Goal: Transaction & Acquisition: Purchase product/service

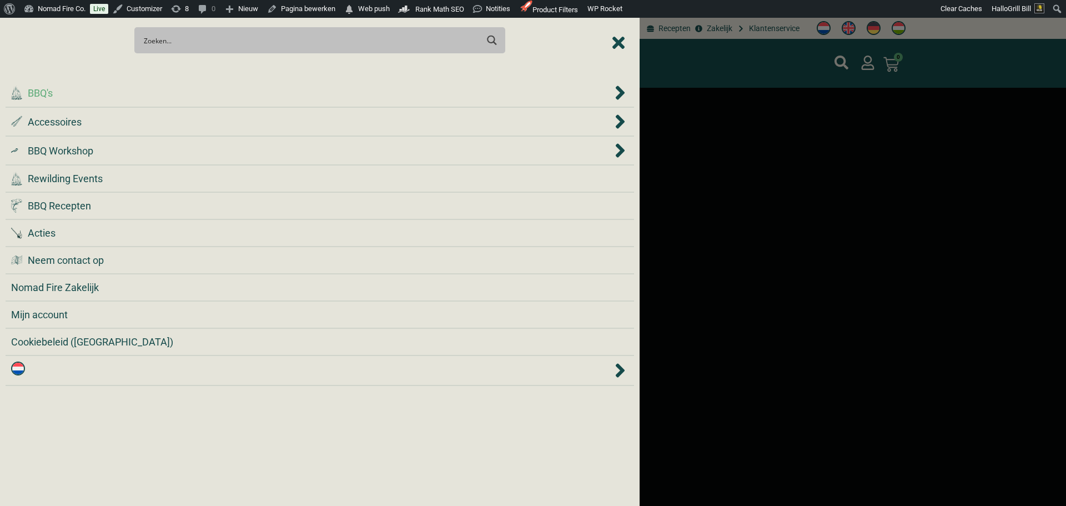
click at [255, 94] on div ".cls-1 { fill: #042e2c; } BBQ's" at bounding box center [311, 93] width 601 height 15
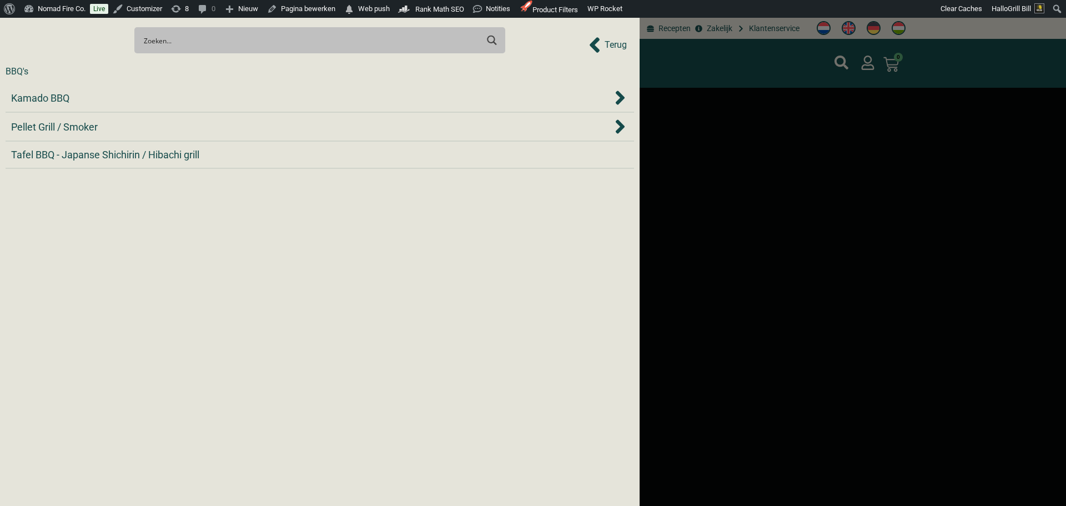
click at [255, 94] on div "Kamado BBQ" at bounding box center [311, 98] width 601 height 15
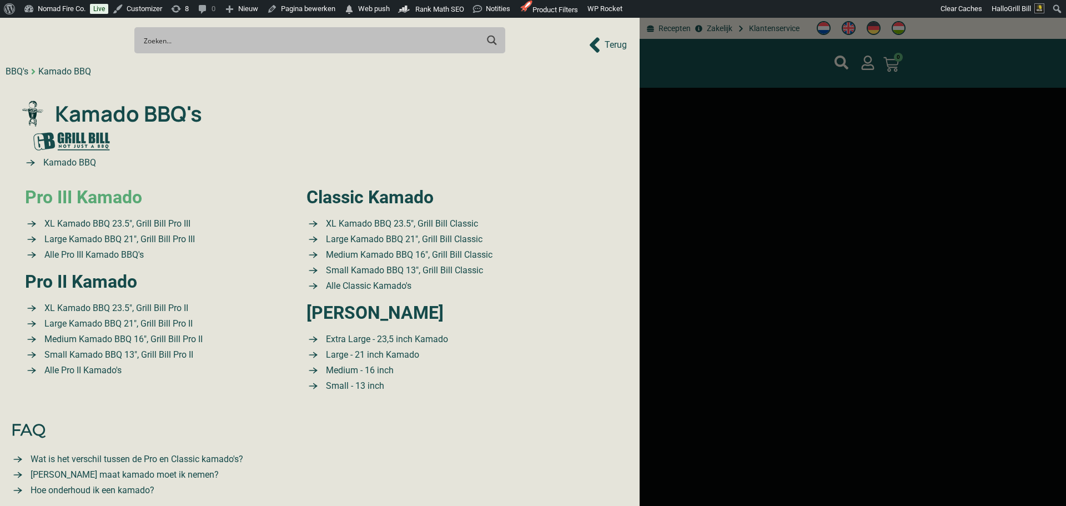
click at [131, 197] on link "Pro III Kamado" at bounding box center [83, 197] width 117 height 21
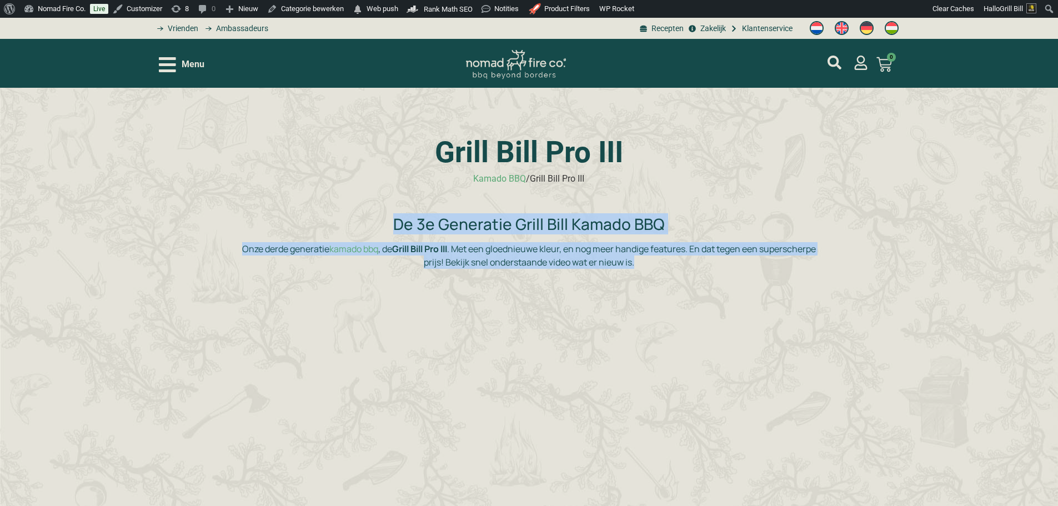
drag, startPoint x: 473, startPoint y: 253, endPoint x: 241, endPoint y: 215, distance: 234.7
click at [241, 215] on div "De 3e Generatie Grill Bill Kamado BBQ Onze derde generatie kamado bbq , de Gril…" at bounding box center [529, 374] width 578 height 328
copy div "De 3e Generatie Grill Bill Kamado BBQ Onze derde generatie kamado bbq , de Gril…"
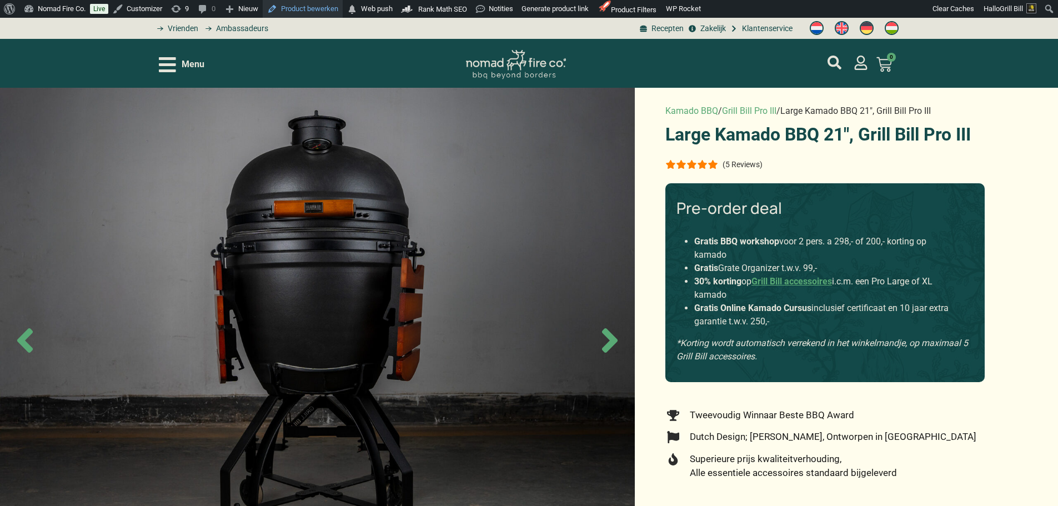
drag, startPoint x: 0, startPoint y: 0, endPoint x: 298, endPoint y: 12, distance: 297.9
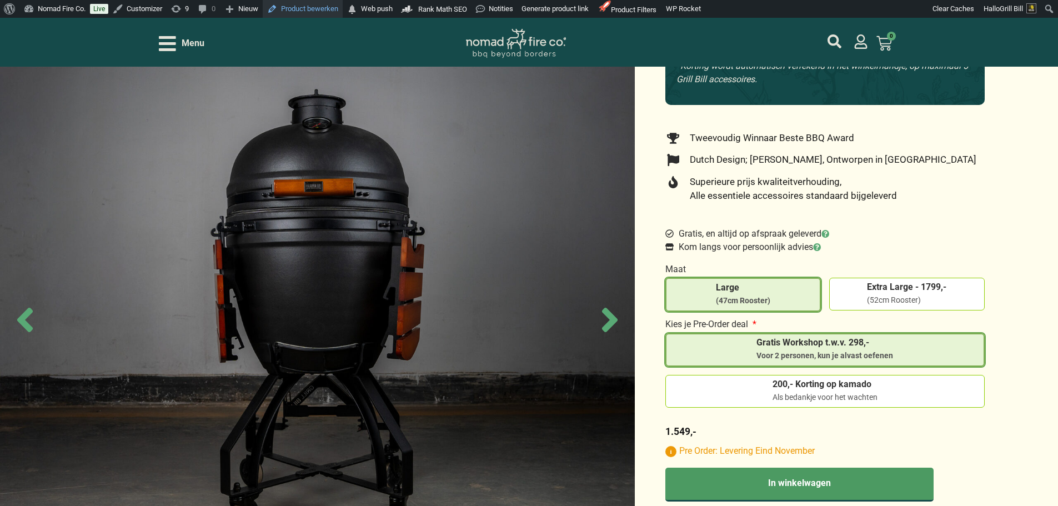
scroll to position [278, 0]
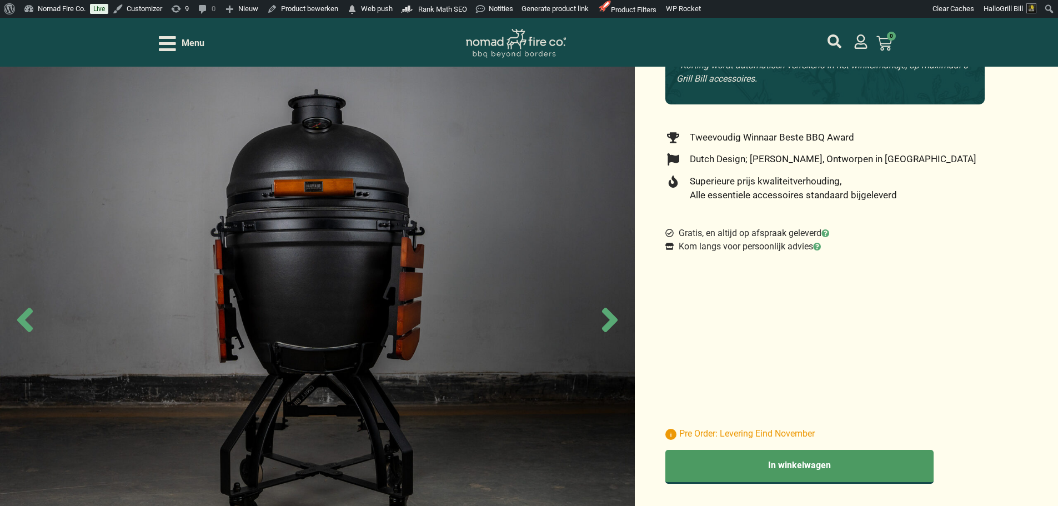
scroll to position [278, 0]
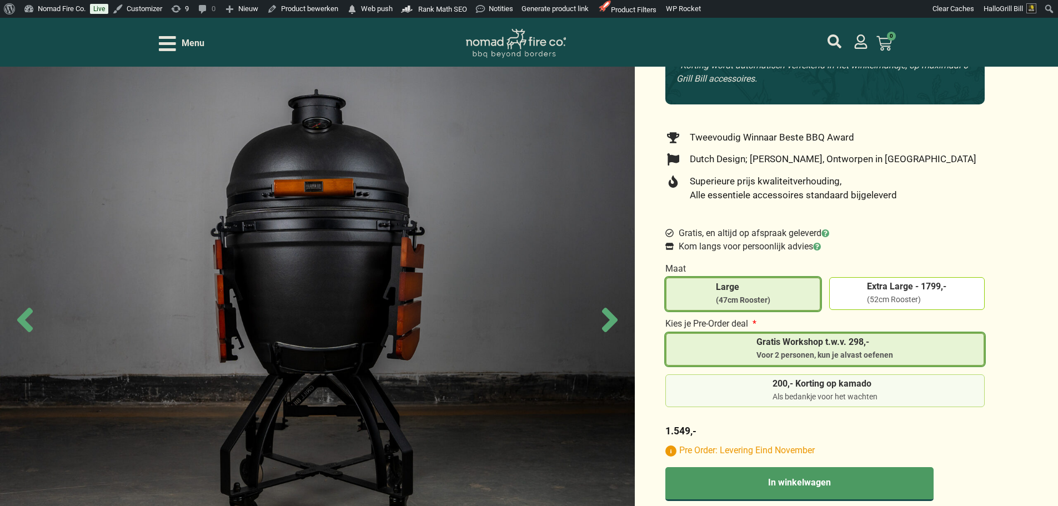
click at [794, 380] on span "200,- Korting op kamado" at bounding box center [825, 383] width 105 height 9
click at [0, 0] on input "200,- Korting op kamado Als bedankje voor het wachten" at bounding box center [0, 0] width 0 height 0
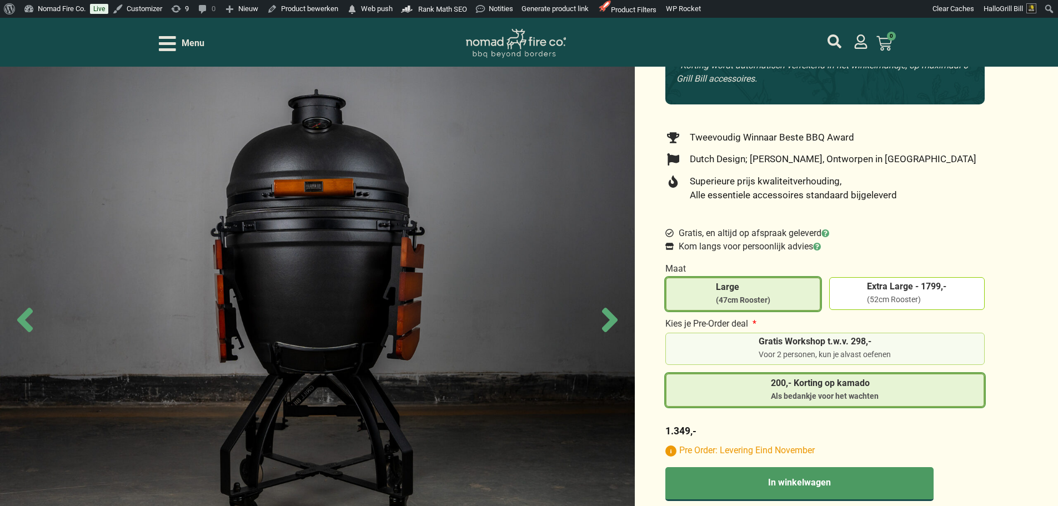
click at [828, 349] on div "Voor 2 personen, kun je alvast oefenen" at bounding box center [825, 354] width 132 height 11
click at [0, 0] on input "Gratis Workshop t.w.v. 298,- Voor 2 personen, kun je alvast oefenen" at bounding box center [0, 0] width 0 height 0
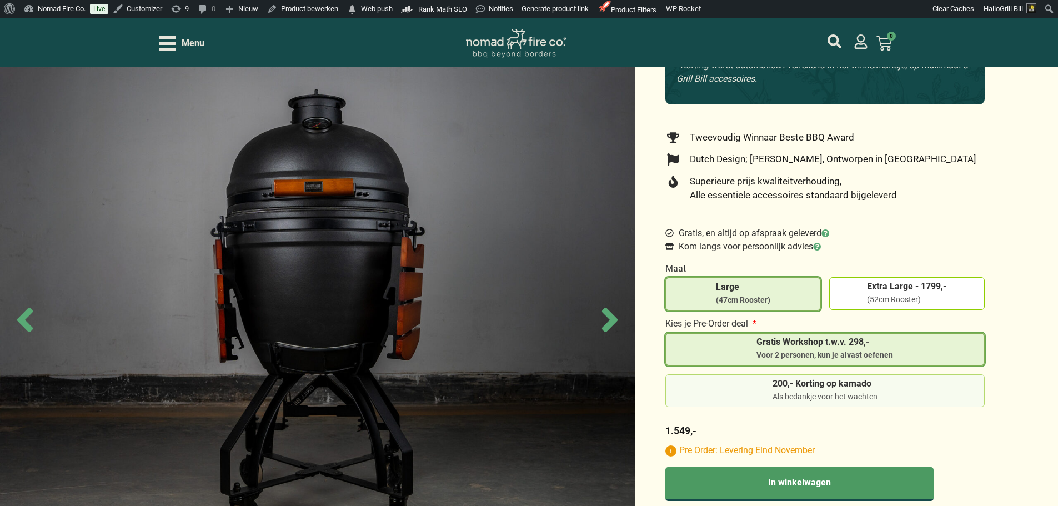
click at [843, 379] on span "200,- Korting op kamado" at bounding box center [825, 383] width 105 height 9
click at [0, 0] on input "200,- Korting op kamado Als bedankje voor het wachten" at bounding box center [0, 0] width 0 height 0
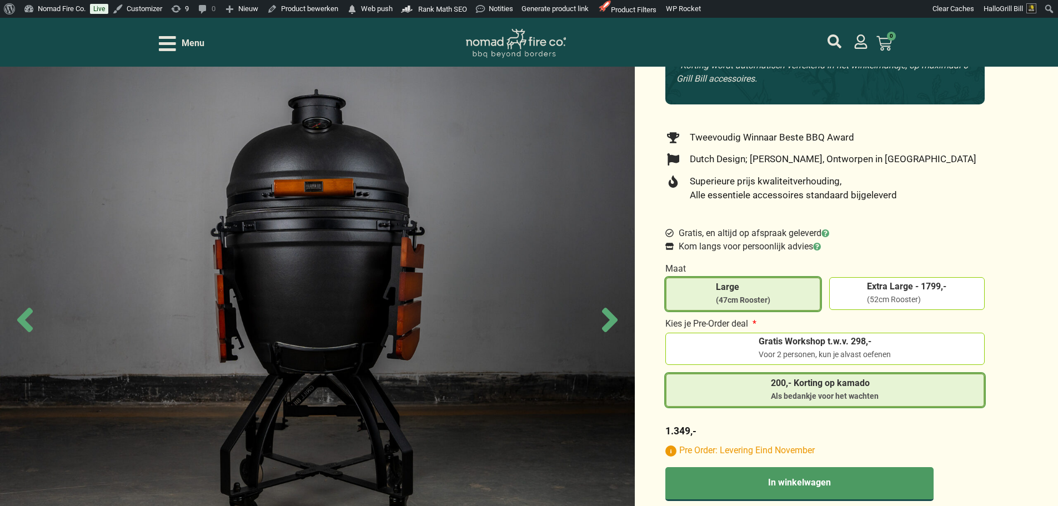
click at [172, 42] on icon "Open/Close Menu" at bounding box center [167, 43] width 17 height 19
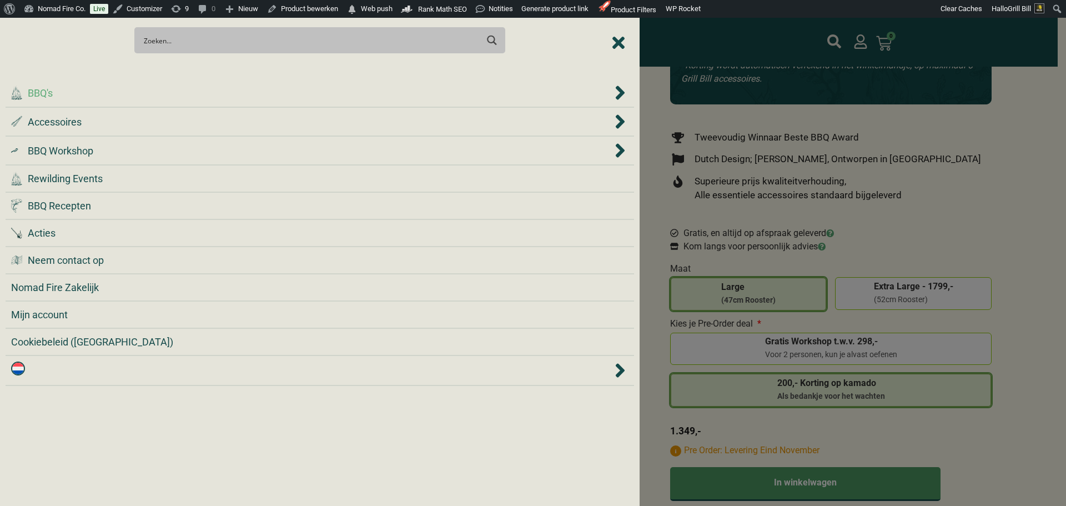
click at [102, 94] on div ".cls-1 { fill: #042e2c; } BBQ's" at bounding box center [311, 93] width 601 height 15
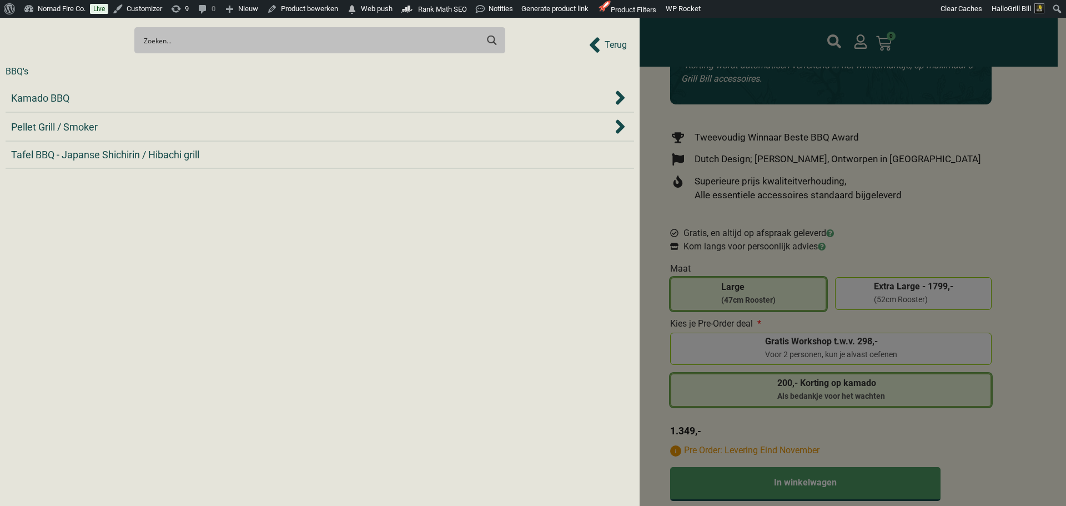
click at [102, 94] on div "Kamado BBQ" at bounding box center [311, 98] width 601 height 15
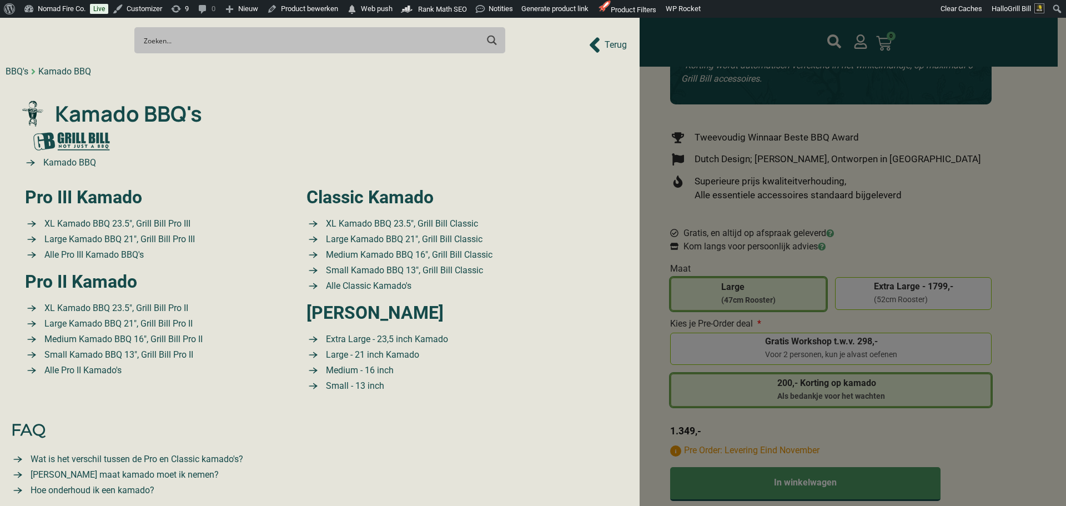
click at [963, 148] on div at bounding box center [533, 253] width 1066 height 506
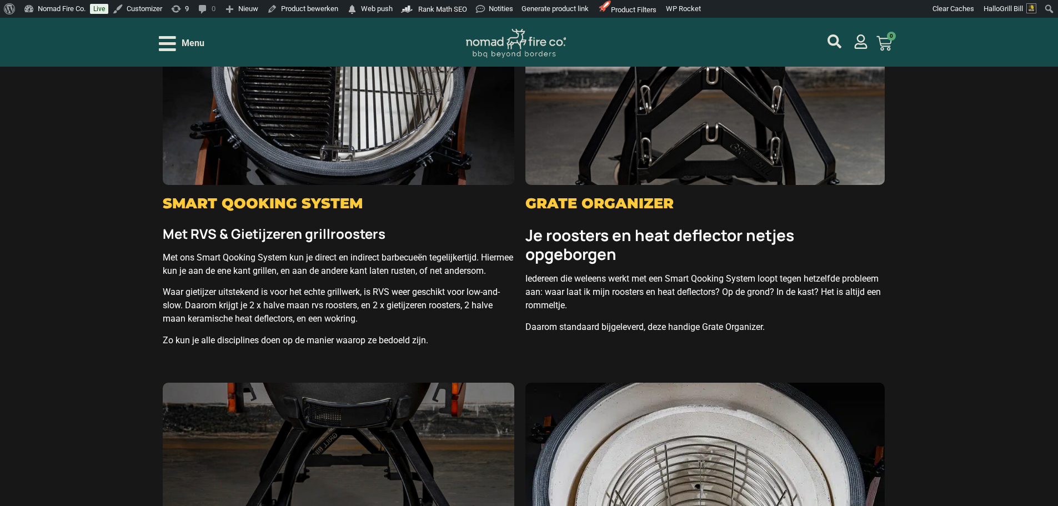
scroll to position [2444, 0]
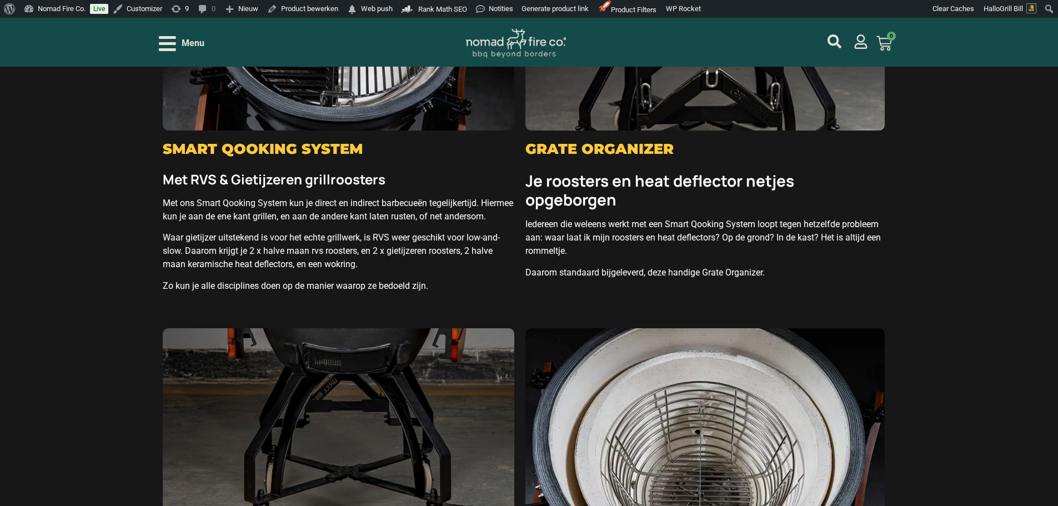
drag, startPoint x: 740, startPoint y: 257, endPoint x: 529, endPoint y: 171, distance: 227.4
click at [529, 171] on div "Je roosters en heat deflector netjes opgeborgen Iedereen die weleens werkt met …" at bounding box center [704, 227] width 359 height 120
copy div "Je roosters en heat deflector netjes opgeborgen Iedereen die weleens werkt met …"
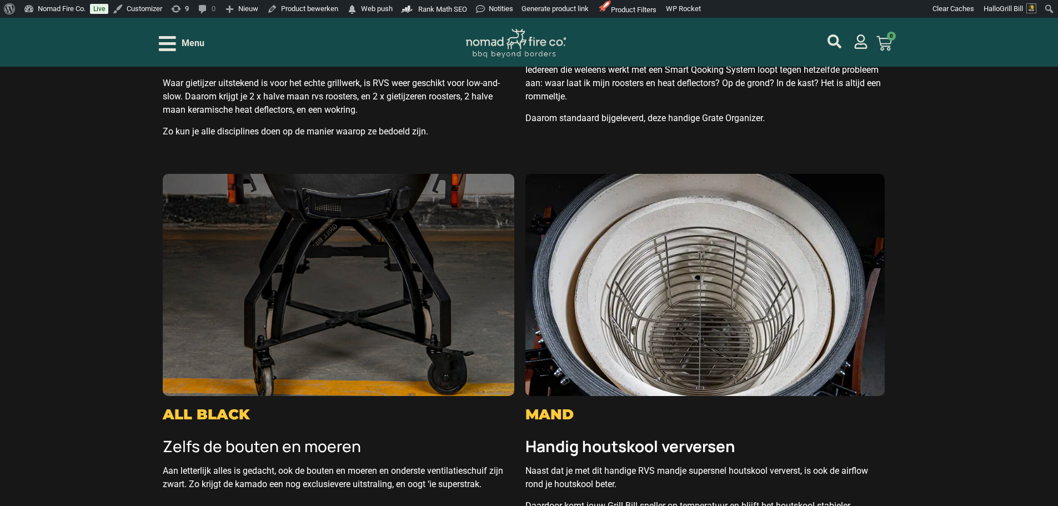
scroll to position [2721, 0]
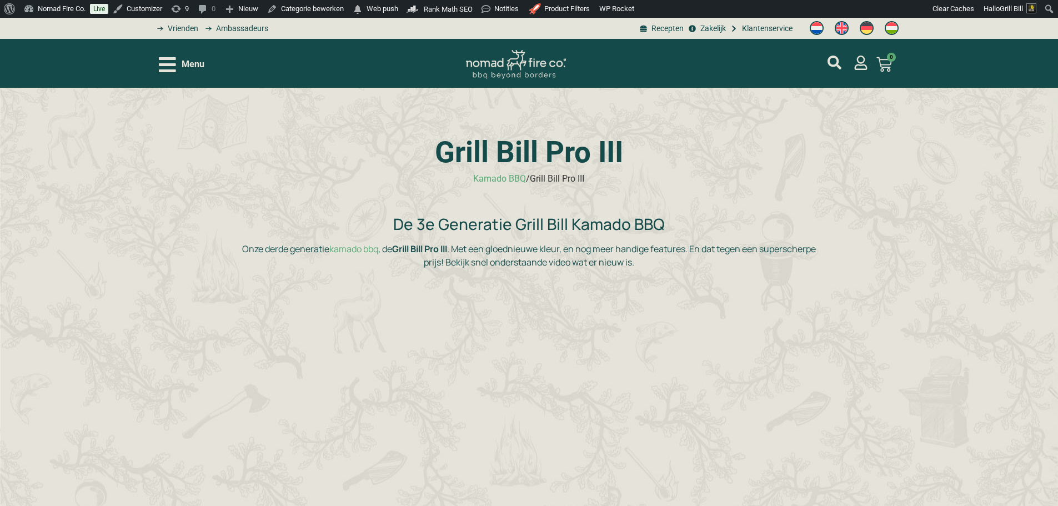
click at [200, 67] on span "Menu" at bounding box center [193, 64] width 23 height 13
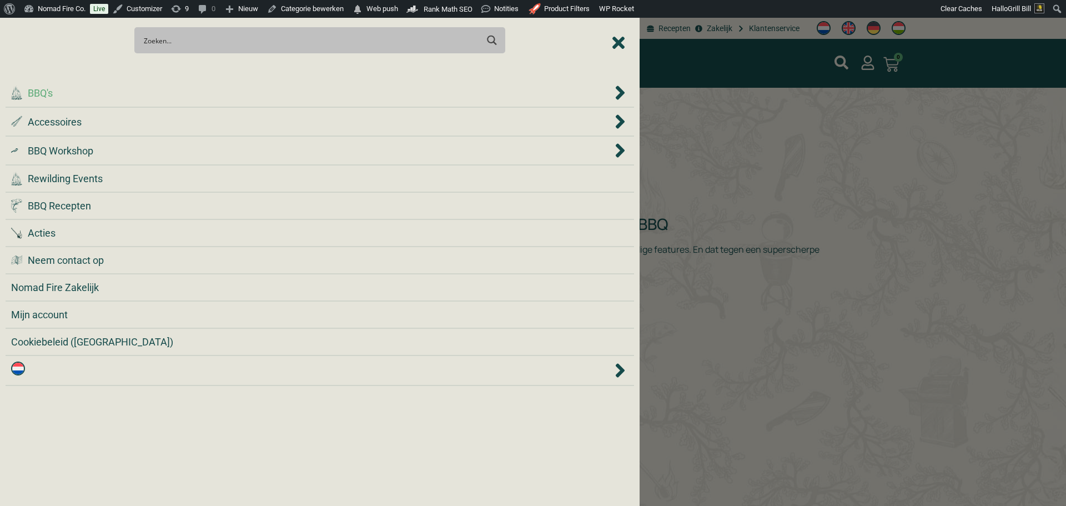
click at [203, 87] on div ".cls-1 { fill: #042e2c; } BBQ's" at bounding box center [311, 93] width 601 height 15
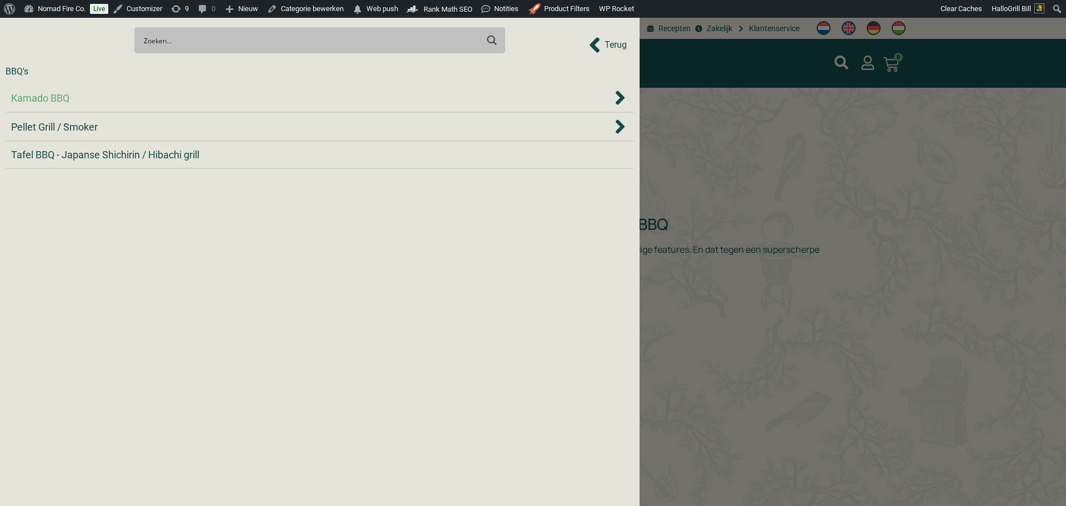
click at [200, 102] on div "Kamado BBQ" at bounding box center [311, 98] width 601 height 15
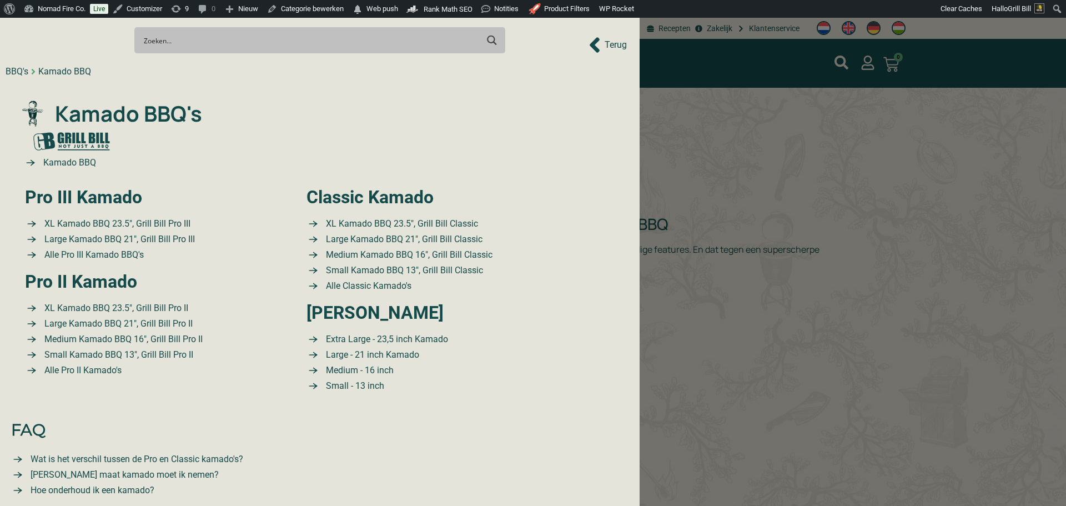
click at [745, 160] on div at bounding box center [533, 253] width 1066 height 506
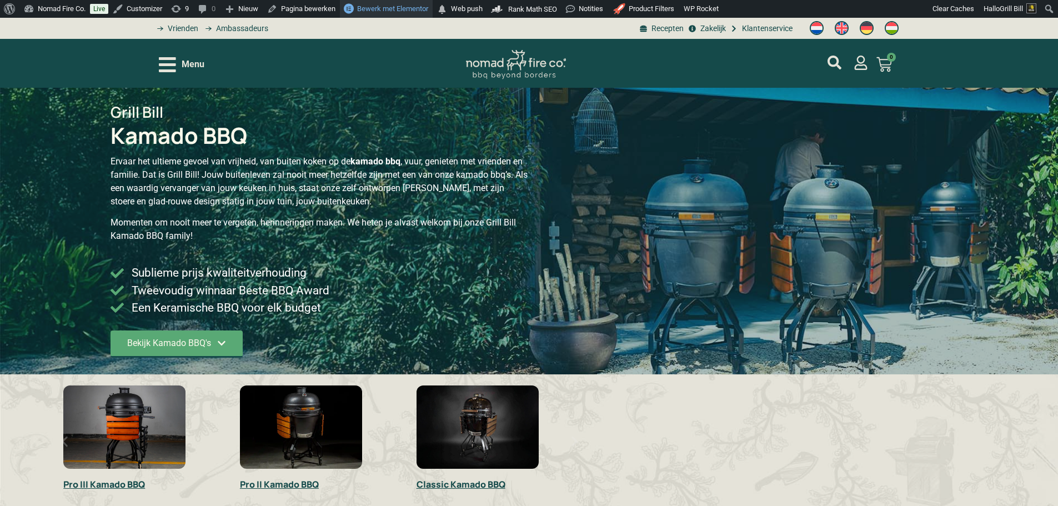
drag, startPoint x: 0, startPoint y: 0, endPoint x: 397, endPoint y: 8, distance: 397.2
click at [397, 8] on span "Bewerk met Elementor" at bounding box center [392, 8] width 71 height 8
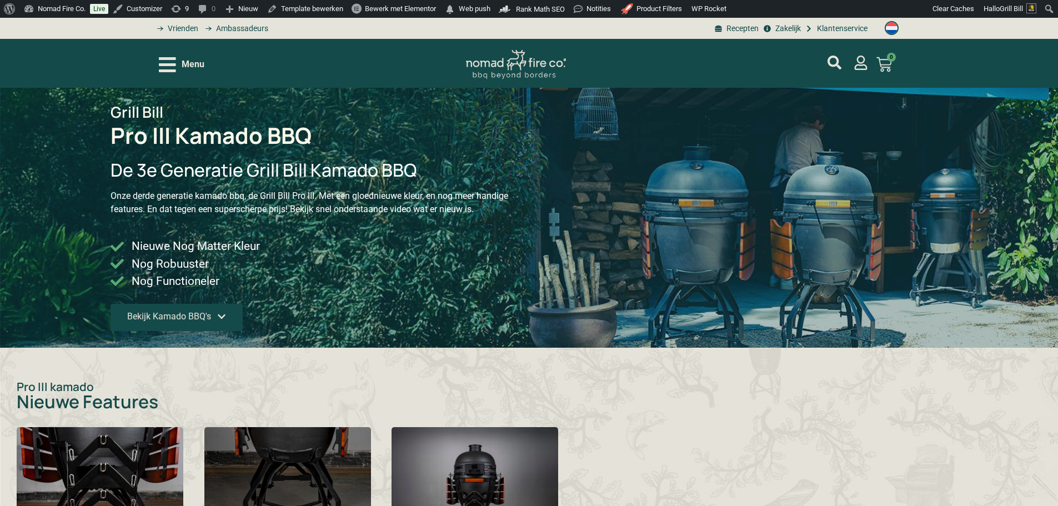
click at [223, 317] on icon at bounding box center [221, 316] width 9 height 9
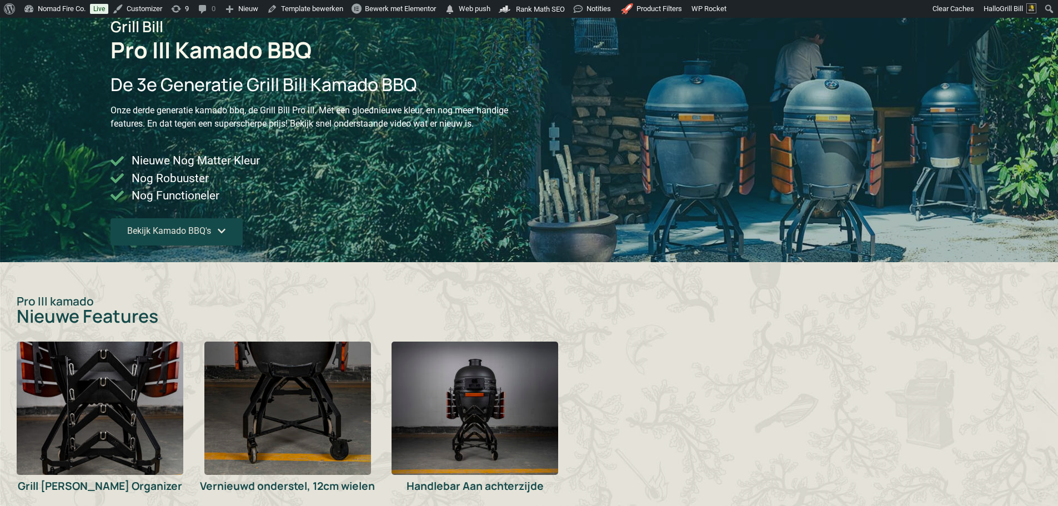
scroll to position [278, 0]
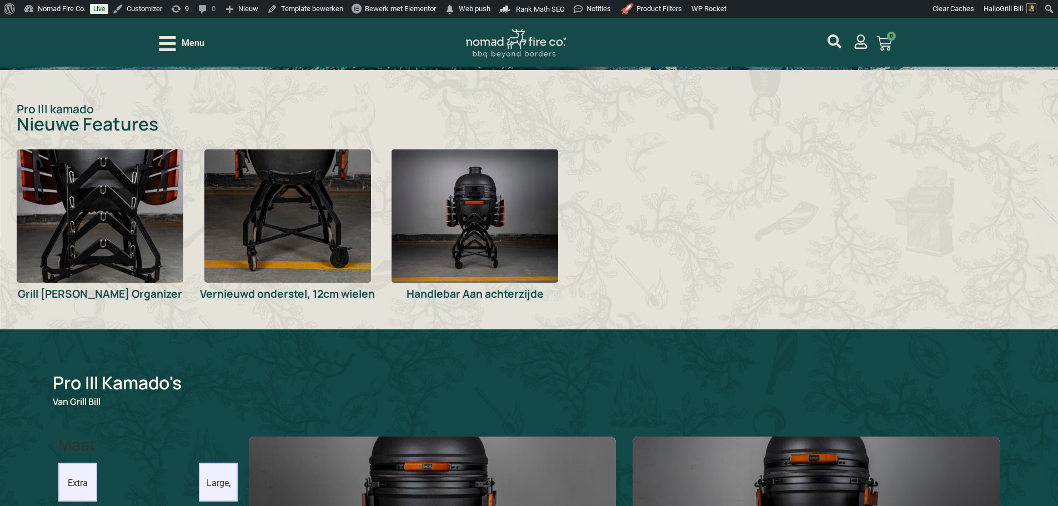
click at [414, 195] on img at bounding box center [475, 215] width 167 height 133
click at [420, 197] on img at bounding box center [475, 215] width 167 height 133
click at [323, 200] on img at bounding box center [287, 215] width 167 height 133
click at [156, 199] on img at bounding box center [100, 215] width 167 height 133
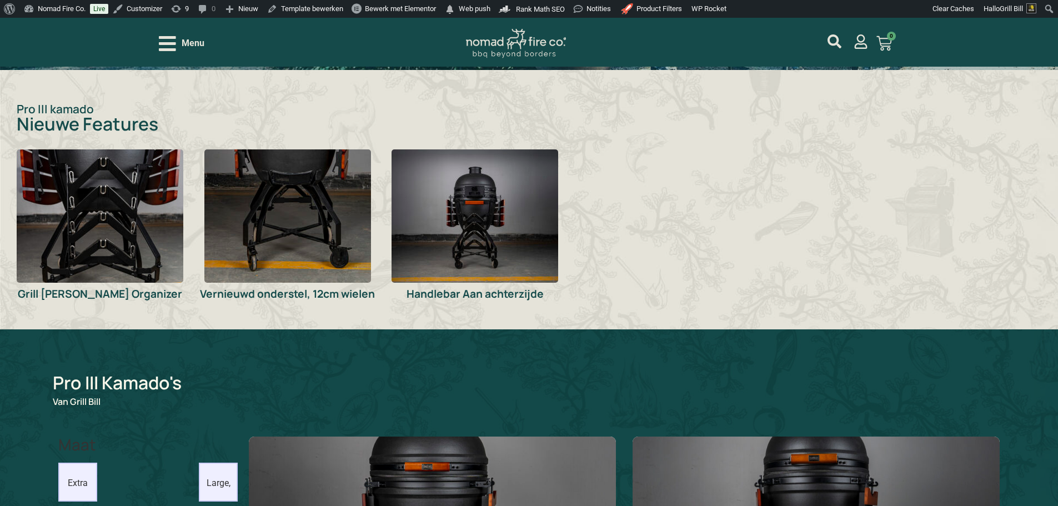
drag, startPoint x: 239, startPoint y: 202, endPoint x: 247, endPoint y: 203, distance: 7.2
click at [239, 203] on img at bounding box center [287, 215] width 167 height 133
click at [459, 210] on img at bounding box center [475, 215] width 167 height 133
click at [508, 211] on img at bounding box center [475, 215] width 167 height 133
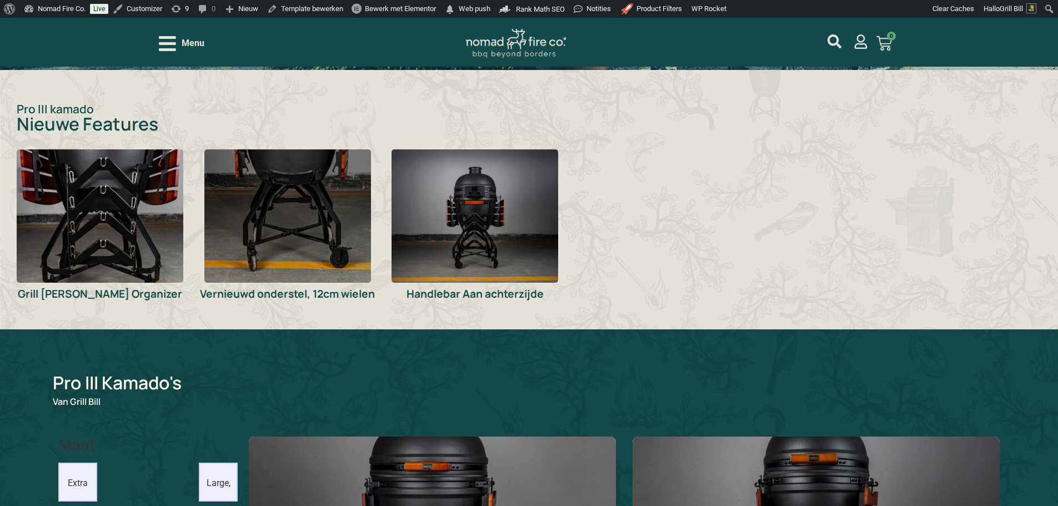
click at [306, 217] on img at bounding box center [287, 215] width 167 height 133
click at [158, 205] on img at bounding box center [100, 215] width 167 height 133
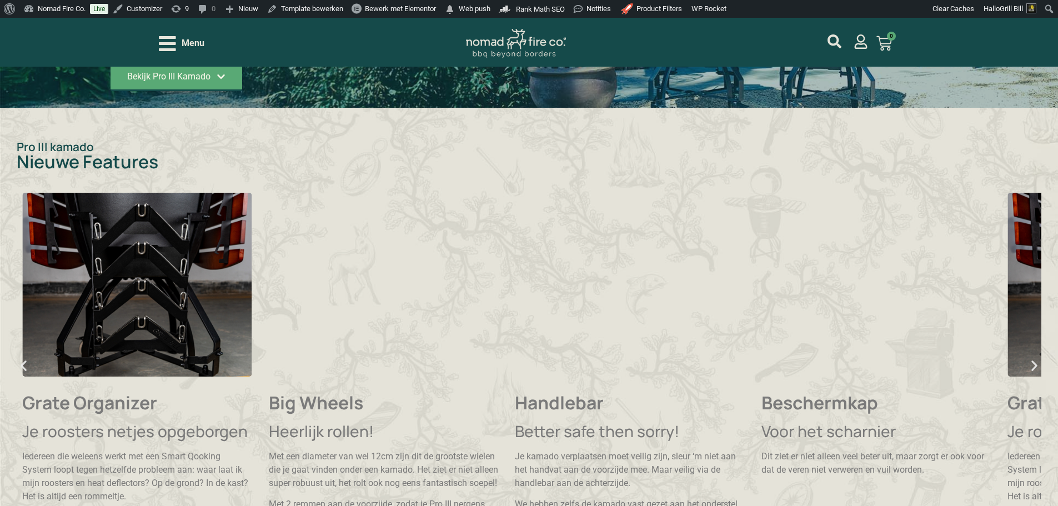
scroll to position [222, 0]
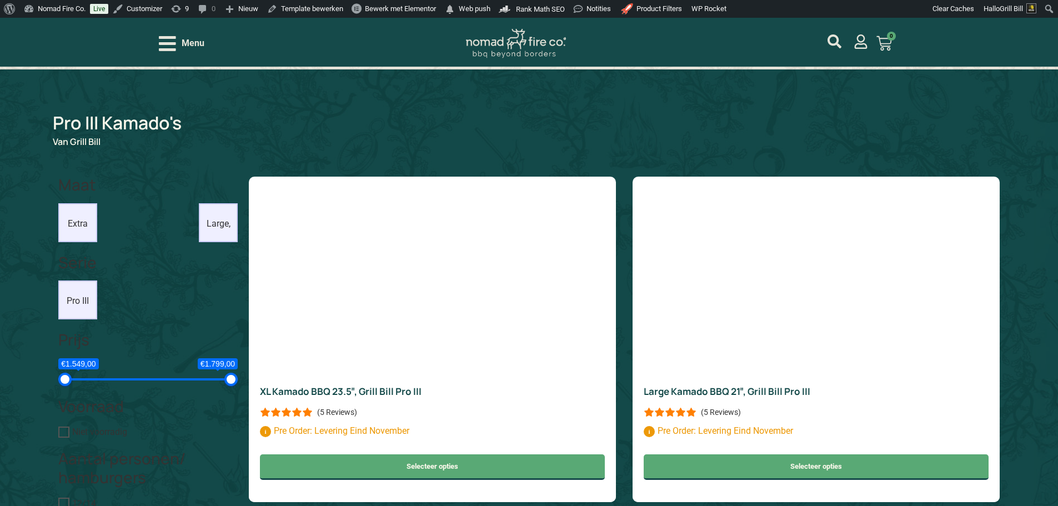
scroll to position [833, 0]
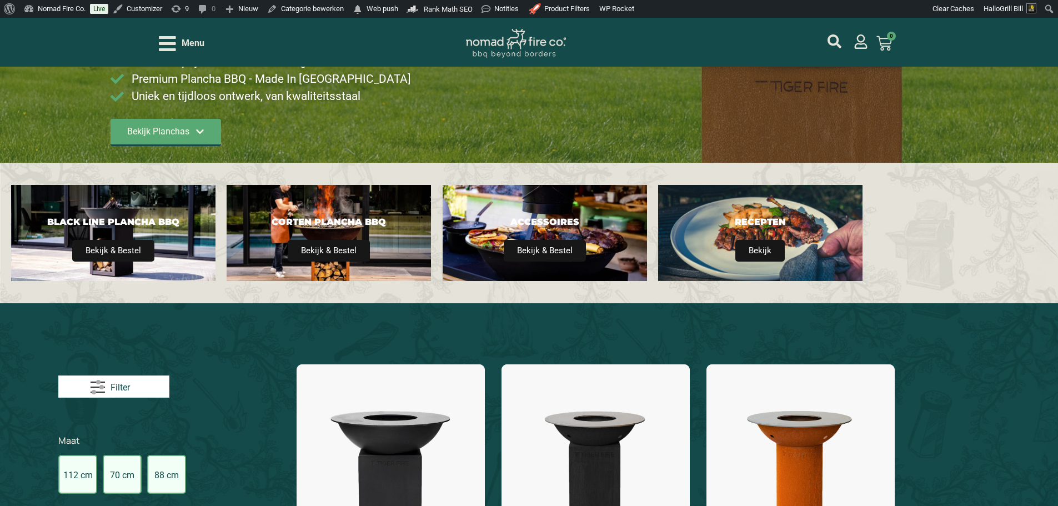
type input "14;2395"
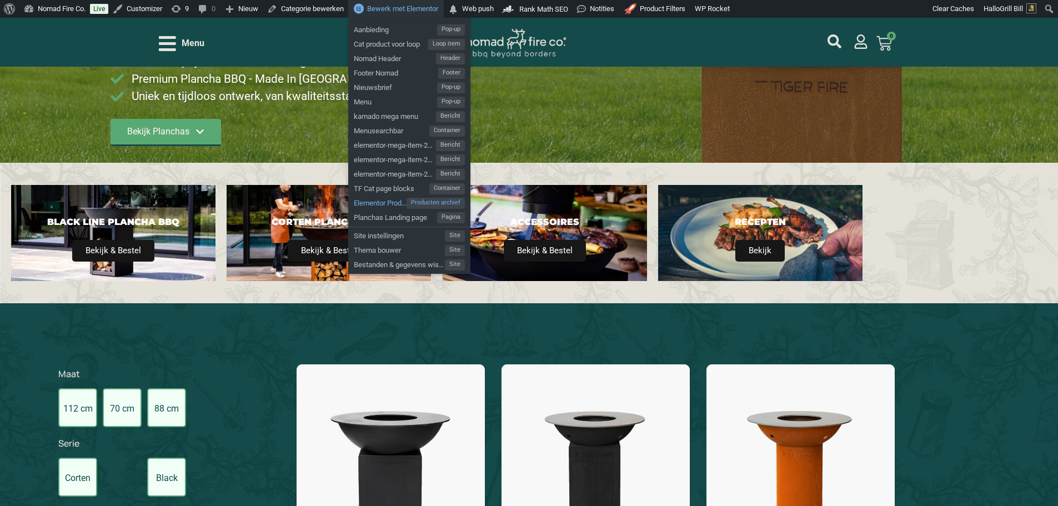
drag, startPoint x: 384, startPoint y: 218, endPoint x: 377, endPoint y: 205, distance: 14.4
click at [403, 10] on span "Bewerk met Elementor" at bounding box center [402, 8] width 71 height 8
click at [383, 215] on span "Planchas Landing page" at bounding box center [395, 216] width 83 height 14
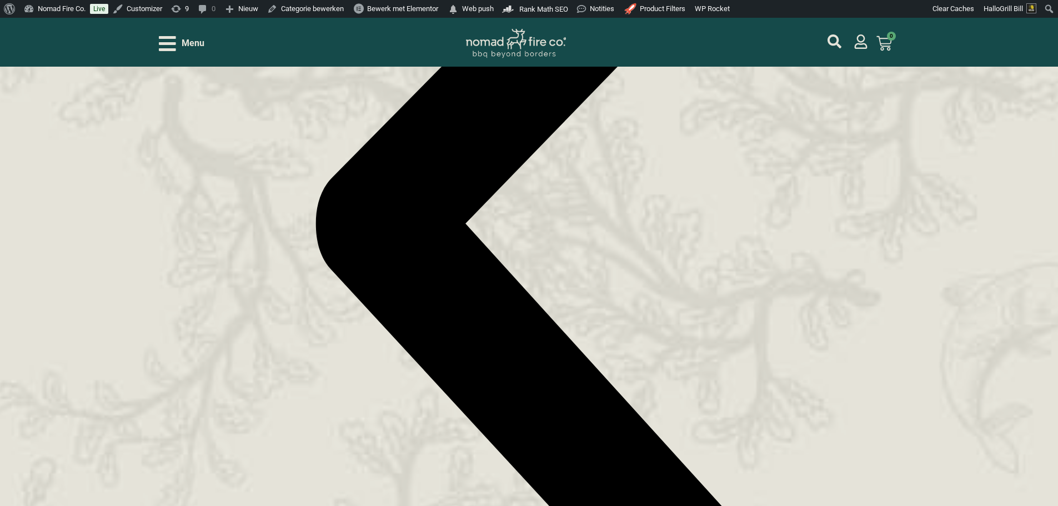
scroll to position [1166, 0]
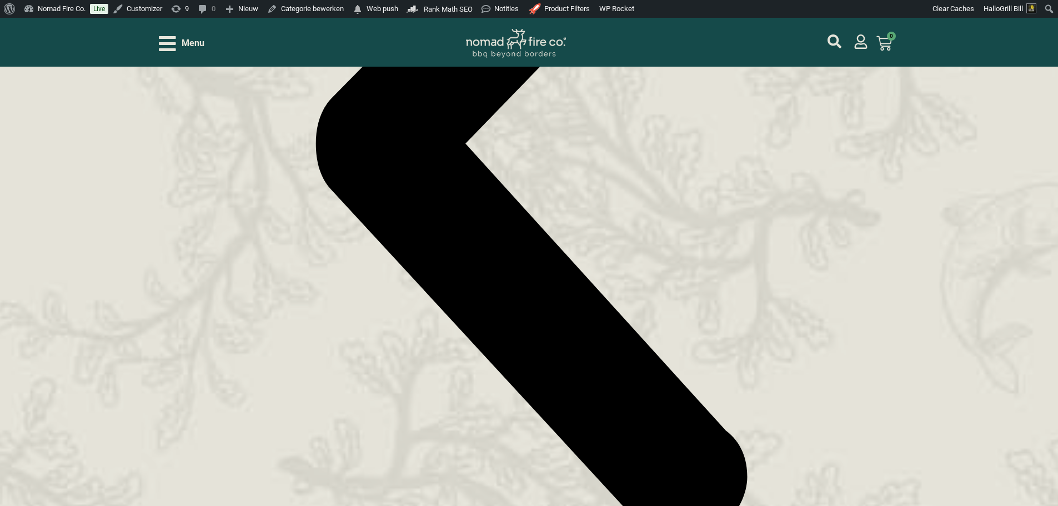
scroll to position [1166, 0]
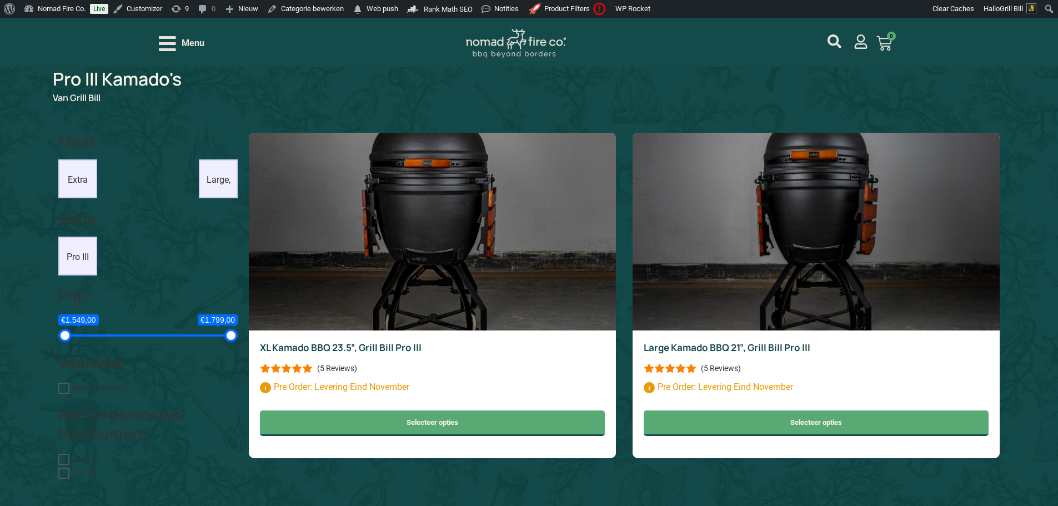
scroll to position [833, 0]
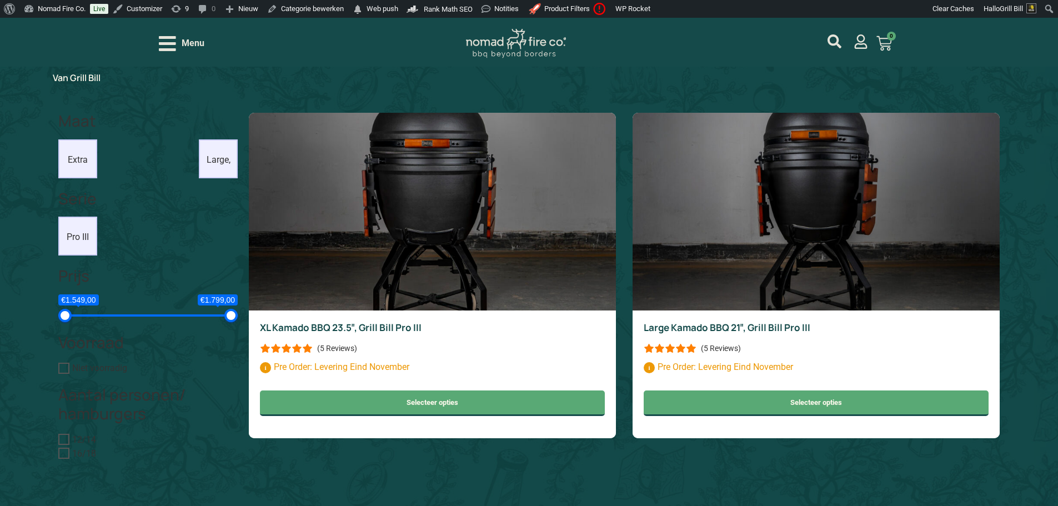
click at [368, 32] on div "Menu Geen producten in je winkelwagen. € 0,00 0 Winkelwagen" at bounding box center [529, 42] width 741 height 49
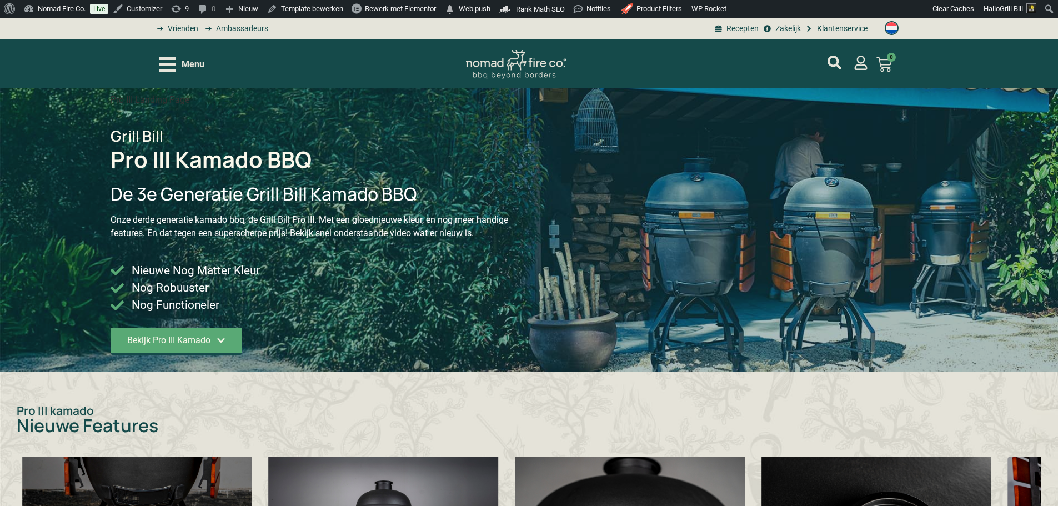
click at [185, 64] on span "Menu" at bounding box center [193, 64] width 23 height 13
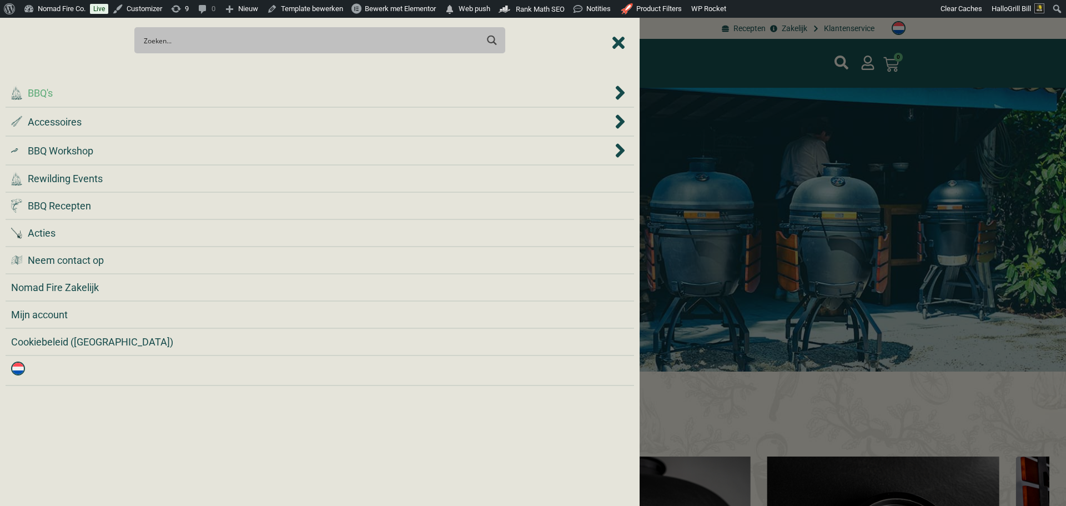
click at [133, 97] on div ".cls-1 { fill: #042e2c; } BBQ's" at bounding box center [311, 93] width 601 height 15
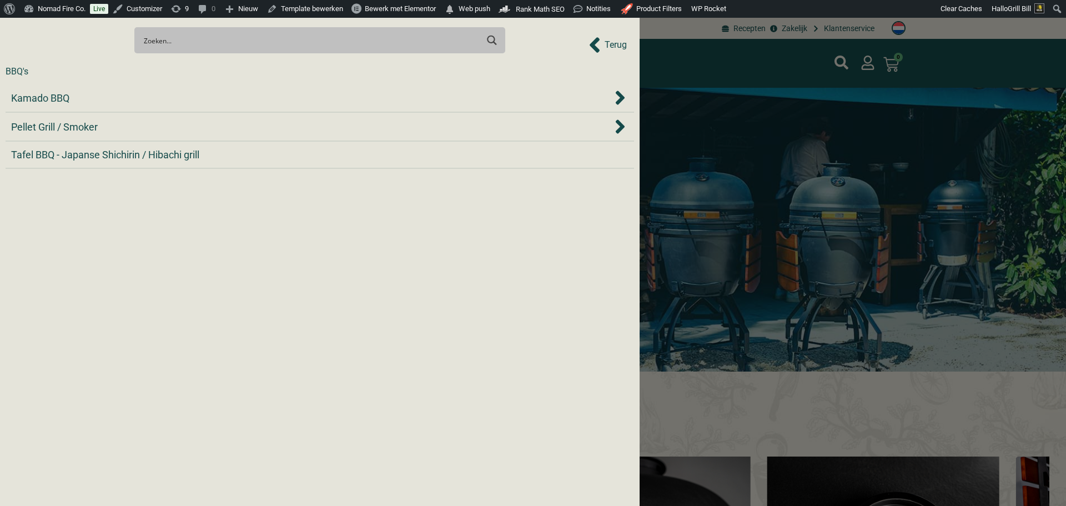
click at [133, 98] on div "Kamado BBQ" at bounding box center [311, 98] width 601 height 15
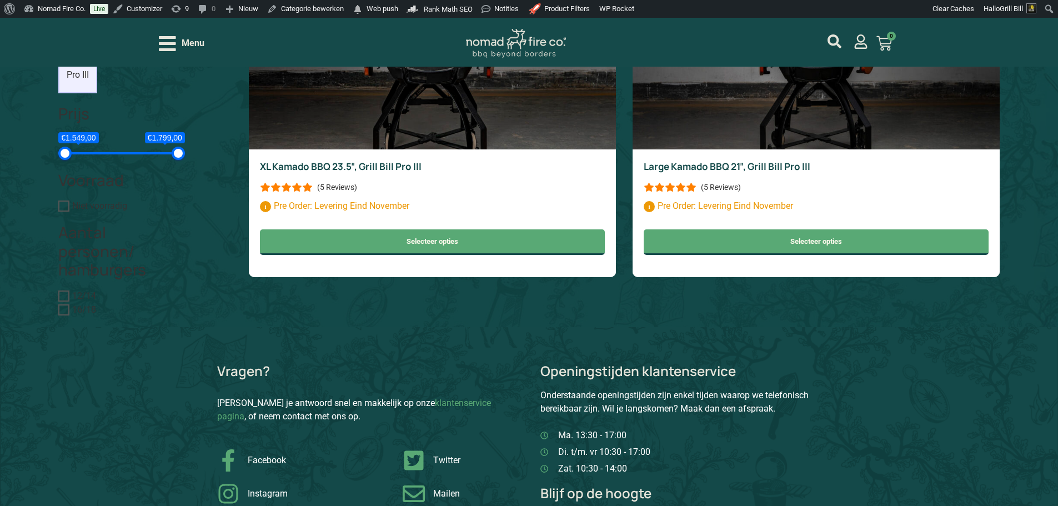
scroll to position [778, 0]
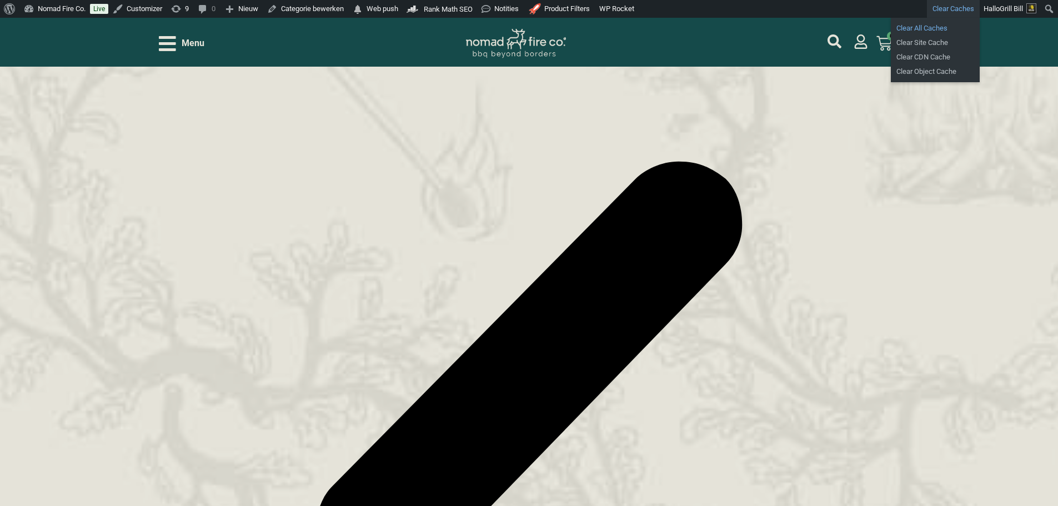
click at [935, 27] on link "Clear All Caches" at bounding box center [935, 28] width 89 height 14
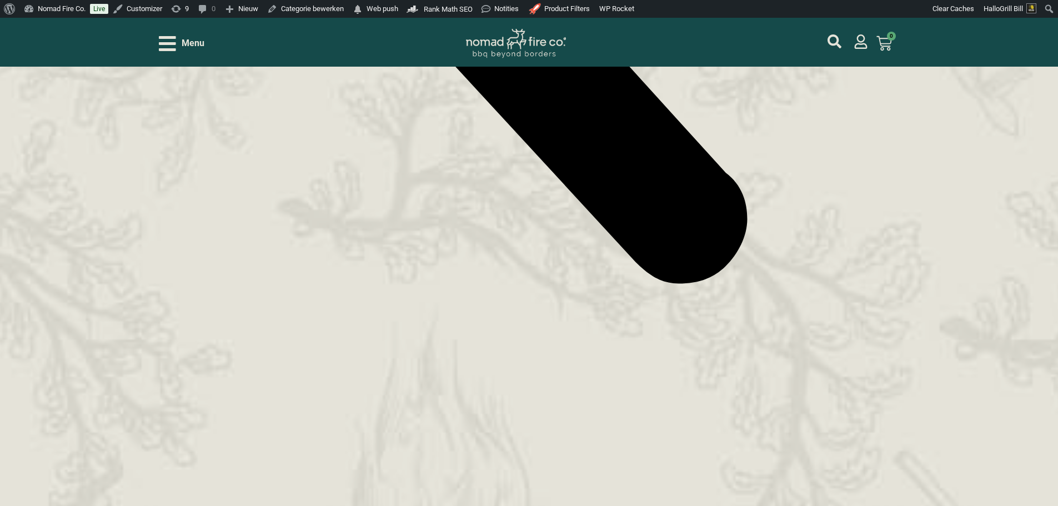
scroll to position [1444, 0]
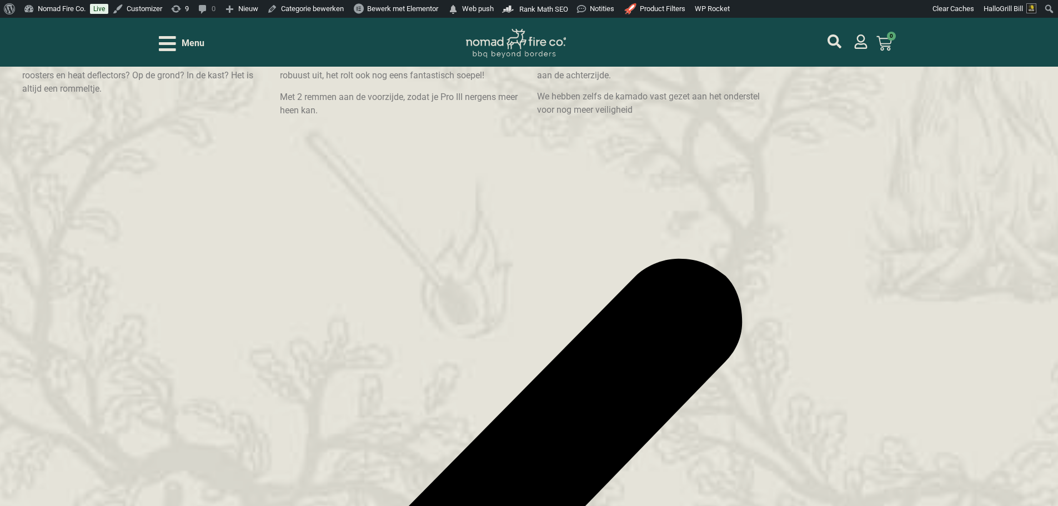
scroll to position [833, 0]
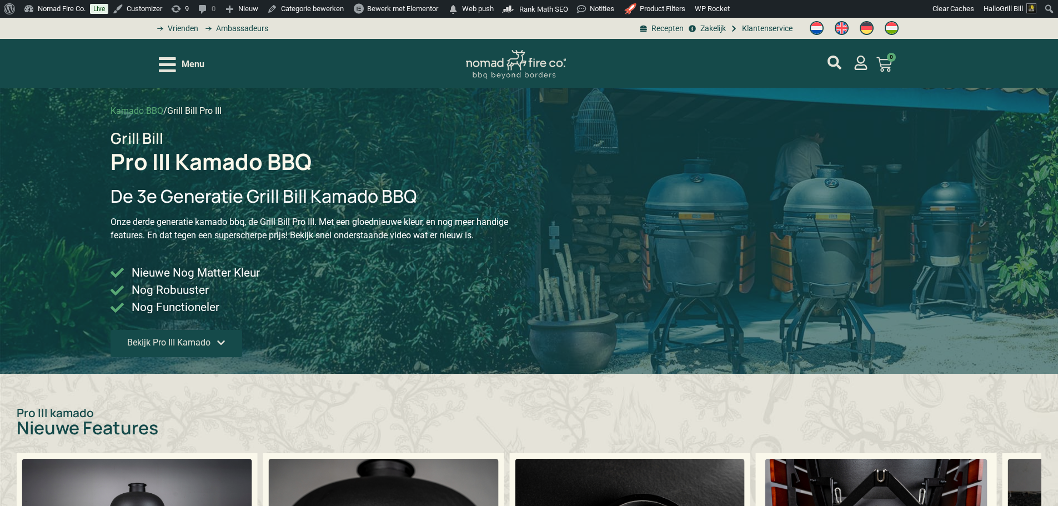
click at [203, 342] on span "Bekijk Pro III Kamado" at bounding box center [168, 342] width 83 height 9
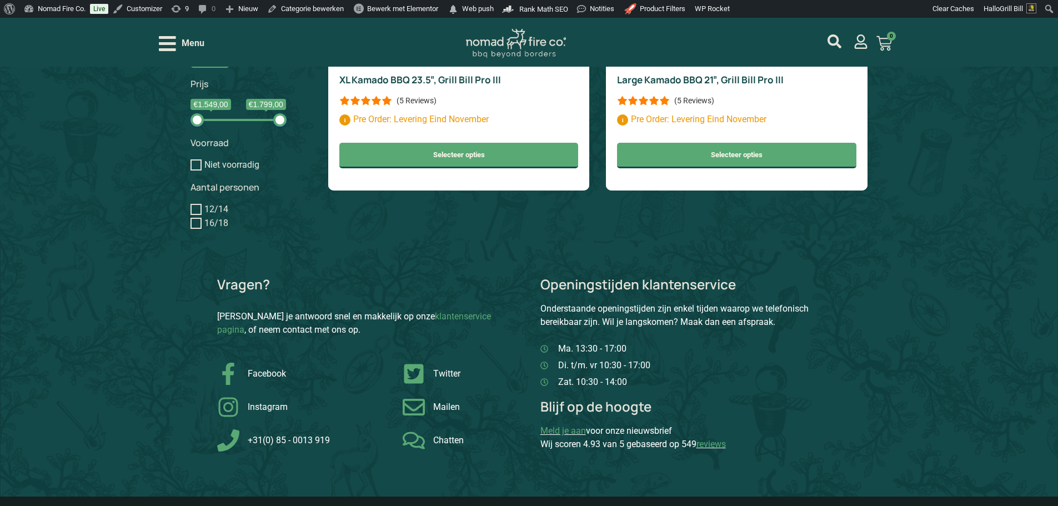
scroll to position [1119, 0]
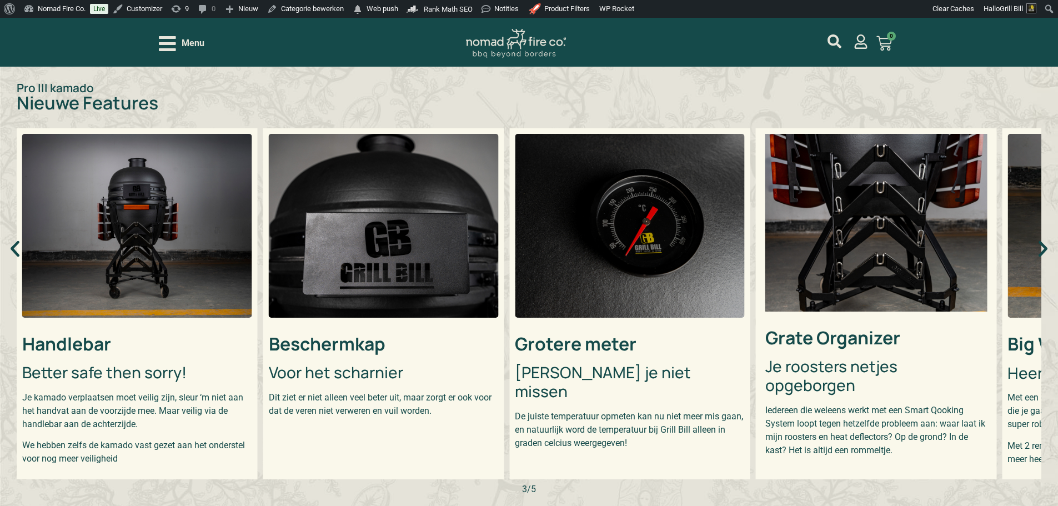
scroll to position [278, 0]
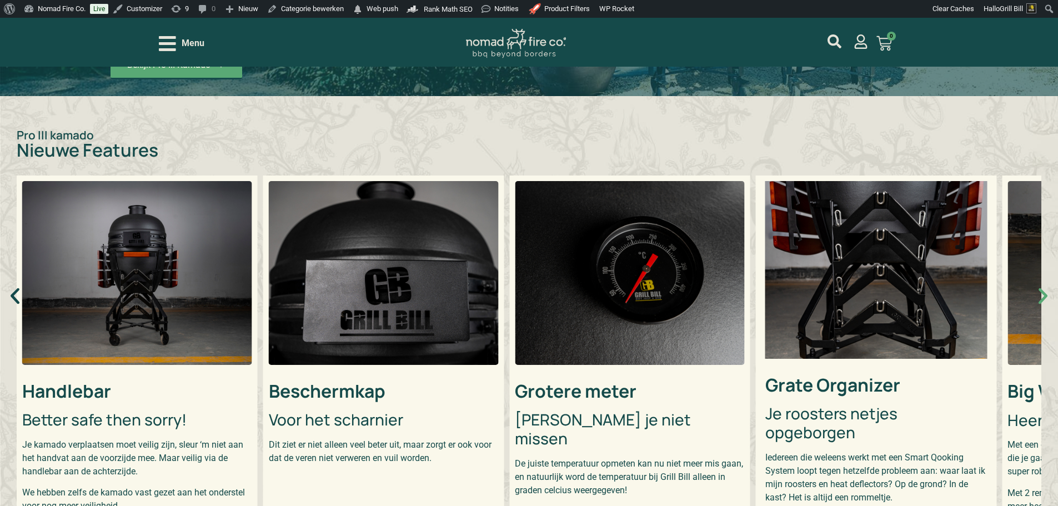
click at [1046, 305] on icon "Volgende slide" at bounding box center [1042, 295] width 21 height 21
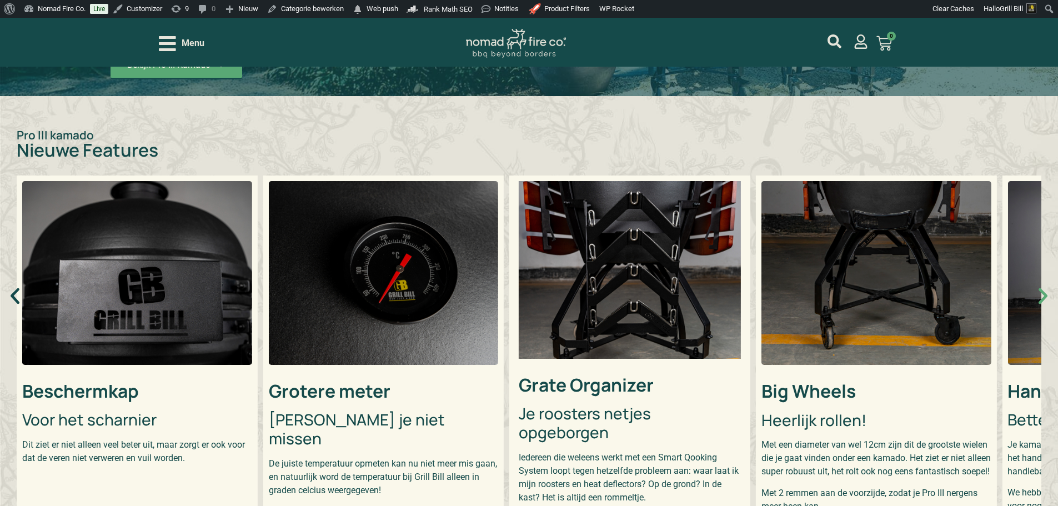
click at [1046, 305] on icon "Volgende slide" at bounding box center [1042, 295] width 21 height 21
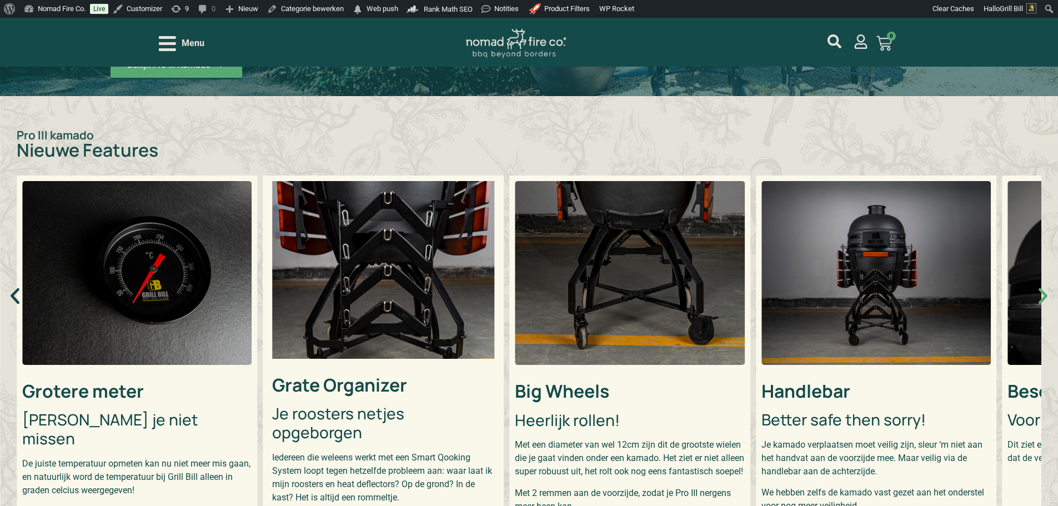
click at [1046, 305] on icon "Volgende slide" at bounding box center [1042, 295] width 21 height 21
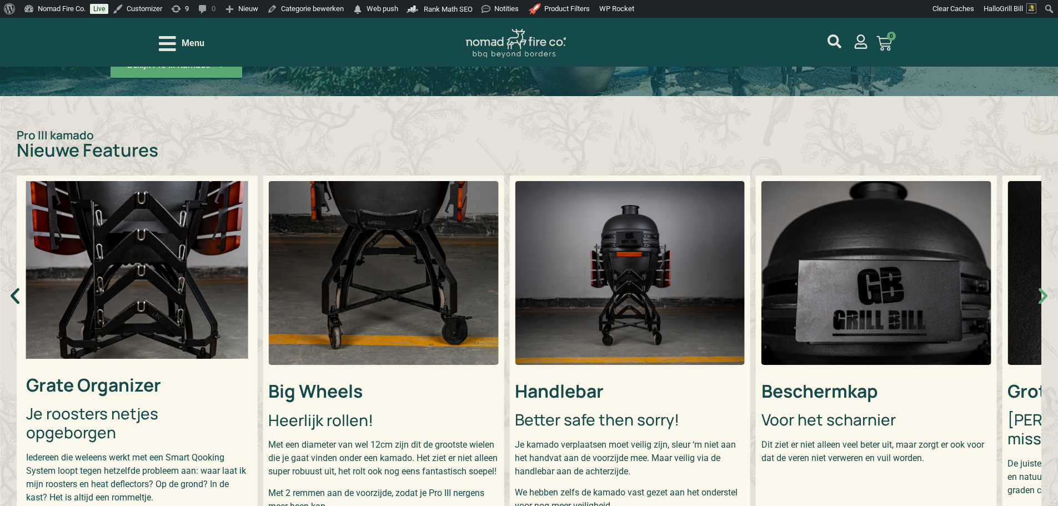
click at [1046, 305] on icon "Volgende slide" at bounding box center [1042, 295] width 21 height 21
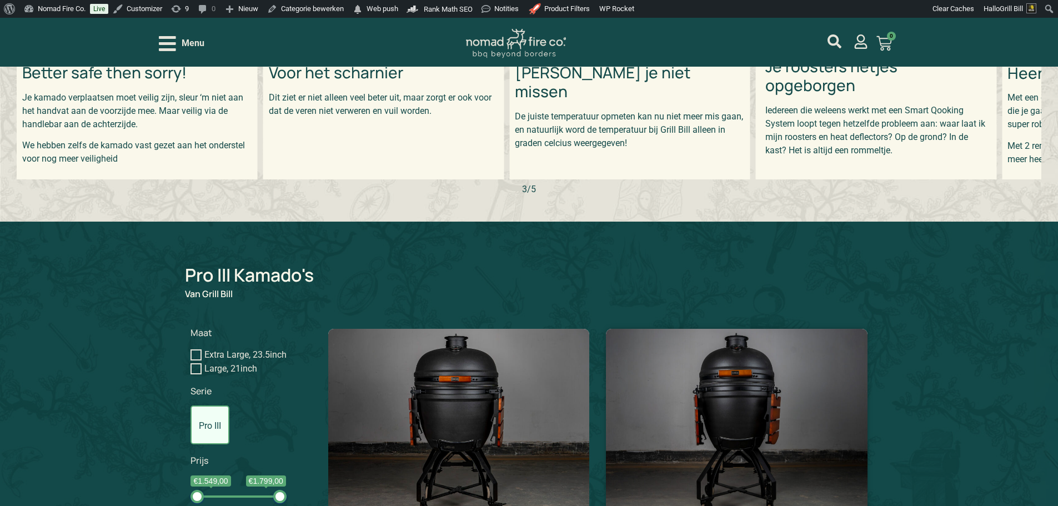
scroll to position [847, 0]
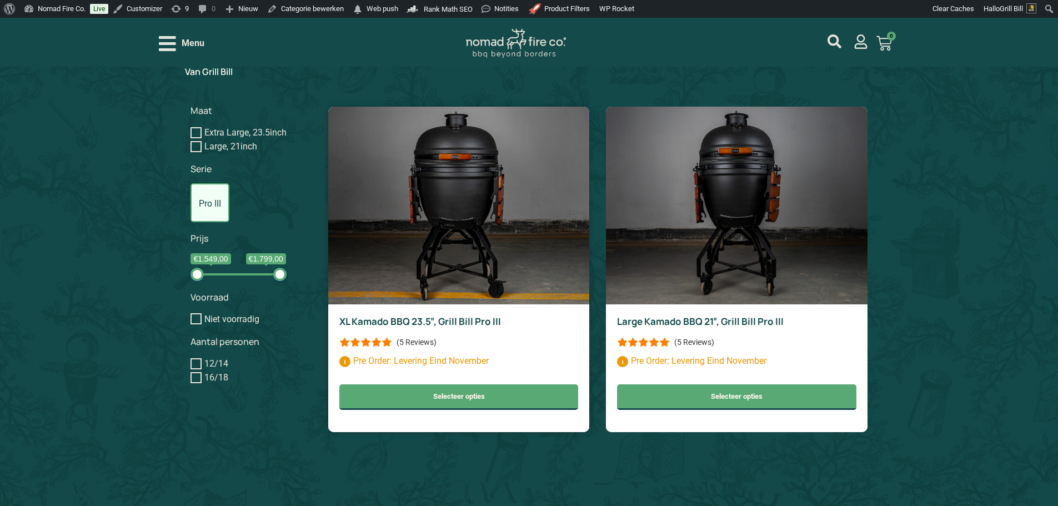
click at [485, 257] on img at bounding box center [458, 206] width 261 height 198
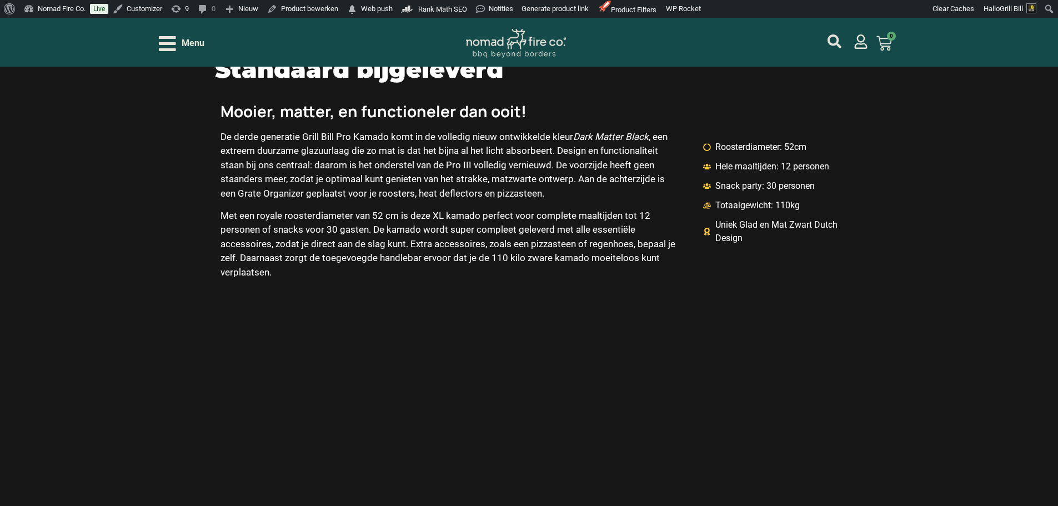
scroll to position [1628, 0]
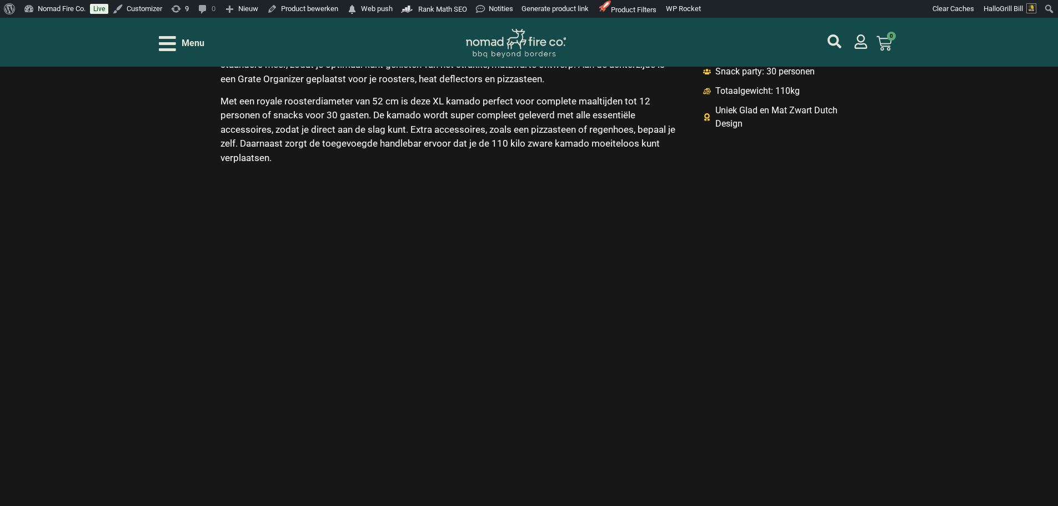
click at [498, 272] on div at bounding box center [529, 382] width 628 height 353
click at [457, 313] on div at bounding box center [529, 382] width 628 height 353
drag, startPoint x: 457, startPoint y: 265, endPoint x: 462, endPoint y: 257, distance: 9.7
click at [458, 267] on div at bounding box center [529, 382] width 628 height 353
drag, startPoint x: 584, startPoint y: 163, endPoint x: 565, endPoint y: 140, distance: 30.0
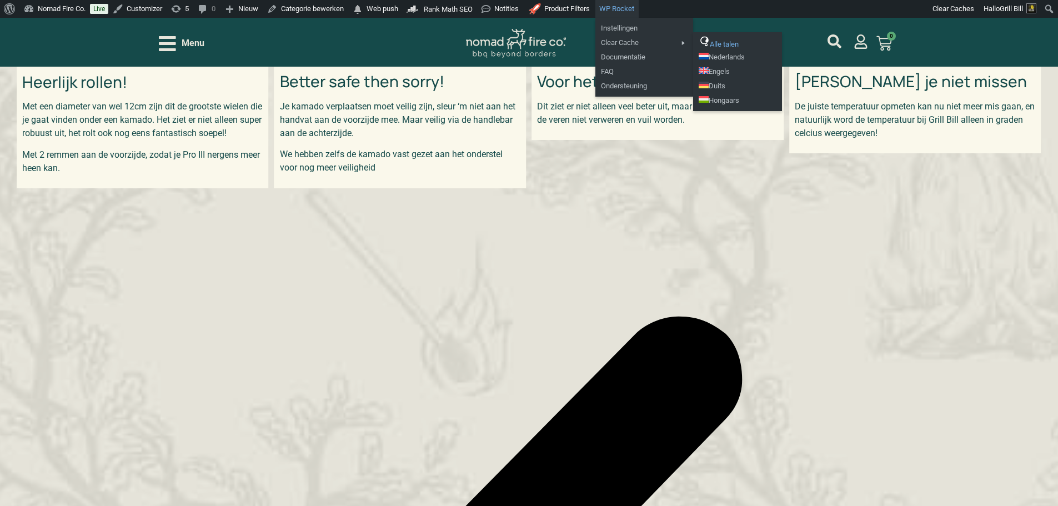
click at [728, 44] on link "Alle talen" at bounding box center [737, 43] width 89 height 14
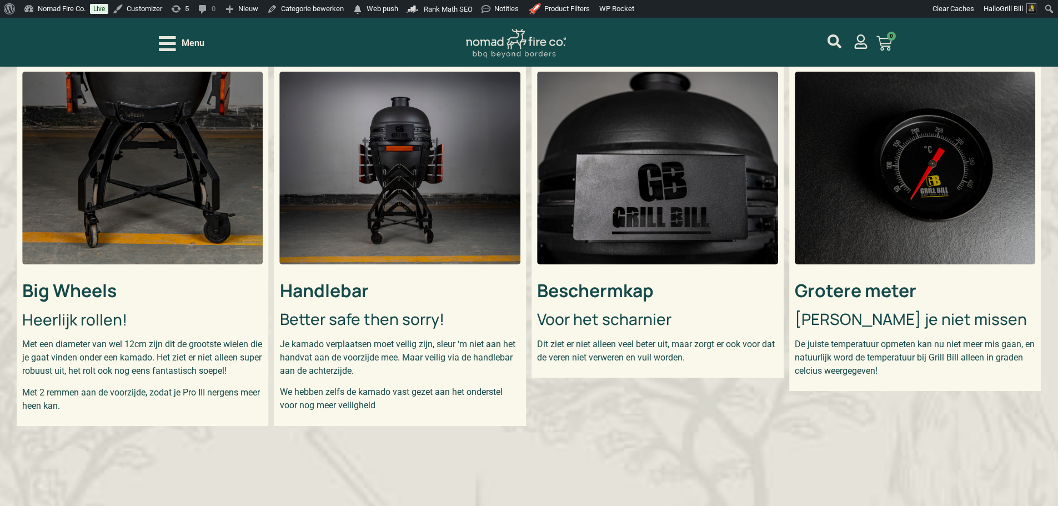
scroll to position [347, 0]
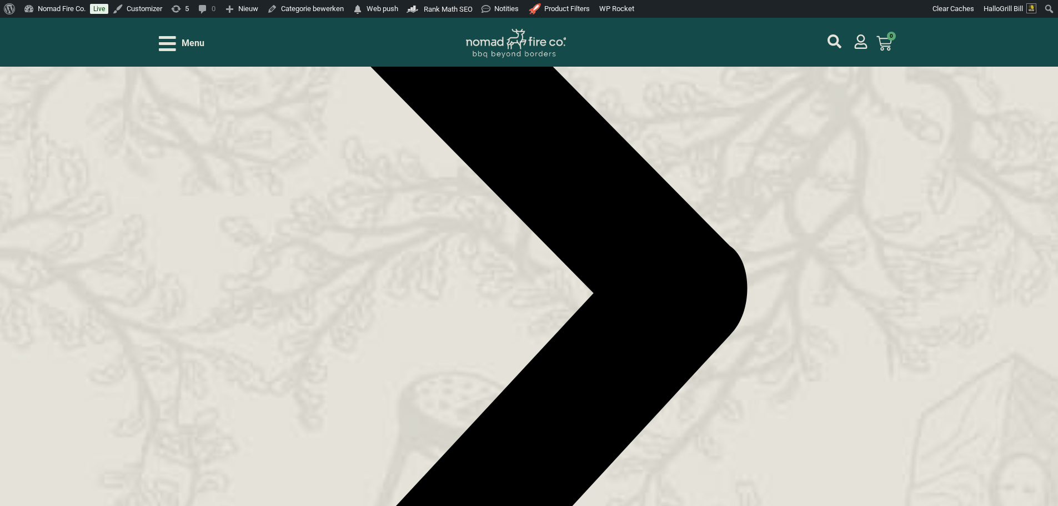
scroll to position [2055, 0]
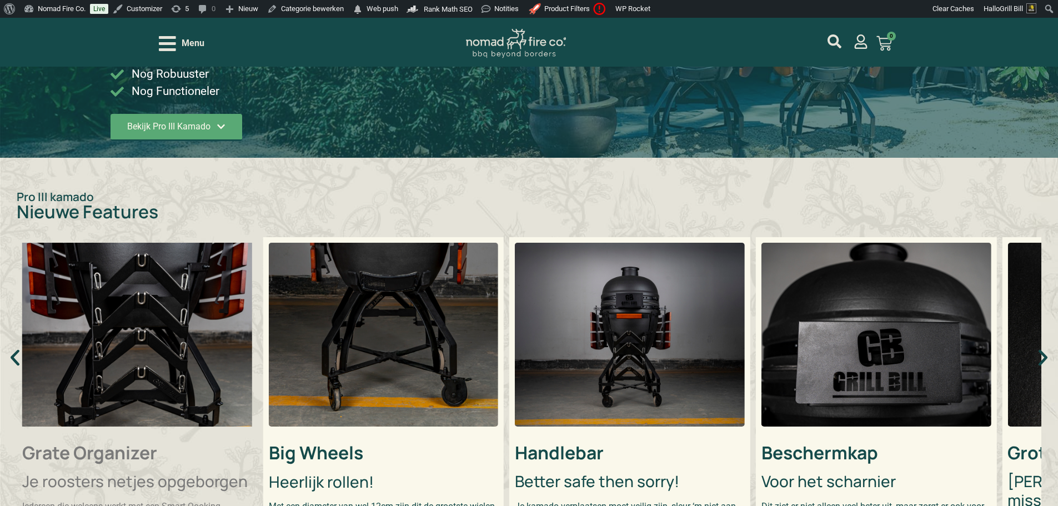
scroll to position [222, 0]
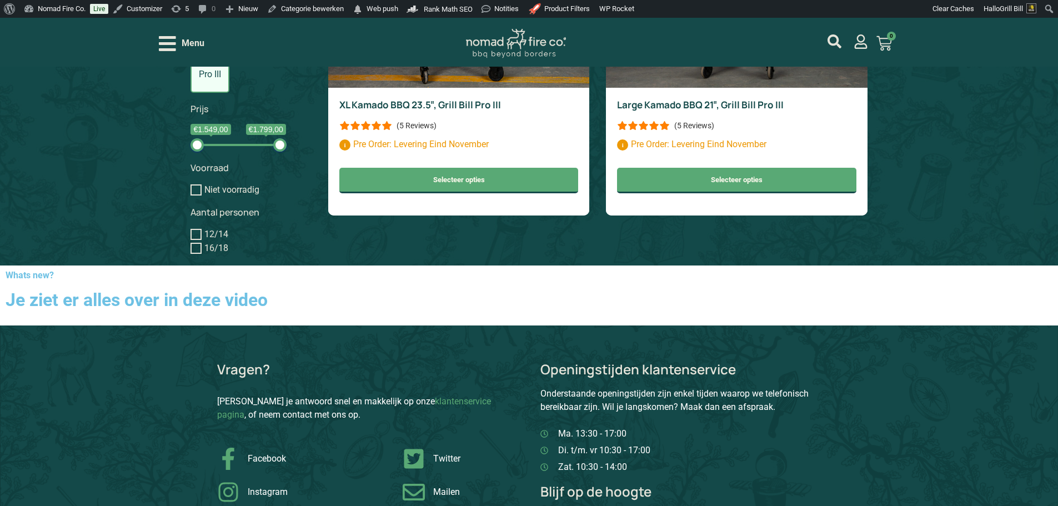
scroll to position [1065, 0]
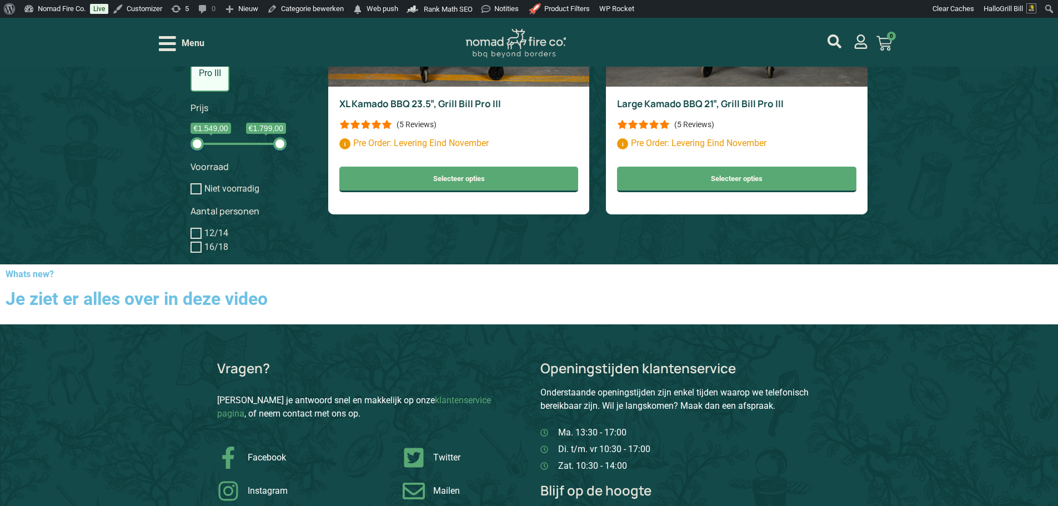
click at [475, 324] on div "Whats new? Je ziet er alles over in deze video" at bounding box center [529, 294] width 1058 height 60
click at [188, 40] on span "Menu" at bounding box center [193, 43] width 23 height 13
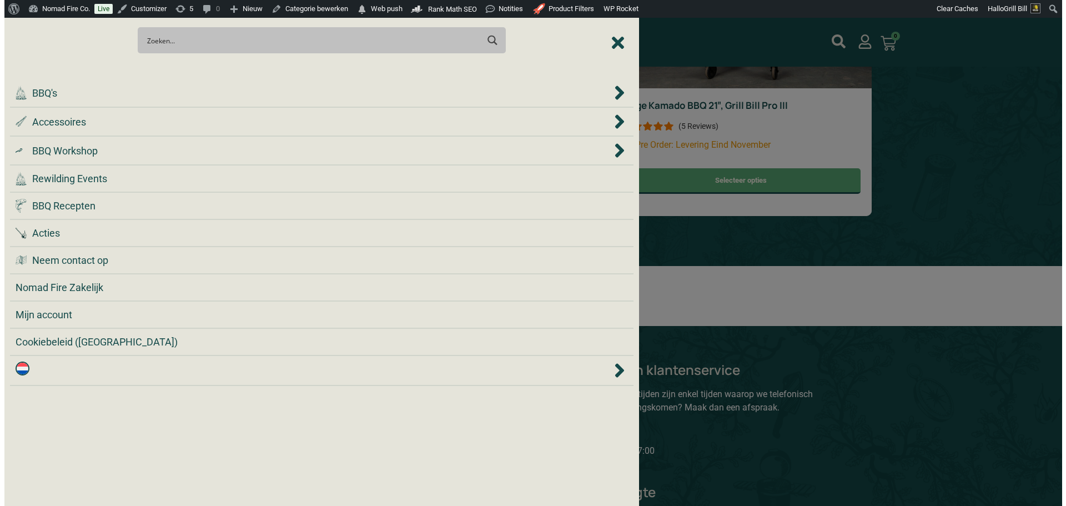
scroll to position [1066, 0]
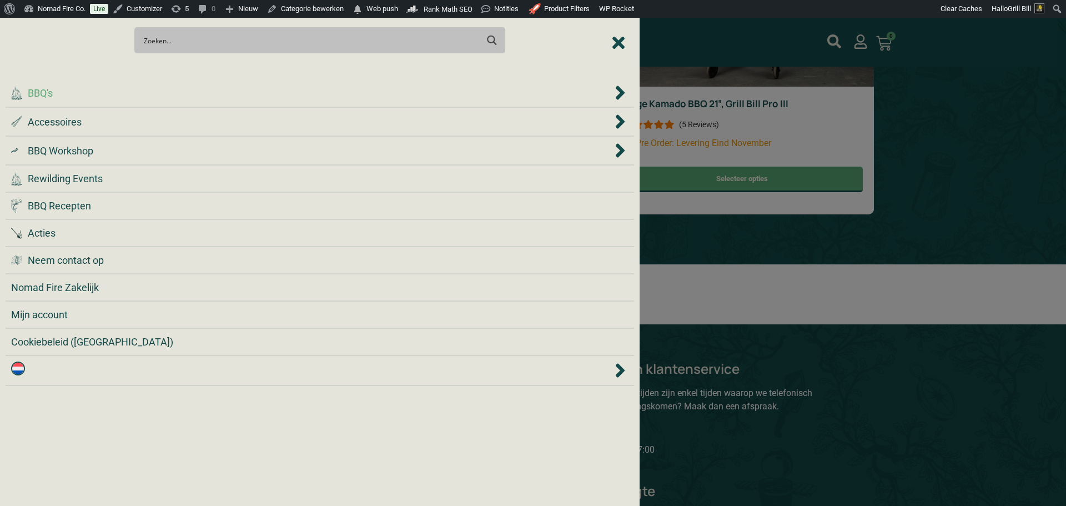
click at [193, 94] on div ".cls-1 { fill: #042e2c; } BBQ's" at bounding box center [311, 93] width 601 height 15
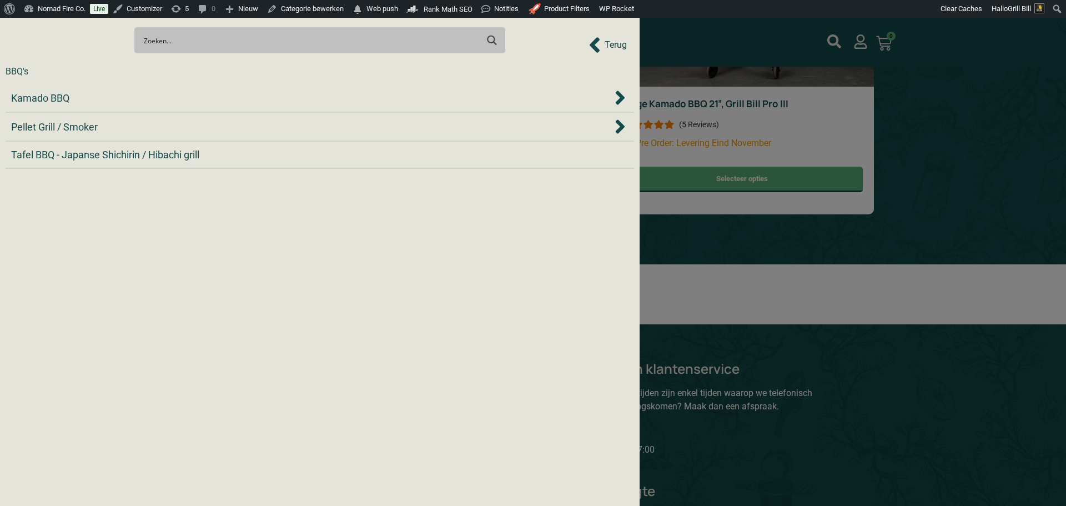
click at [193, 94] on div "Kamado BBQ" at bounding box center [311, 98] width 601 height 15
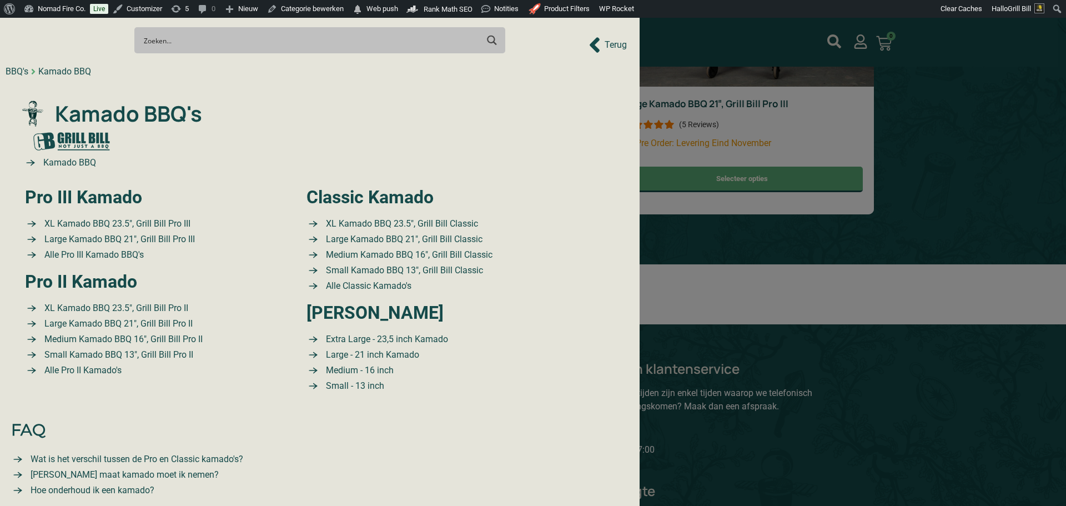
scroll to position [1067, 0]
click at [193, 94] on div ".cls-1 { fill: #042e2c; } Kamado BBQ's Kamado BBQ Pro III Kamado XL Kamado BBQ …" at bounding box center [319, 248] width 601 height 328
click at [184, 106] on span "Kamado BBQ's" at bounding box center [127, 114] width 150 height 32
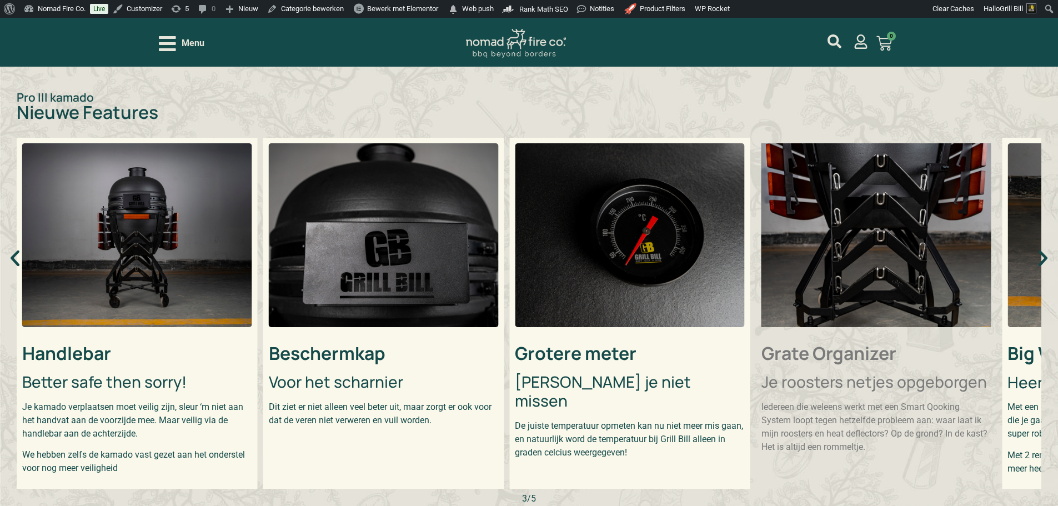
scroll to position [117, 0]
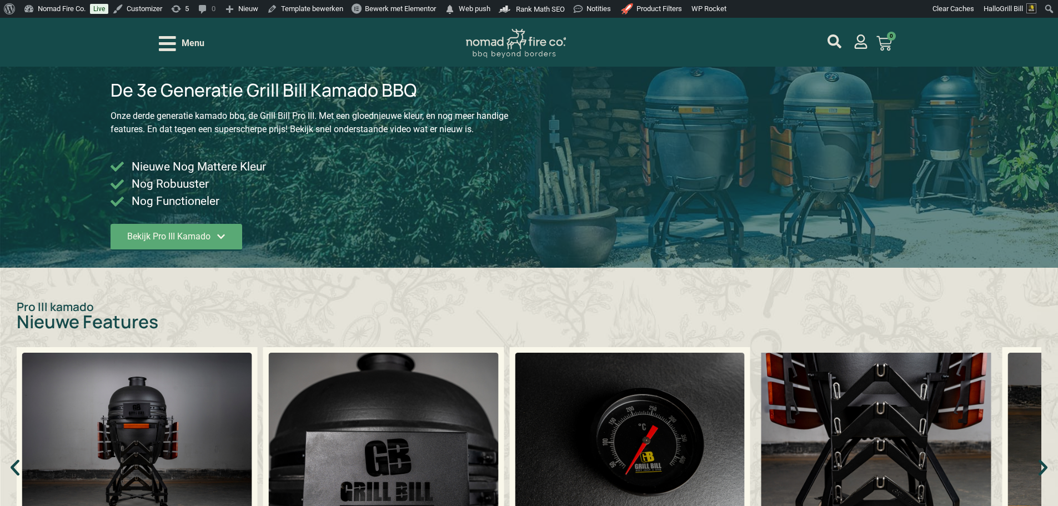
scroll to position [111, 0]
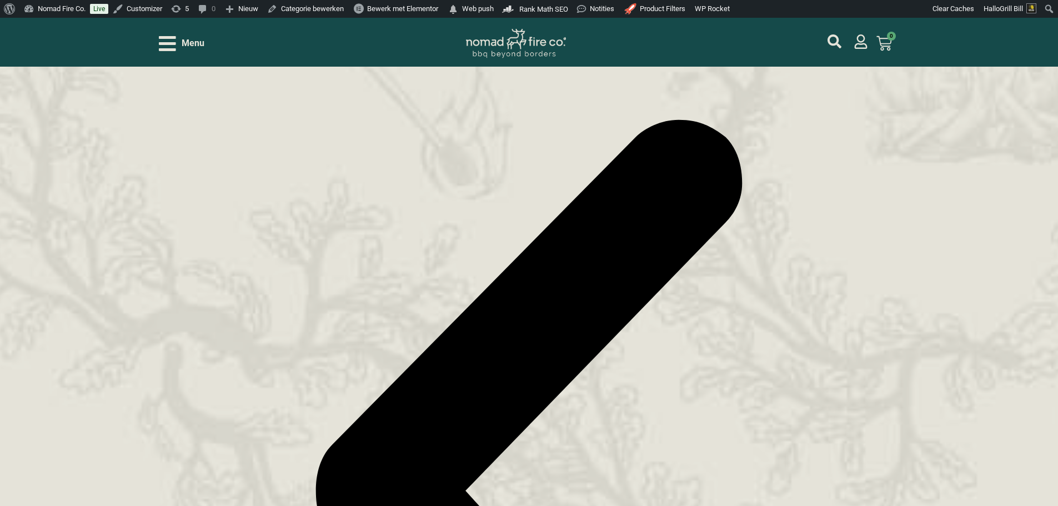
scroll to position [544, 0]
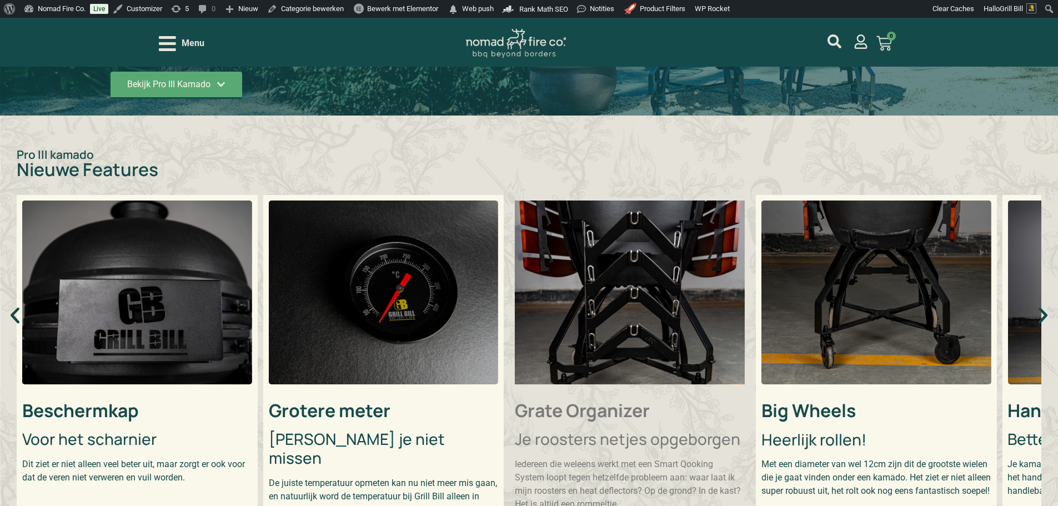
scroll to position [278, 0]
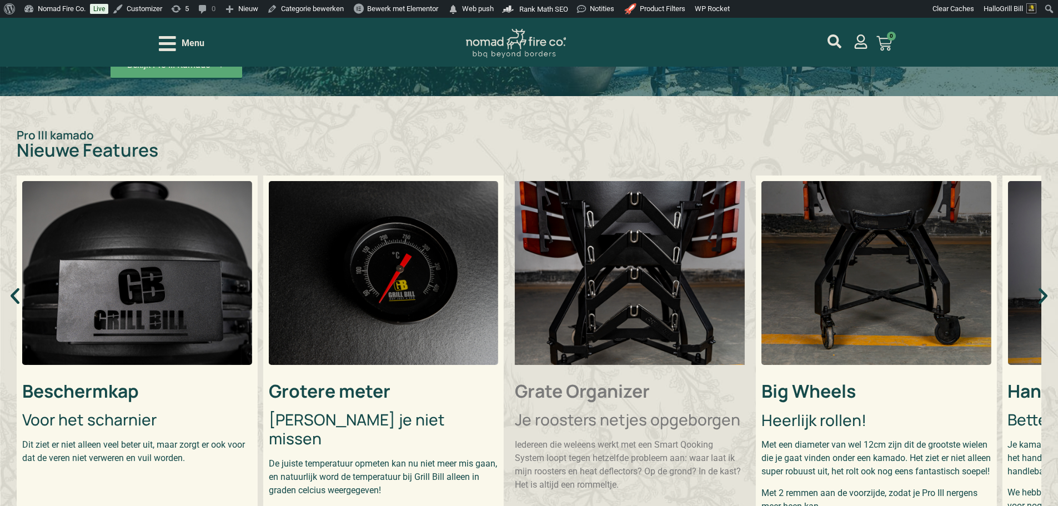
click at [340, 260] on img "5 / 5" at bounding box center [384, 273] width 230 height 184
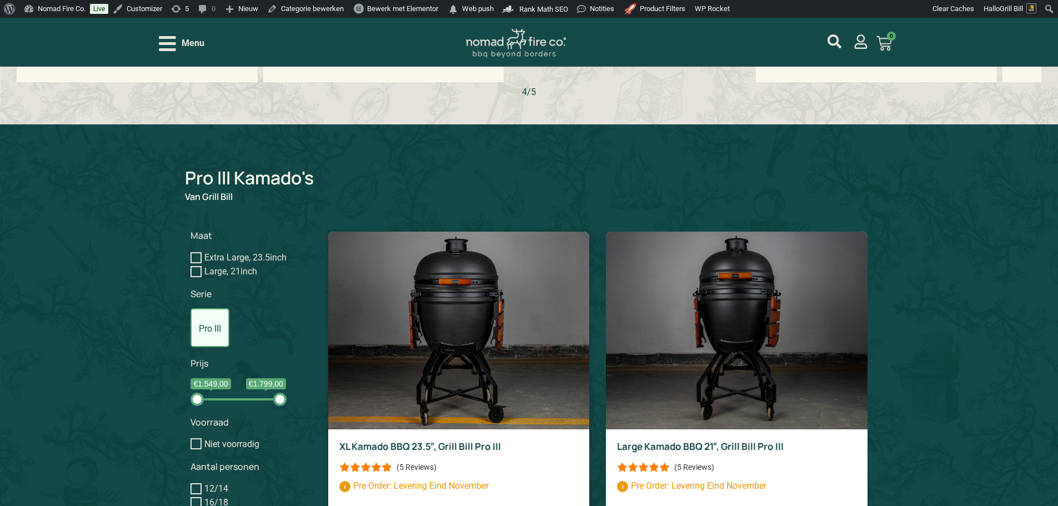
scroll to position [889, 0]
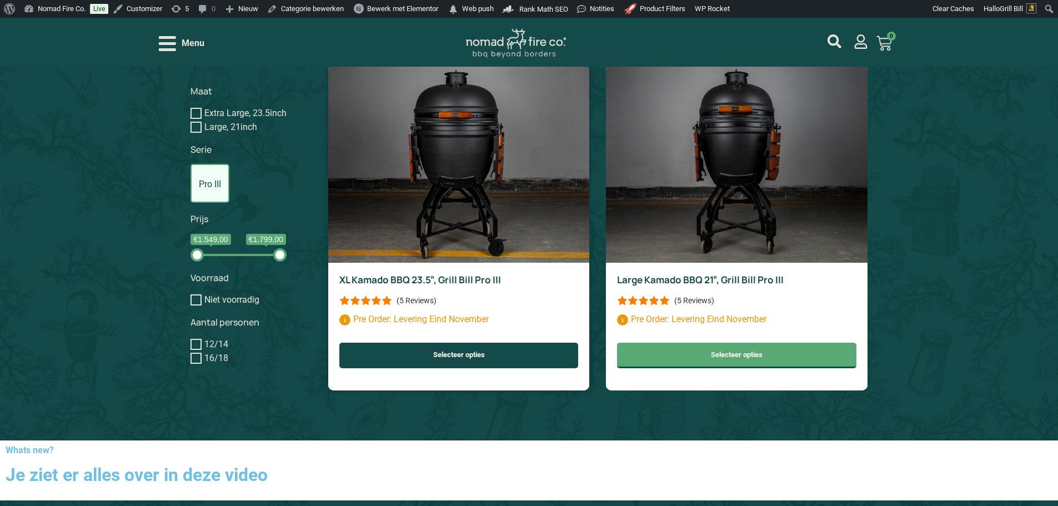
click at [533, 364] on link "Selecteer opties" at bounding box center [458, 356] width 239 height 26
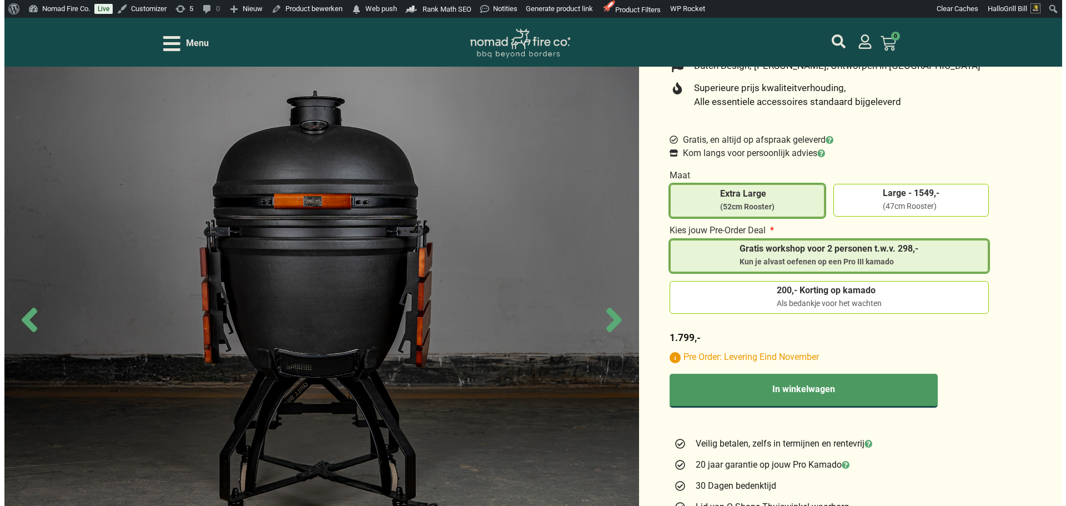
scroll to position [389, 0]
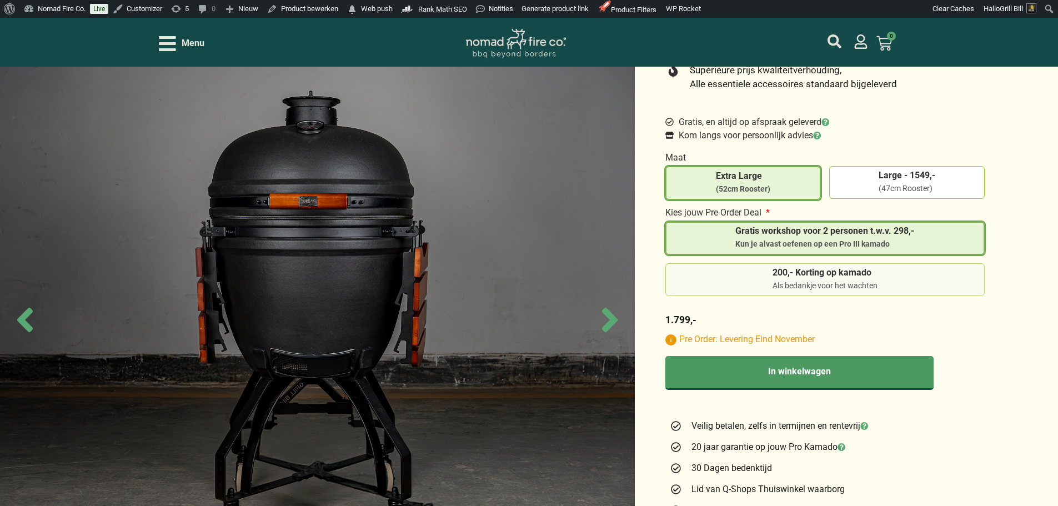
click at [910, 275] on label "200,- Korting op kamado Als bedankje voor het wachten" at bounding box center [825, 279] width 310 height 23
click at [0, 0] on input "200,- Korting op kamado Als bedankje voor het wachten" at bounding box center [0, 0] width 0 height 0
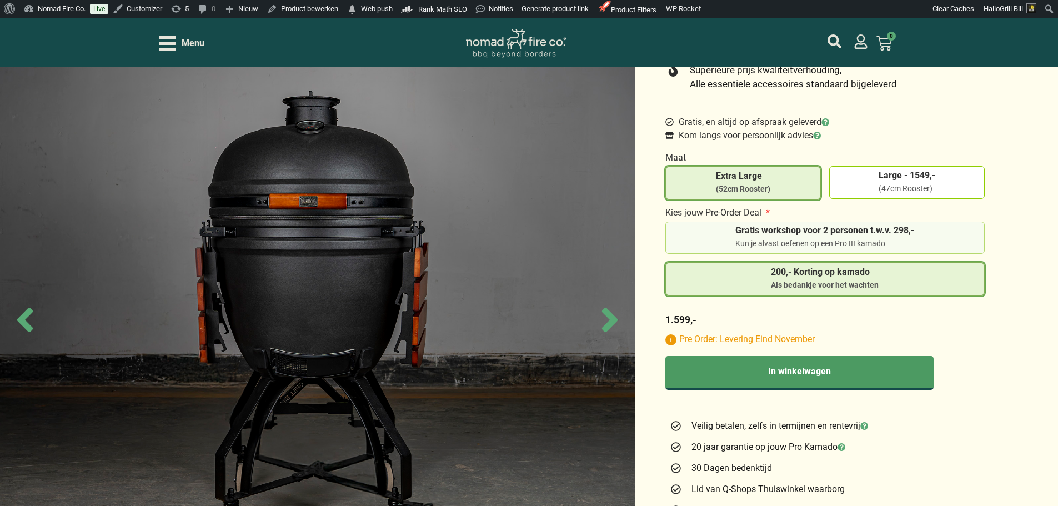
click at [891, 238] on div "Kun je alvast oefenen op een Pro III kamado" at bounding box center [824, 243] width 179 height 11
click at [0, 0] on input "Gratis workshop voor 2 personen t.w.v. 298,- Kun je alvast oefenen op een Pro I…" at bounding box center [0, 0] width 0 height 0
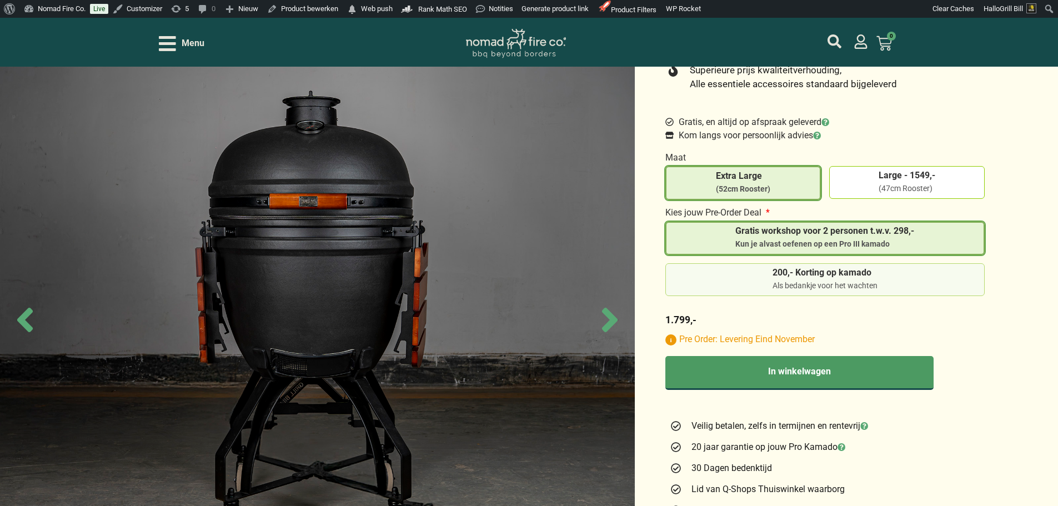
click at [891, 272] on label "200,- Korting op kamado Als bedankje voor het wachten" at bounding box center [825, 279] width 310 height 23
click at [0, 0] on input "200,- Korting op kamado Als bedankje voor het wachten" at bounding box center [0, 0] width 0 height 0
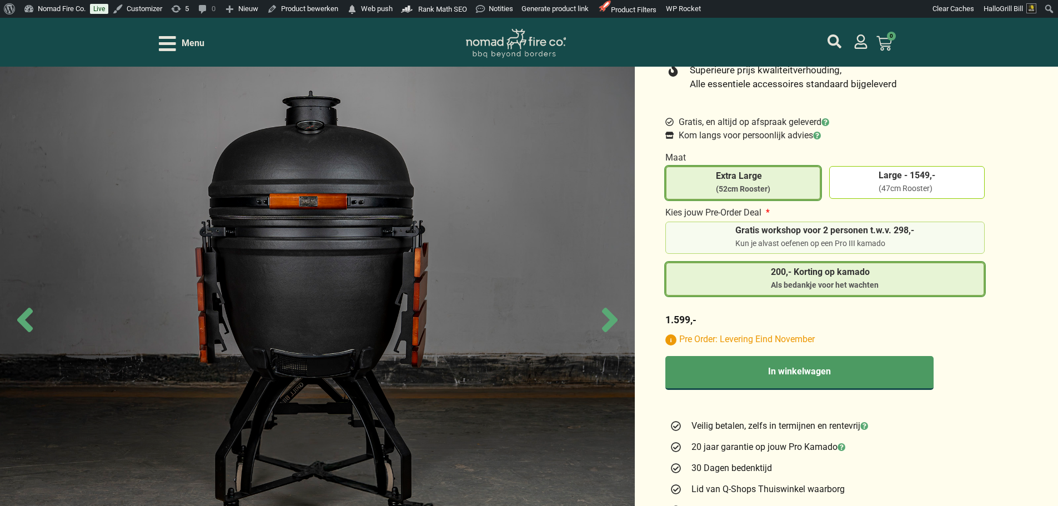
click at [858, 238] on div "Kun je alvast oefenen op een Pro III kamado" at bounding box center [824, 243] width 179 height 11
click at [0, 0] on input "Gratis workshop voor 2 personen t.w.v. 298,- Kun je alvast oefenen op een Pro I…" at bounding box center [0, 0] width 0 height 0
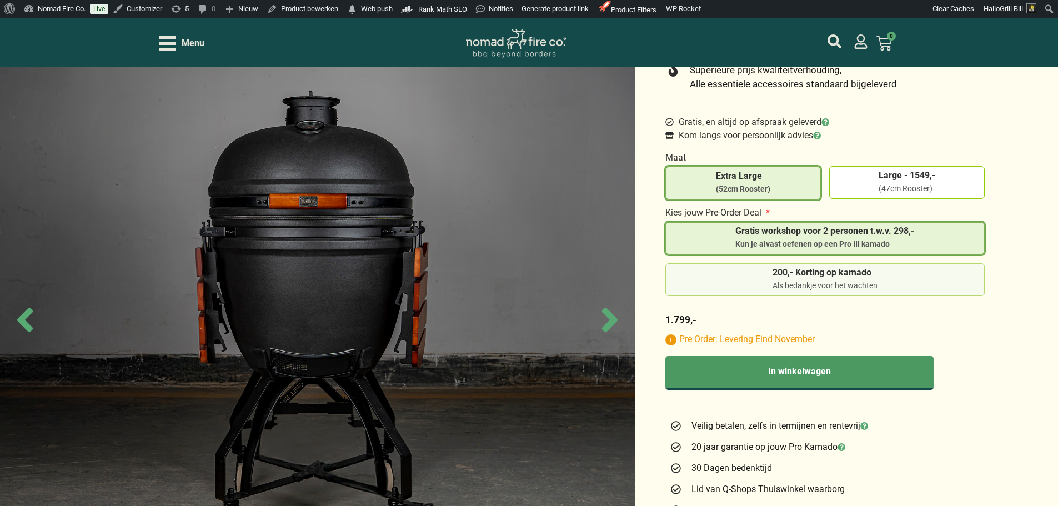
click at [969, 269] on label "200,- Korting op kamado Als bedankje voor het wachten" at bounding box center [825, 279] width 310 height 23
click at [0, 0] on input "200,- Korting op kamado Als bedankje voor het wachten" at bounding box center [0, 0] width 0 height 0
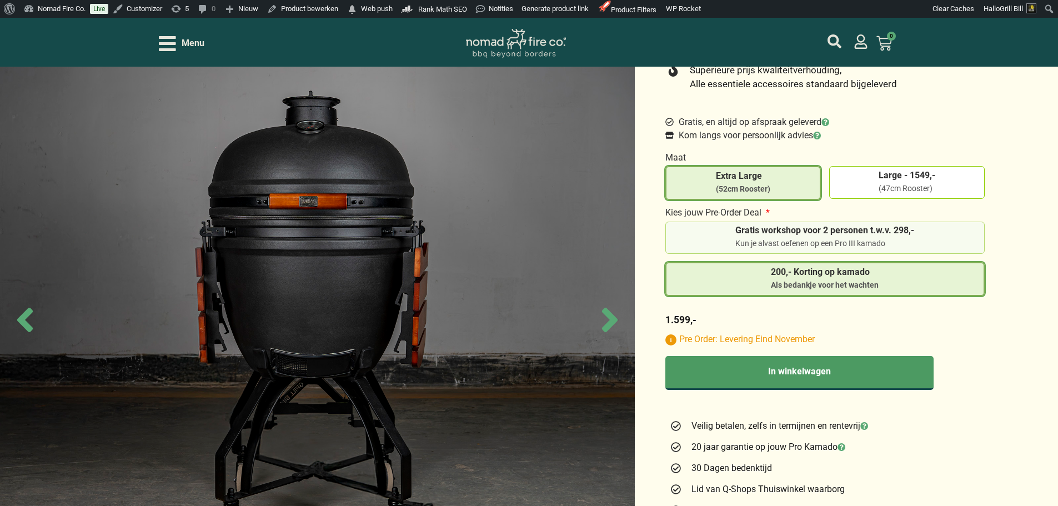
click at [840, 238] on div "Kun je alvast oefenen op een Pro III kamado" at bounding box center [824, 243] width 179 height 11
click at [0, 0] on input "Gratis workshop voor 2 personen t.w.v. 298,- Kun je alvast oefenen op een Pro I…" at bounding box center [0, 0] width 0 height 0
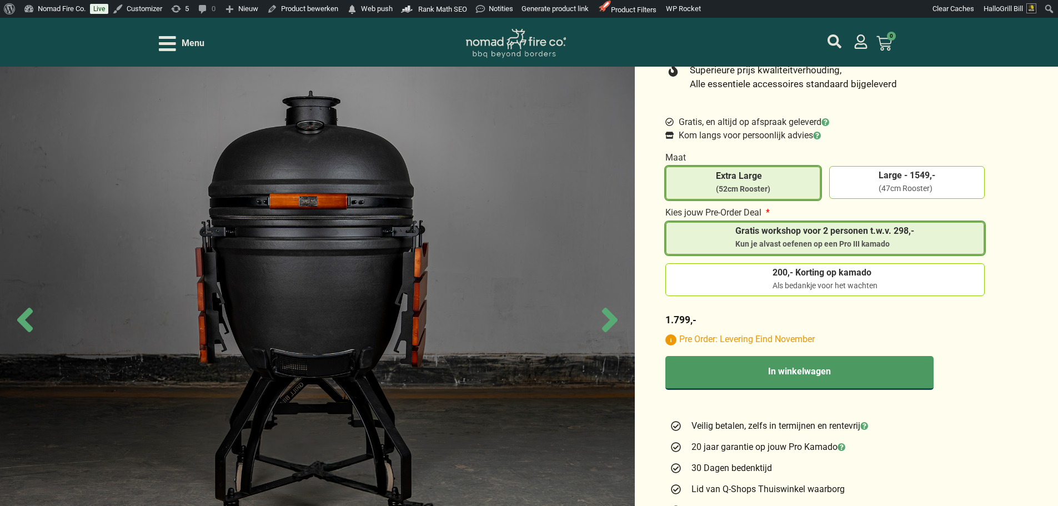
click at [185, 42] on span "Menu" at bounding box center [193, 43] width 23 height 13
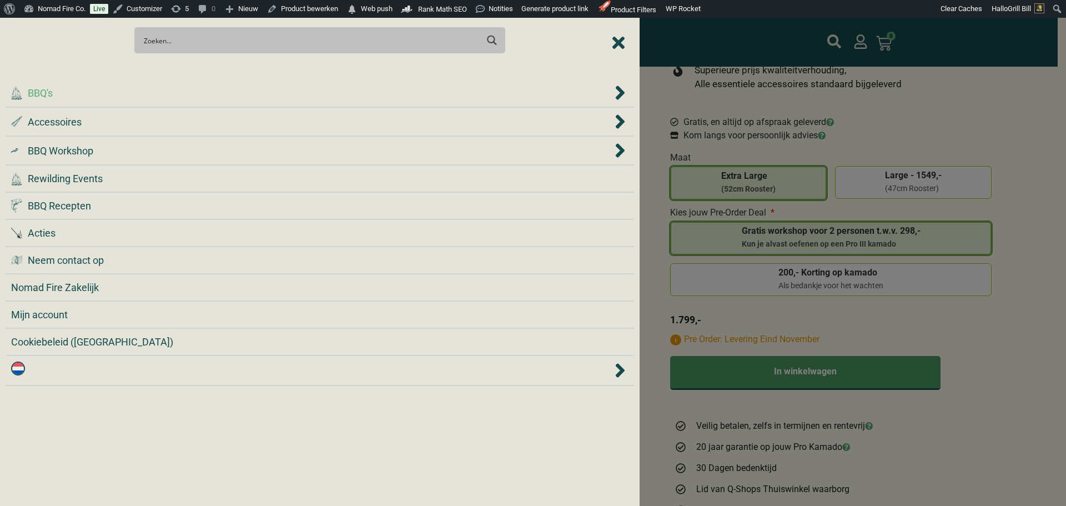
click at [200, 99] on div ".cls-1 { fill: #042e2c; } BBQ's" at bounding box center [311, 93] width 601 height 15
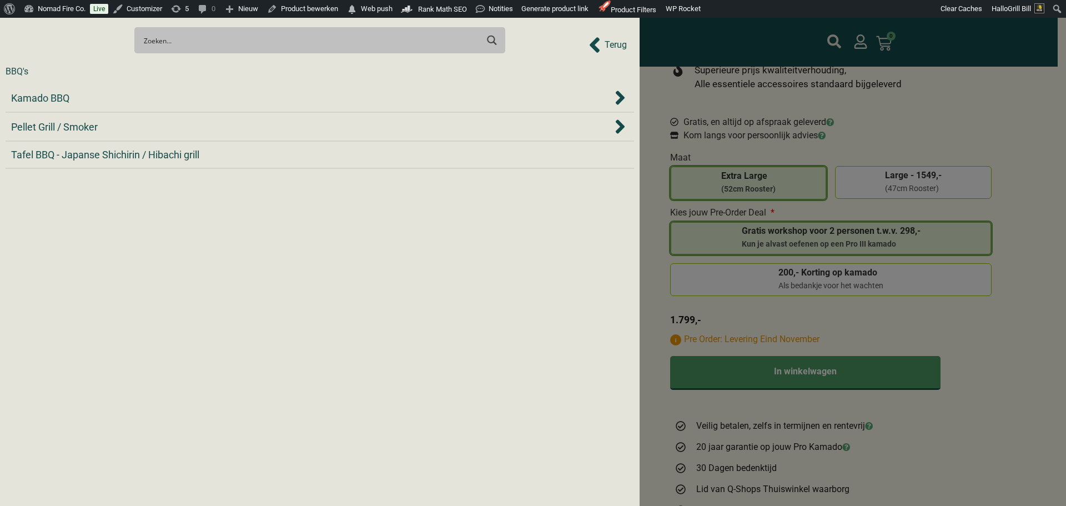
click at [200, 99] on div "Kamado BBQ" at bounding box center [311, 98] width 601 height 15
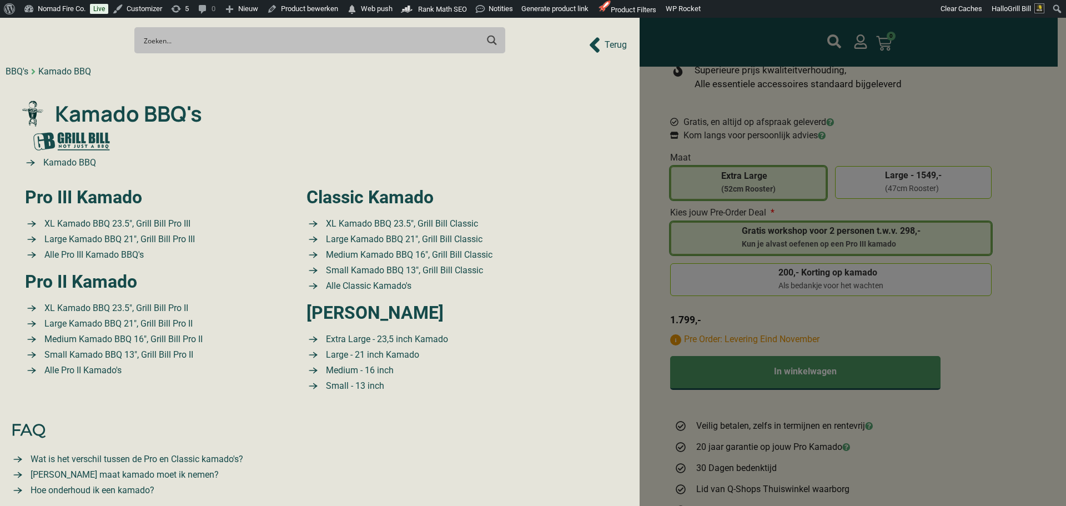
click at [733, 44] on div at bounding box center [533, 253] width 1066 height 506
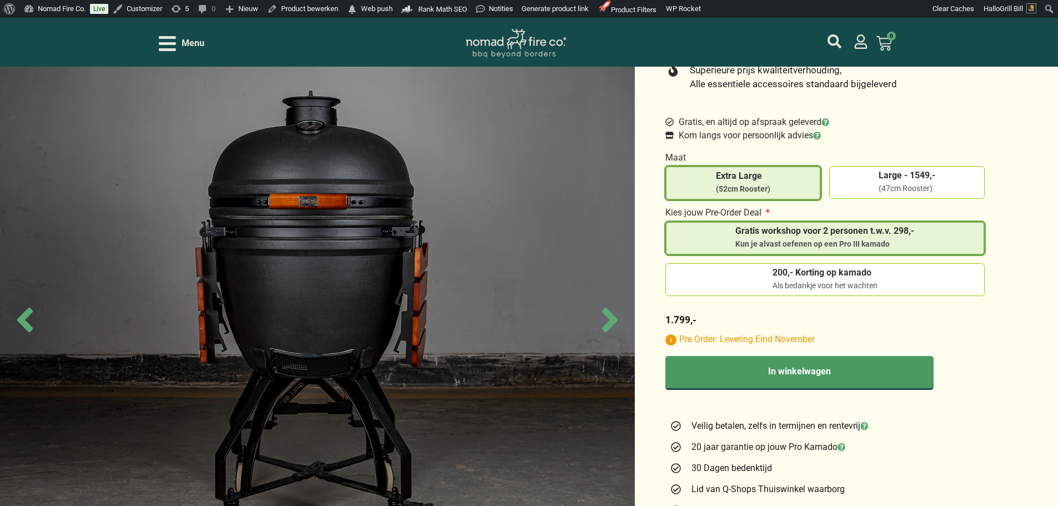
click at [198, 38] on span "Menu" at bounding box center [193, 43] width 23 height 13
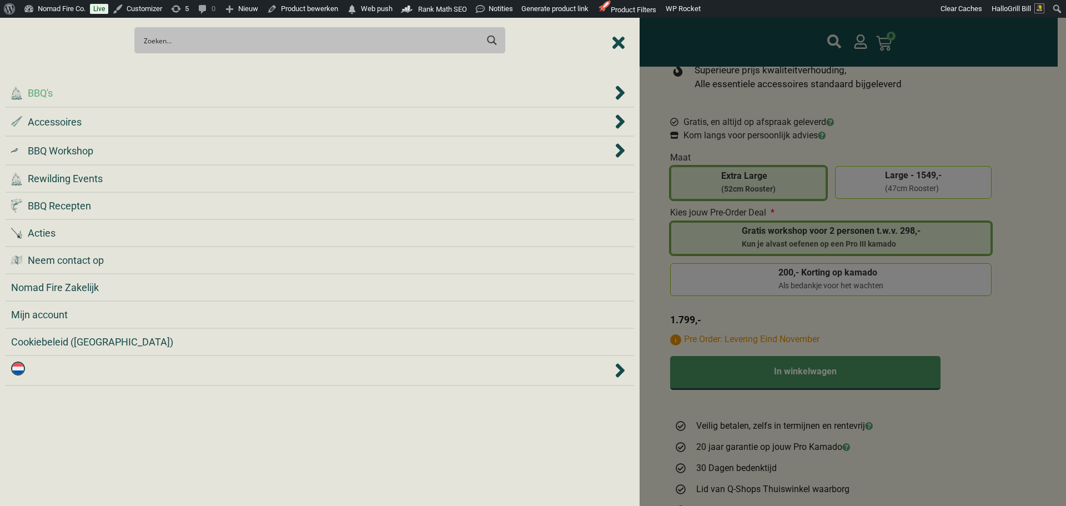
click at [141, 98] on div ".cls-1 { fill: #042e2c; } BBQ's" at bounding box center [311, 93] width 601 height 15
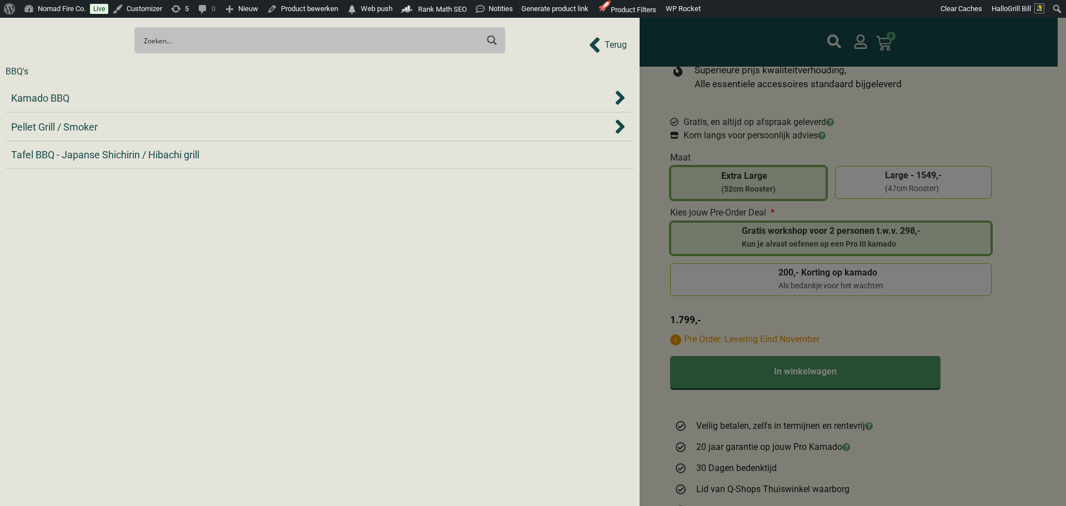
click at [141, 98] on div "Kamado BBQ" at bounding box center [311, 98] width 601 height 15
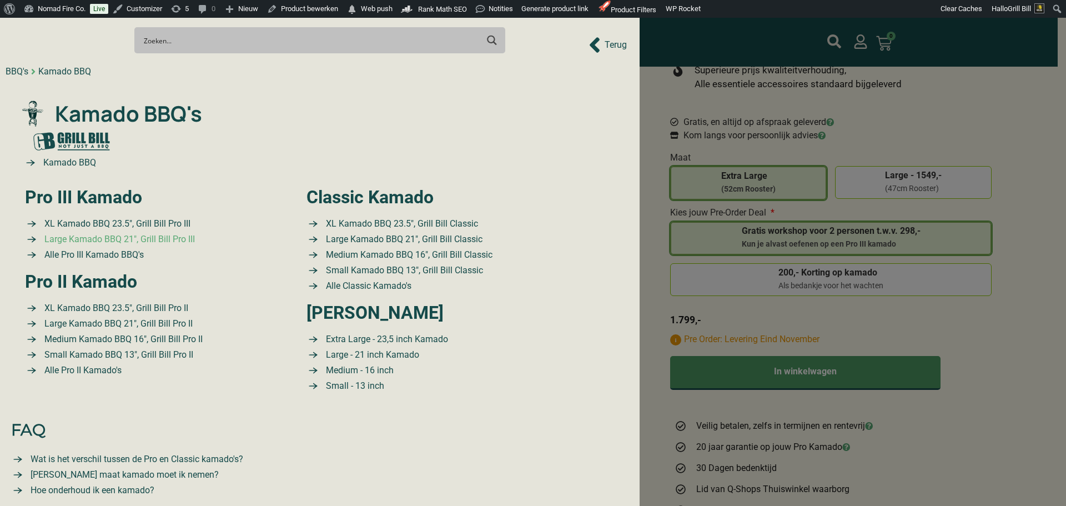
click at [102, 236] on span "Large Kamado BBQ 21″, Grill Bill Pro III" at bounding box center [118, 239] width 153 height 13
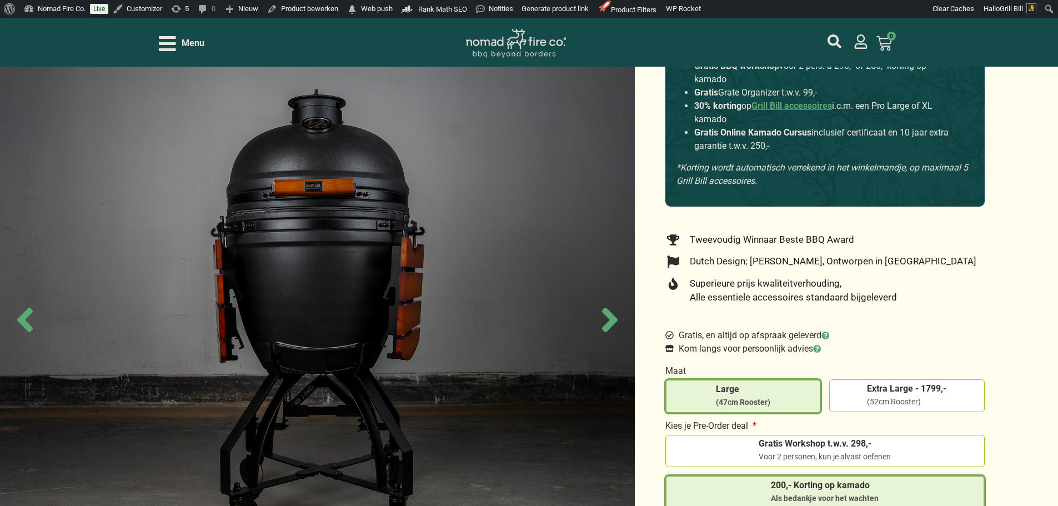
scroll to position [222, 0]
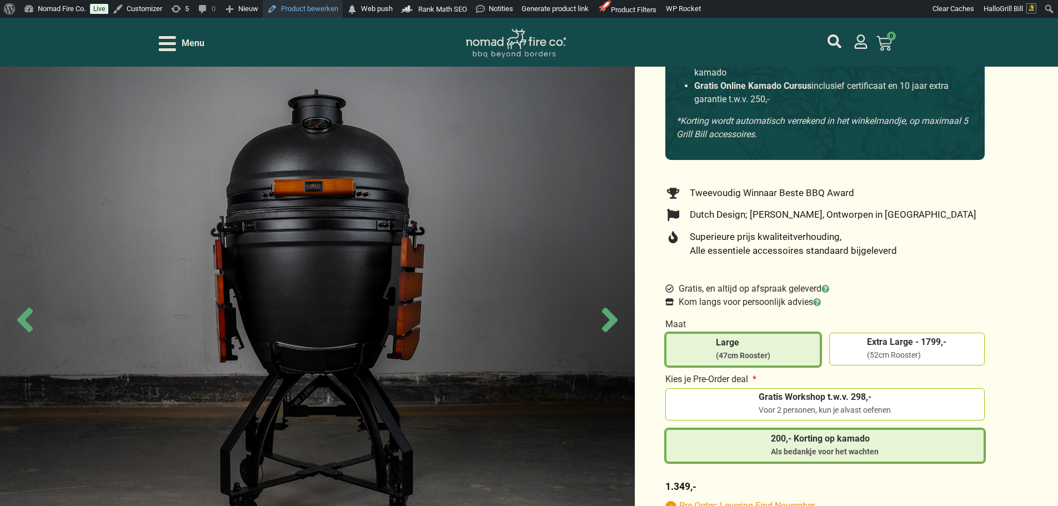
click at [309, 1] on link "Product bewerken" at bounding box center [303, 9] width 80 height 18
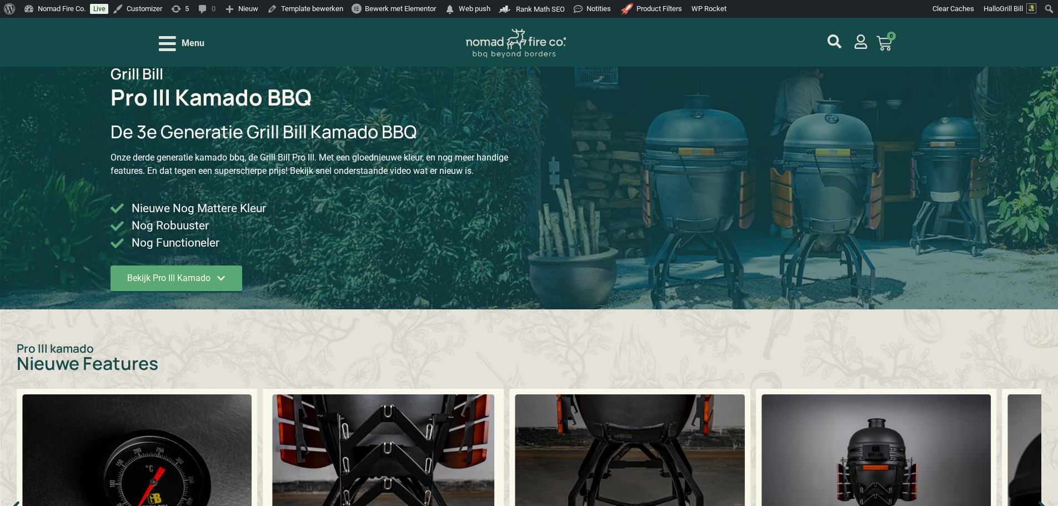
scroll to position [167, 0]
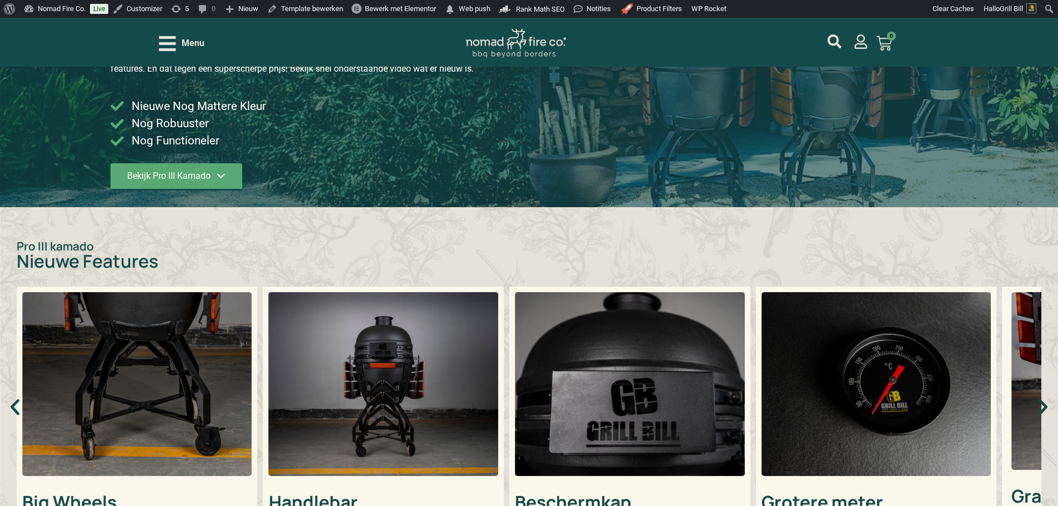
click at [197, 46] on span "Menu" at bounding box center [193, 43] width 23 height 13
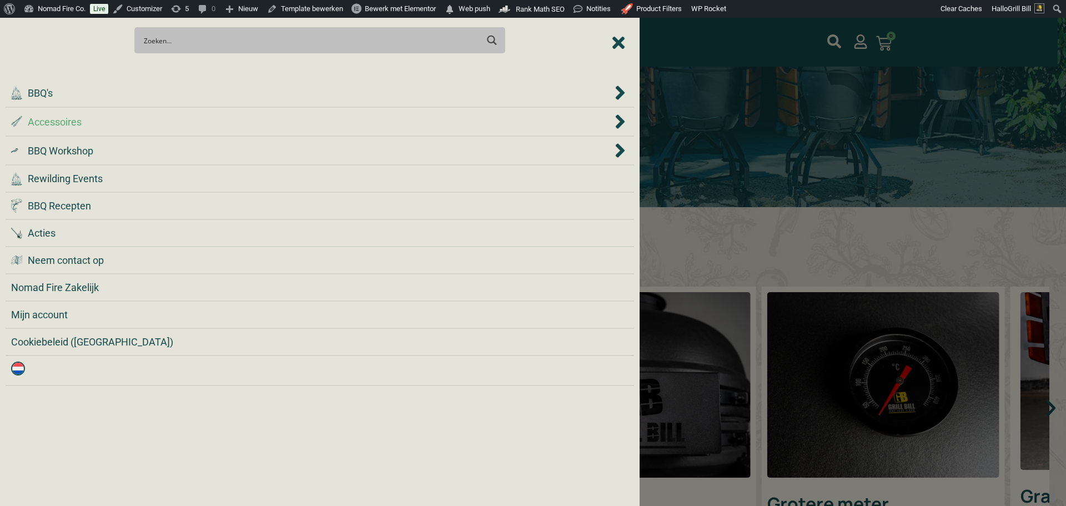
click at [165, 123] on div ".st0 { fill: #2c4a4e; } .st1 { fill: url(#Naamloos_verloop_2); } .st2 { fill: #…" at bounding box center [311, 121] width 601 height 15
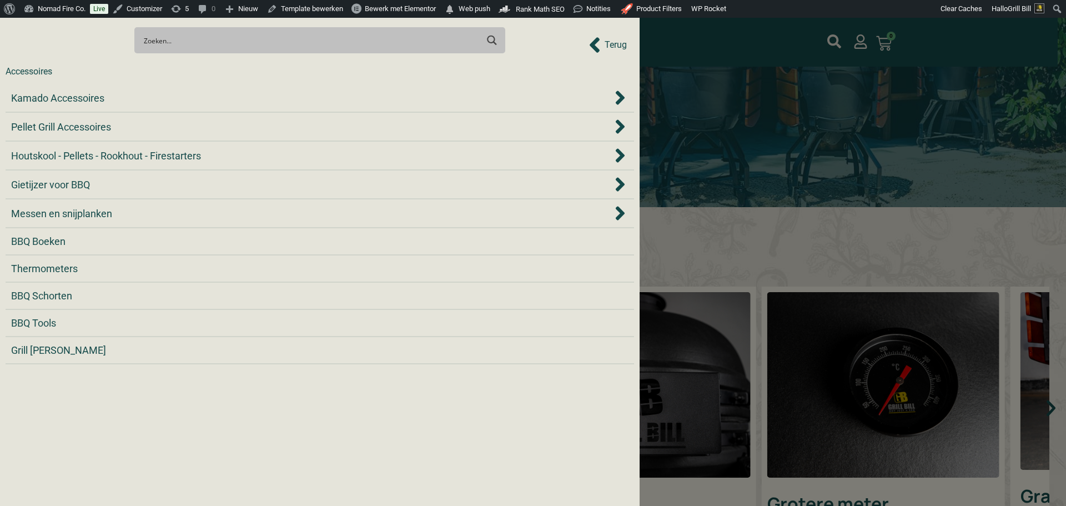
click at [613, 44] on span "Terug" at bounding box center [616, 44] width 22 height 13
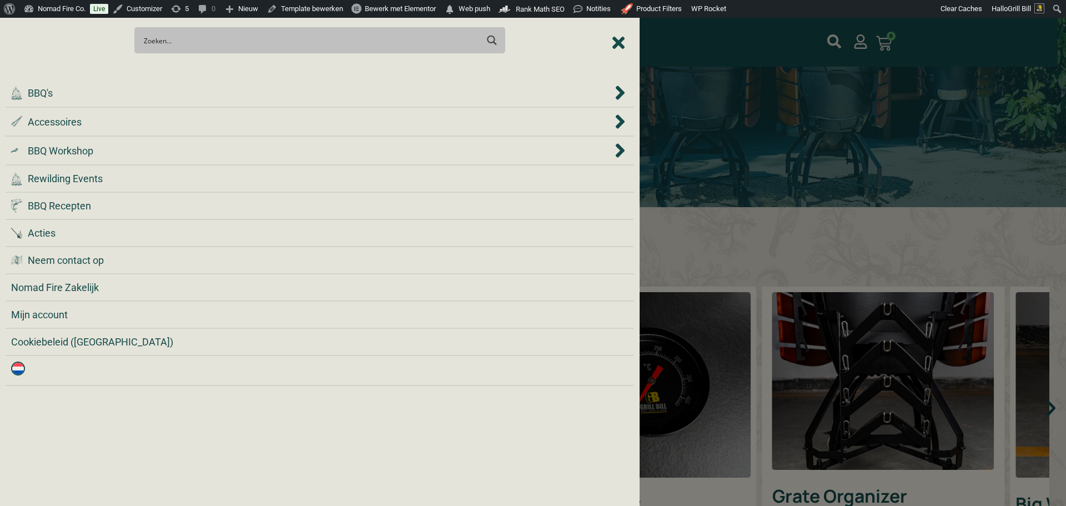
click at [617, 45] on icon "Close Menu" at bounding box center [619, 43] width 12 height 18
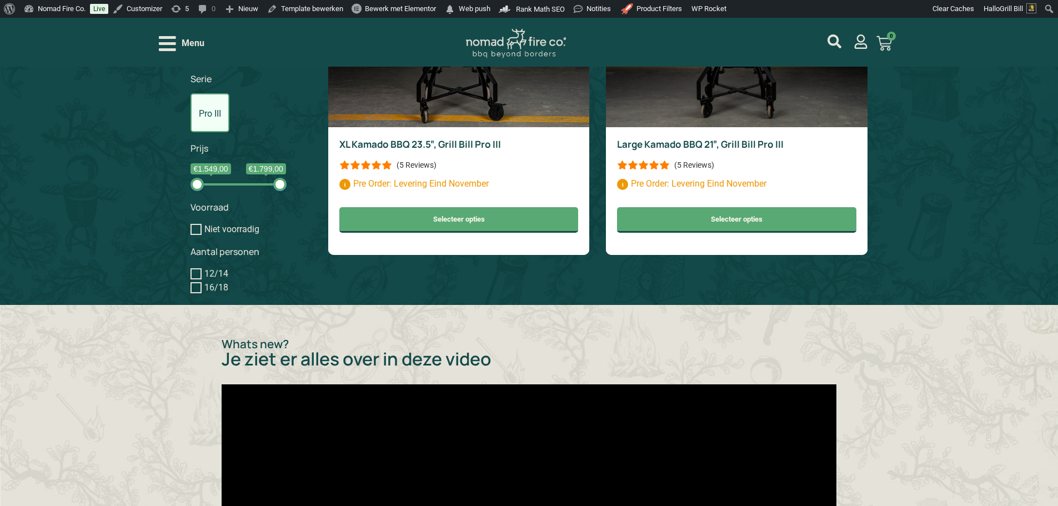
scroll to position [1000, 0]
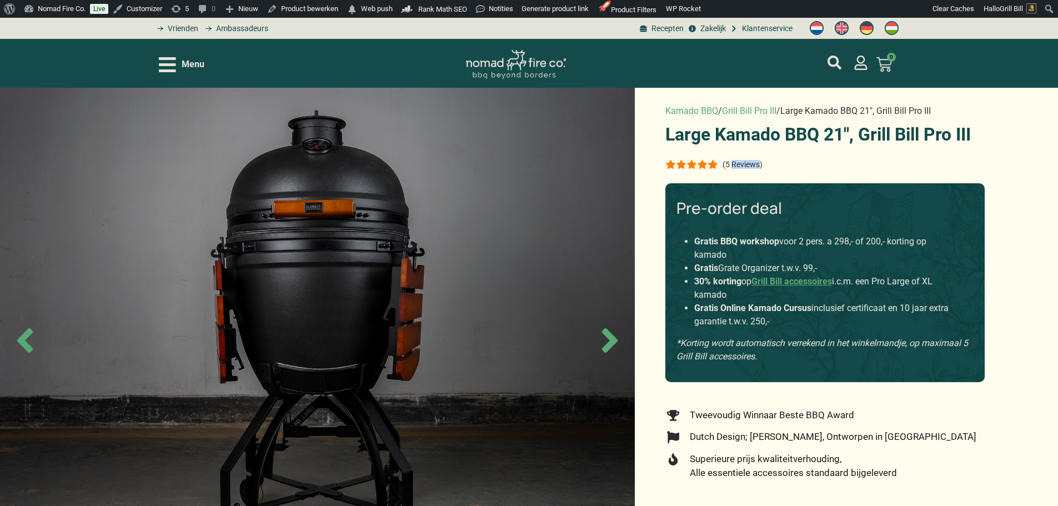
click at [737, 160] on p "(5 Reviews)" at bounding box center [743, 164] width 40 height 9
click at [741, 108] on link "Grill Bill Pro III" at bounding box center [749, 111] width 54 height 11
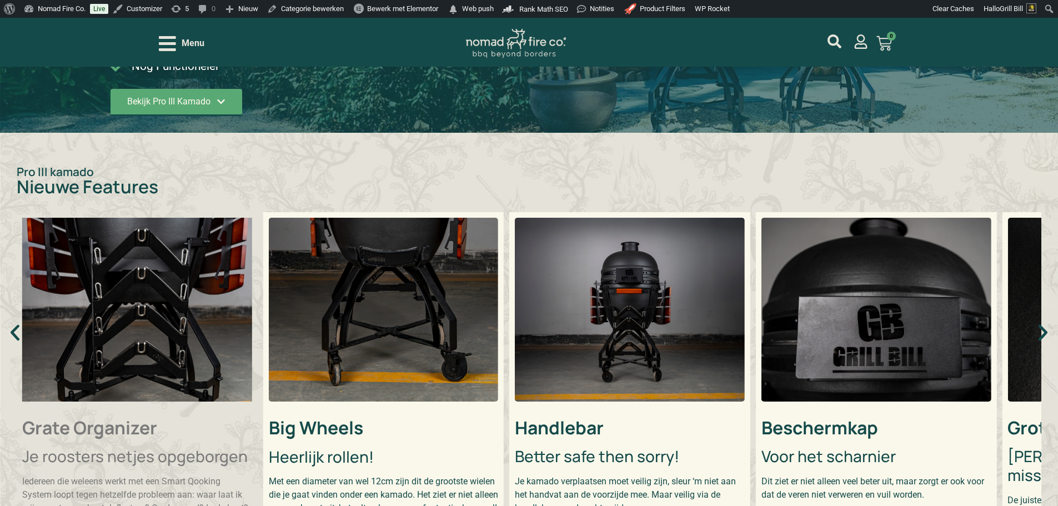
scroll to position [278, 0]
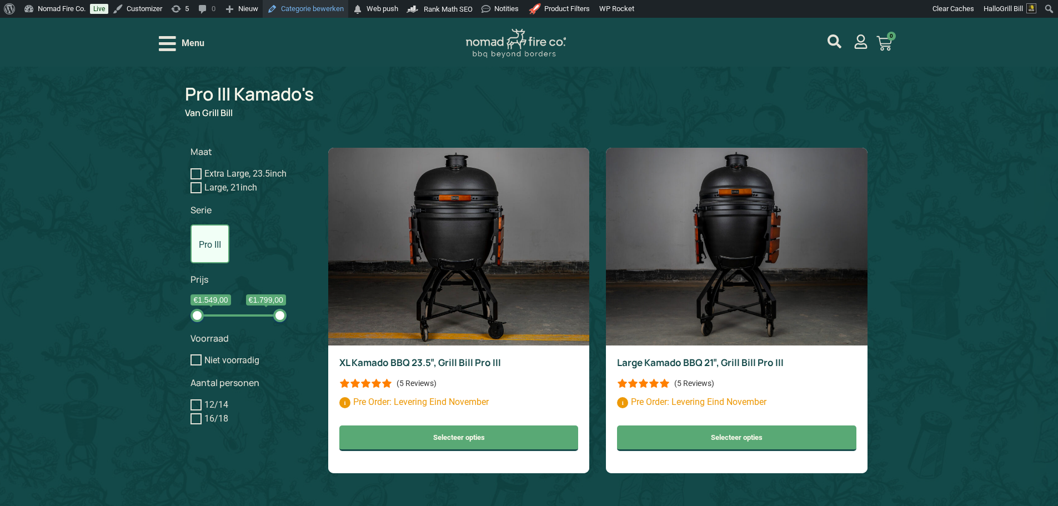
scroll to position [833, 0]
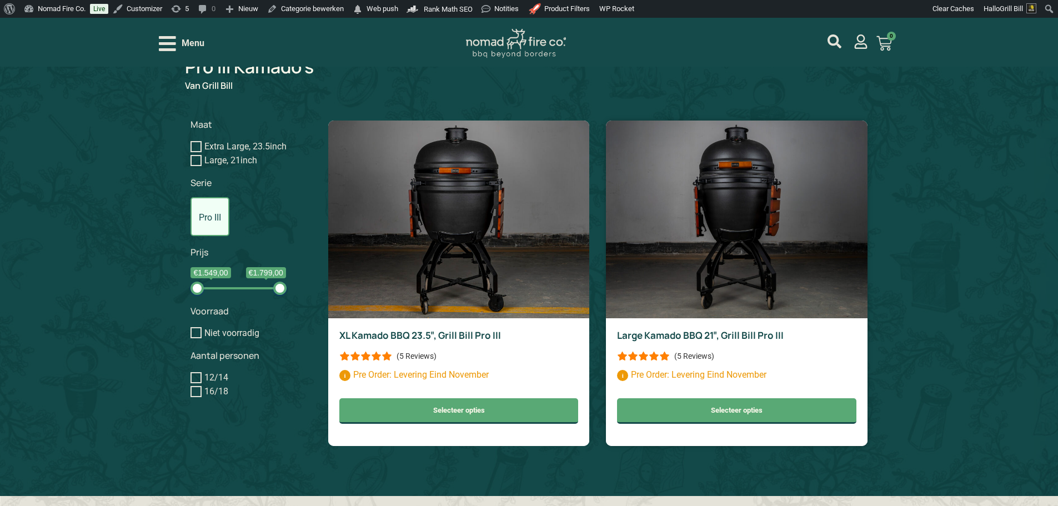
click at [721, 342] on link "Large Kamado BBQ 21″, Grill Bill Pro III" at bounding box center [700, 335] width 167 height 13
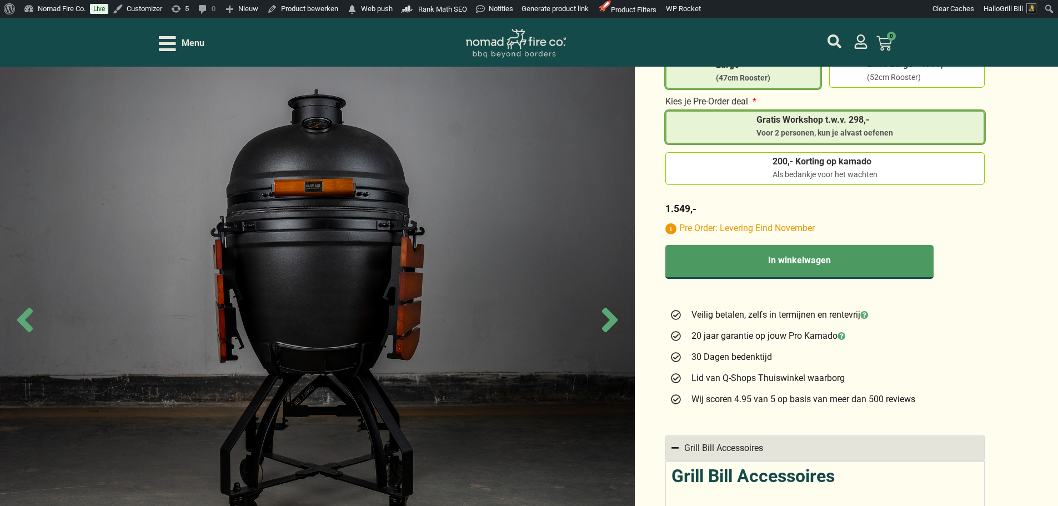
scroll to position [278, 0]
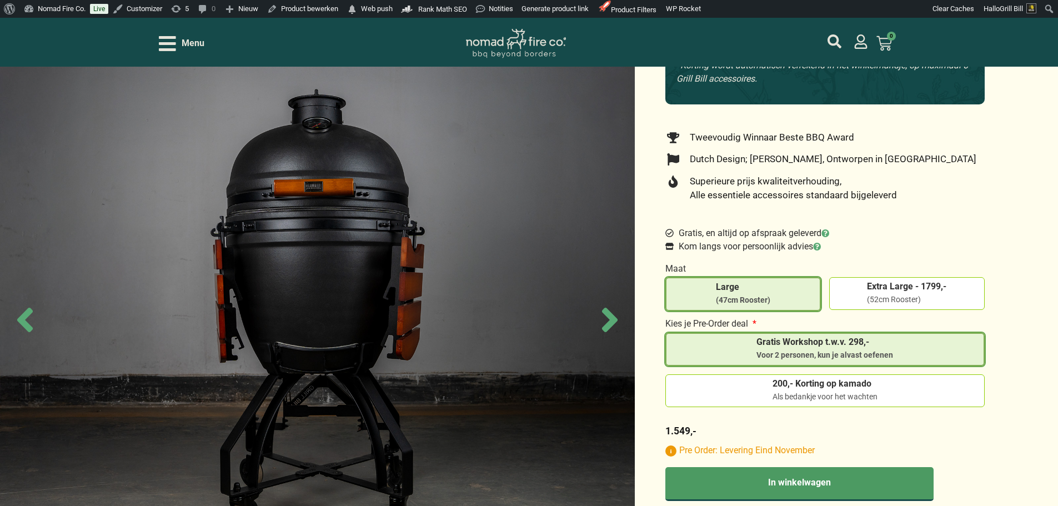
click at [764, 240] on span "Kom langs voor persoonlijk advies" at bounding box center [748, 246] width 145 height 13
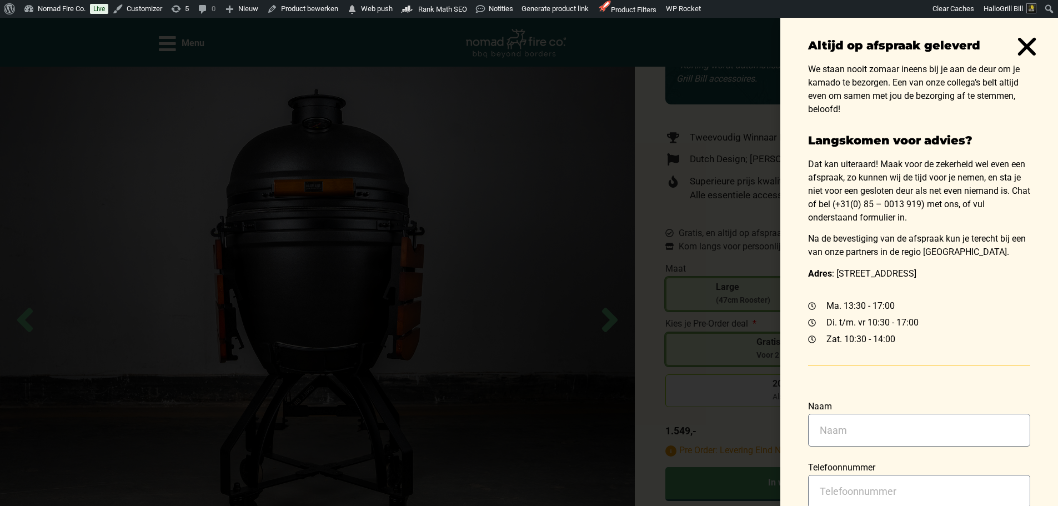
click at [759, 204] on div "Altijd op afspraak geleverd We staan nooit zomaar ineens bij je aan de deur om …" at bounding box center [529, 262] width 1058 height 488
click at [1026, 49] on use "Close" at bounding box center [1027, 47] width 18 height 18
click at [728, 208] on div "Altijd op afspraak geleverd We staan nooit zomaar ineens bij je aan de deur om …" at bounding box center [529, 262] width 1058 height 488
click at [734, 195] on div "Altijd op afspraak geleverd We staan nooit zomaar ineens bij je aan de deur om …" at bounding box center [529, 262] width 1058 height 488
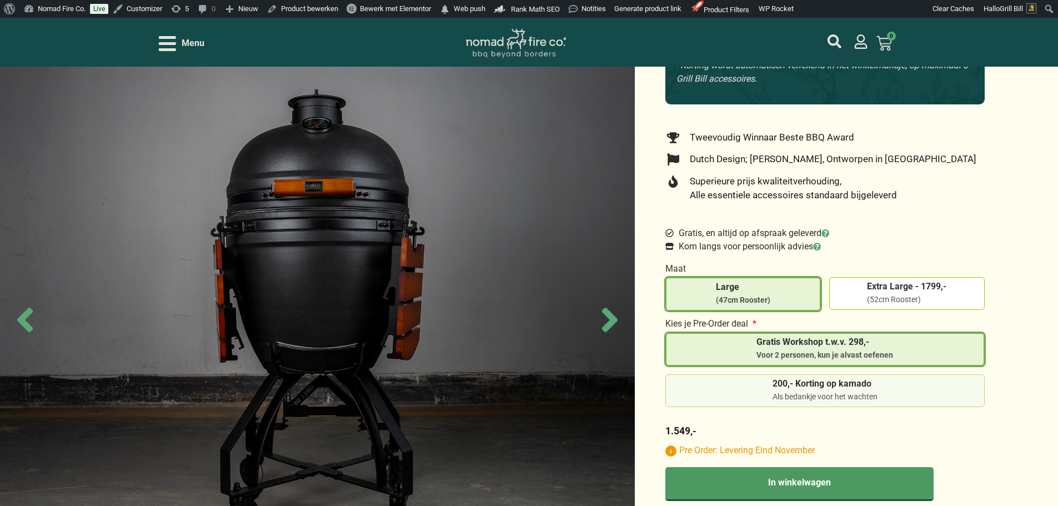
click at [804, 382] on span "200,- Korting op kamado" at bounding box center [825, 385] width 105 height 12
click at [0, 0] on input "200,- Korting op kamado Als bedankje voor het wachten" at bounding box center [0, 0] width 0 height 0
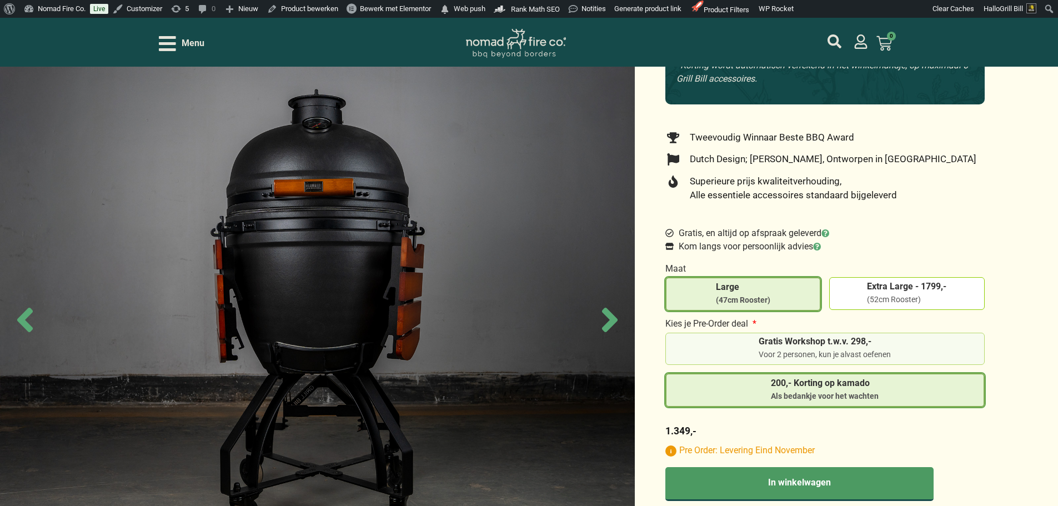
click at [846, 337] on span "Gratis Workshop t.w.v. 298,-" at bounding box center [825, 341] width 132 height 9
click at [0, 0] on input "Gratis Workshop t.w.v. 298,- Voor 2 personen, kun je alvast oefenen" at bounding box center [0, 0] width 0 height 0
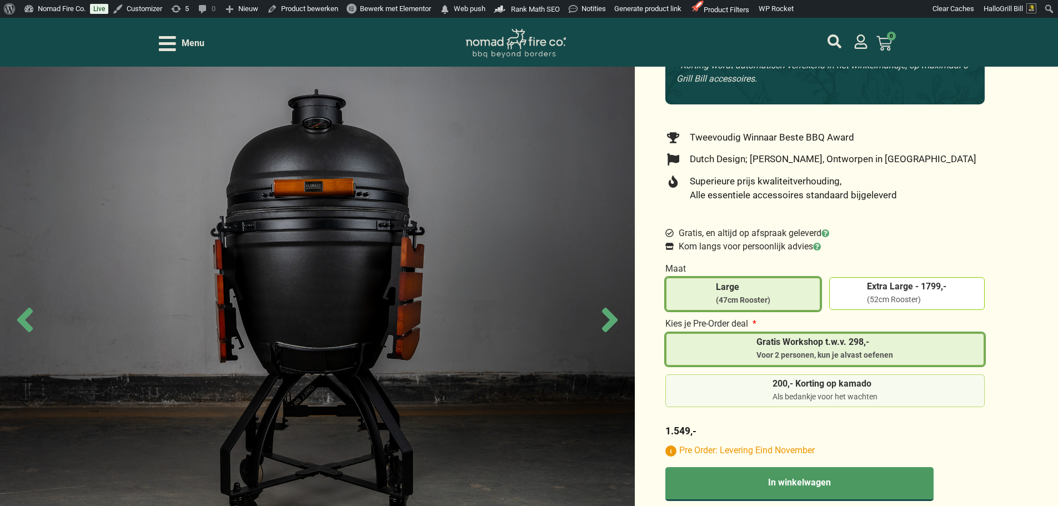
click at [803, 382] on span "200,- Korting op kamado" at bounding box center [825, 385] width 105 height 12
click at [0, 0] on input "200,- Korting op kamado Als bedankje voor het wachten" at bounding box center [0, 0] width 0 height 0
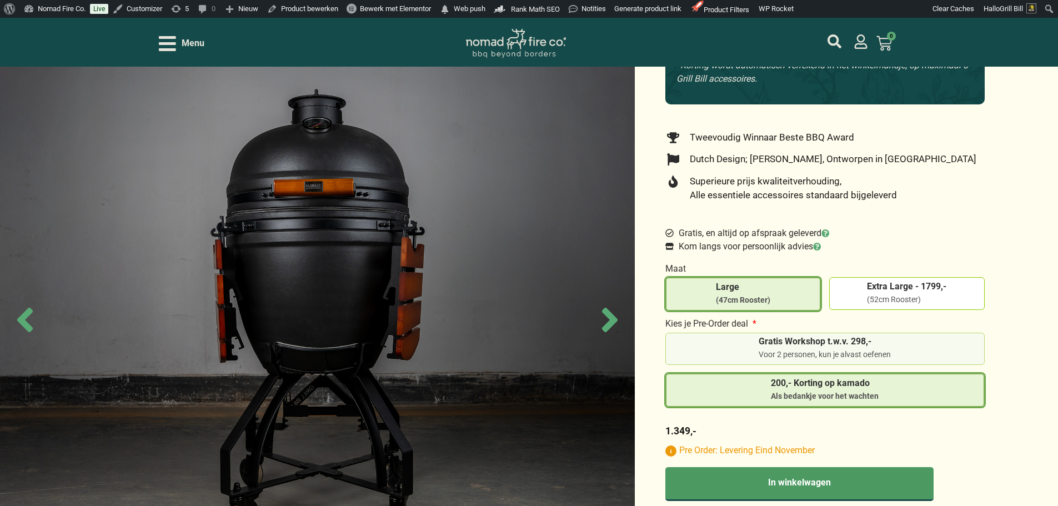
click at [823, 353] on div "Voor 2 personen, kun je alvast oefenen" at bounding box center [825, 354] width 132 height 11
click at [0, 0] on input "Gratis Workshop t.w.v. 298,- Voor 2 personen, kun je alvast oefenen" at bounding box center [0, 0] width 0 height 0
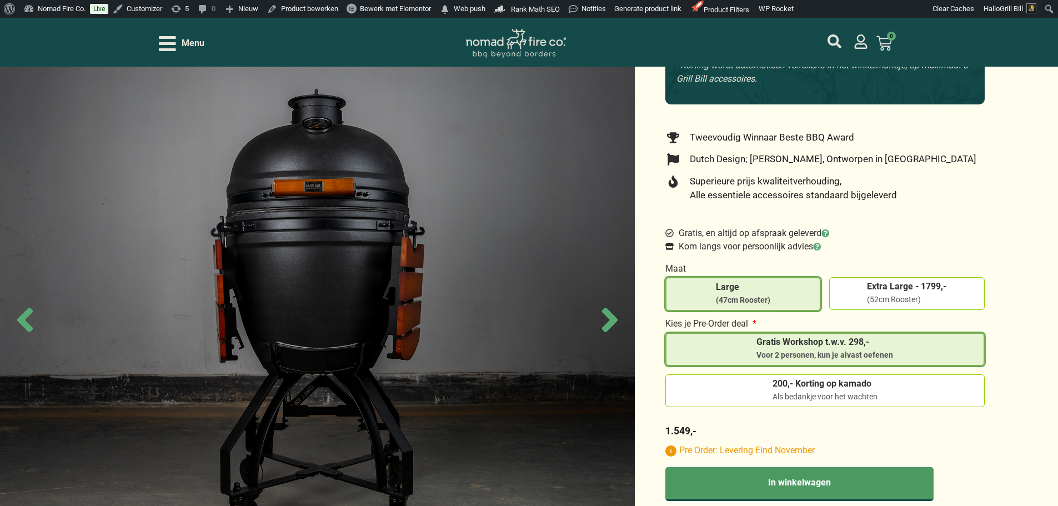
click at [198, 48] on span "Menu" at bounding box center [193, 43] width 23 height 13
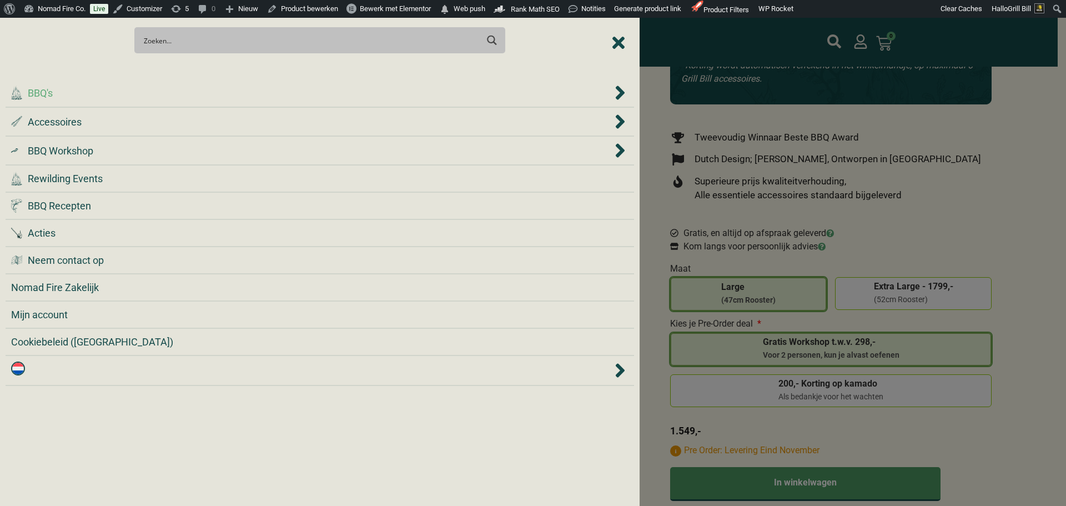
click at [232, 91] on div ".cls-1 { fill: #042e2c; } BBQ's" at bounding box center [311, 93] width 601 height 15
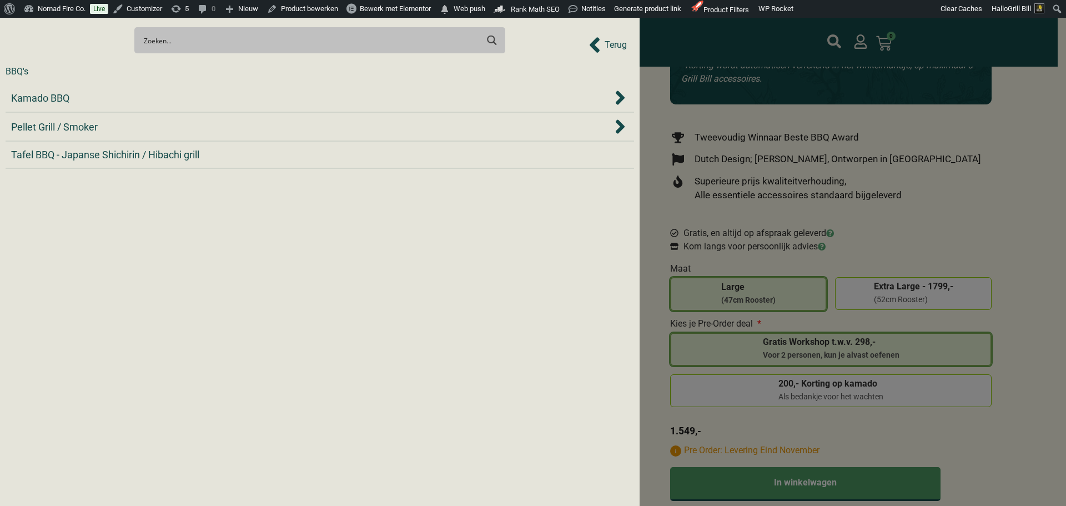
click at [232, 91] on div "Kamado BBQ" at bounding box center [311, 98] width 601 height 15
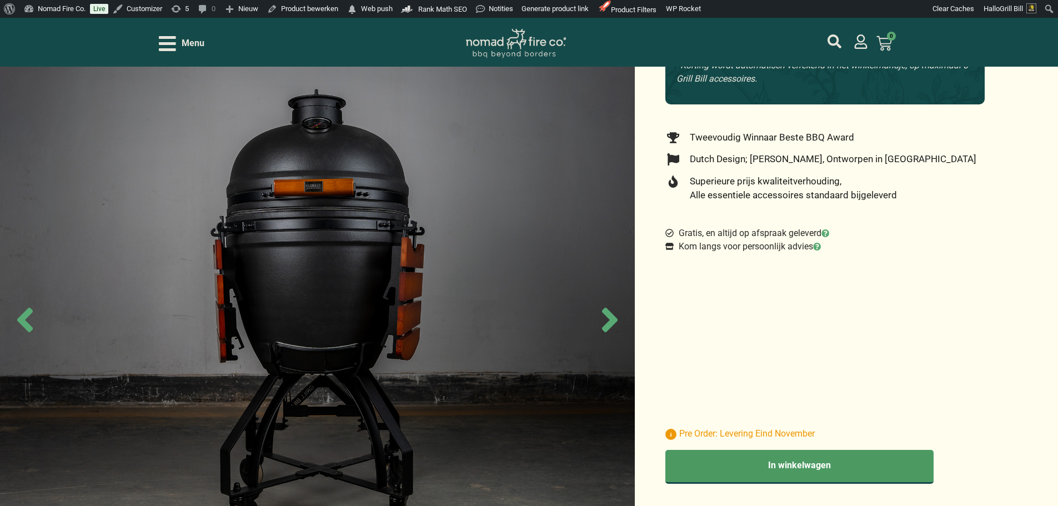
scroll to position [278, 0]
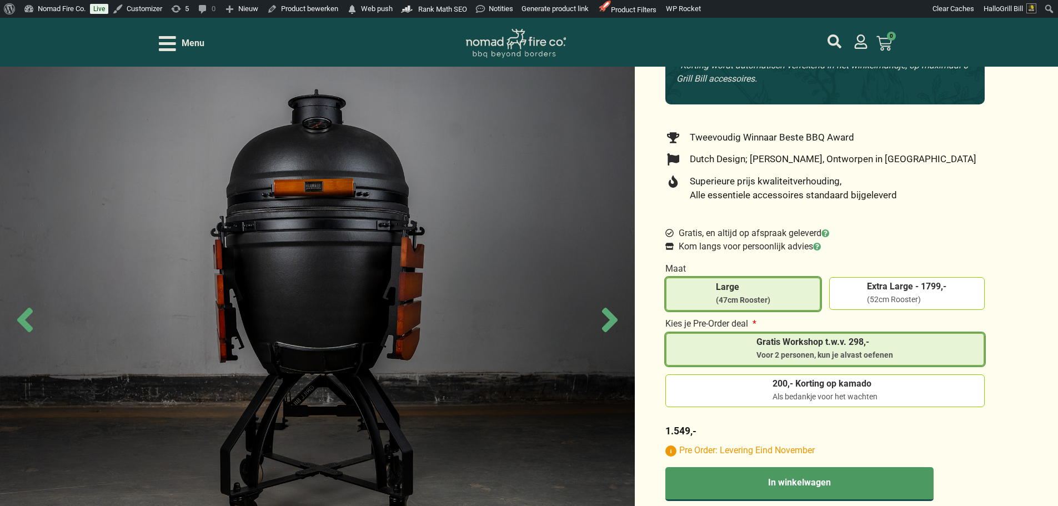
click at [159, 43] on icon "Open/Close Menu" at bounding box center [167, 43] width 17 height 15
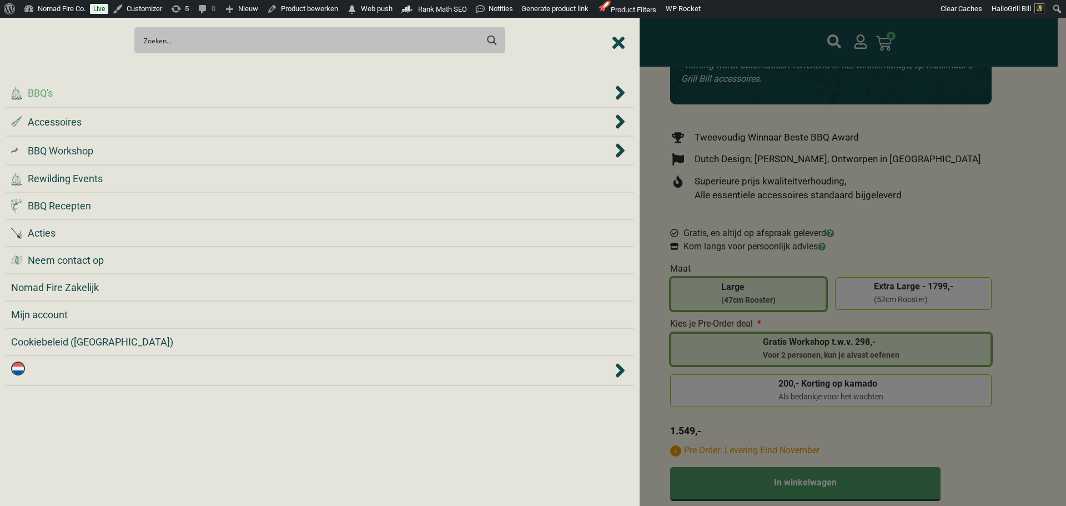
click at [146, 92] on div ".cls-1 { fill: #042e2c; } BBQ's" at bounding box center [311, 93] width 601 height 15
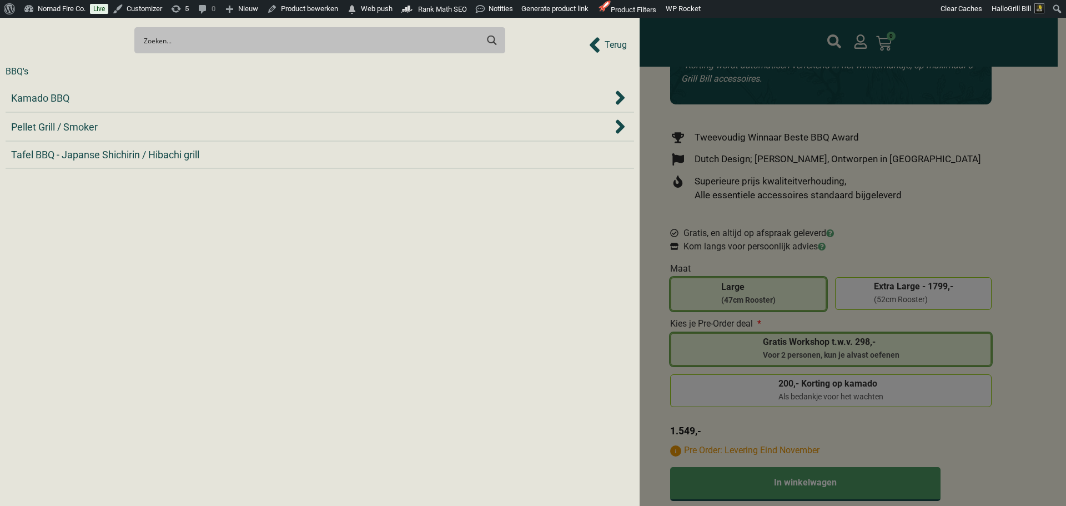
click at [147, 92] on div "Kamado BBQ" at bounding box center [311, 98] width 601 height 15
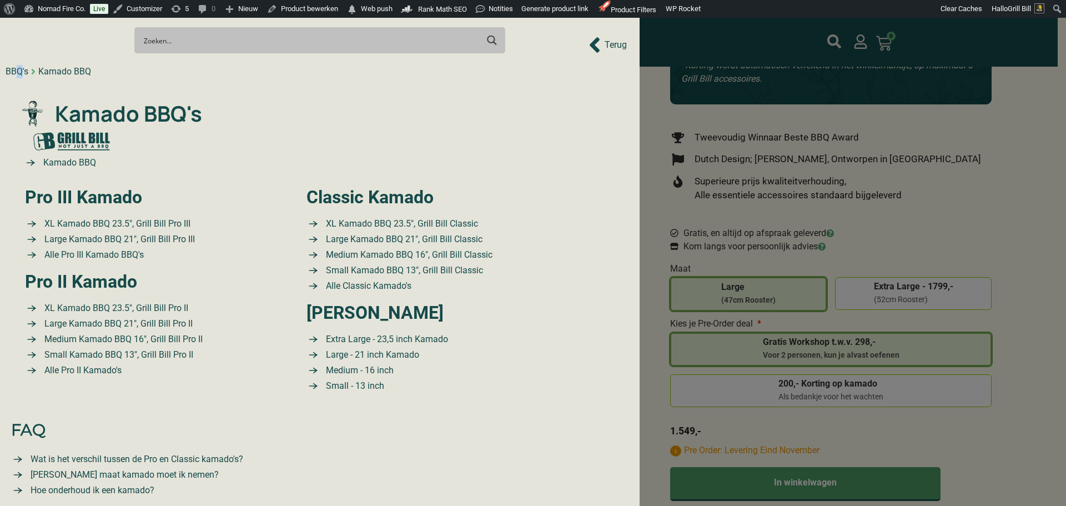
click at [19, 72] on div "BBQ's" at bounding box center [17, 71] width 23 height 13
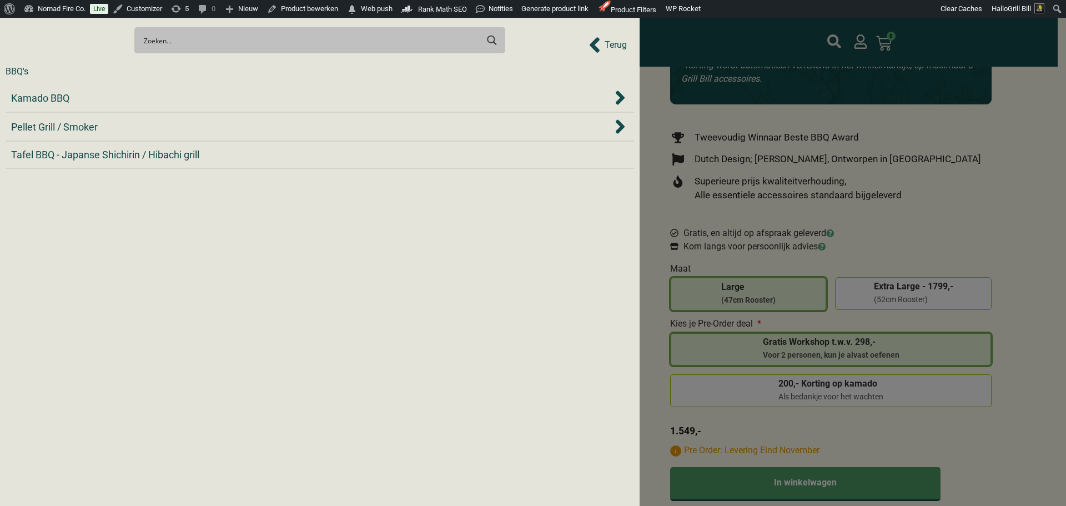
click at [612, 49] on span "Terug" at bounding box center [616, 44] width 22 height 13
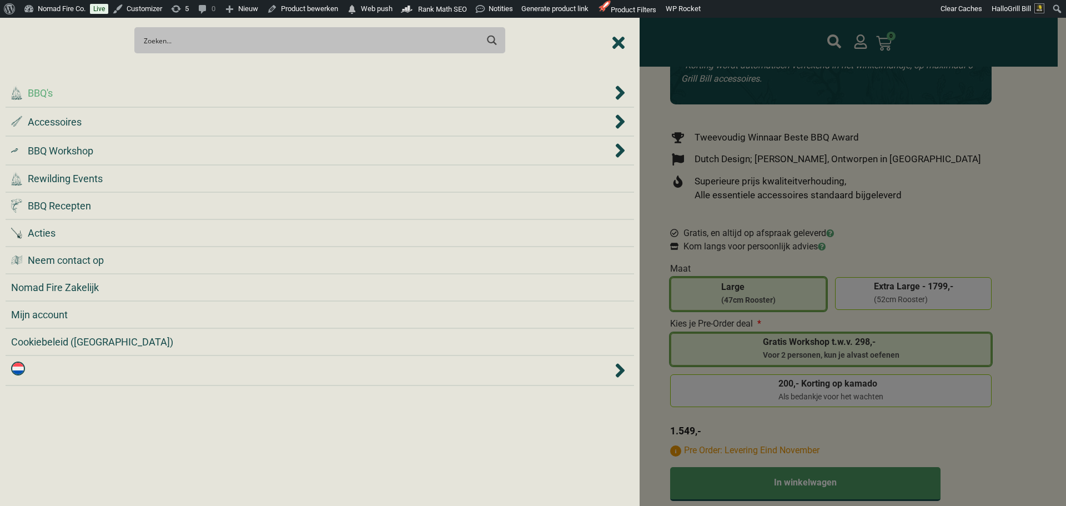
click at [419, 102] on li ".cls-1 { fill: #042e2c; } BBQ's" at bounding box center [320, 93] width 629 height 29
click at [349, 86] on div ".cls-1 { fill: #042e2c; } BBQ's" at bounding box center [311, 93] width 601 height 15
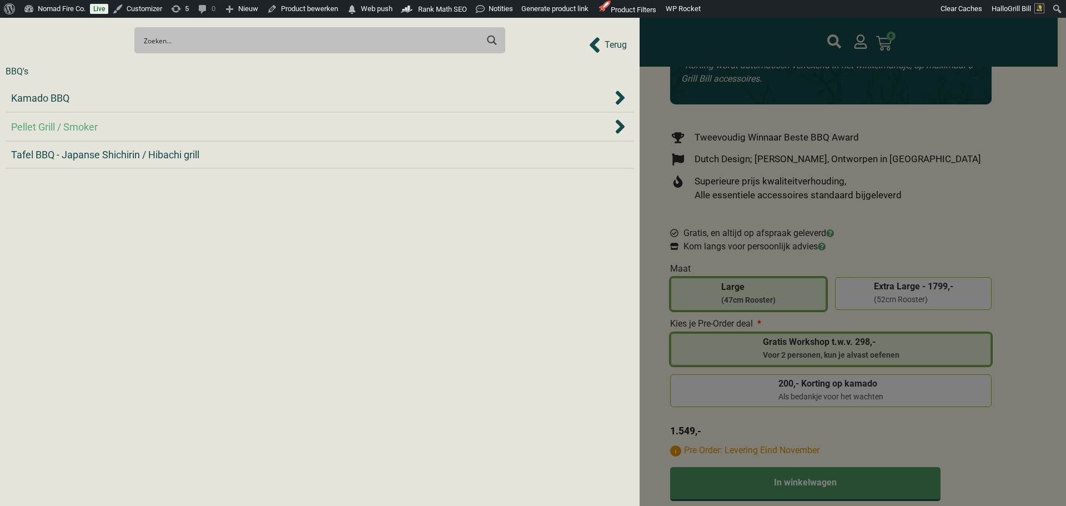
click at [185, 132] on div "Pellet Grill / Smoker" at bounding box center [311, 126] width 601 height 15
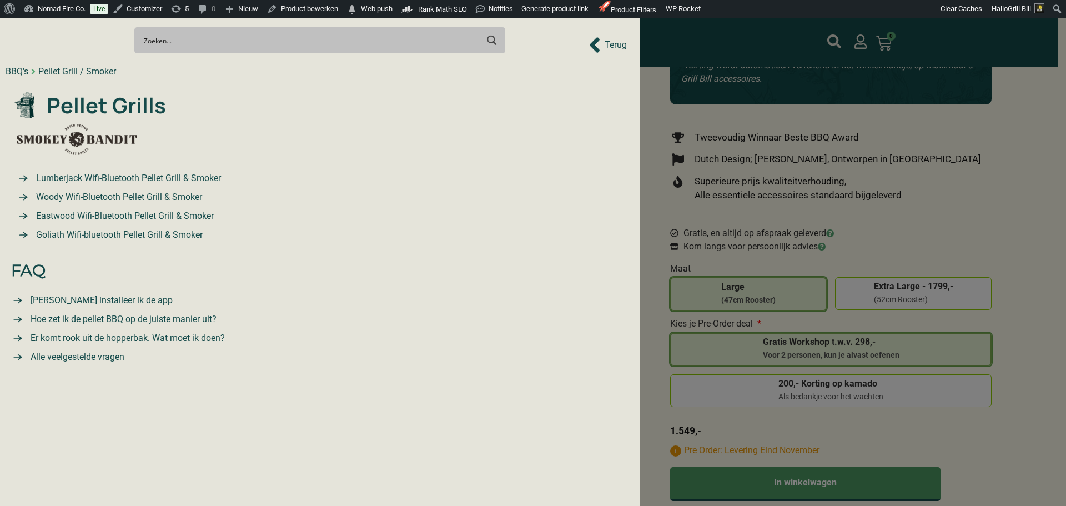
click at [619, 48] on span "Terug" at bounding box center [616, 44] width 22 height 13
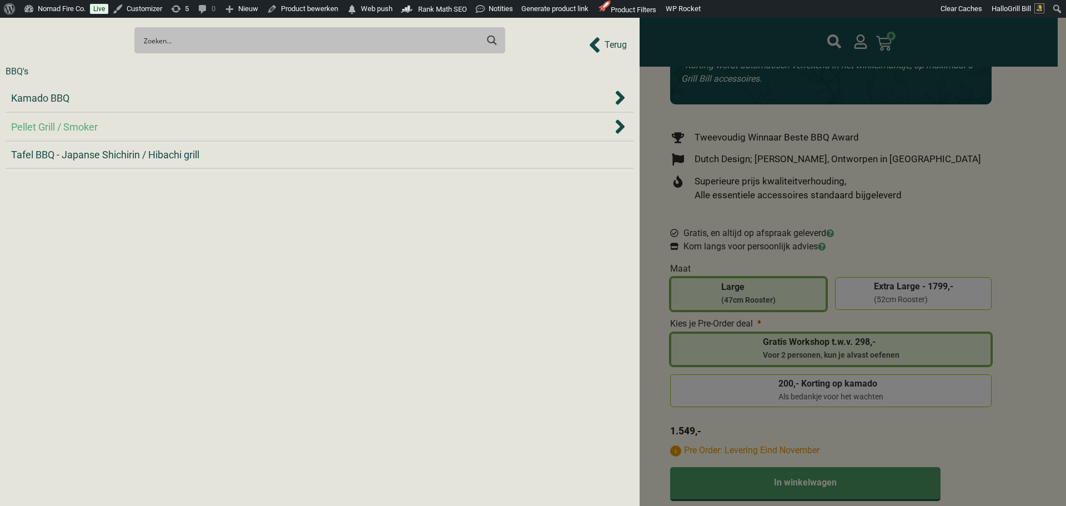
click at [565, 134] on div "Pellet Grill / Smoker" at bounding box center [311, 126] width 601 height 15
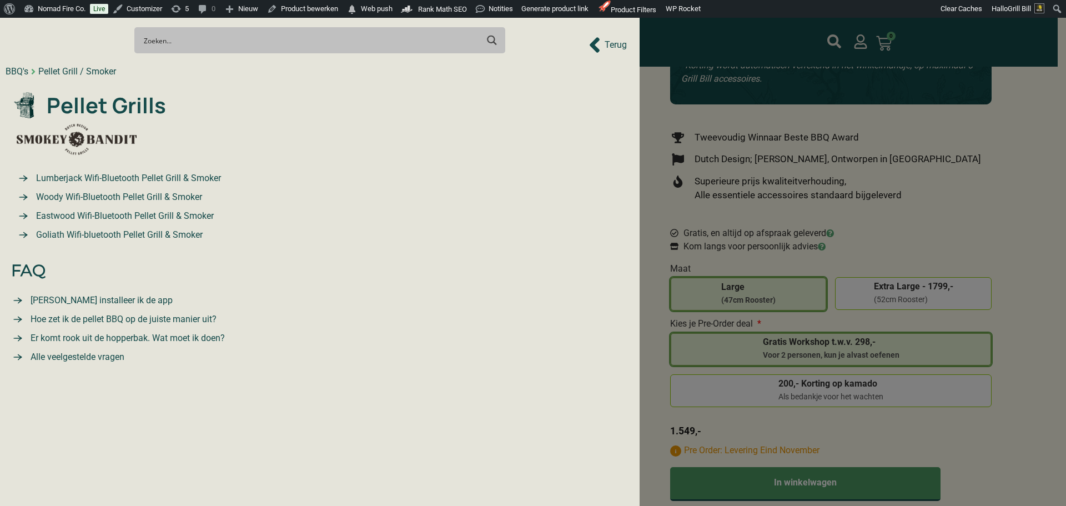
click at [599, 40] on icon "Back to Prev Items" at bounding box center [595, 45] width 12 height 24
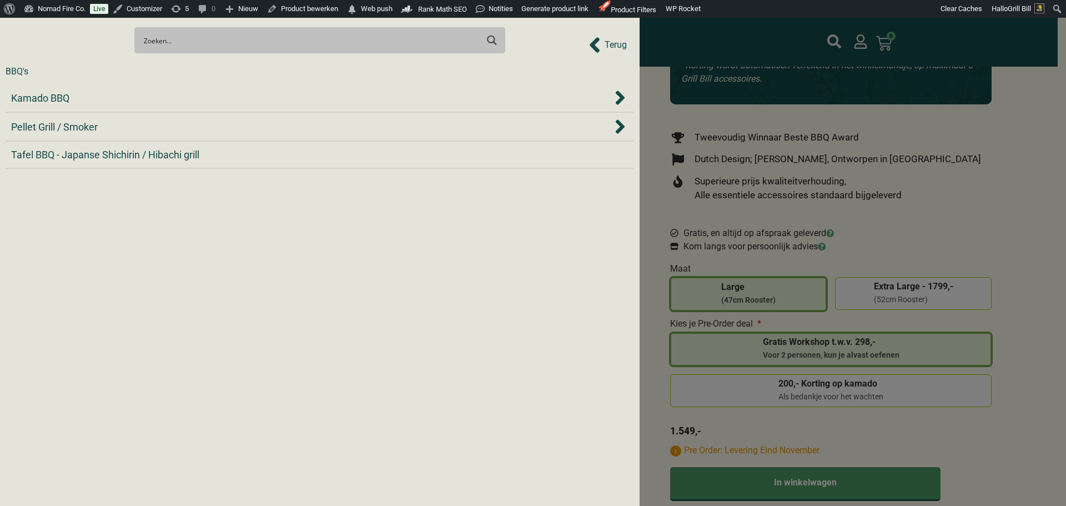
click at [935, 155] on div at bounding box center [533, 253] width 1066 height 506
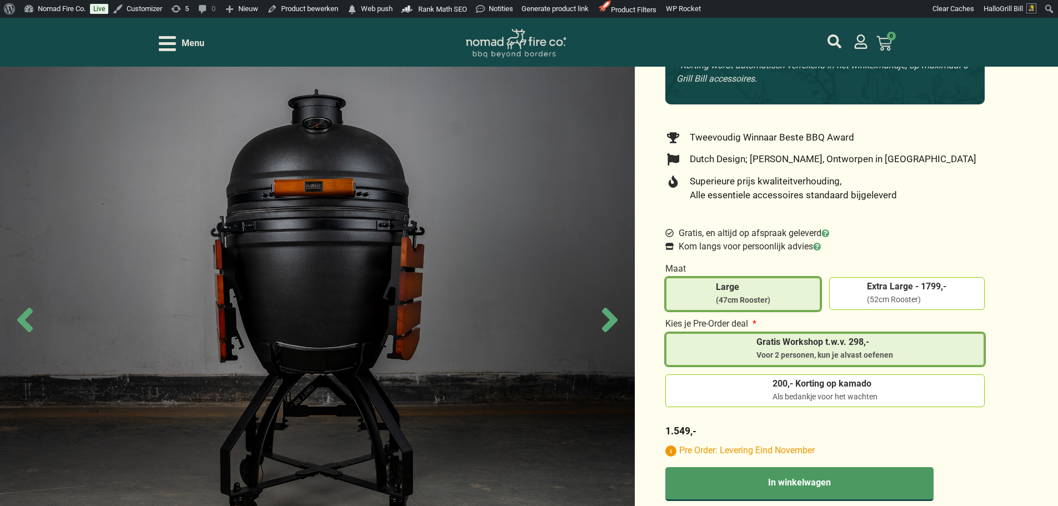
click at [205, 49] on div "Menu" at bounding box center [307, 43] width 296 height 19
click at [202, 39] on span "Menu" at bounding box center [193, 43] width 23 height 13
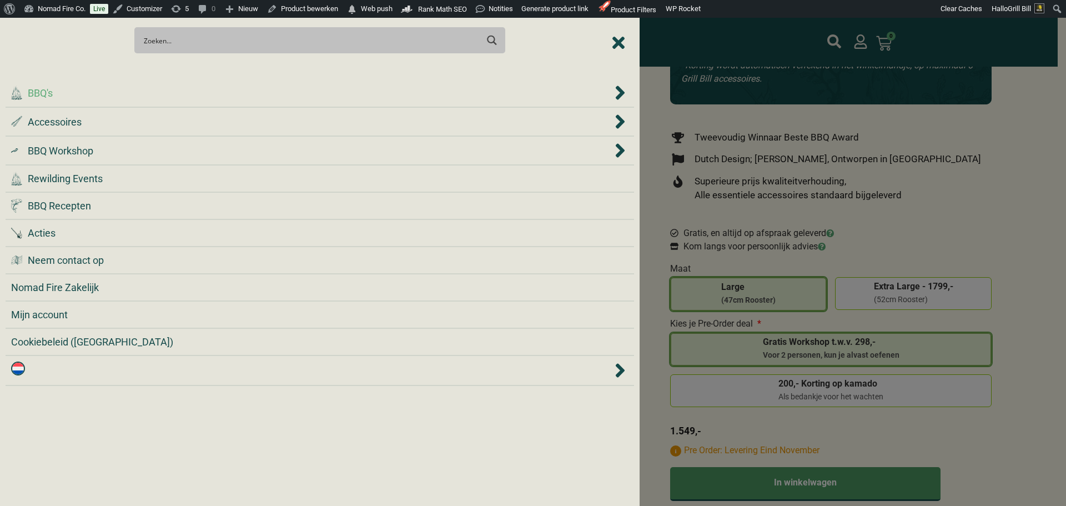
click at [307, 94] on div ".cls-1 { fill: #042e2c; } BBQ's" at bounding box center [311, 93] width 601 height 15
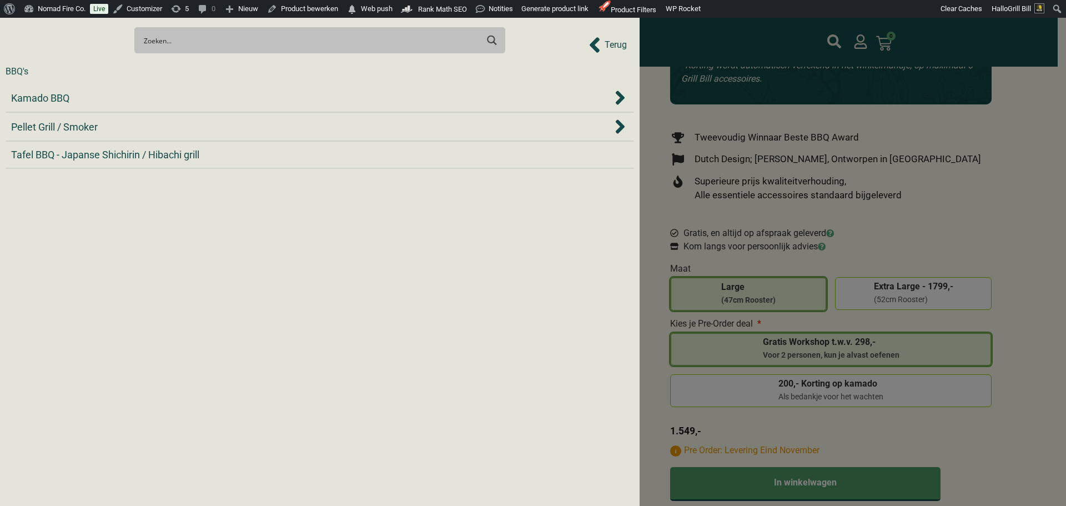
click at [307, 94] on div "Kamado BBQ" at bounding box center [311, 98] width 601 height 15
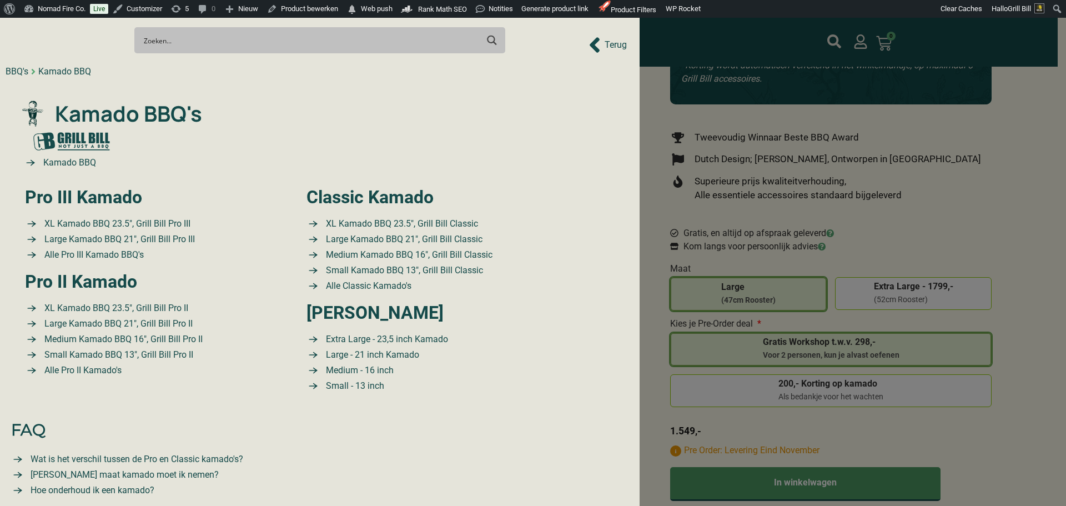
click at [22, 74] on div "BBQ's" at bounding box center [17, 71] width 23 height 13
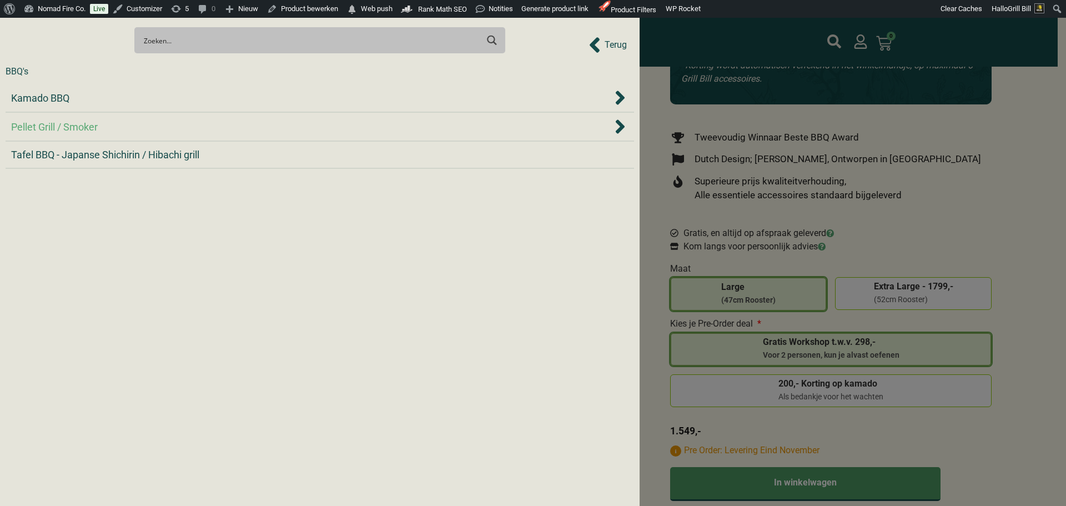
click at [82, 128] on span "Pellet Grill / Smoker" at bounding box center [54, 126] width 87 height 15
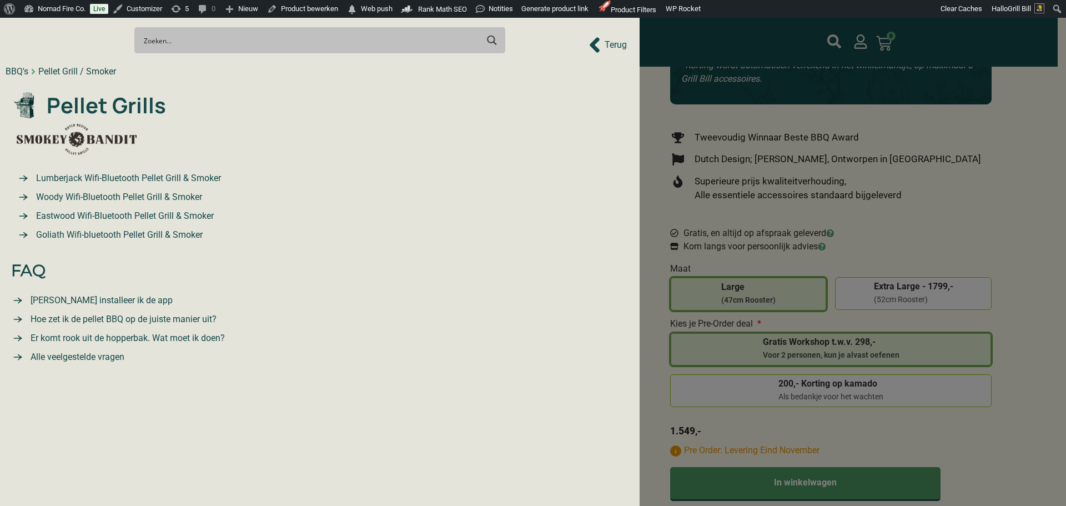
click at [951, 197] on div at bounding box center [533, 253] width 1066 height 506
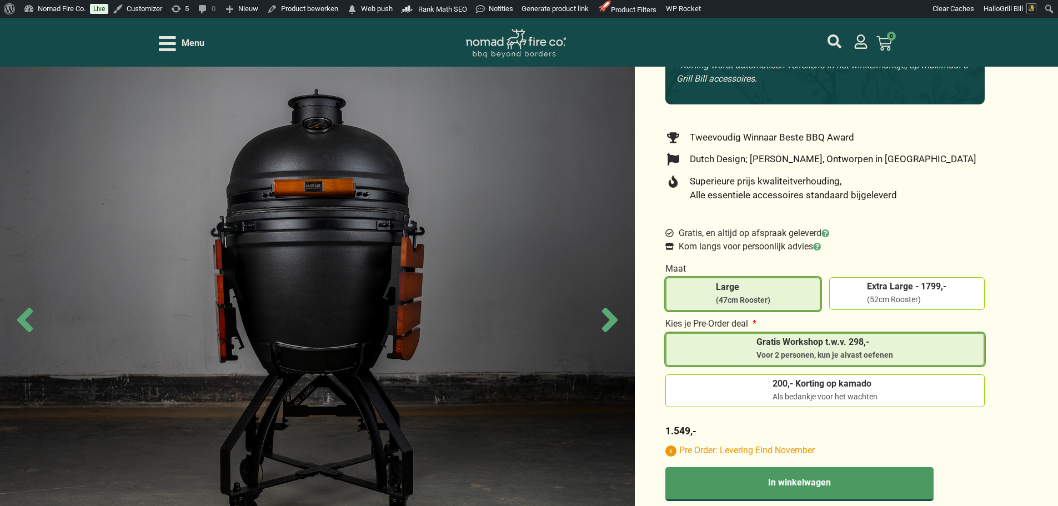
click at [180, 41] on div "Menu" at bounding box center [182, 43] width 46 height 19
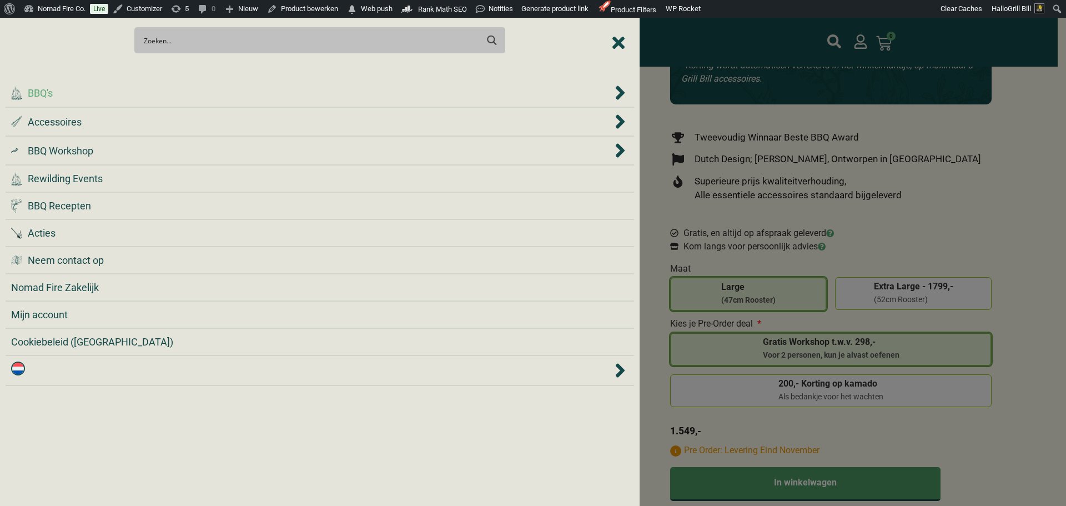
click at [174, 90] on div ".cls-1 { fill: #042e2c; } BBQ's" at bounding box center [311, 93] width 601 height 15
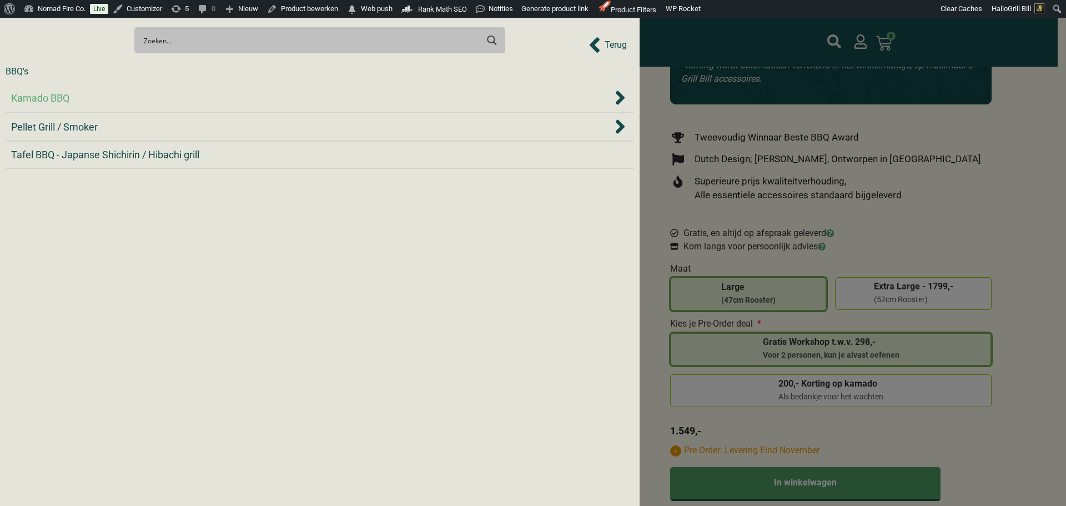
click at [174, 91] on div "Kamado BBQ" at bounding box center [311, 98] width 601 height 15
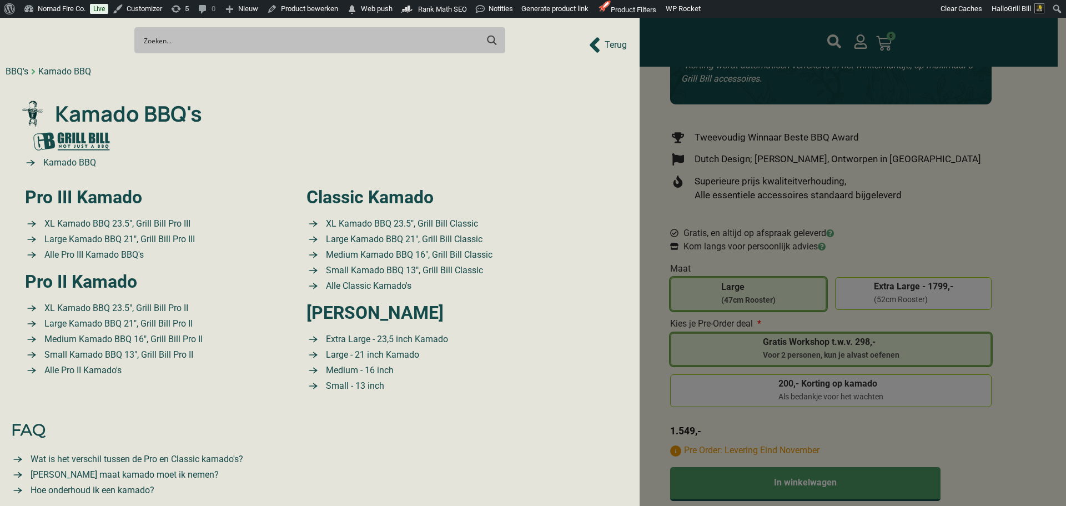
click at [26, 75] on div "BBQ's" at bounding box center [17, 71] width 23 height 13
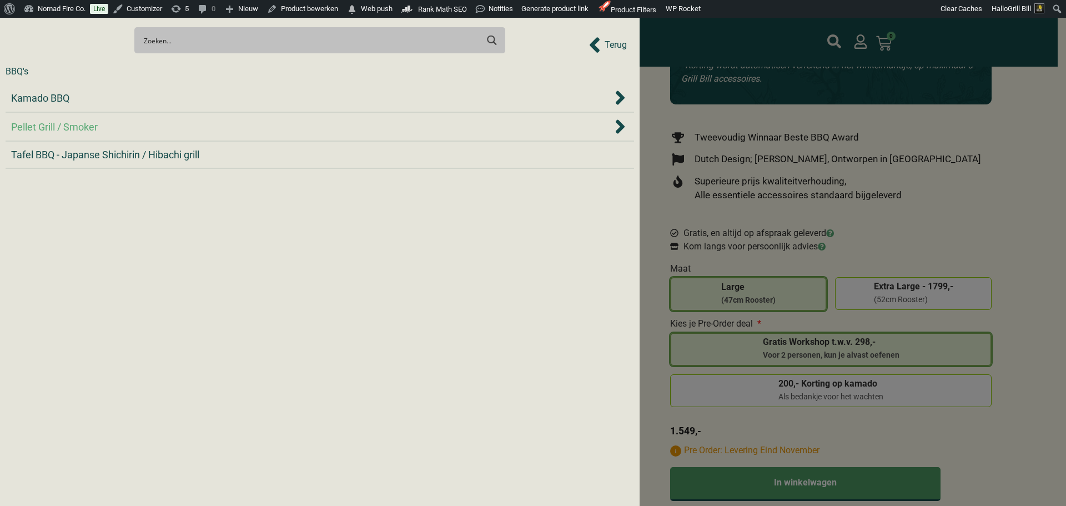
click at [68, 119] on div "Pellet Grill / Smoker" at bounding box center [320, 126] width 618 height 17
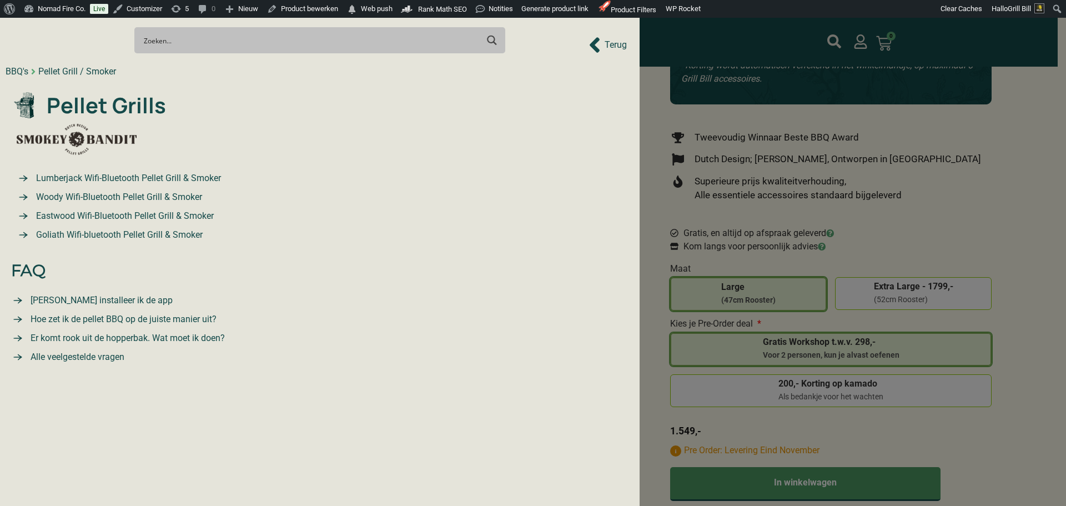
click at [611, 43] on span "Terug" at bounding box center [616, 44] width 22 height 13
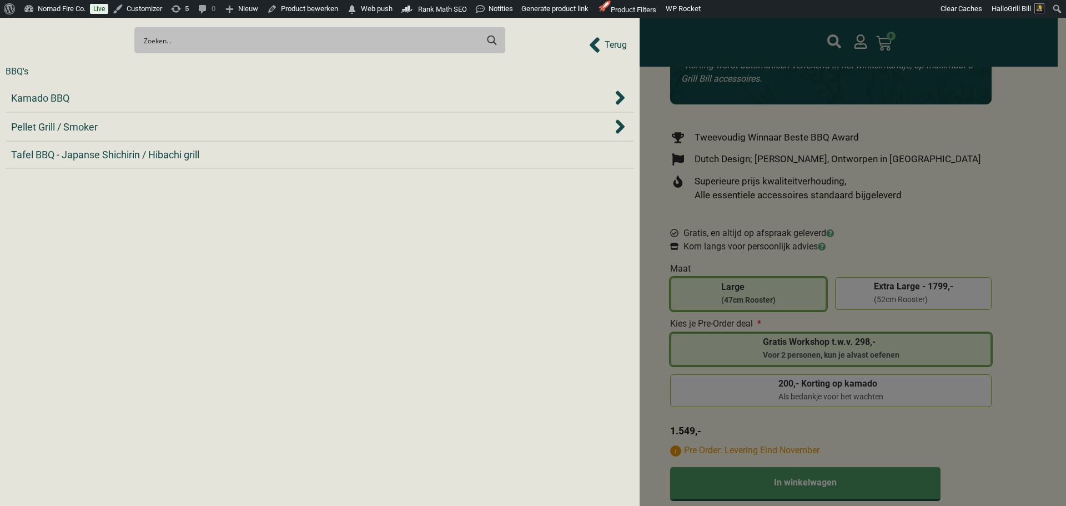
click at [614, 44] on span "Terug" at bounding box center [616, 44] width 22 height 13
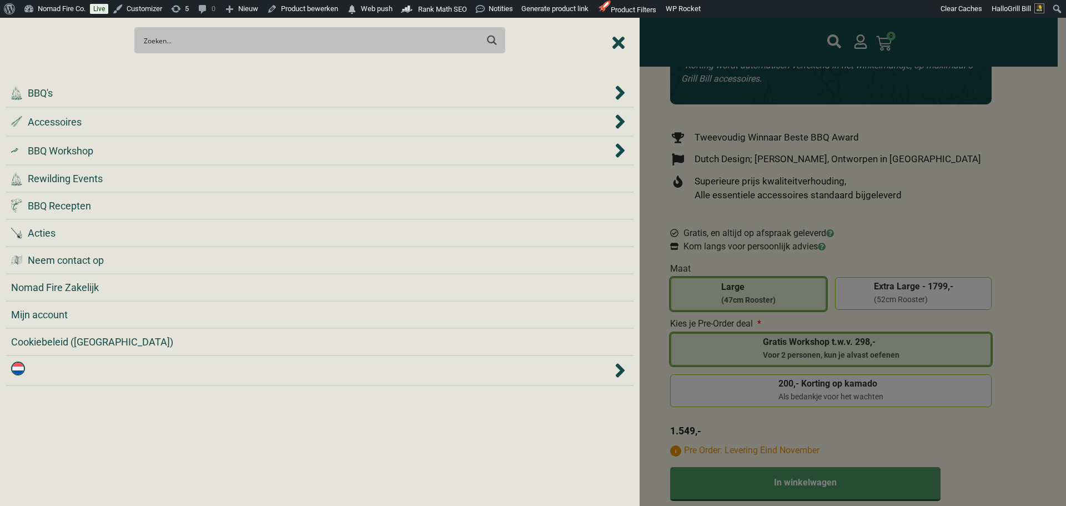
click at [614, 44] on icon "Close Menu" at bounding box center [619, 43] width 12 height 18
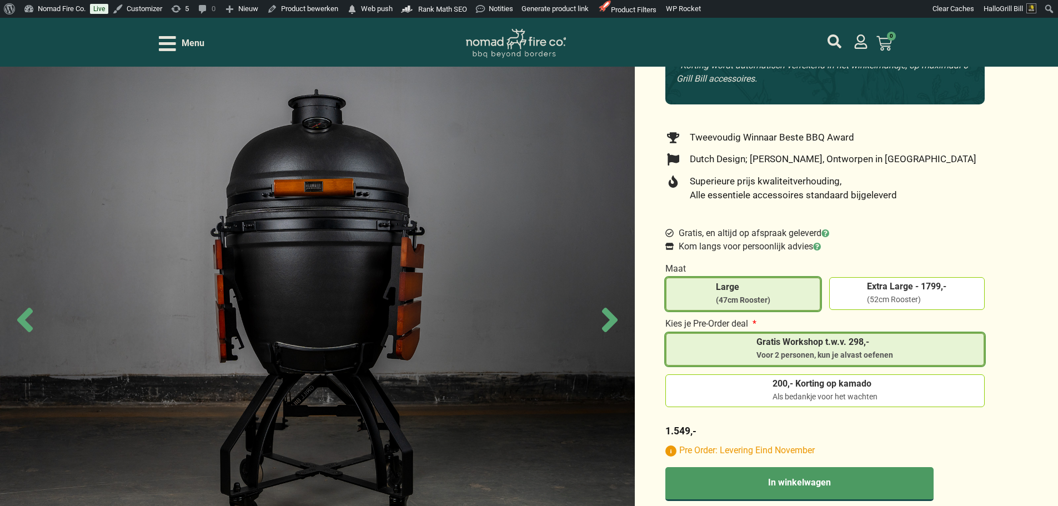
click at [196, 37] on span "Menu" at bounding box center [193, 43] width 23 height 13
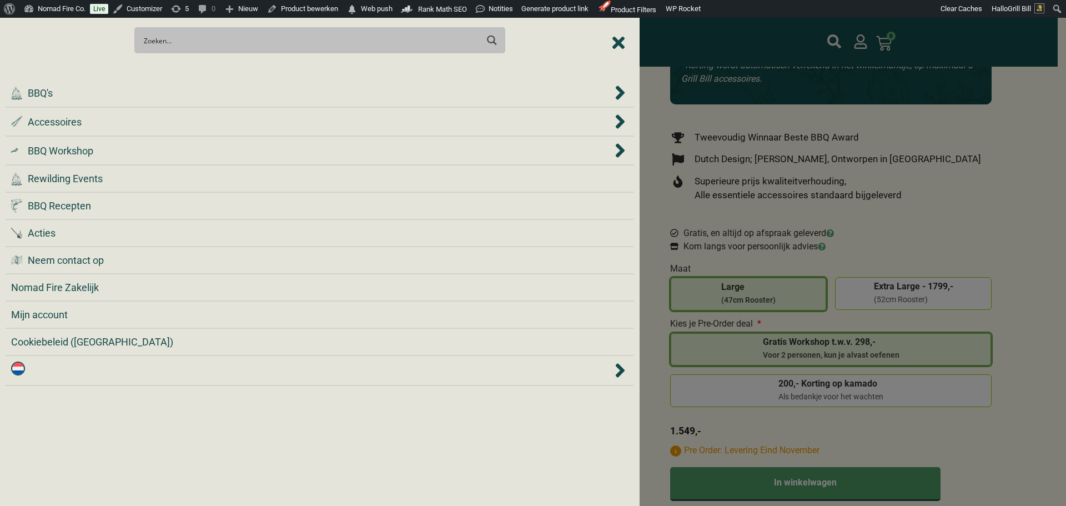
click at [936, 176] on div at bounding box center [533, 253] width 1066 height 506
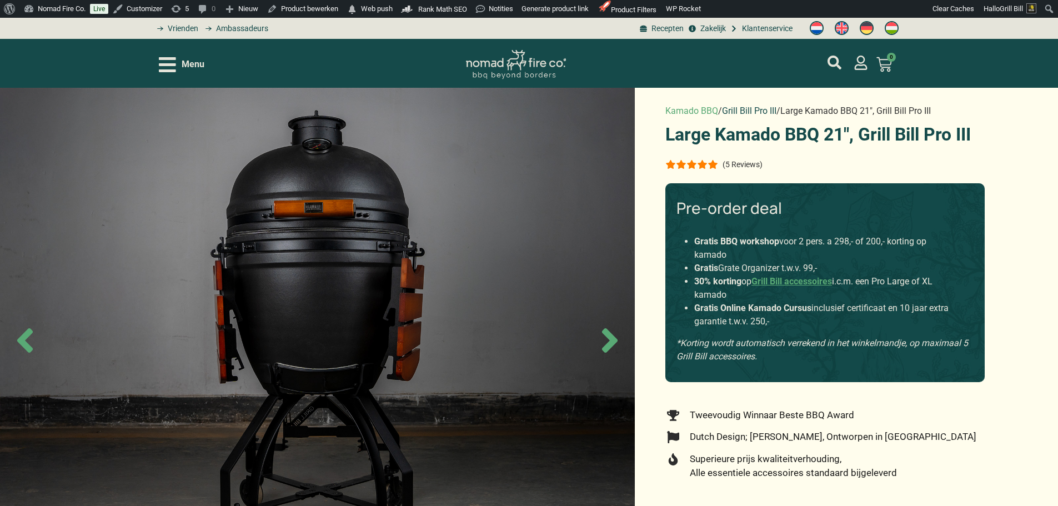
click at [737, 111] on link "Grill Bill Pro III" at bounding box center [749, 111] width 54 height 11
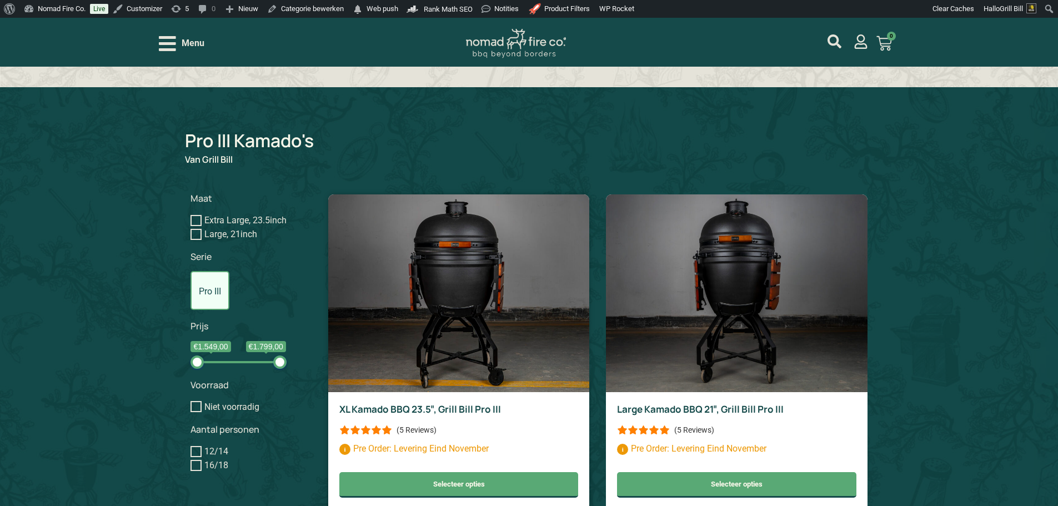
scroll to position [778, 0]
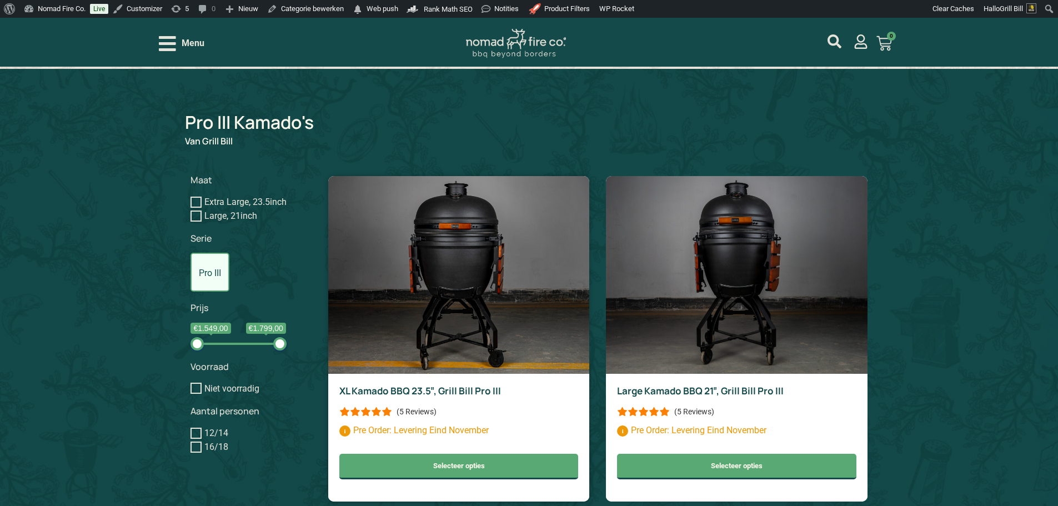
click at [524, 350] on img at bounding box center [458, 275] width 261 height 198
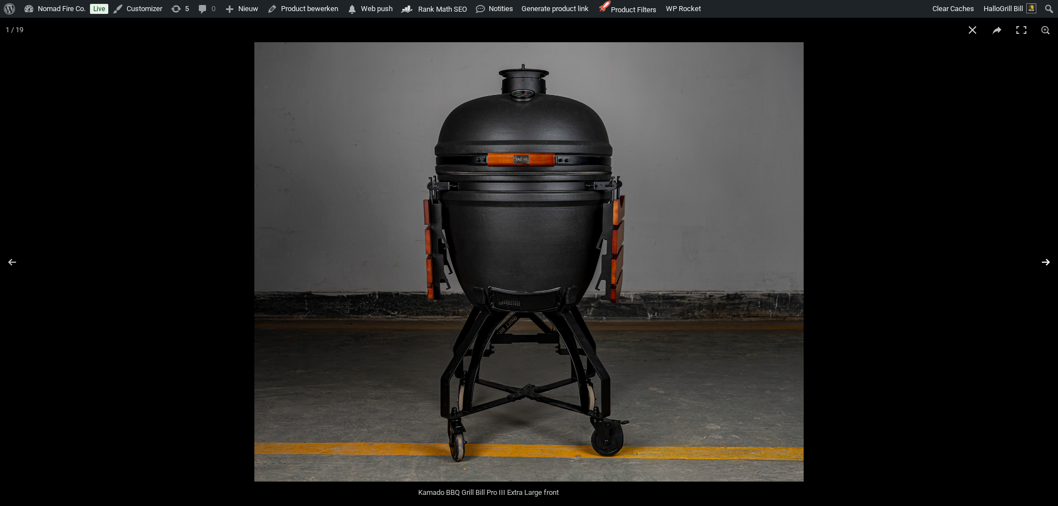
click at [1040, 264] on button "Next (arrow right)" at bounding box center [1038, 262] width 39 height 56
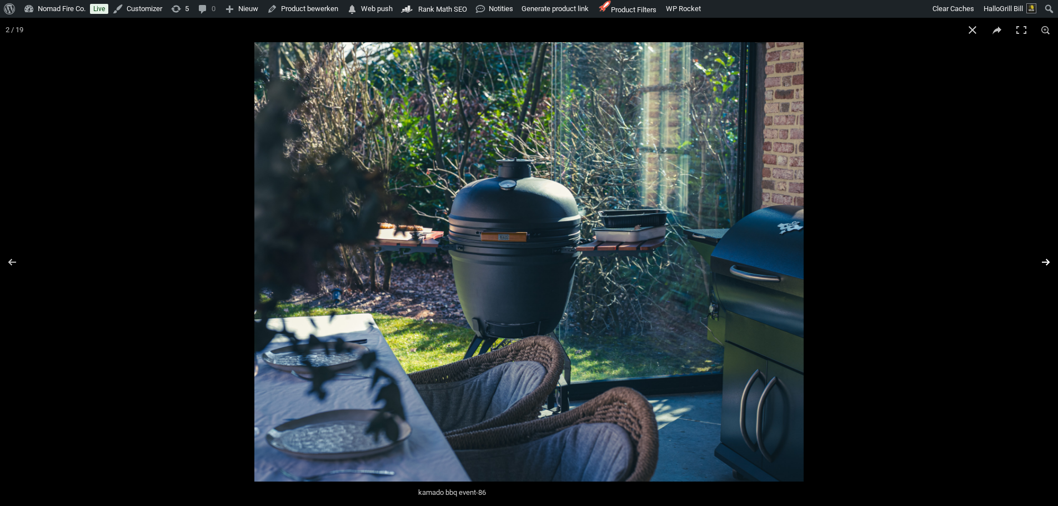
click at [1040, 264] on button "Next (arrow right)" at bounding box center [1038, 262] width 39 height 56
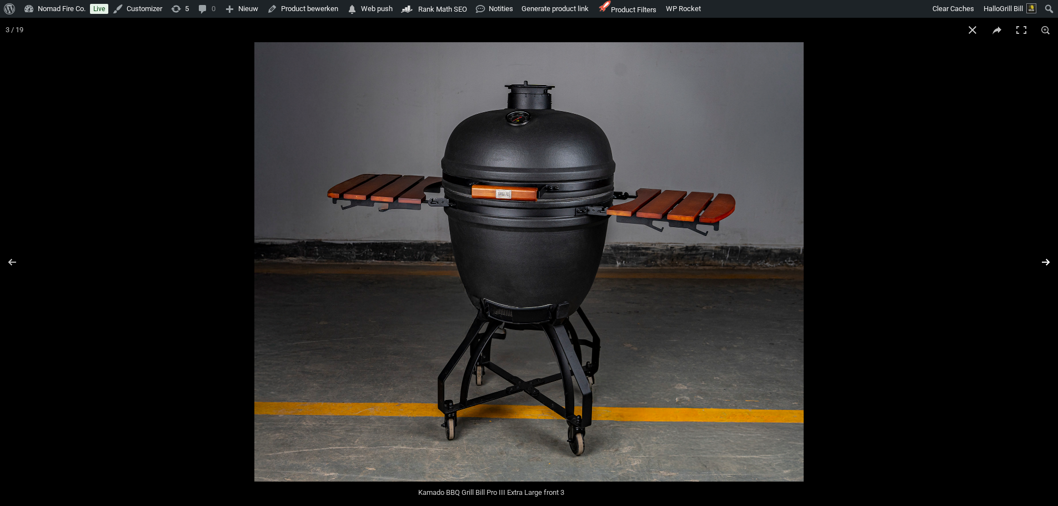
click at [1040, 264] on button "Next (arrow right)" at bounding box center [1038, 262] width 39 height 56
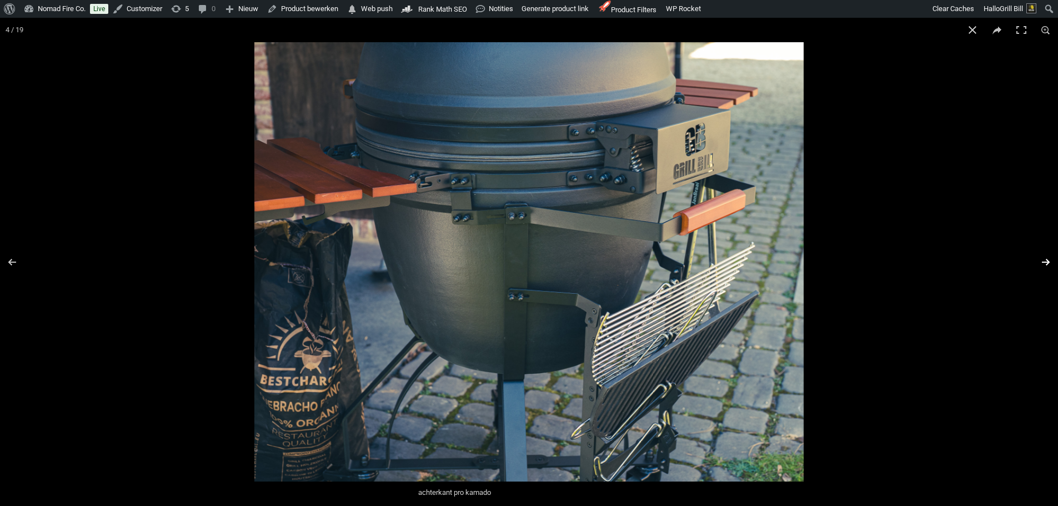
click at [1040, 264] on button "Next (arrow right)" at bounding box center [1038, 262] width 39 height 56
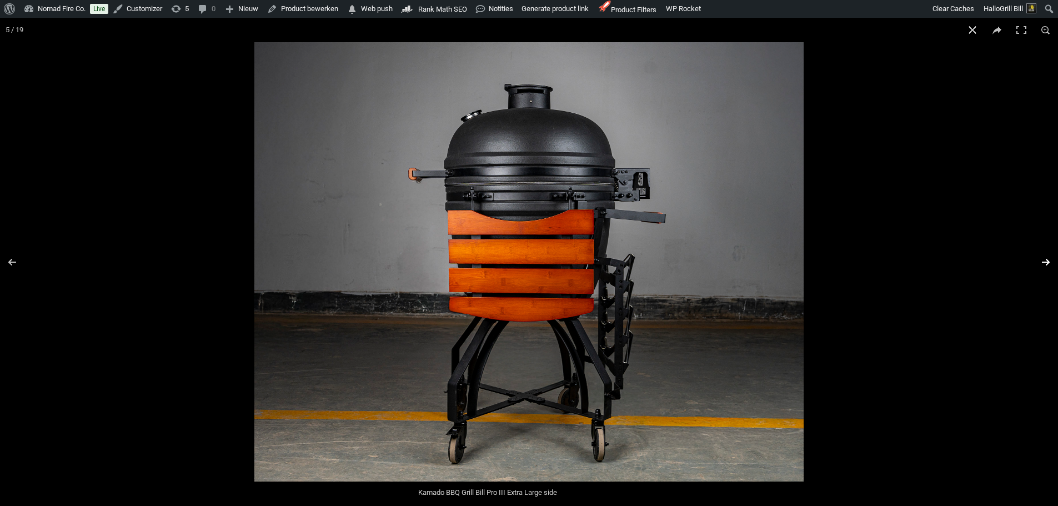
click at [1040, 264] on button "Next (arrow right)" at bounding box center [1038, 262] width 39 height 56
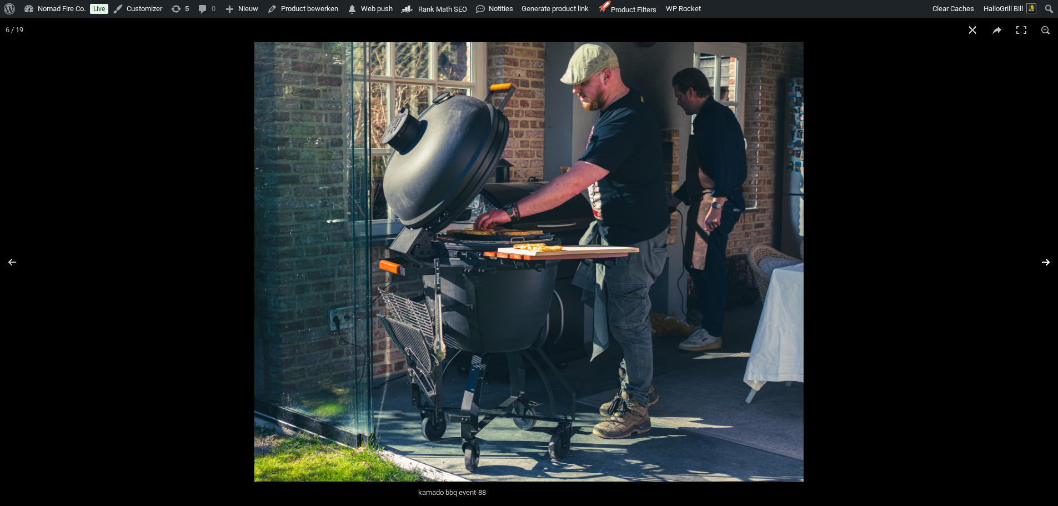
click at [1041, 264] on button "Next (arrow right)" at bounding box center [1038, 262] width 39 height 56
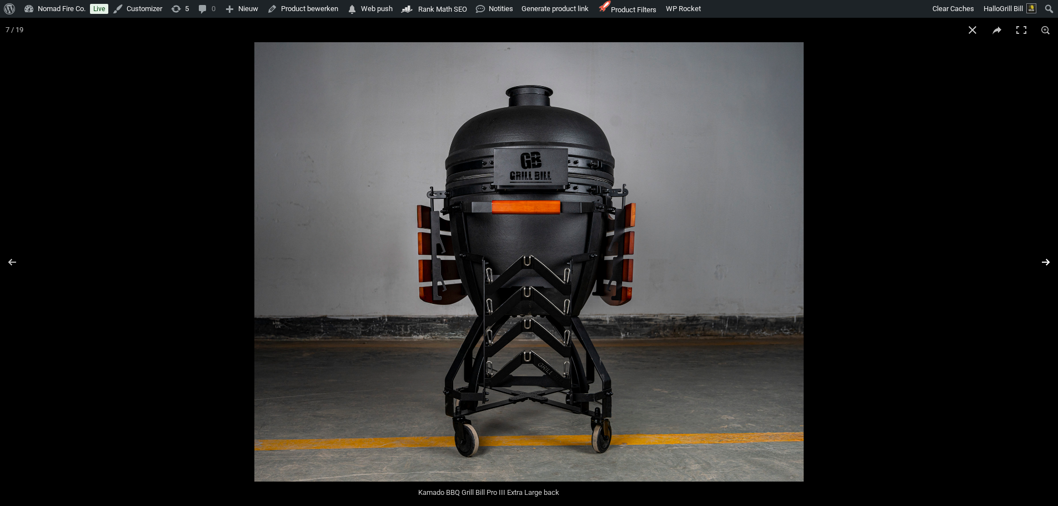
click at [1041, 264] on button "Next (arrow right)" at bounding box center [1038, 262] width 39 height 56
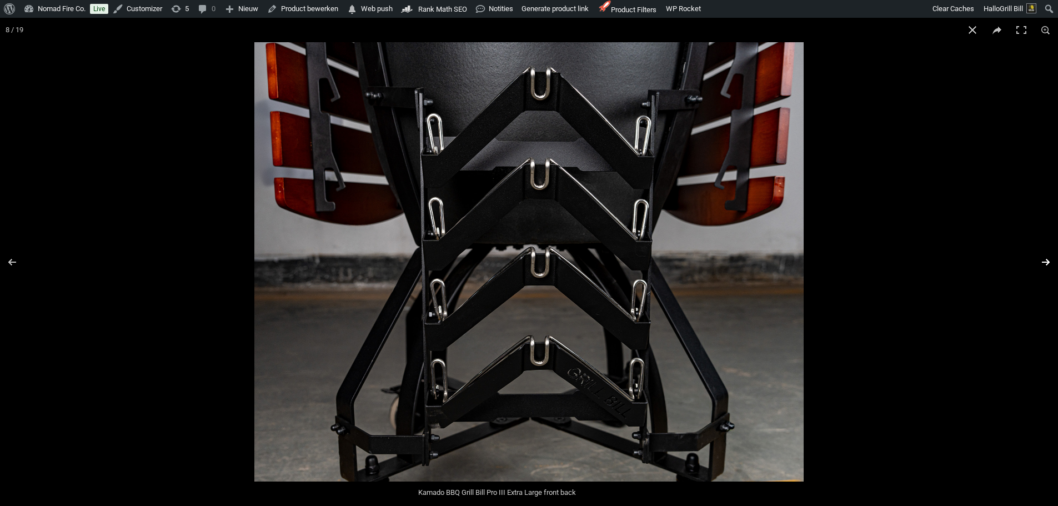
click at [1041, 264] on button "Next (arrow right)" at bounding box center [1038, 262] width 39 height 56
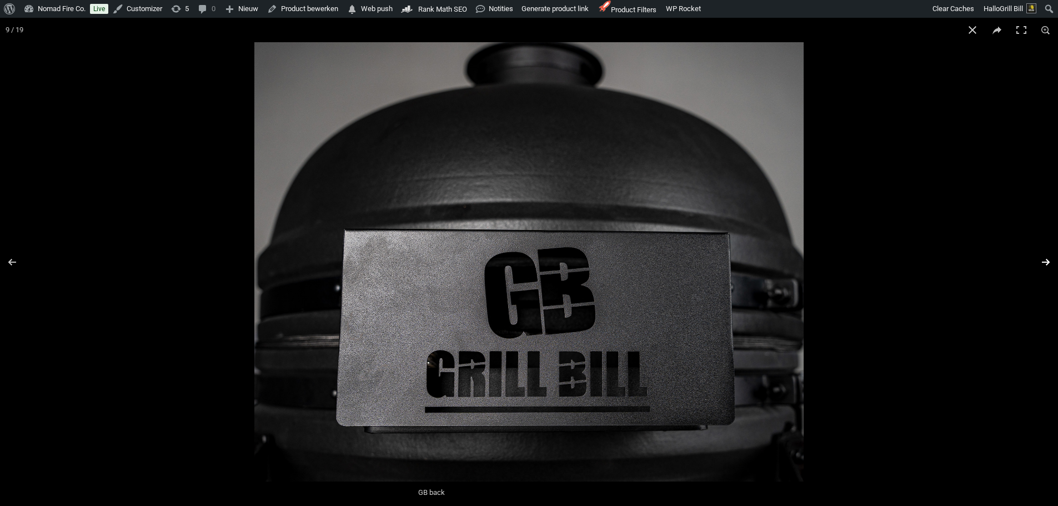
click at [1041, 264] on button "Next (arrow right)" at bounding box center [1038, 262] width 39 height 56
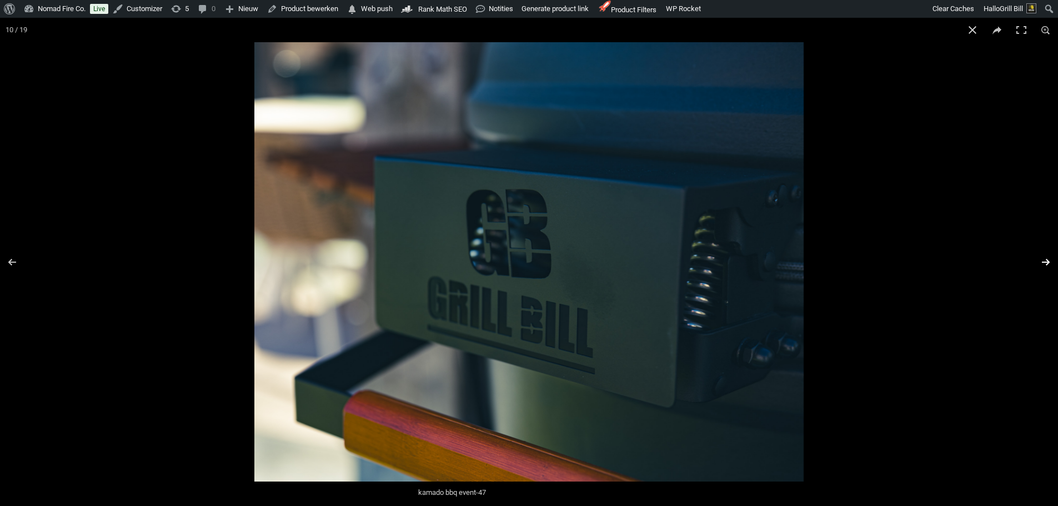
click at [1041, 264] on button "Next (arrow right)" at bounding box center [1038, 262] width 39 height 56
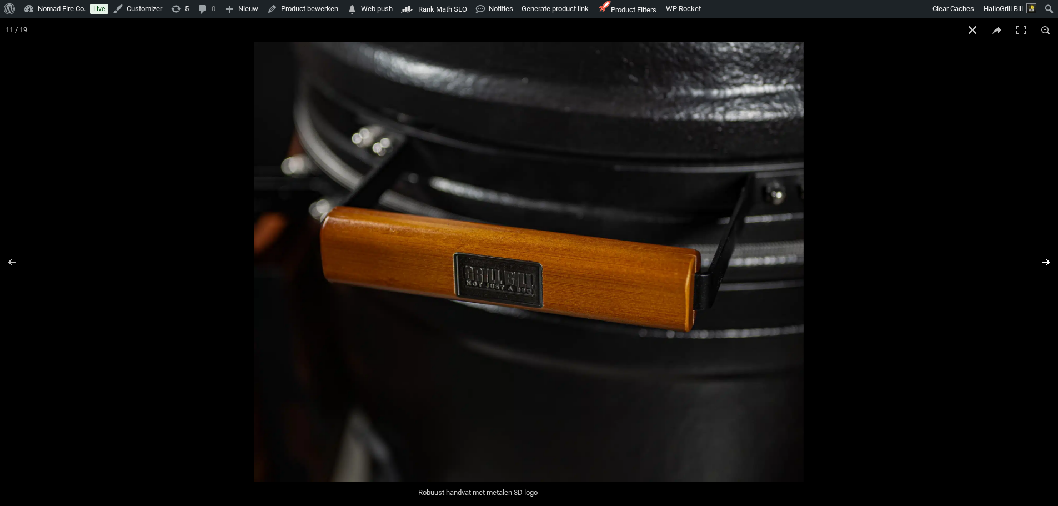
click at [1041, 264] on button "Next (arrow right)" at bounding box center [1038, 262] width 39 height 56
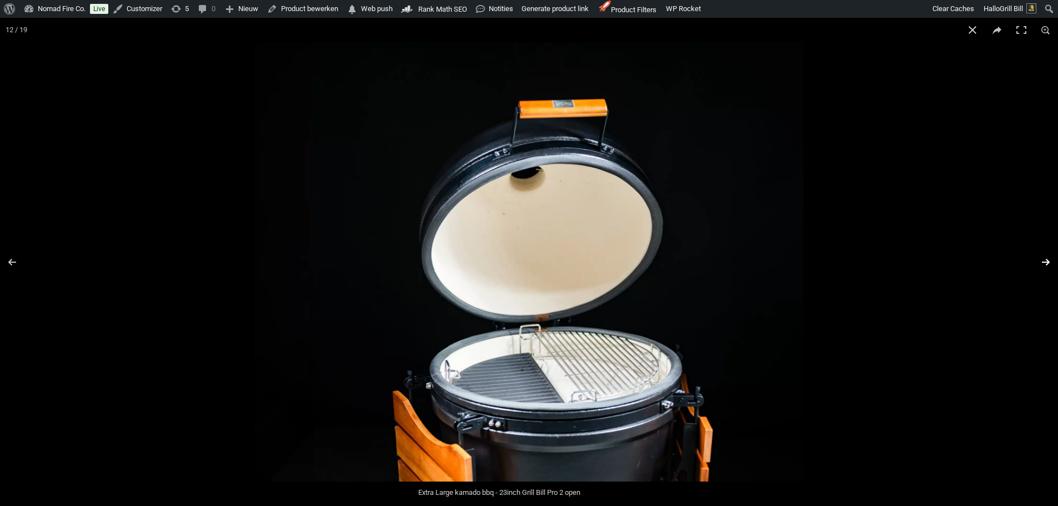
click at [1041, 264] on button "Next (arrow right)" at bounding box center [1038, 262] width 39 height 56
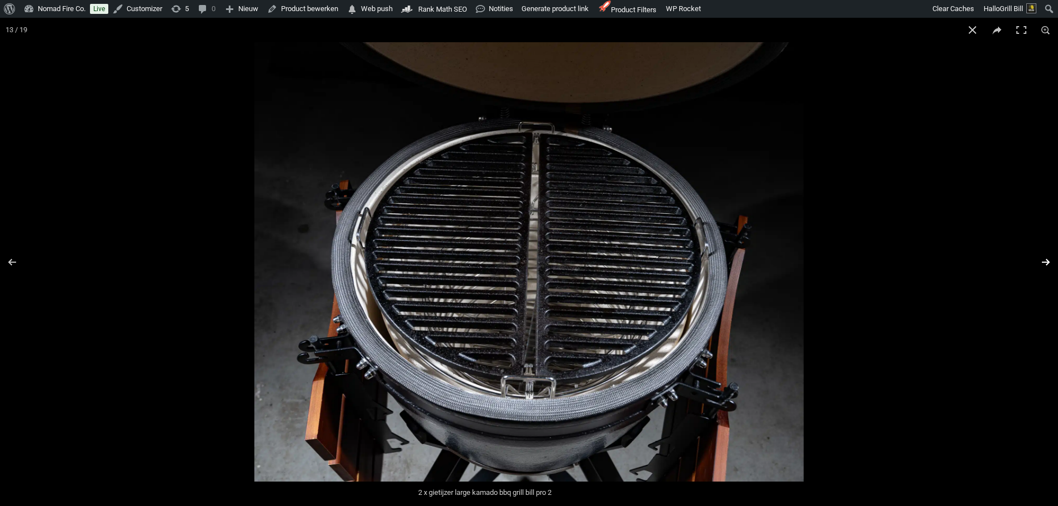
click at [1041, 264] on button "Next (arrow right)" at bounding box center [1038, 262] width 39 height 56
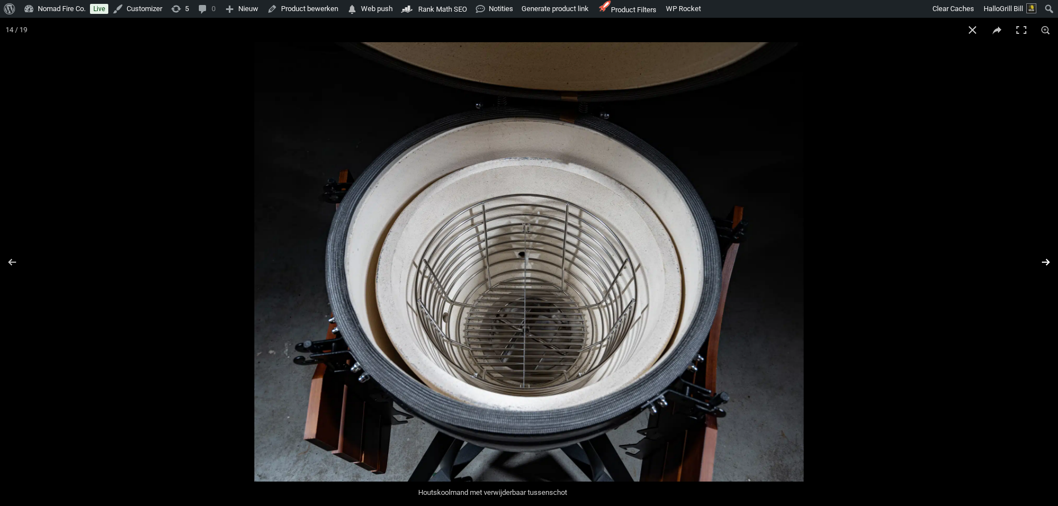
click at [1041, 264] on button "Next (arrow right)" at bounding box center [1038, 262] width 39 height 56
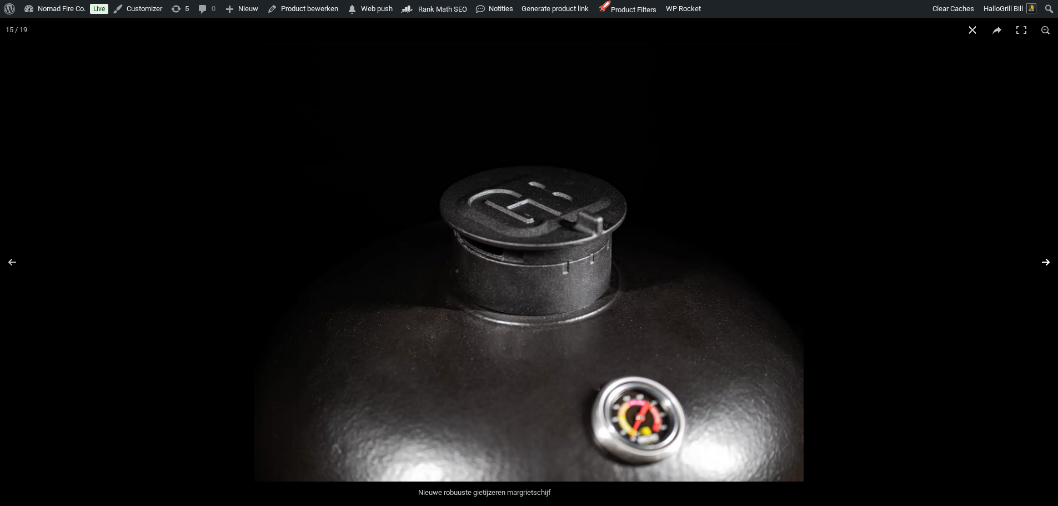
click at [1041, 264] on button "Next (arrow right)" at bounding box center [1038, 262] width 39 height 56
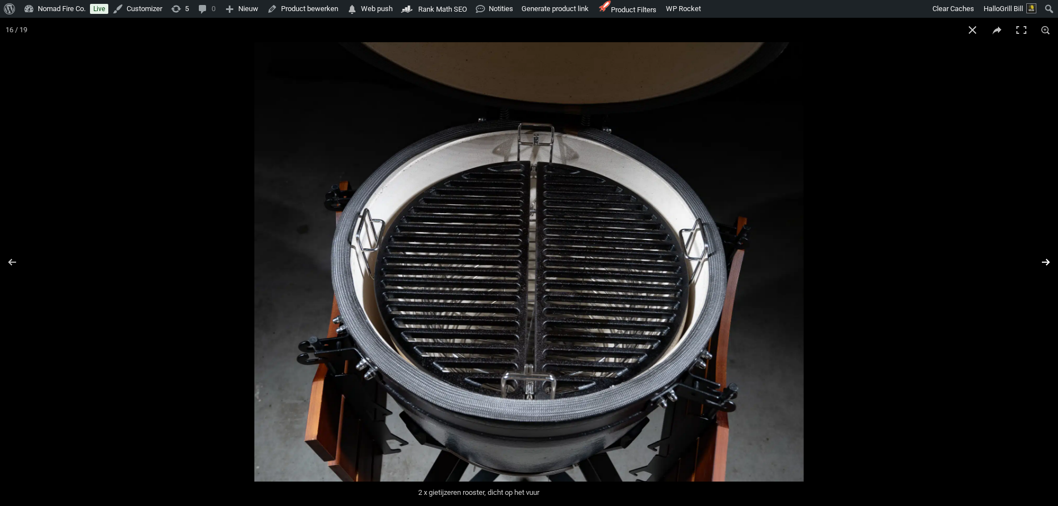
click at [1041, 264] on button "Next (arrow right)" at bounding box center [1038, 262] width 39 height 56
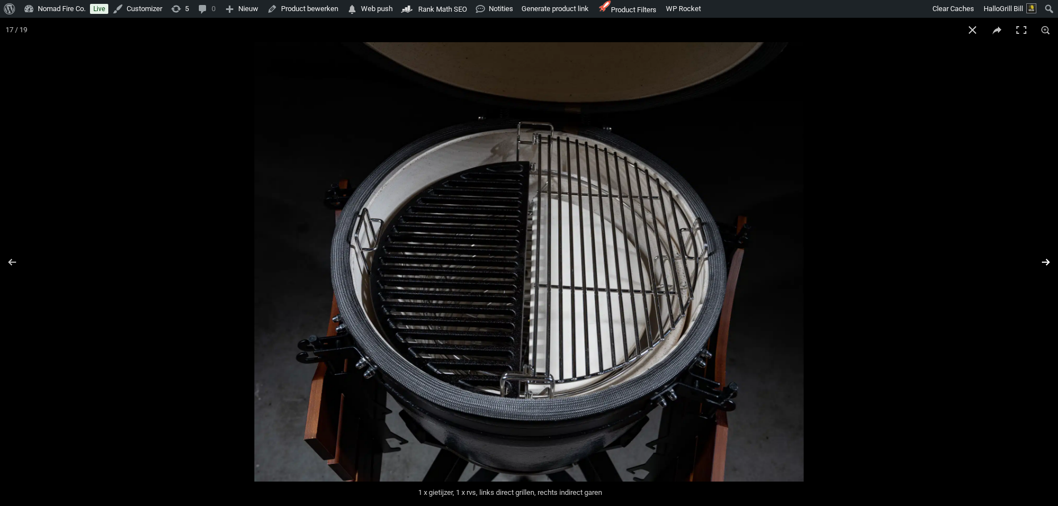
click at [1041, 264] on button "Next (arrow right)" at bounding box center [1038, 262] width 39 height 56
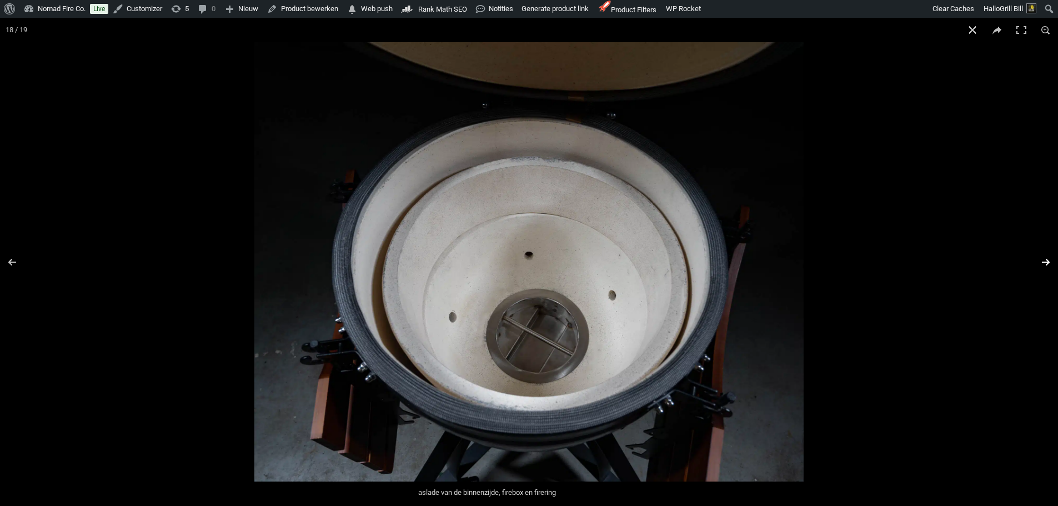
click at [1041, 264] on button "Next (arrow right)" at bounding box center [1038, 262] width 39 height 56
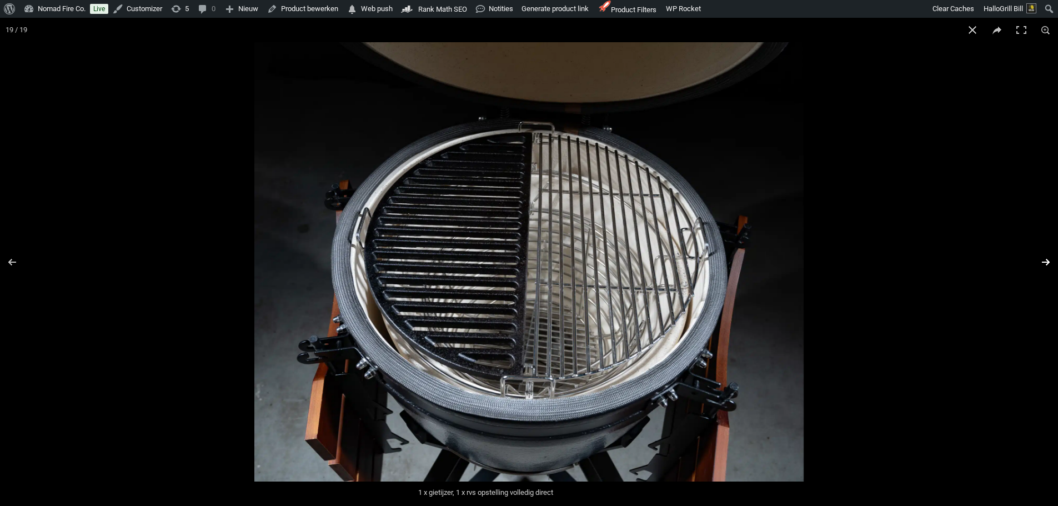
click at [1041, 264] on button "Next (arrow right)" at bounding box center [1038, 262] width 39 height 56
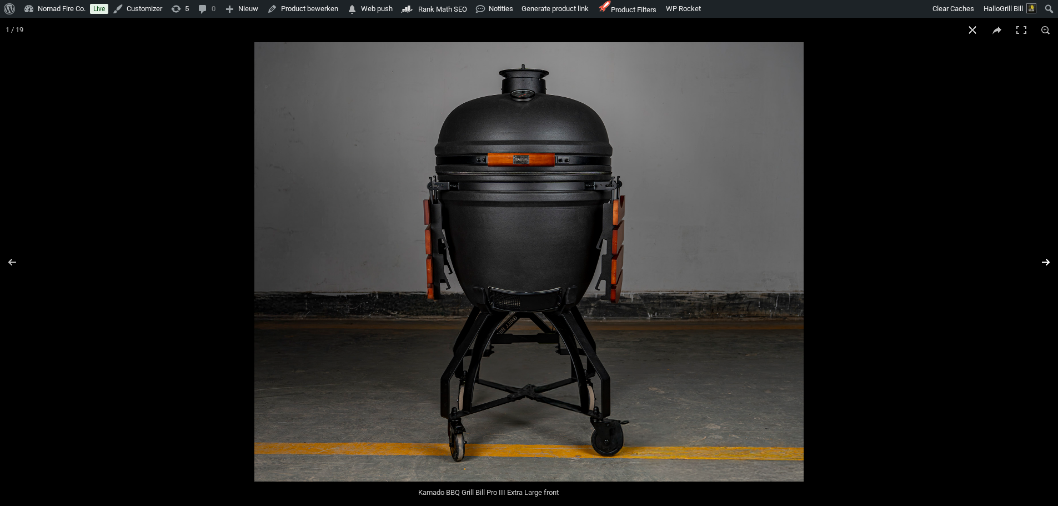
click at [1041, 264] on button "Next (arrow right)" at bounding box center [1038, 262] width 39 height 56
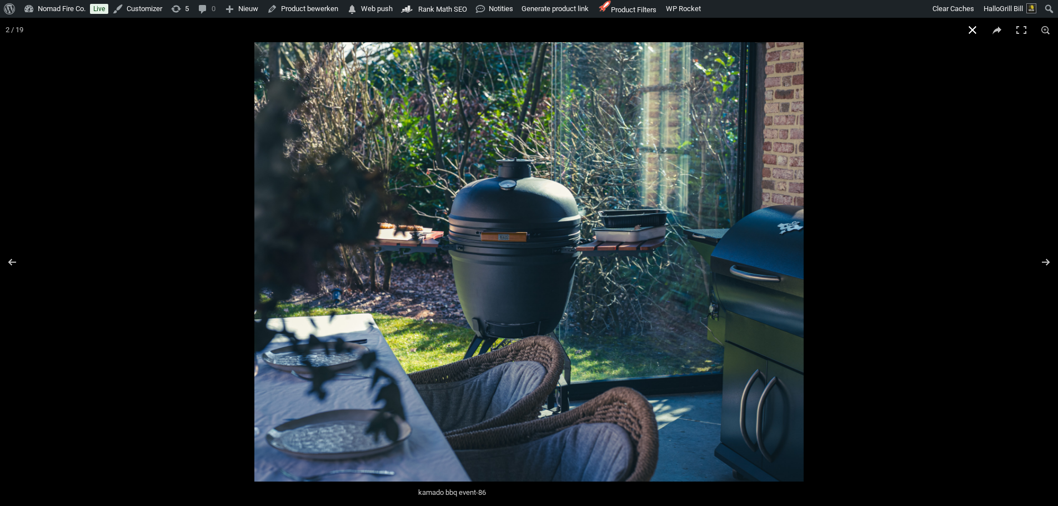
click at [892, 159] on div at bounding box center [783, 286] width 1058 height 488
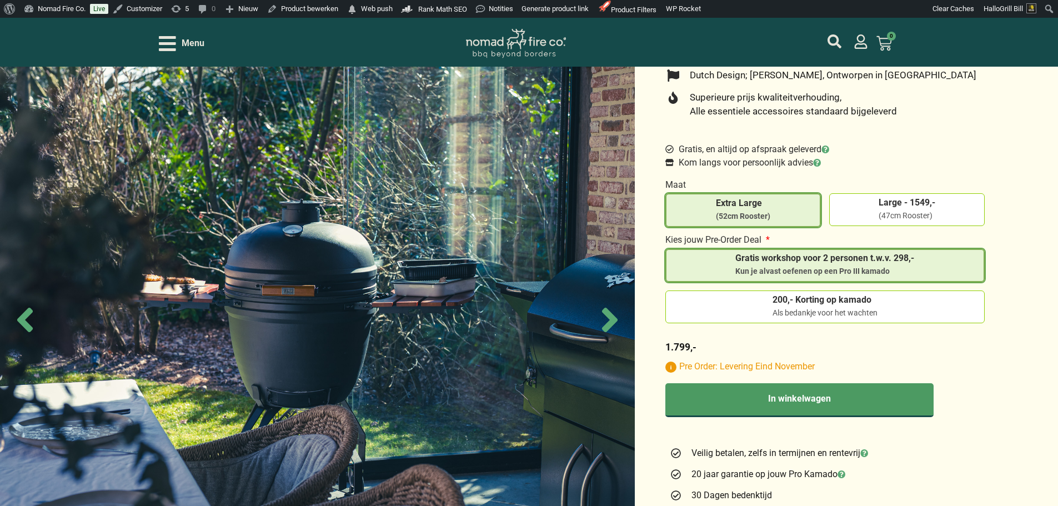
scroll to position [444, 0]
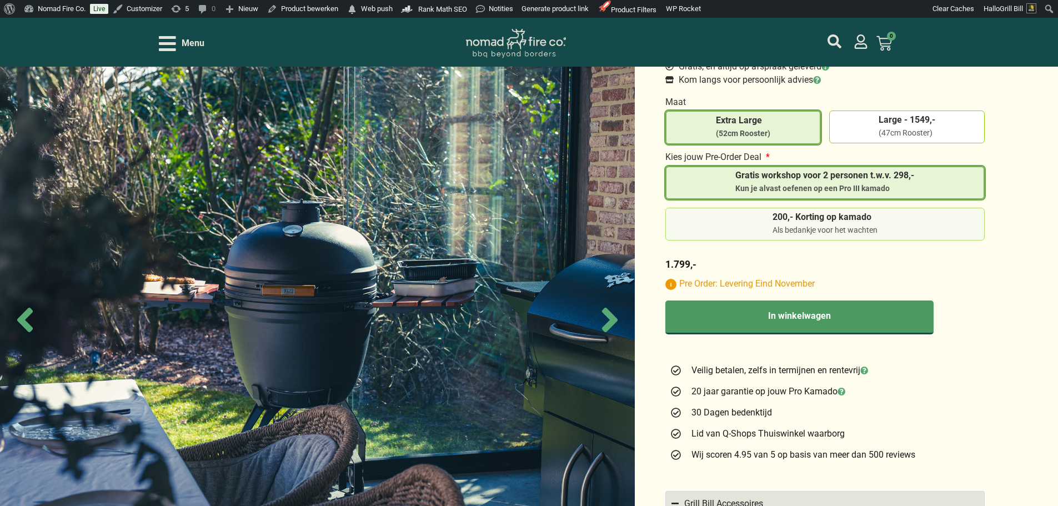
click at [818, 225] on div "Als bedankje voor het wachten" at bounding box center [825, 230] width 105 height 11
click at [0, 0] on input "200,- Korting op kamado Als bedankje voor het wachten" at bounding box center [0, 0] width 0 height 0
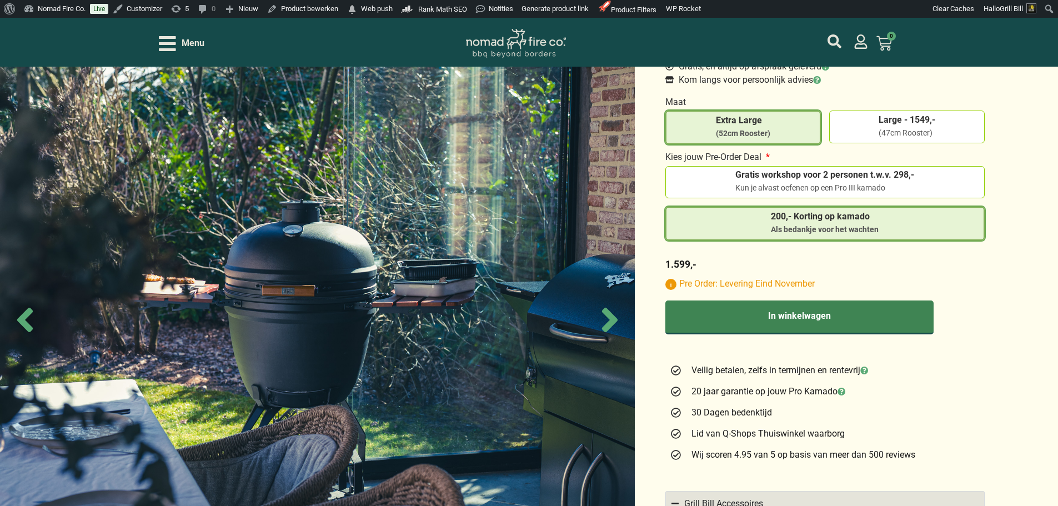
click at [857, 313] on button "In winkelwagen" at bounding box center [799, 317] width 268 height 34
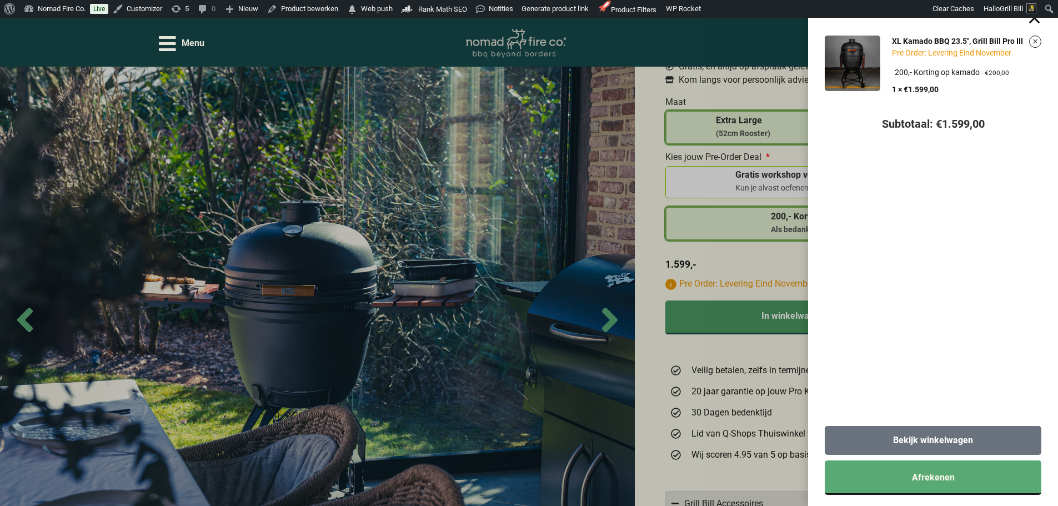
click at [977, 447] on link "Bekijk winkelwagen" at bounding box center [933, 440] width 217 height 29
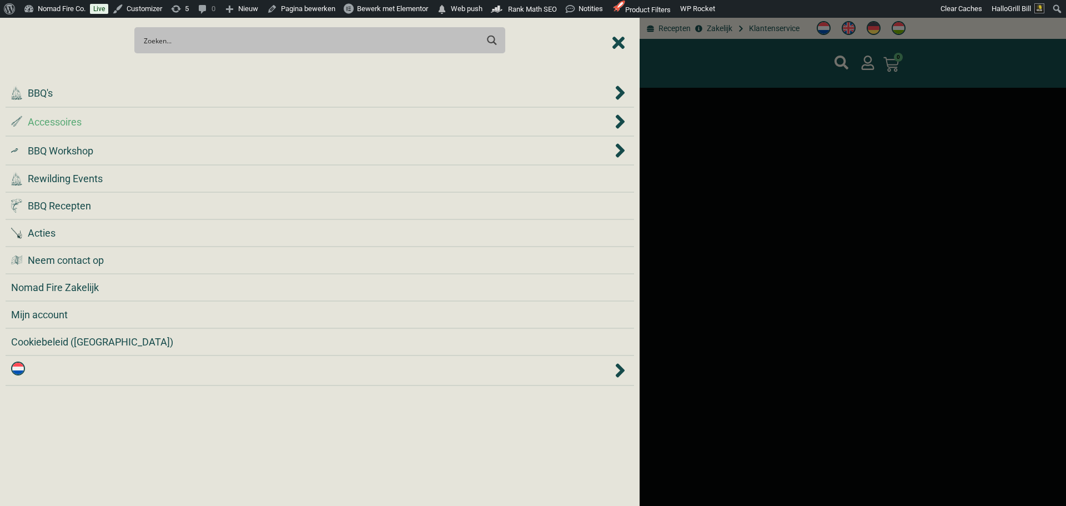
click at [209, 117] on div ".st0 { fill: #2c4a4e; } .st1 { fill: url(#Naamloos_verloop_2); } .st2 { fill: #…" at bounding box center [311, 121] width 601 height 15
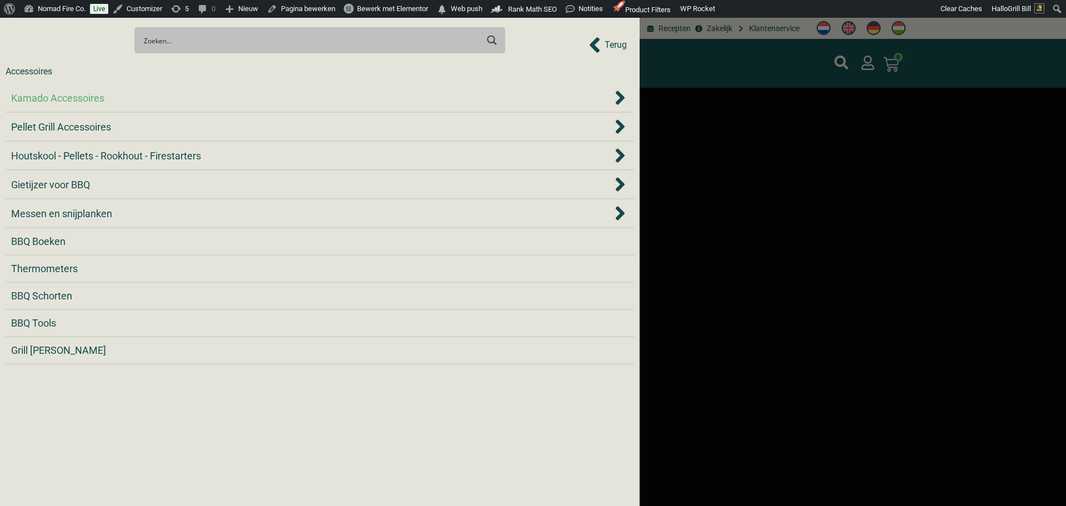
click at [209, 97] on div "Kamado Accessoires" at bounding box center [311, 98] width 601 height 15
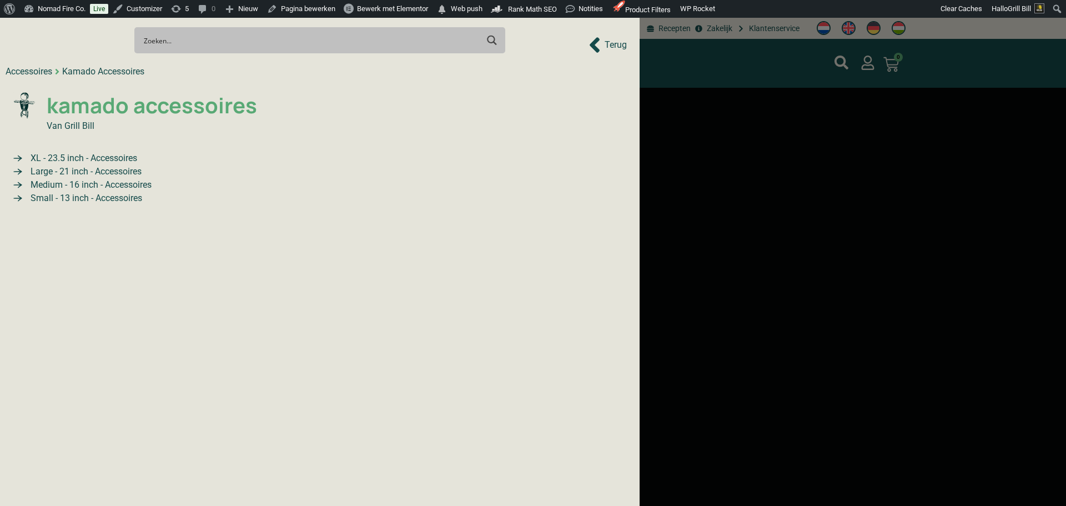
click at [136, 106] on span "kamado accessoires" at bounding box center [150, 105] width 213 height 32
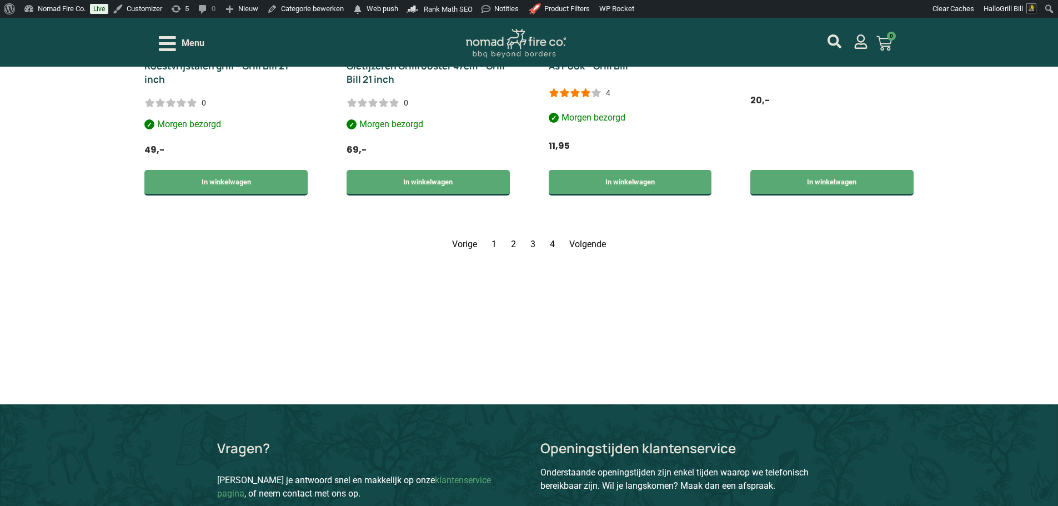
click at [596, 239] on link "Volgende" at bounding box center [587, 244] width 37 height 11
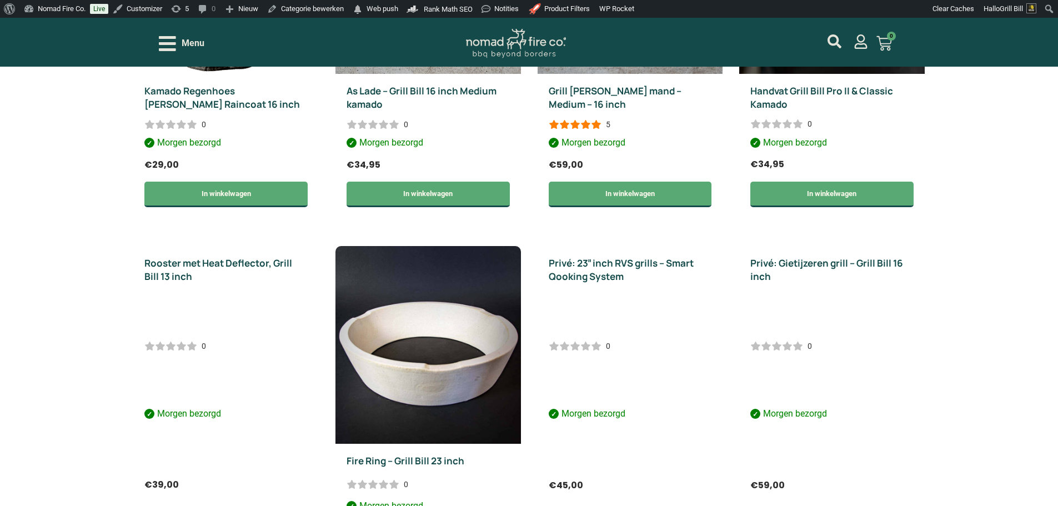
scroll to position [1545, 0]
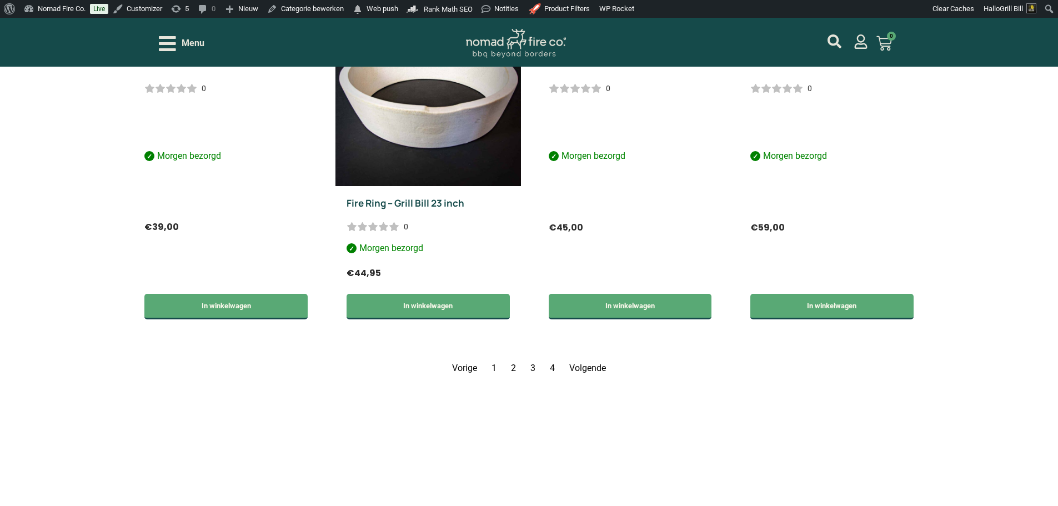
click at [591, 368] on link "Volgende" at bounding box center [587, 368] width 37 height 11
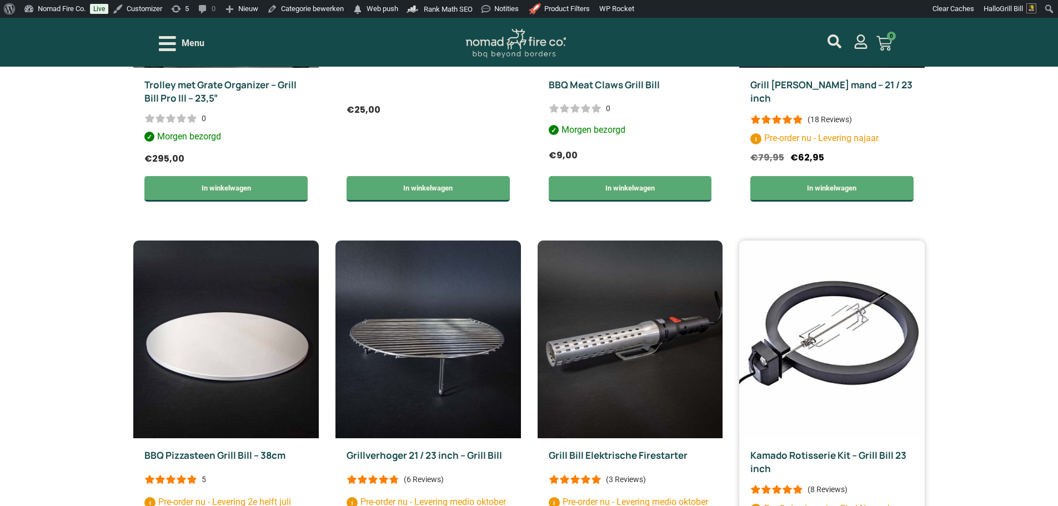
scroll to position [1045, 0]
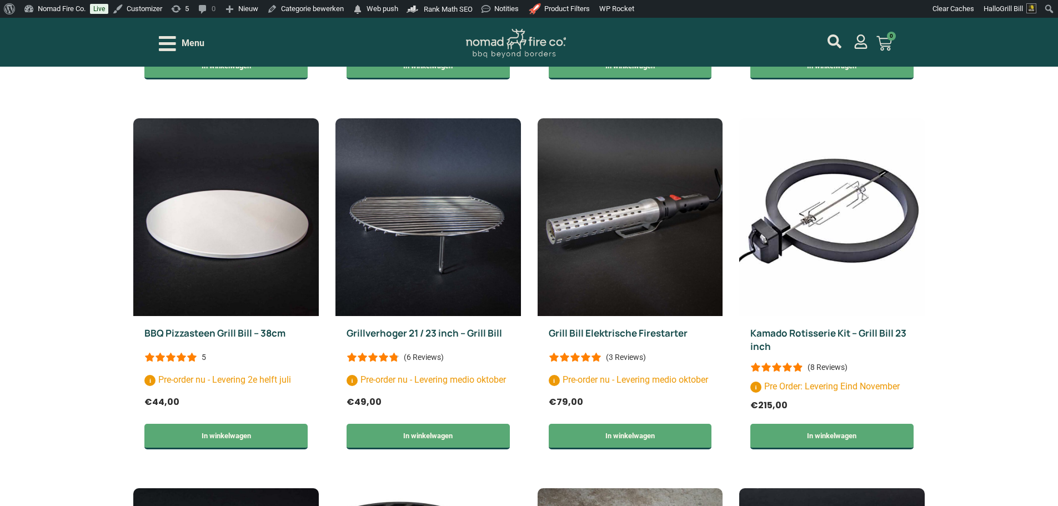
drag, startPoint x: 800, startPoint y: 333, endPoint x: 1011, endPoint y: 398, distance: 220.5
click at [1011, 398] on div "Filter Maat One size fits all Extra Large, 23.5inch Large, 21inch Medium, 16inc…" at bounding box center [529, 196] width 1058 height 1664
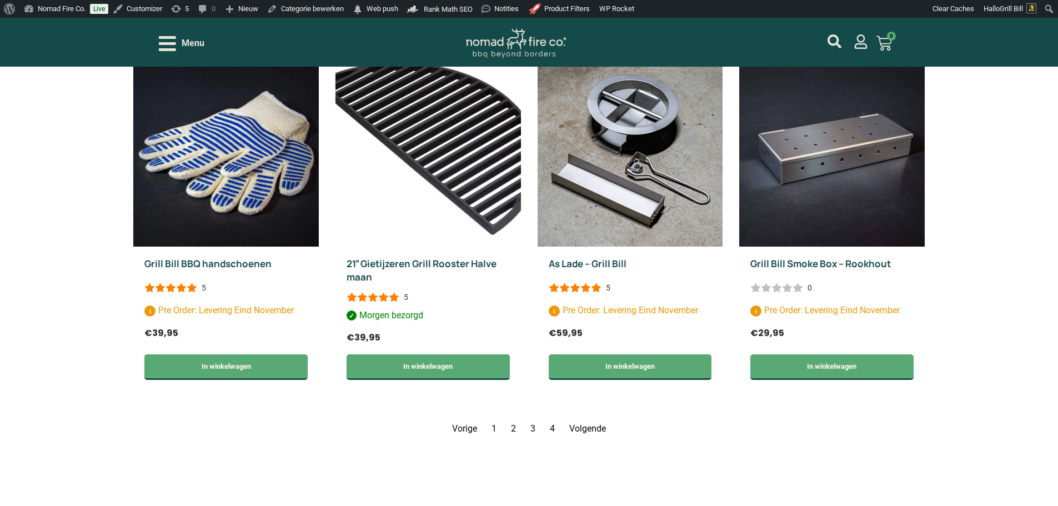
scroll to position [1489, 0]
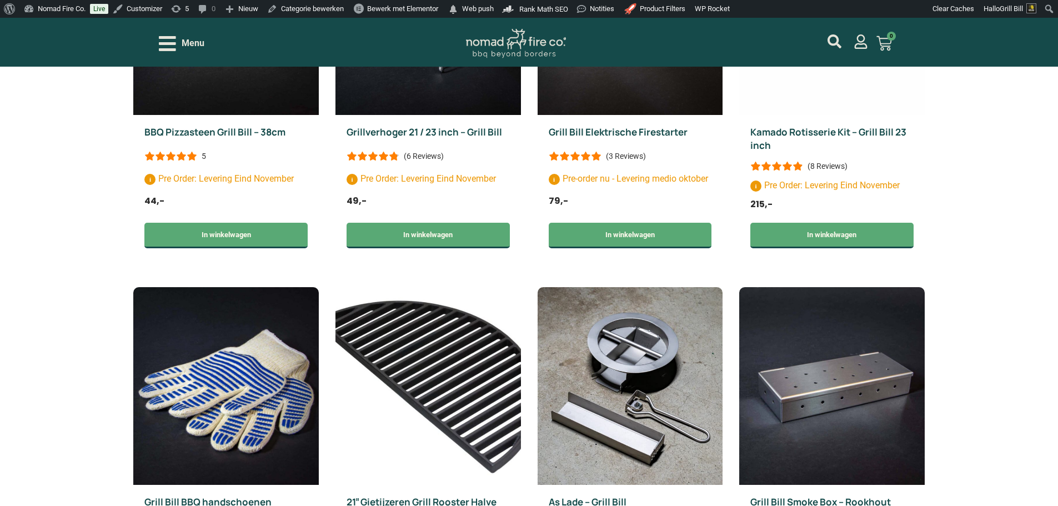
scroll to position [1155, 0]
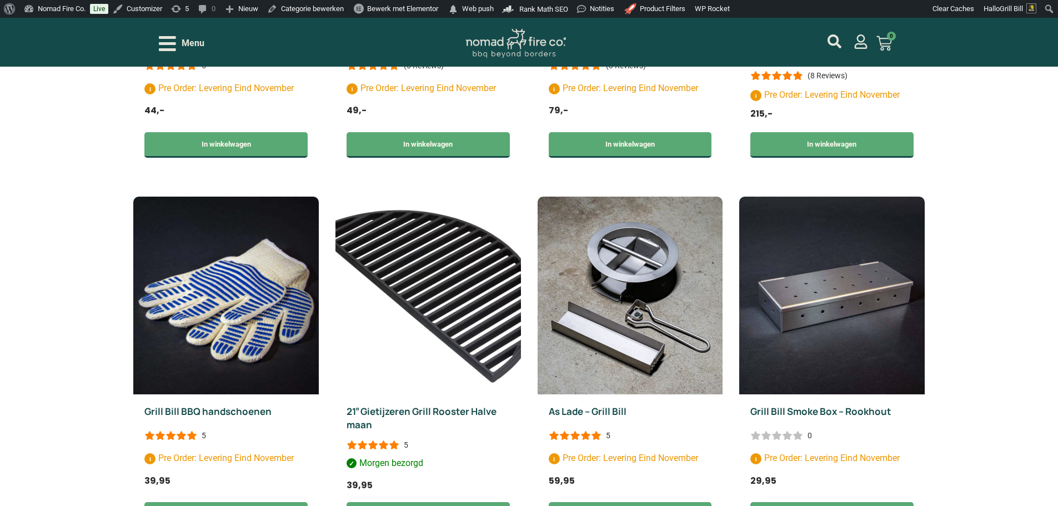
scroll to position [1543, 0]
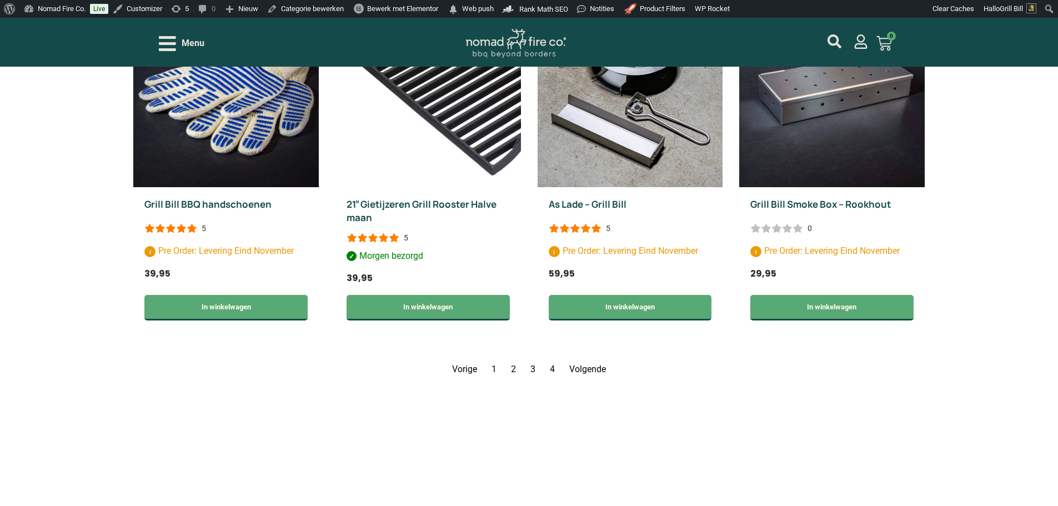
click at [593, 370] on link "Volgende" at bounding box center [587, 369] width 37 height 11
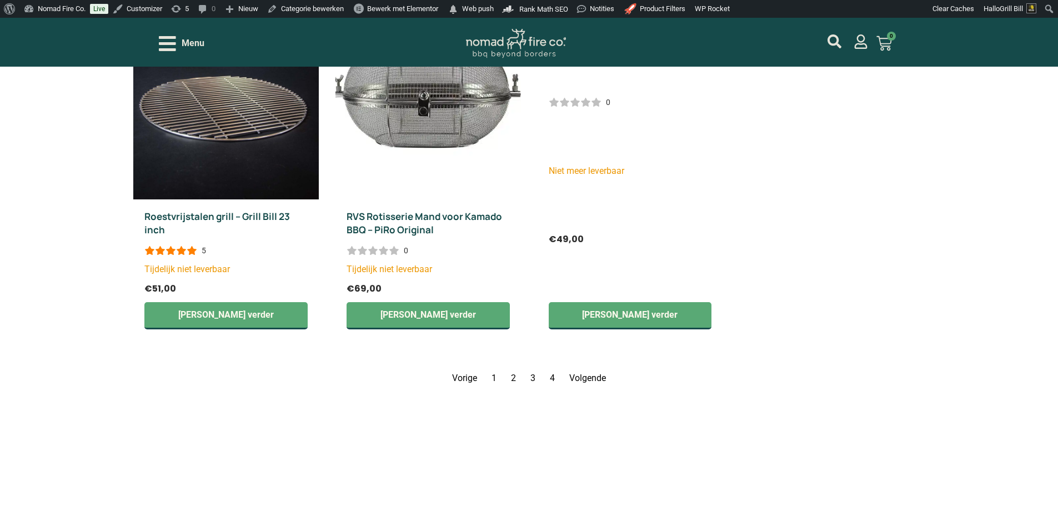
scroll to position [1156, 0]
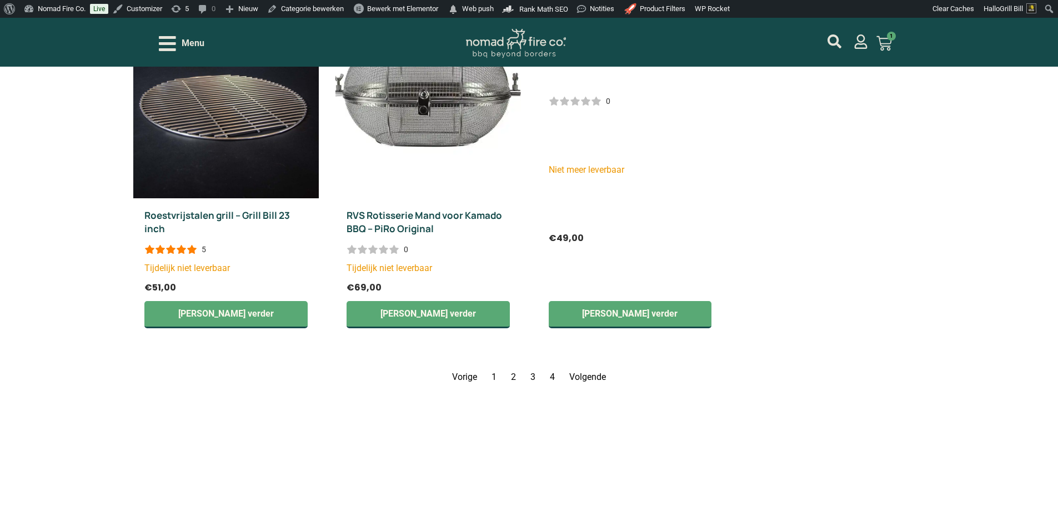
click at [202, 51] on div "Menu" at bounding box center [182, 43] width 46 height 19
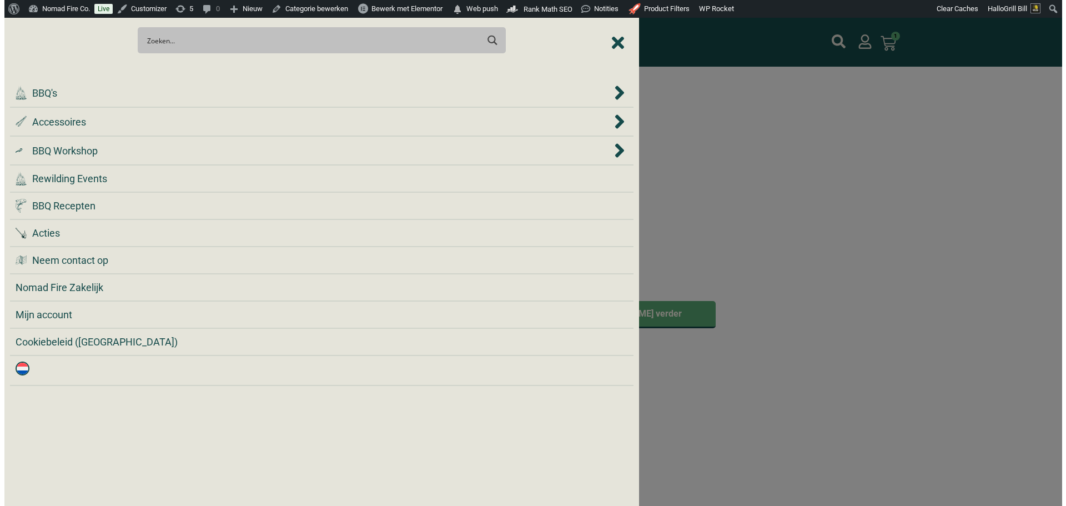
scroll to position [1157, 0]
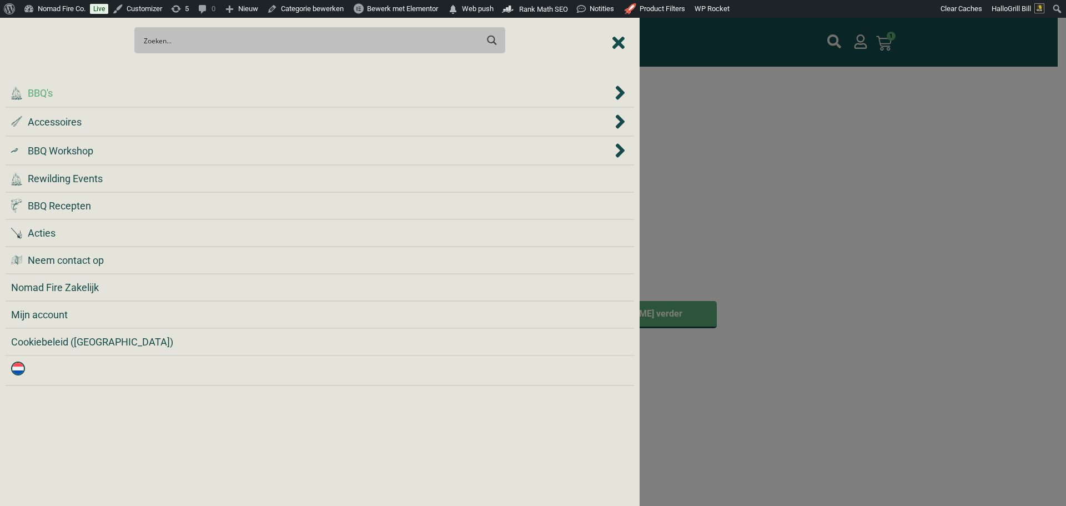
click at [203, 88] on div ".cls-1 { fill: #042e2c; } BBQ's" at bounding box center [311, 93] width 601 height 15
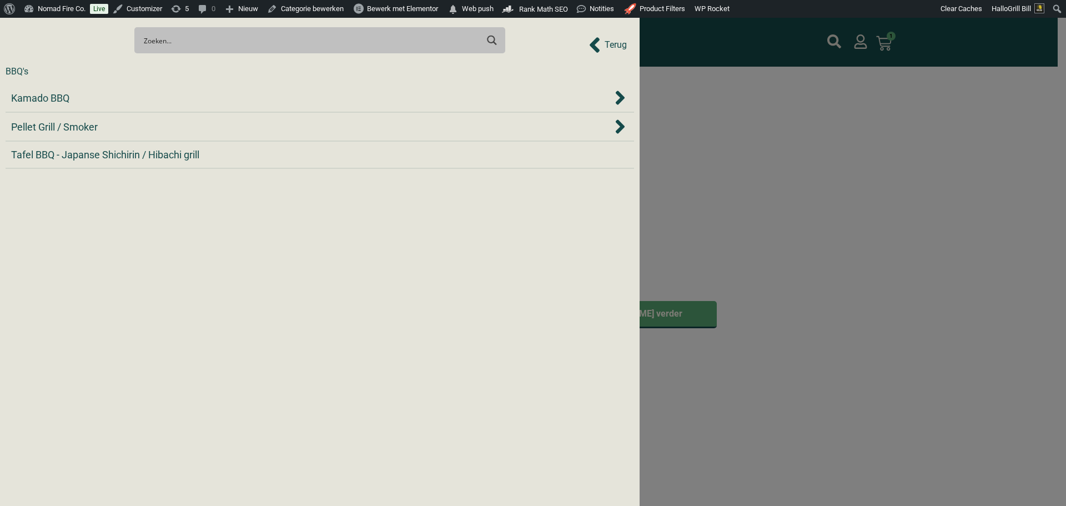
click at [203, 88] on li "Kamado BBQ" at bounding box center [320, 98] width 629 height 29
click at [203, 92] on div "Kamado BBQ" at bounding box center [311, 98] width 601 height 15
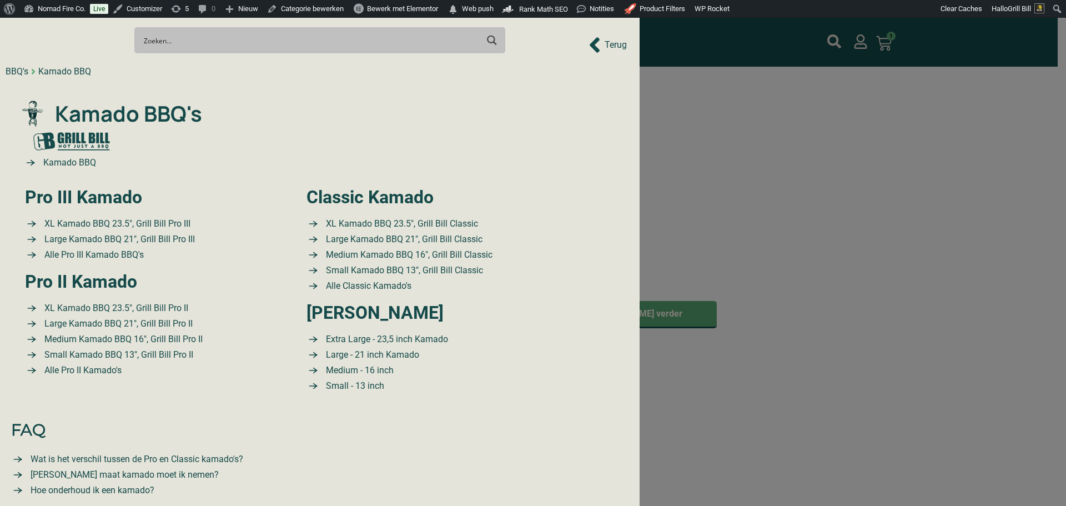
click at [858, 156] on div at bounding box center [533, 253] width 1066 height 506
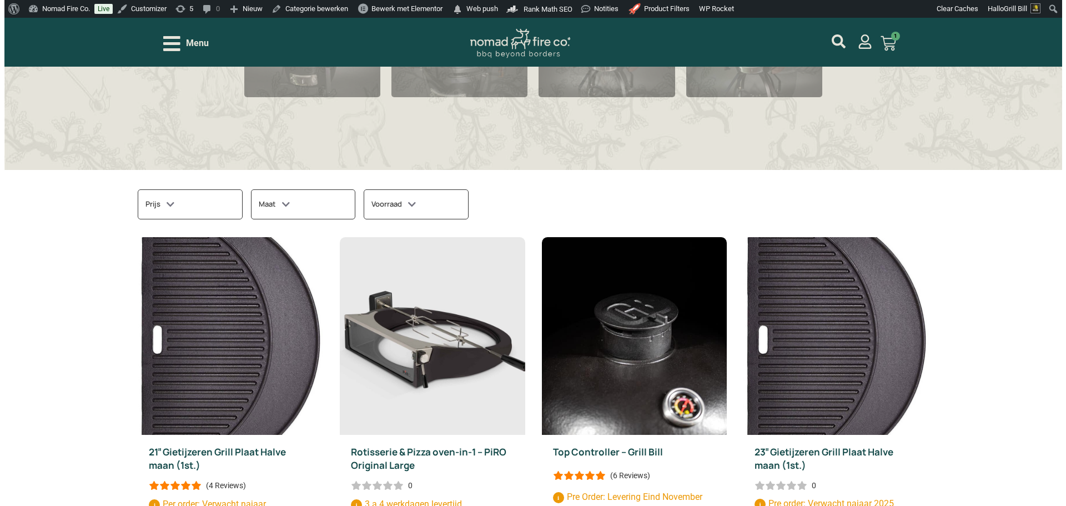
scroll to position [0, 0]
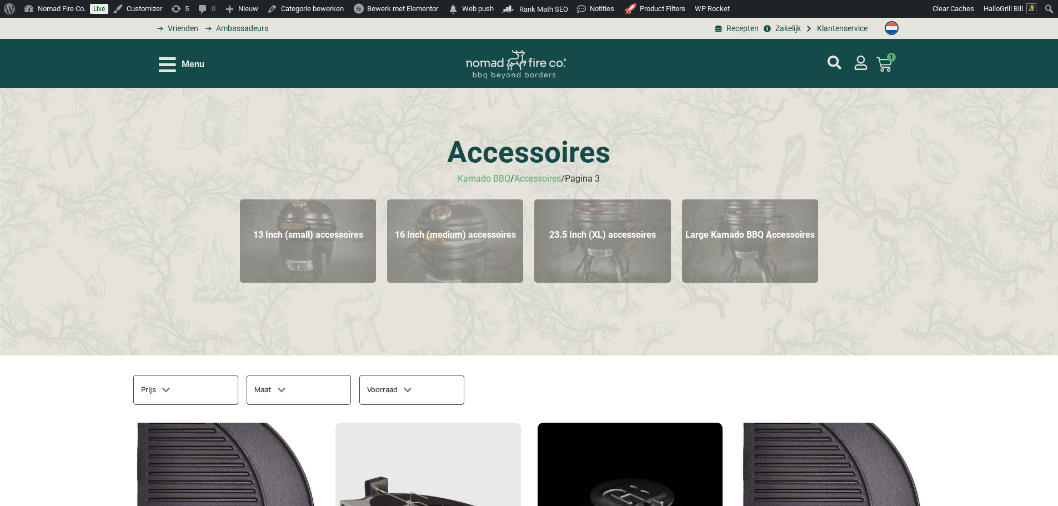
click at [176, 63] on div "Menu" at bounding box center [182, 64] width 46 height 19
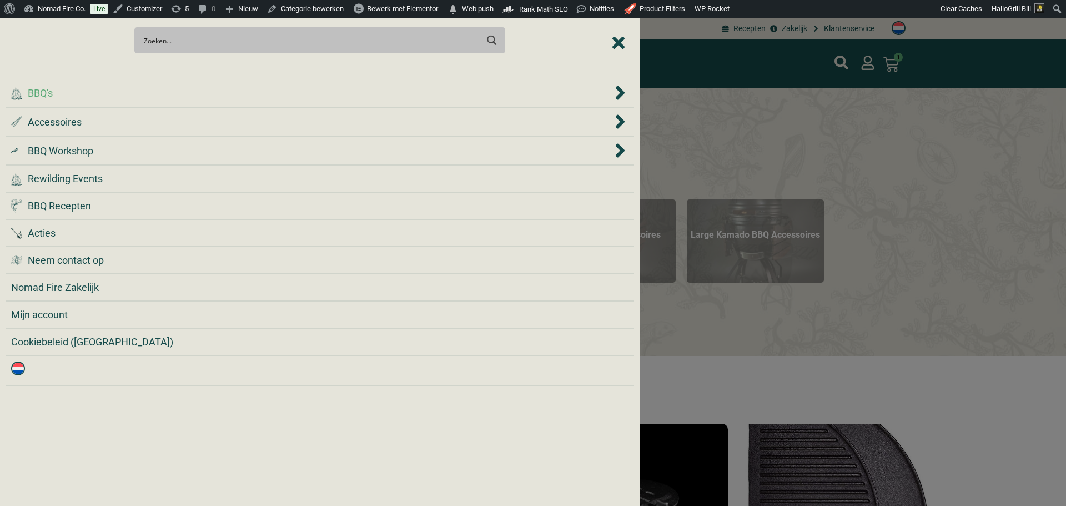
click at [186, 93] on div ".cls-1 { fill: #042e2c; } BBQ's" at bounding box center [311, 93] width 601 height 15
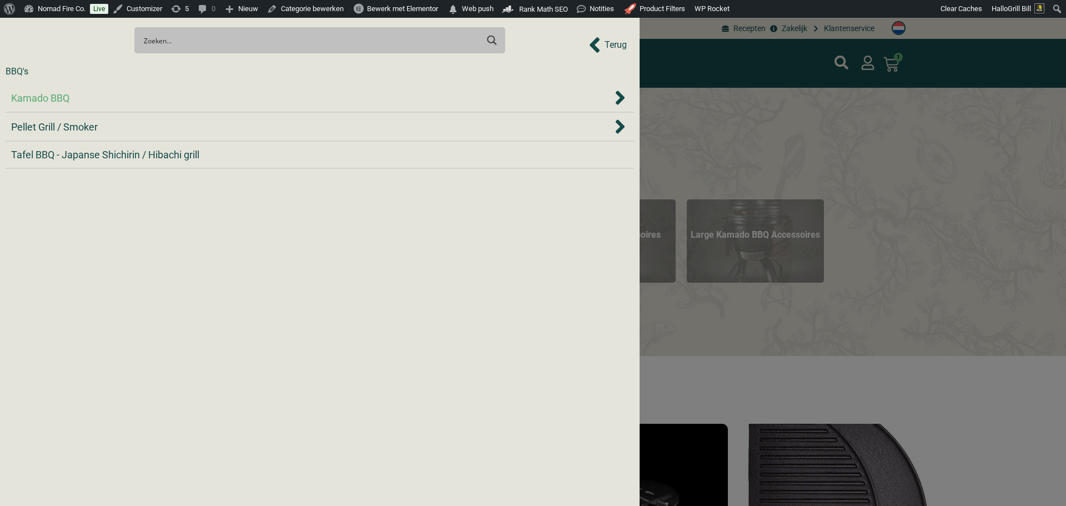
click at [189, 98] on div "Kamado BBQ" at bounding box center [311, 98] width 601 height 15
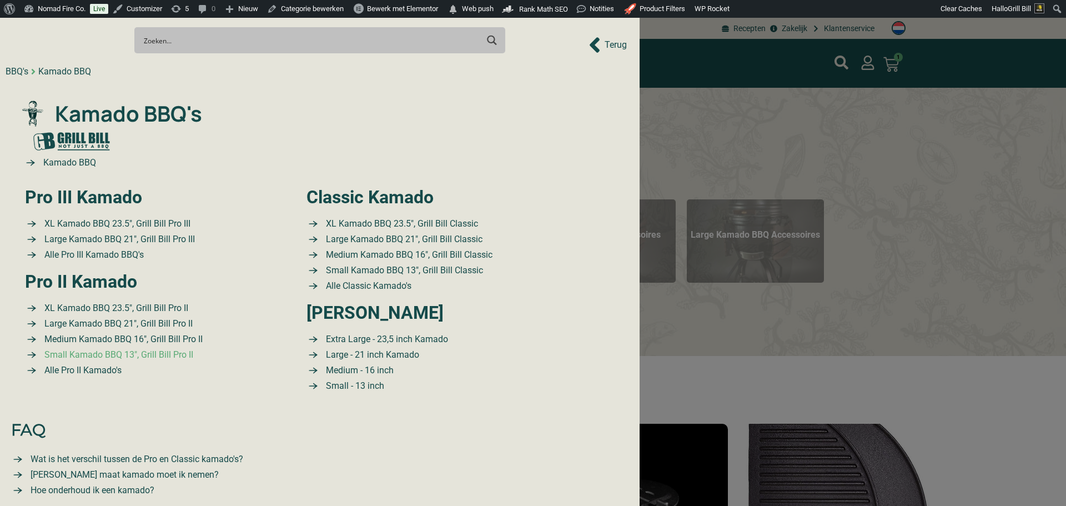
click at [121, 354] on span "Small Kamado BBQ 13″, Grill Bill Pro II" at bounding box center [118, 354] width 152 height 13
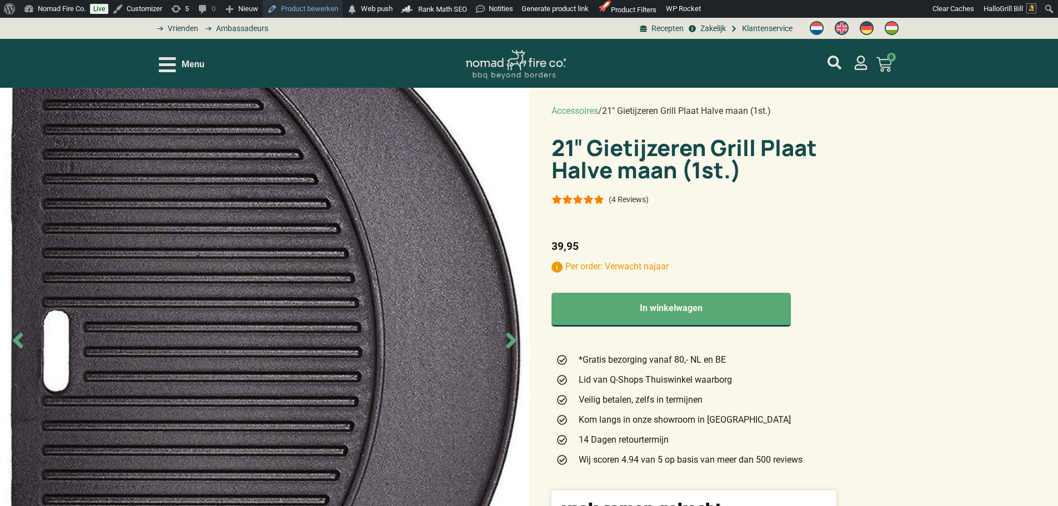
click at [300, 11] on link "Product bewerken" at bounding box center [303, 9] width 80 height 18
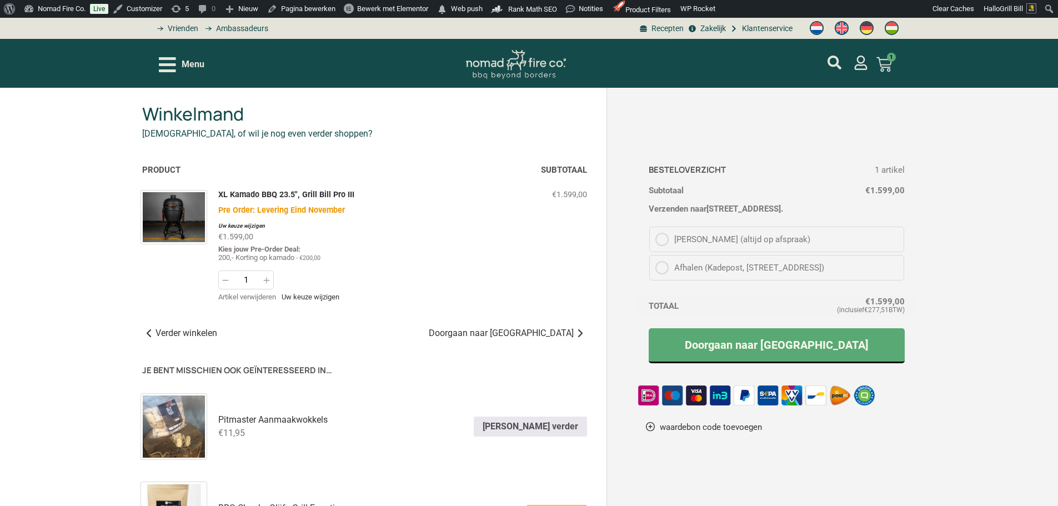
click at [706, 168] on h3 "Besteloverzicht" at bounding box center [687, 170] width 77 height 10
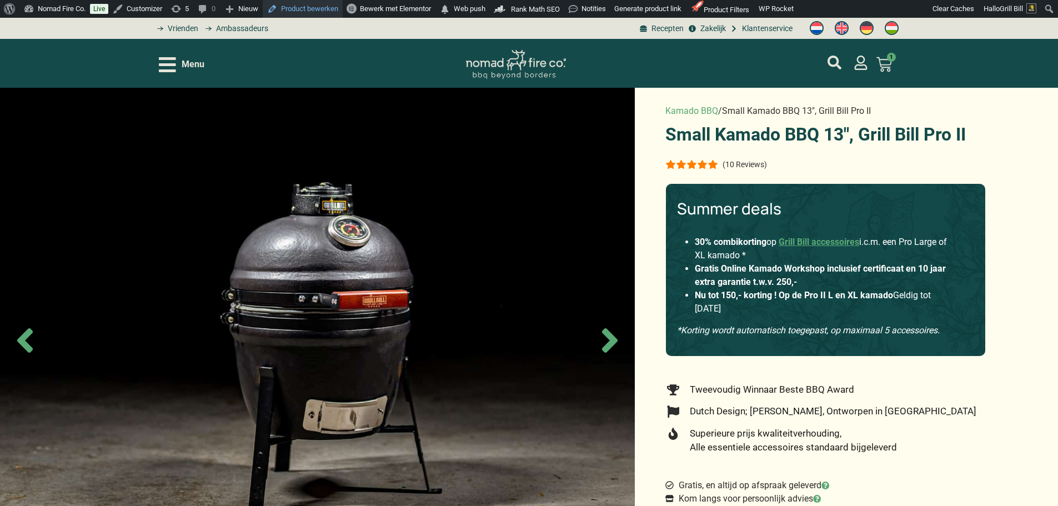
click at [296, 7] on link "Product bewerken" at bounding box center [303, 9] width 80 height 18
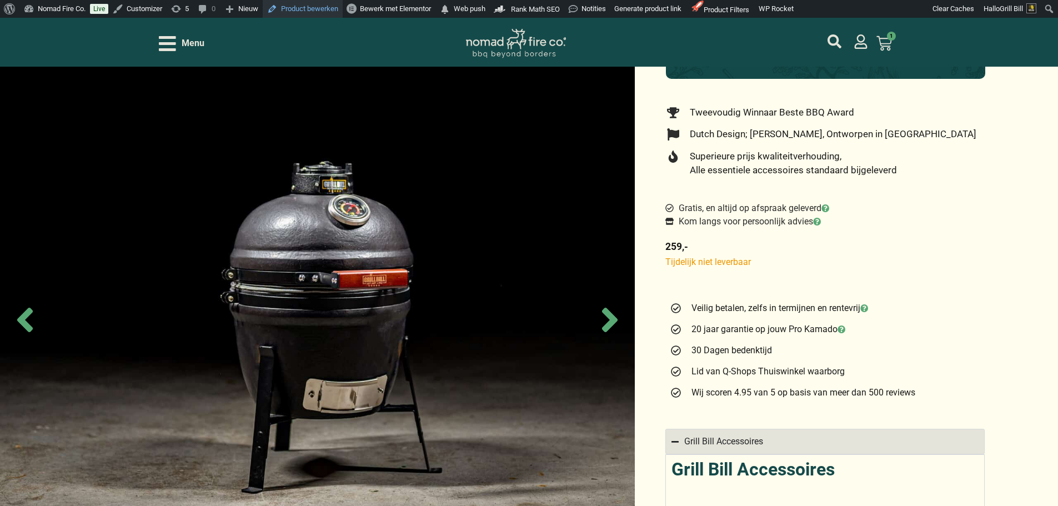
scroll to position [278, 0]
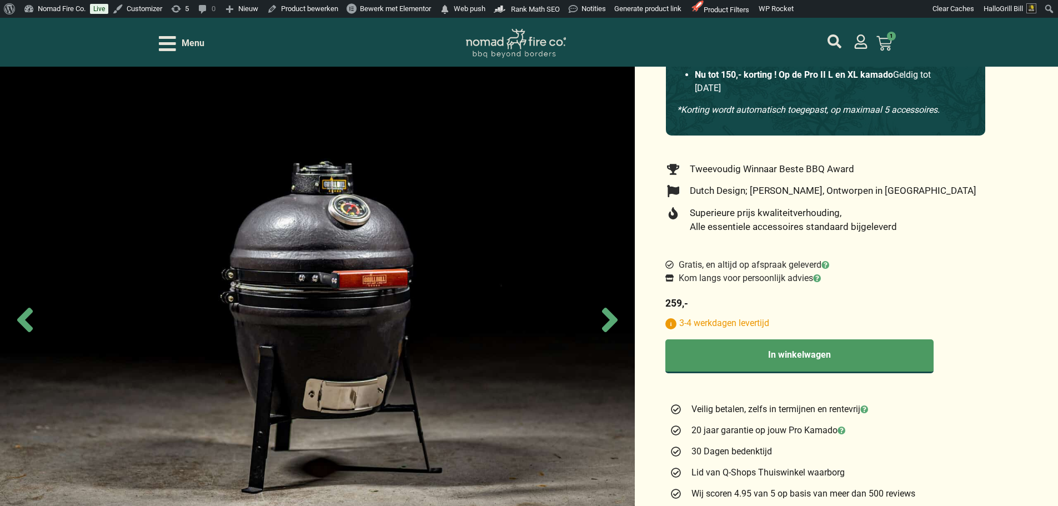
scroll to position [222, 0]
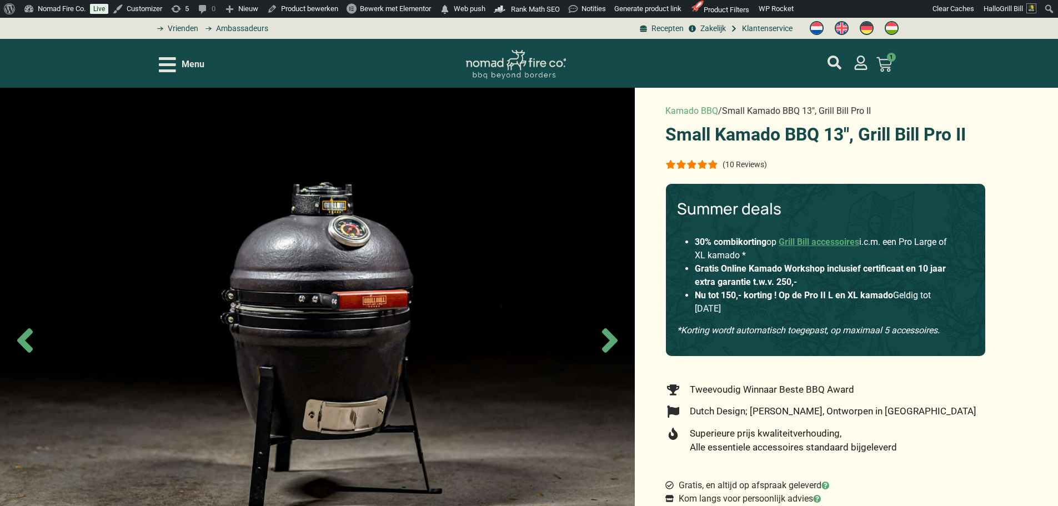
drag, startPoint x: 693, startPoint y: 110, endPoint x: 808, endPoint y: 100, distance: 116.0
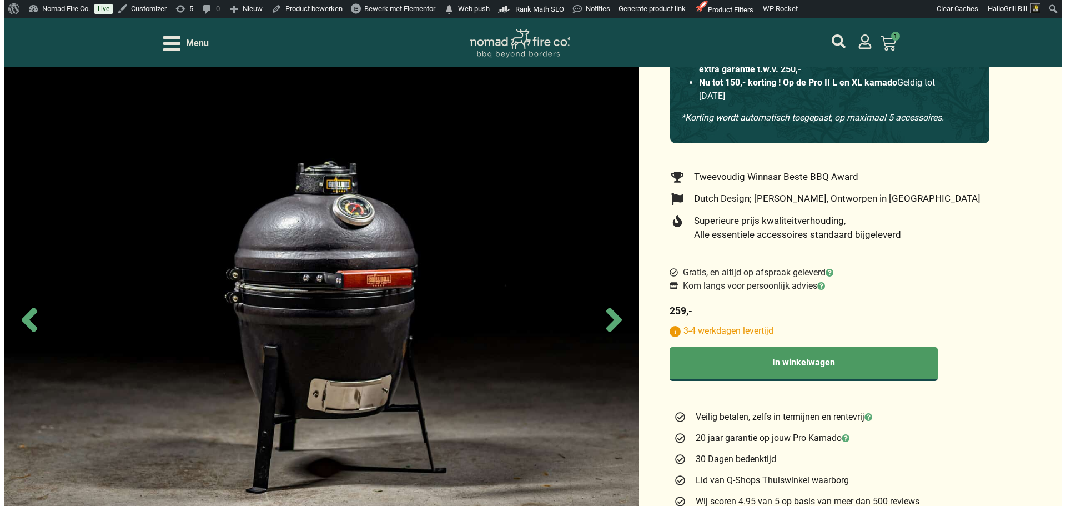
scroll to position [222, 0]
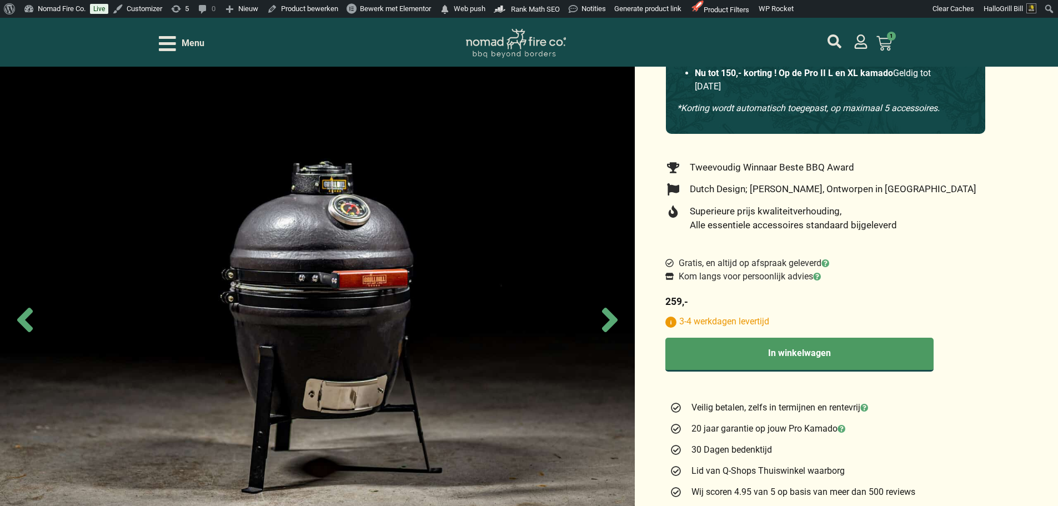
click at [192, 44] on span "Menu" at bounding box center [193, 43] width 23 height 13
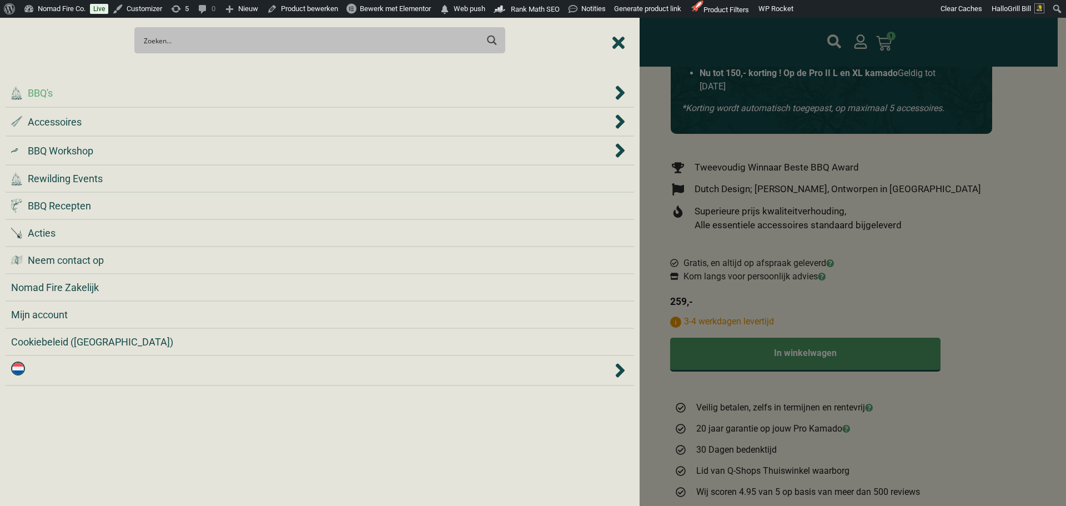
click at [184, 96] on div ".cls-1 { fill: #042e2c; } BBQ's" at bounding box center [311, 93] width 601 height 15
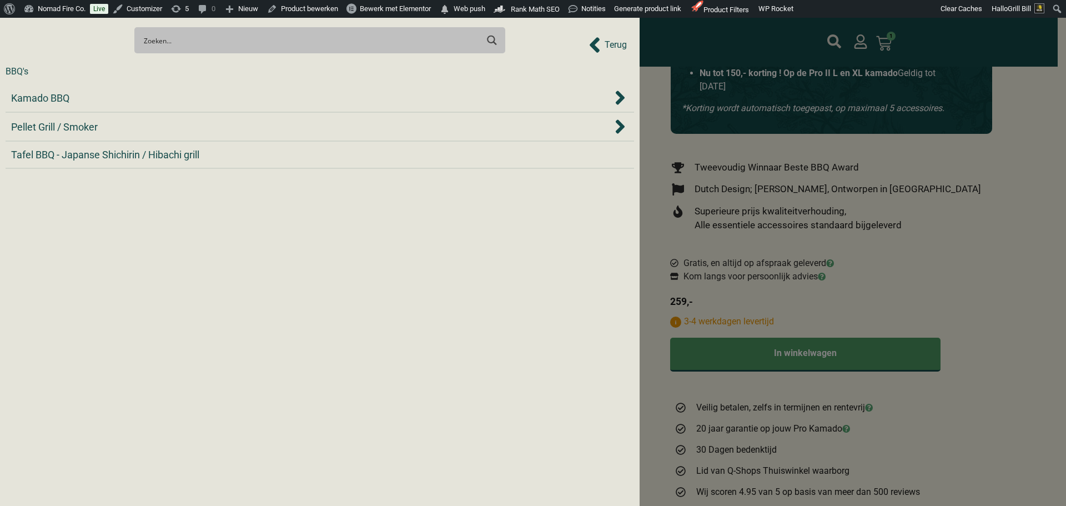
click at [184, 96] on div "Kamado BBQ" at bounding box center [311, 98] width 601 height 15
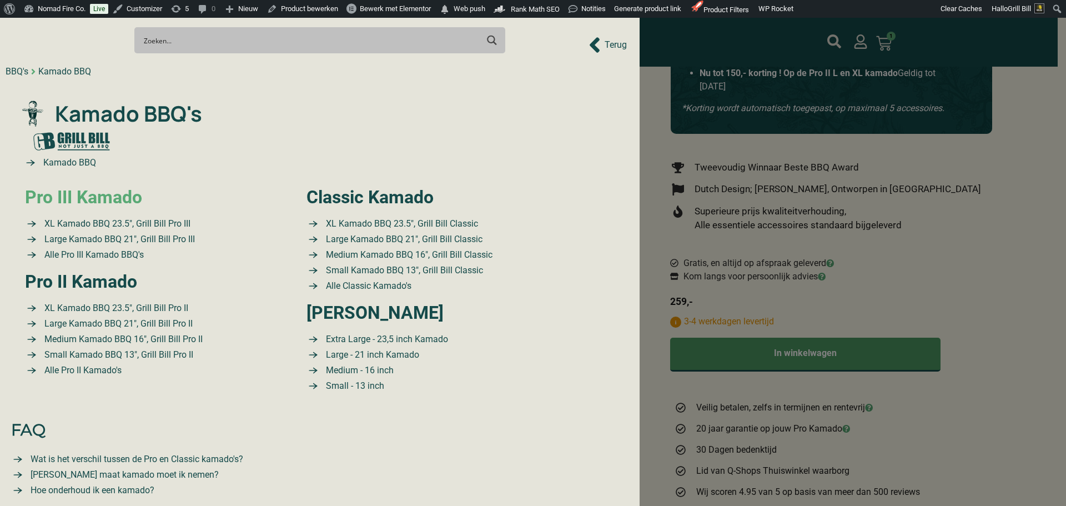
click at [122, 193] on link "Pro III Kamado" at bounding box center [83, 197] width 117 height 21
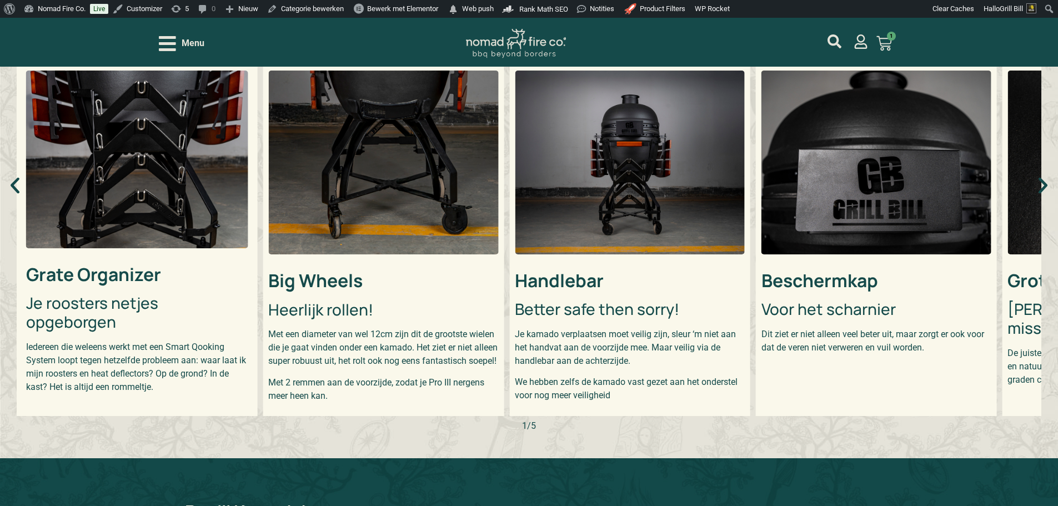
scroll to position [389, 0]
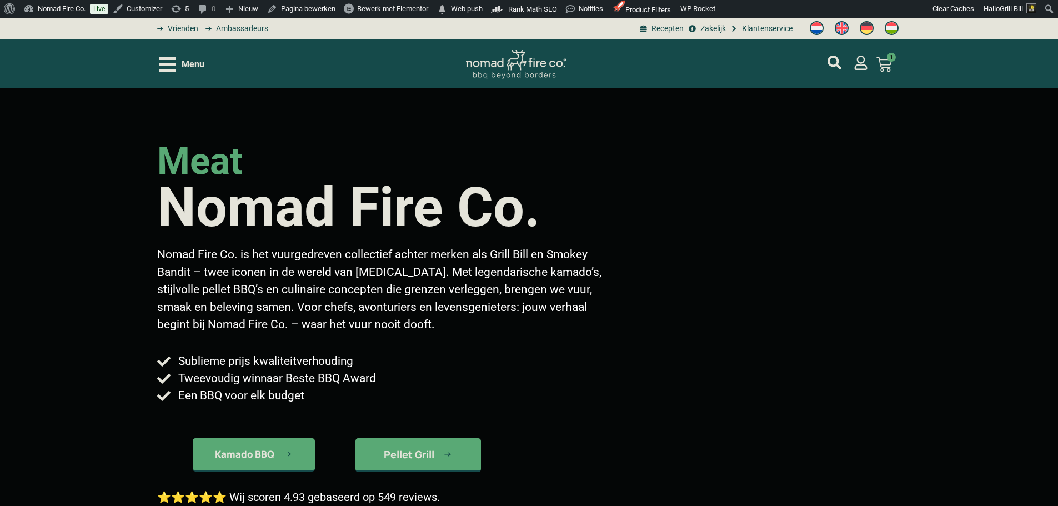
click at [179, 68] on div "Menu" at bounding box center [182, 64] width 46 height 19
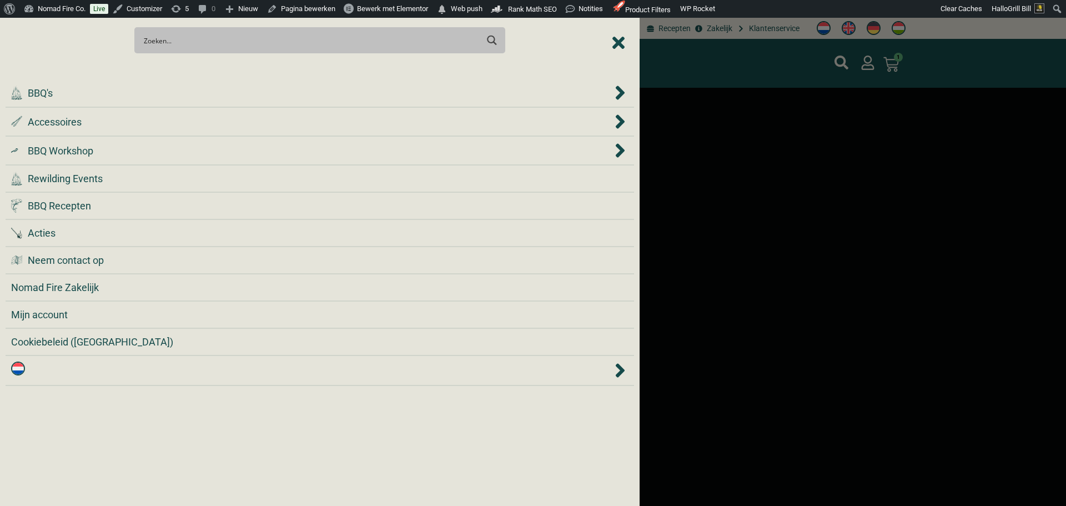
click at [725, 72] on div at bounding box center [533, 253] width 1066 height 506
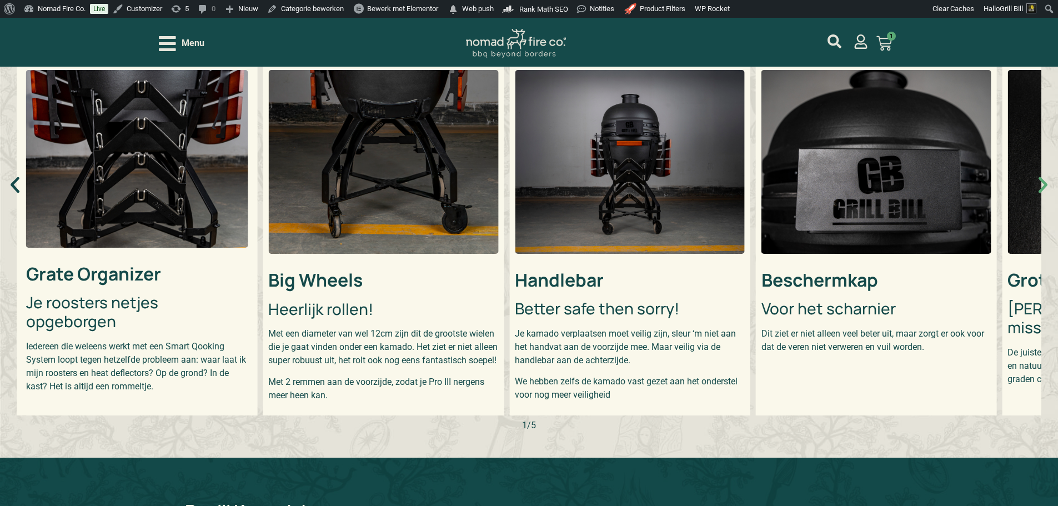
click at [1043, 189] on icon "Volgende slide" at bounding box center [1043, 185] width 9 height 16
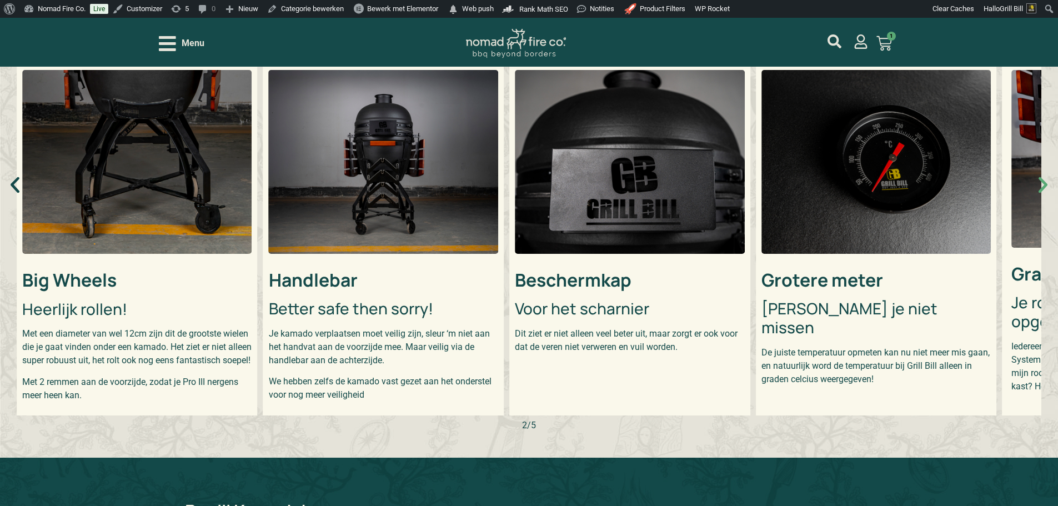
click at [1043, 189] on icon "Volgende slide" at bounding box center [1043, 185] width 9 height 16
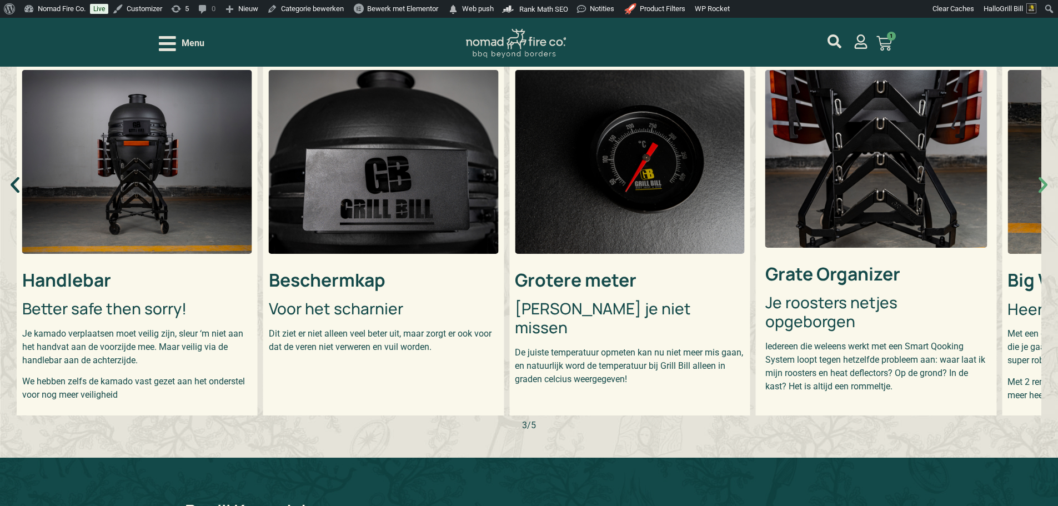
click at [1043, 189] on icon "Volgende slide" at bounding box center [1043, 185] width 9 height 16
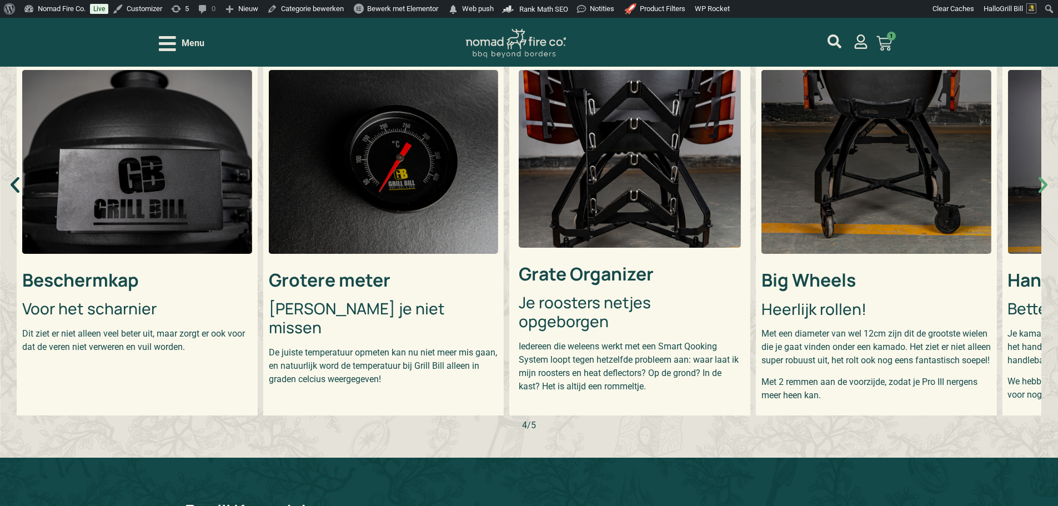
click at [1043, 189] on icon "Volgende slide" at bounding box center [1043, 185] width 9 height 16
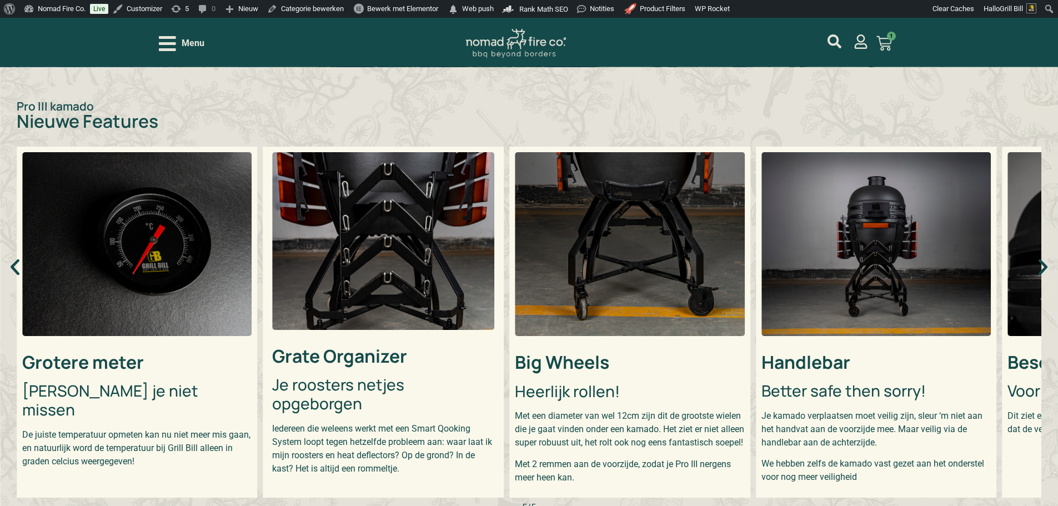
scroll to position [278, 0]
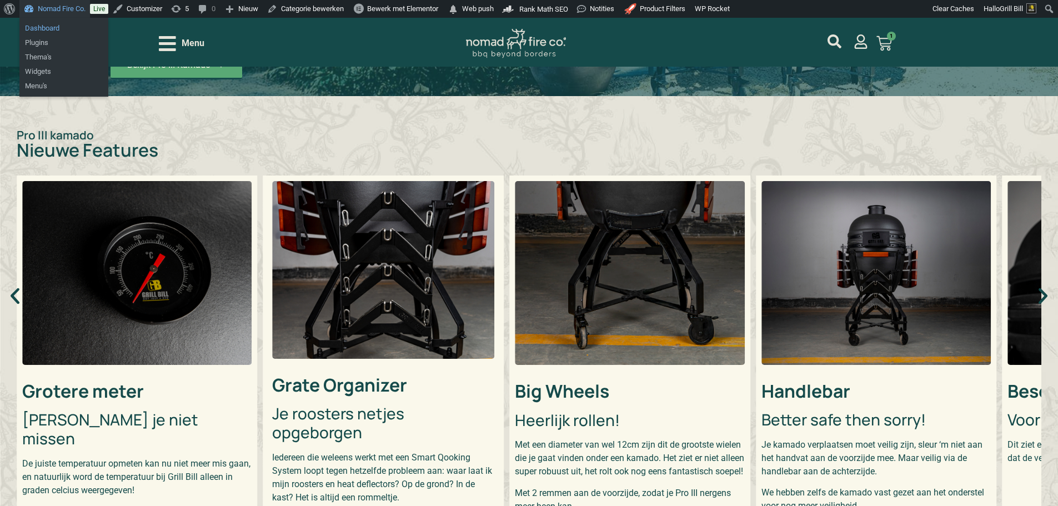
click at [57, 30] on link "Dashboard" at bounding box center [63, 28] width 89 height 14
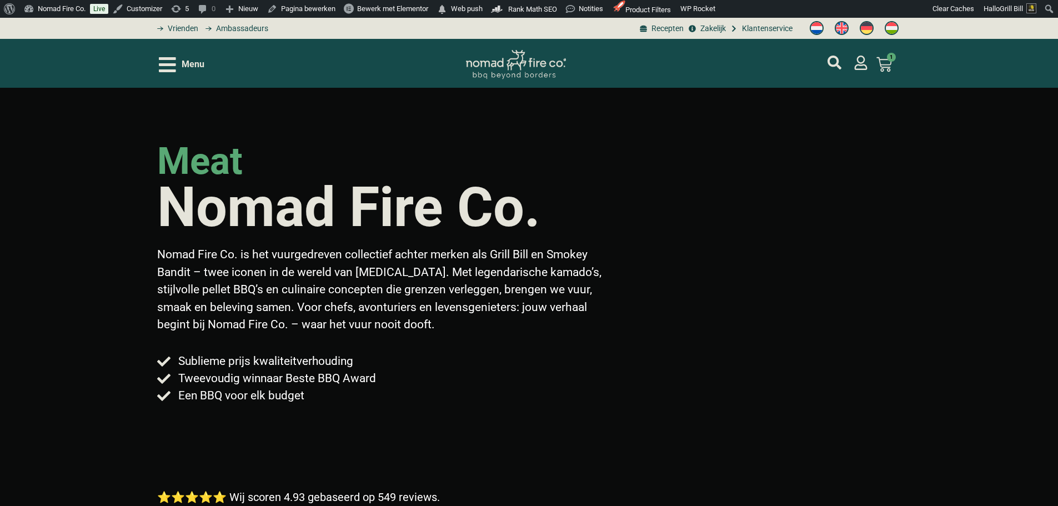
click at [188, 60] on span "Menu" at bounding box center [193, 64] width 23 height 13
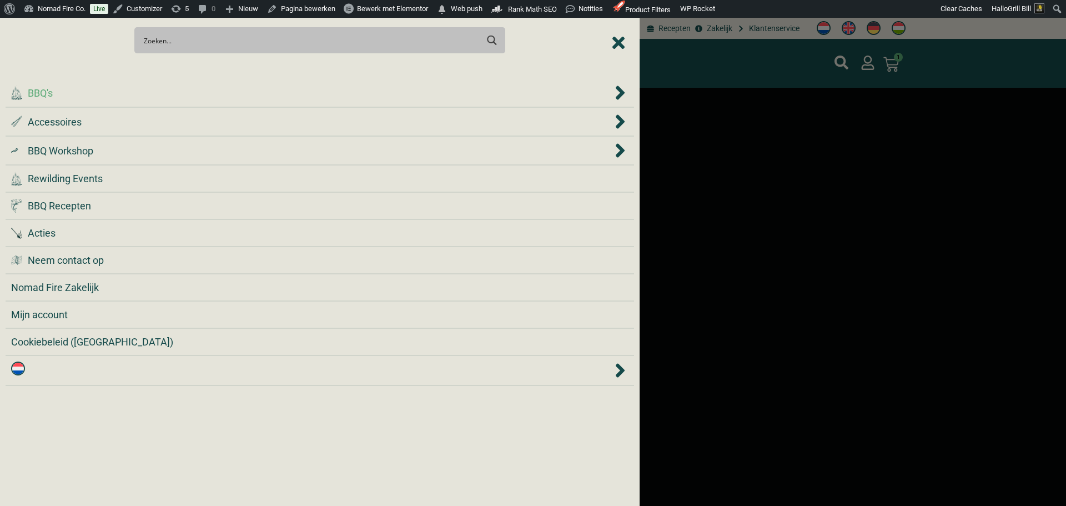
click at [158, 88] on div ".cls-1 { fill: #042e2c; } BBQ's" at bounding box center [311, 93] width 601 height 15
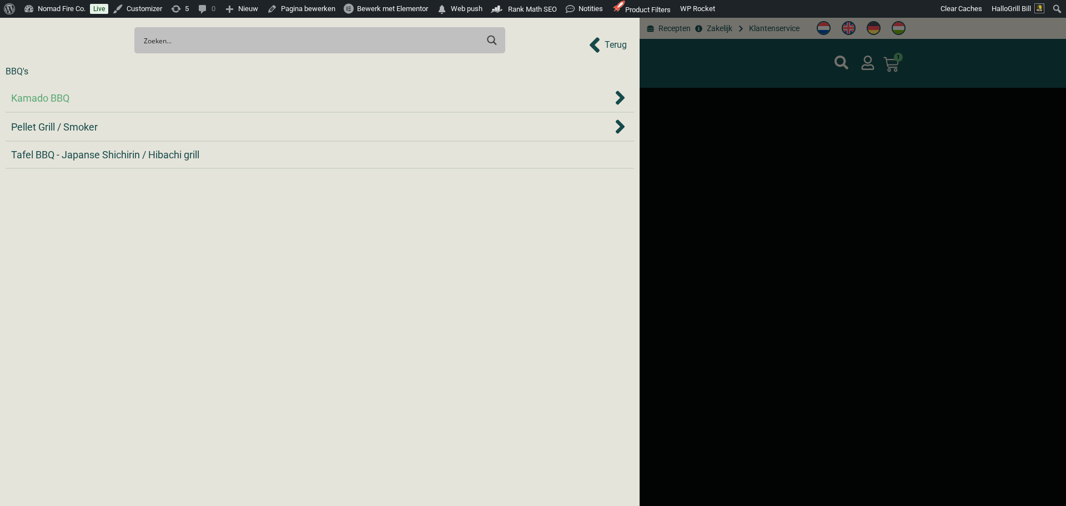
click at [83, 89] on div "Kamado BBQ" at bounding box center [320, 97] width 618 height 17
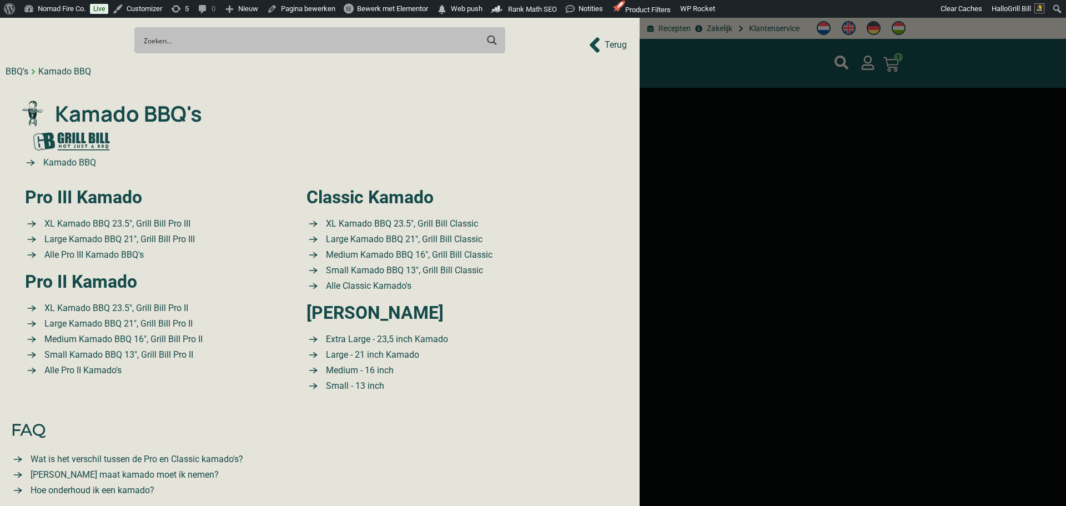
click at [703, 62] on div at bounding box center [533, 253] width 1066 height 506
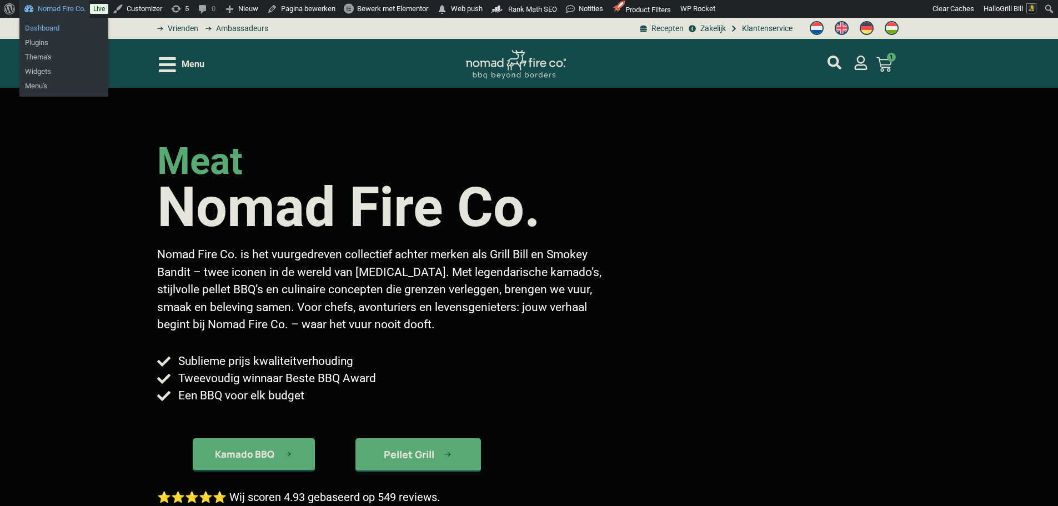
click at [44, 29] on link "Dashboard" at bounding box center [63, 28] width 89 height 14
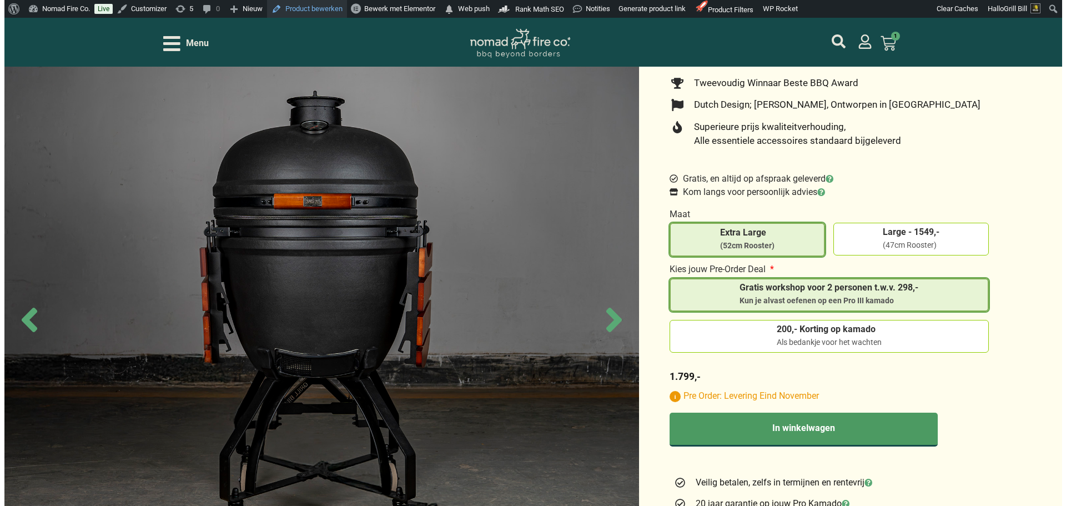
scroll to position [333, 0]
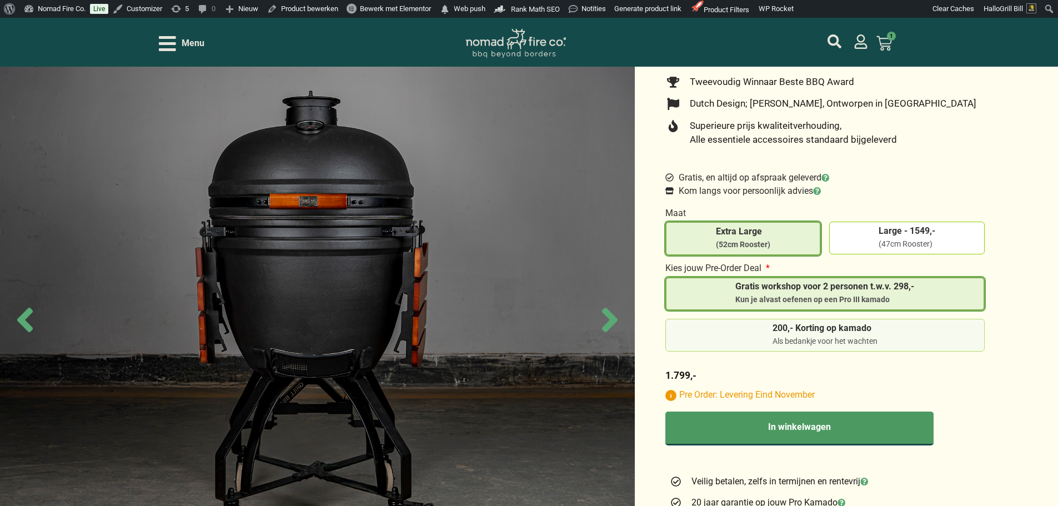
click at [901, 332] on label "200,- Korting op kamado Als bedankje voor het wachten" at bounding box center [825, 335] width 310 height 23
click at [0, 0] on input "200,- Korting op kamado Als bedankje voor het wachten" at bounding box center [0, 0] width 0 height 0
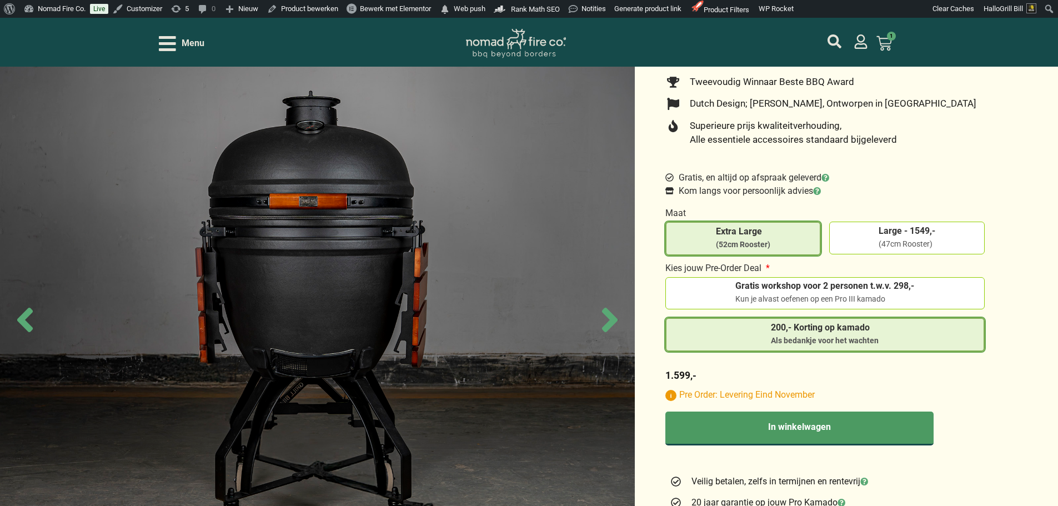
click at [191, 45] on span "Menu" at bounding box center [193, 43] width 23 height 13
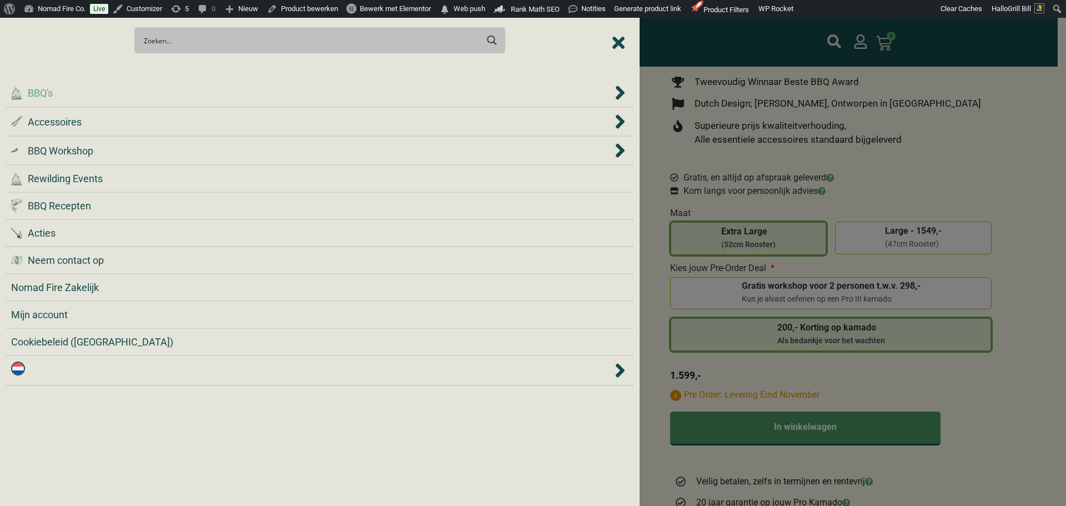
drag, startPoint x: 167, startPoint y: 97, endPoint x: 129, endPoint y: 91, distance: 37.8
click at [129, 91] on div ".cls-1 { fill: #042e2c; } BBQ's" at bounding box center [311, 93] width 601 height 15
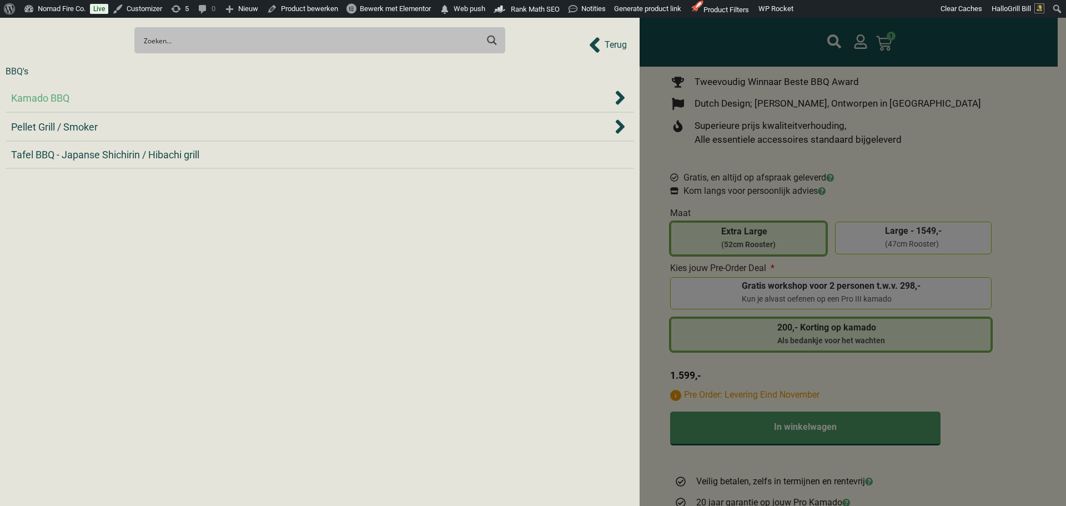
click at [132, 98] on div "Kamado BBQ" at bounding box center [311, 98] width 601 height 15
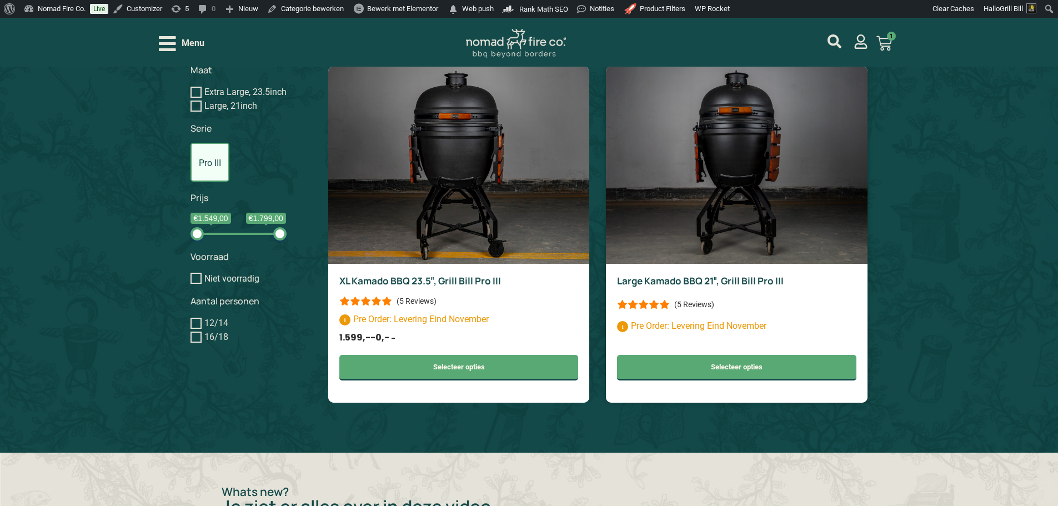
scroll to position [889, 0]
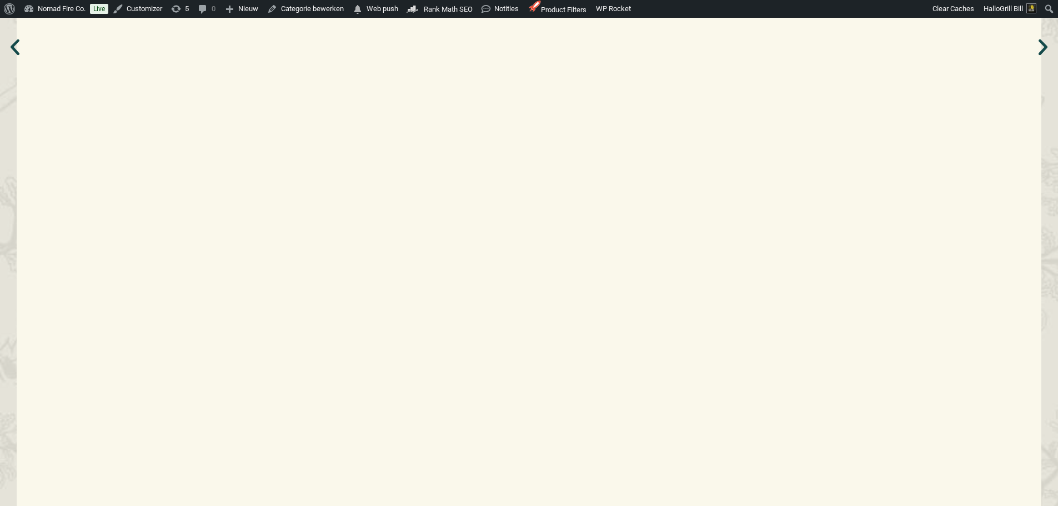
scroll to position [889, 0]
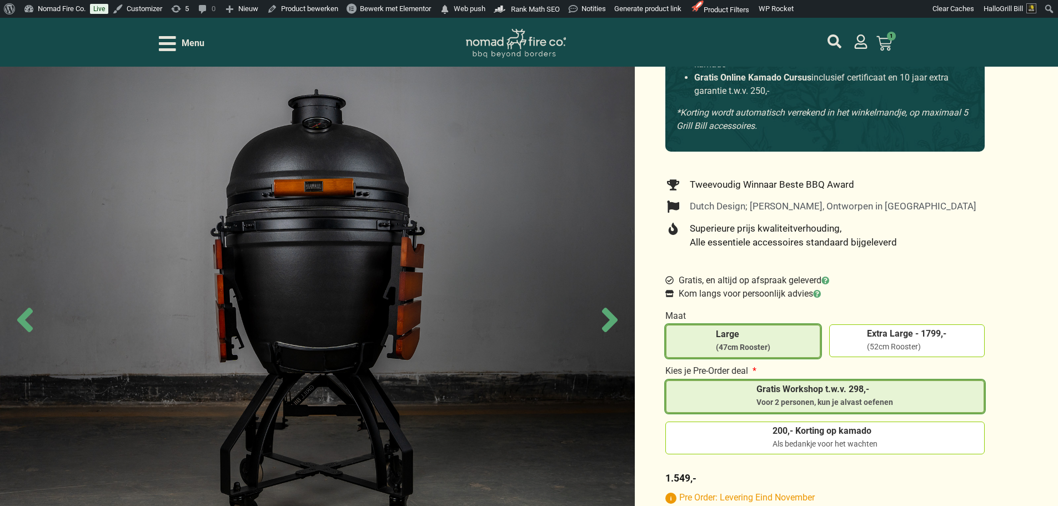
scroll to position [333, 0]
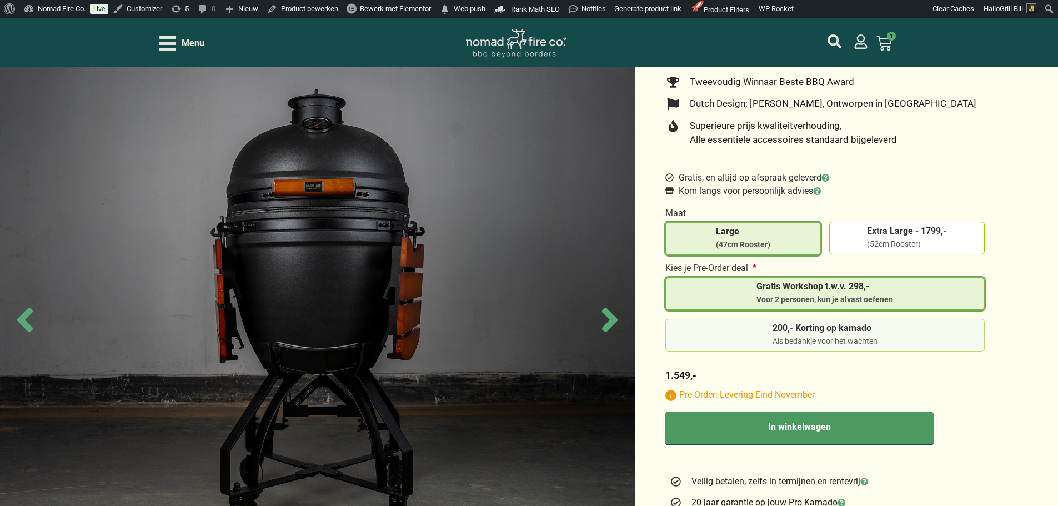
click at [775, 324] on span "200,- Korting op kamado" at bounding box center [825, 328] width 105 height 9
click at [814, 325] on span "200,- Korting op kamado" at bounding box center [825, 328] width 105 height 9
click at [0, 0] on input "200,- Korting op kamado Als bedankje voor het wachten" at bounding box center [0, 0] width 0 height 0
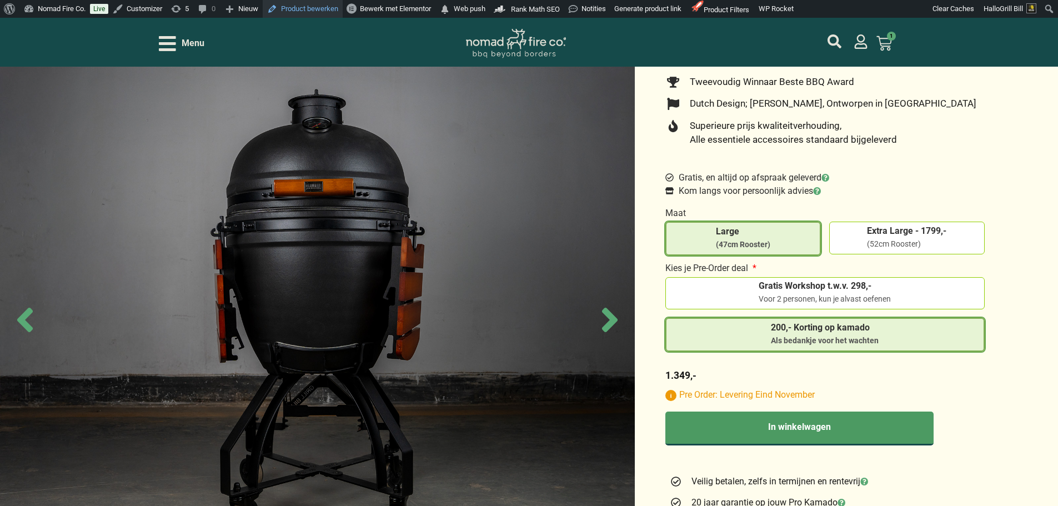
click at [312, 14] on link "Product bewerken" at bounding box center [303, 9] width 80 height 18
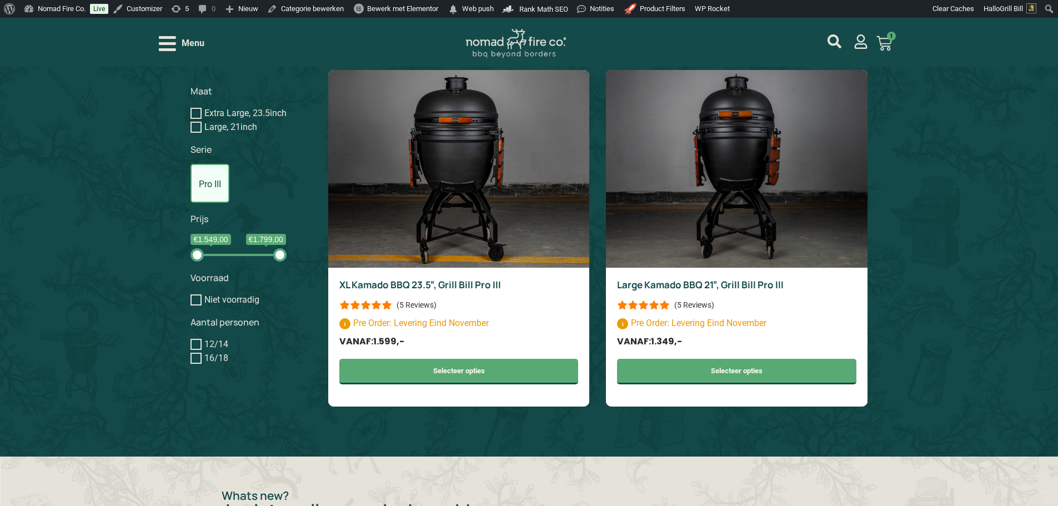
scroll to position [889, 0]
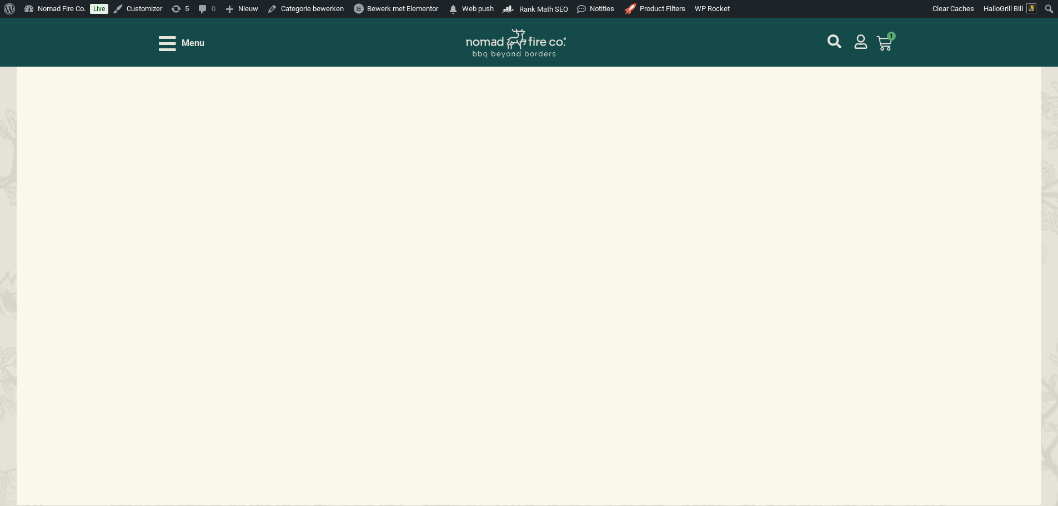
scroll to position [889, 0]
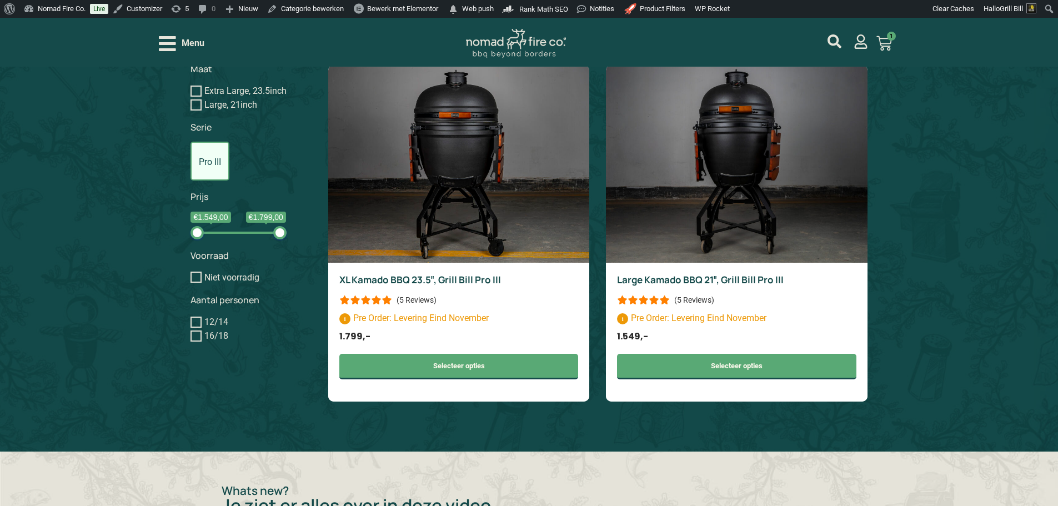
click at [199, 44] on span "Menu" at bounding box center [193, 43] width 23 height 13
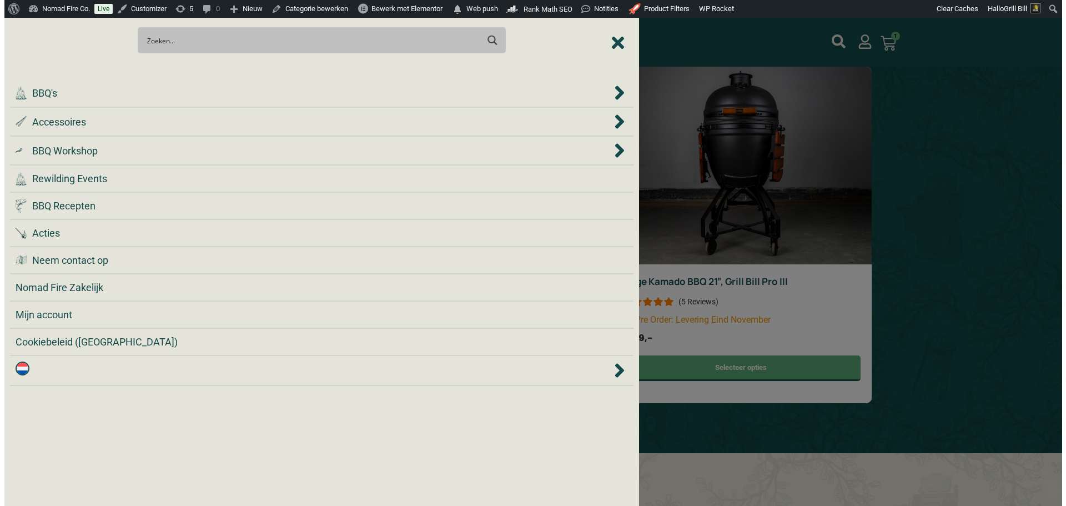
scroll to position [890, 0]
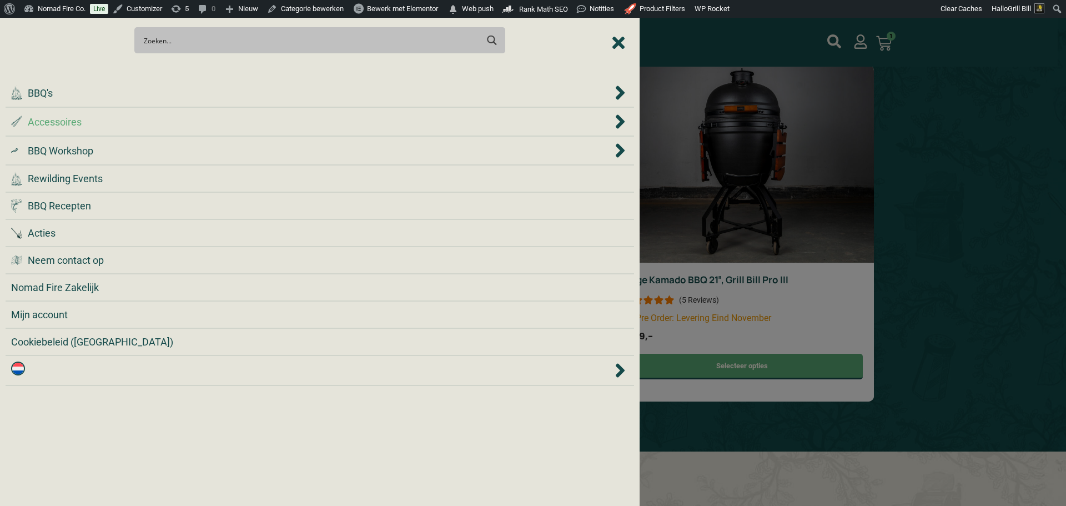
click at [197, 119] on div ".st0 { fill: #2c4a4e; } .st1 { fill: url(#Naamloos_verloop_2); } .st2 { fill: #…" at bounding box center [311, 121] width 601 height 15
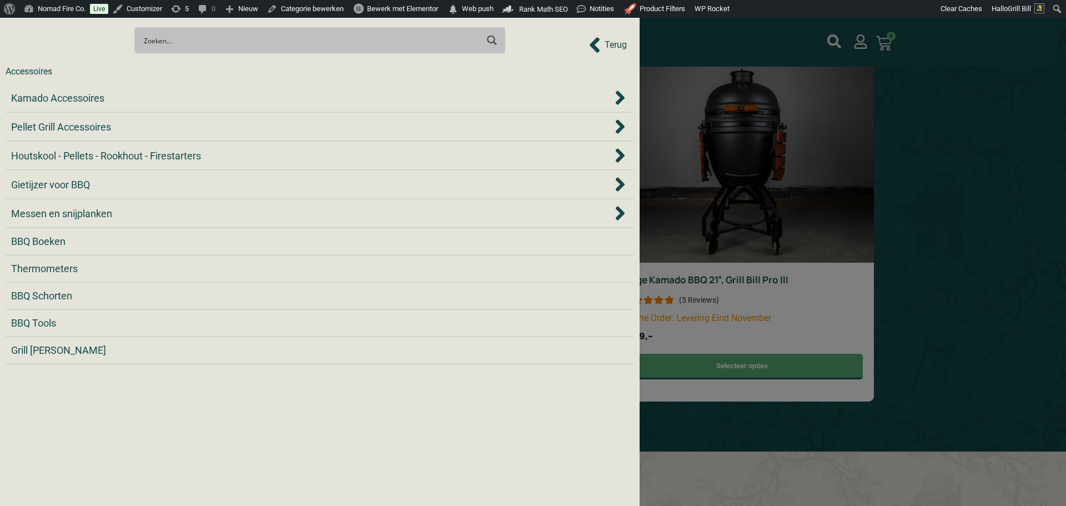
click at [197, 119] on div "Pellet Grill Accessoires" at bounding box center [311, 126] width 601 height 15
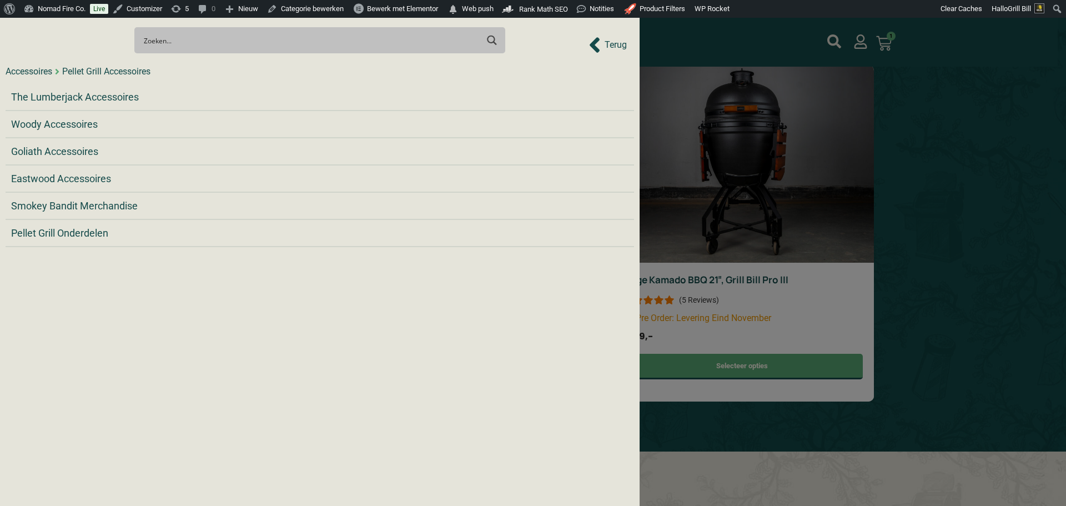
click at [44, 69] on div "Accessoires" at bounding box center [29, 71] width 47 height 13
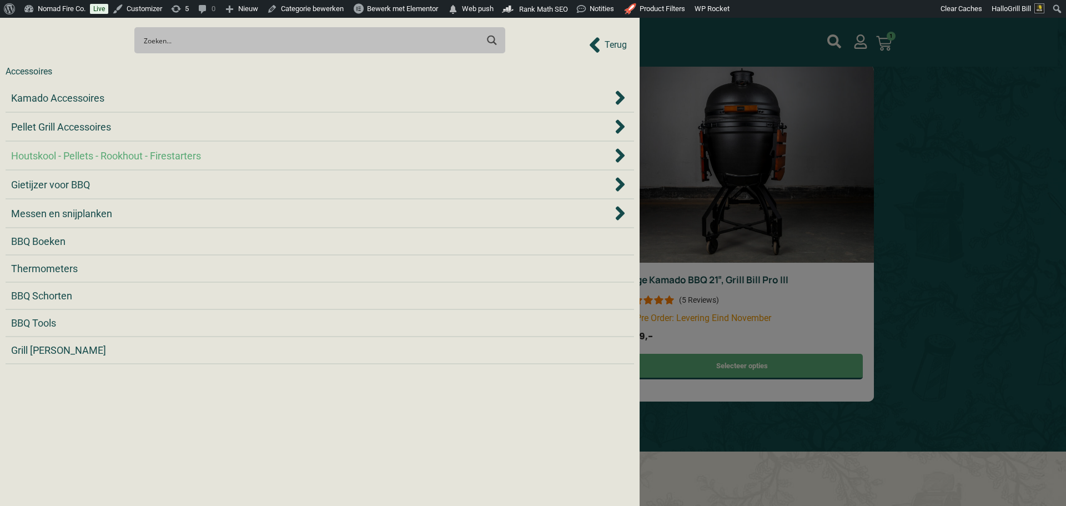
click at [138, 157] on span "Houtskool - Pellets - Rookhout - Firestarters" at bounding box center [106, 155] width 190 height 15
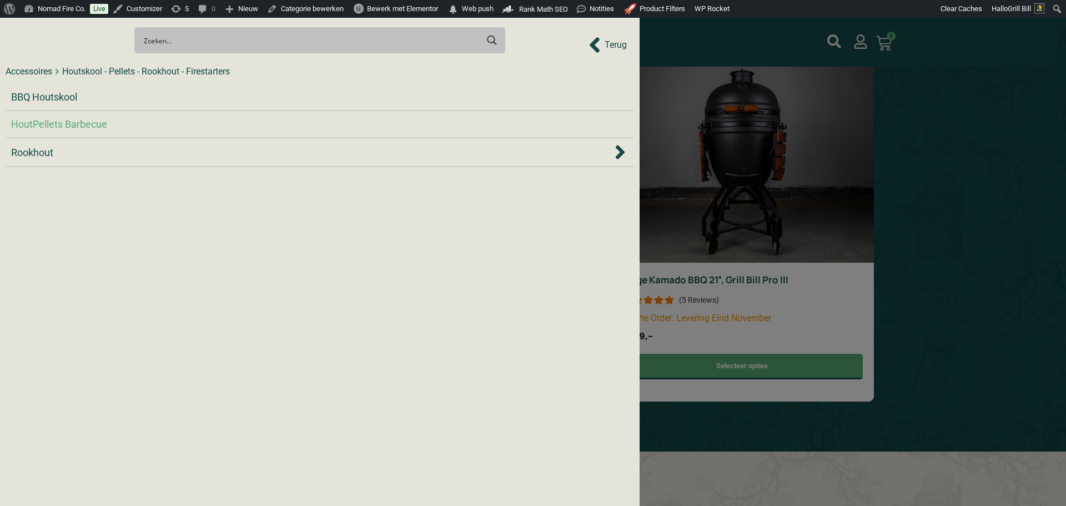
click at [139, 121] on div "HoutPellets Barbecue" at bounding box center [320, 124] width 618 height 15
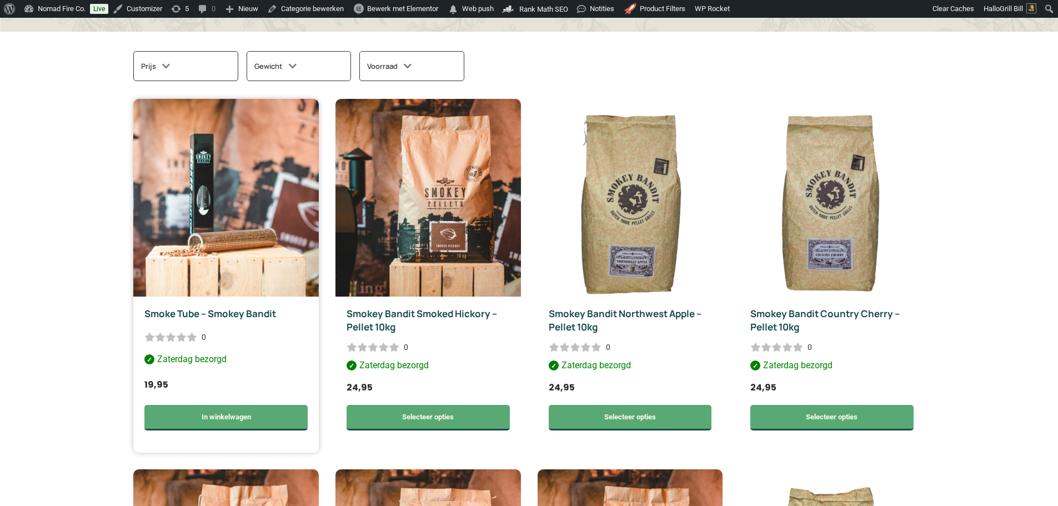
scroll to position [333, 0]
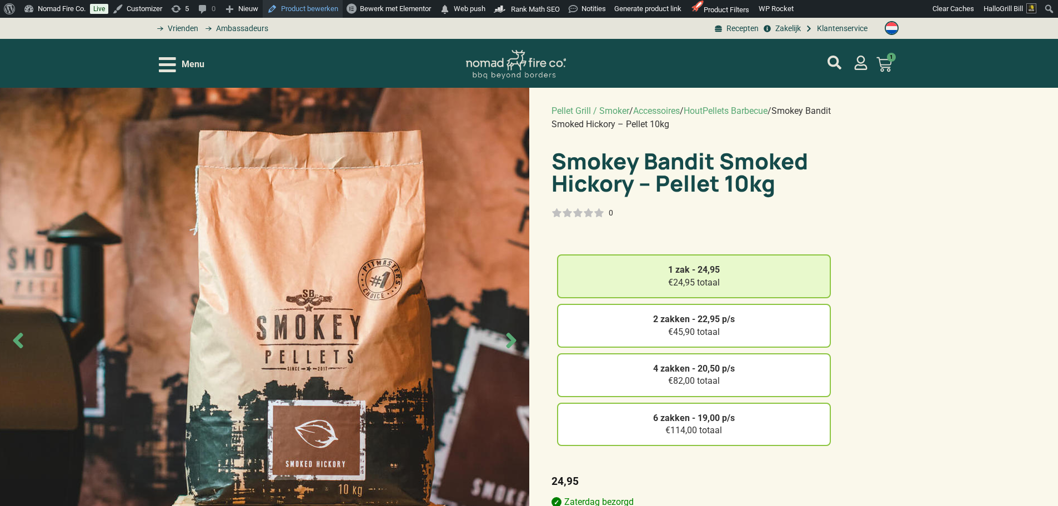
click at [325, 4] on link "Product bewerken" at bounding box center [303, 9] width 80 height 18
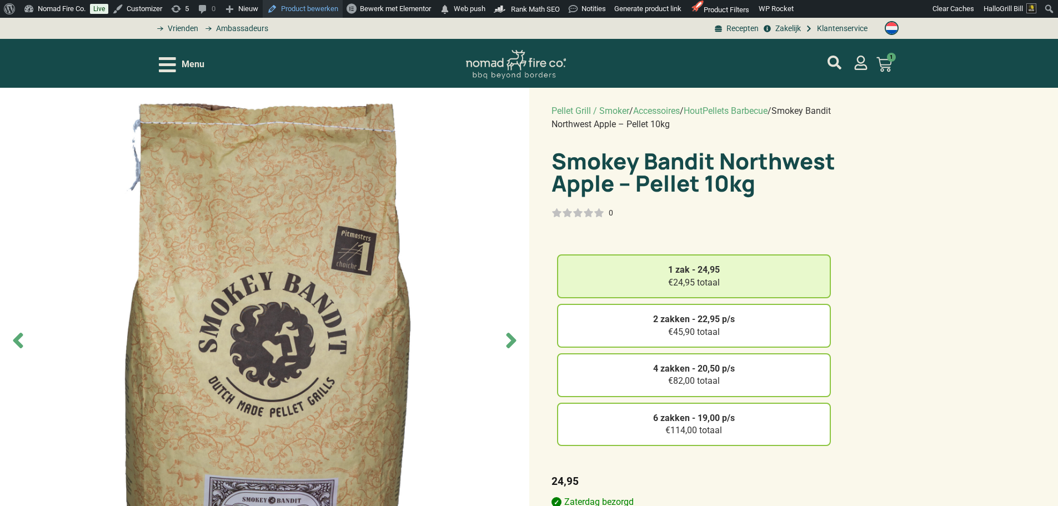
click at [315, 8] on link "Product bewerken" at bounding box center [303, 9] width 80 height 18
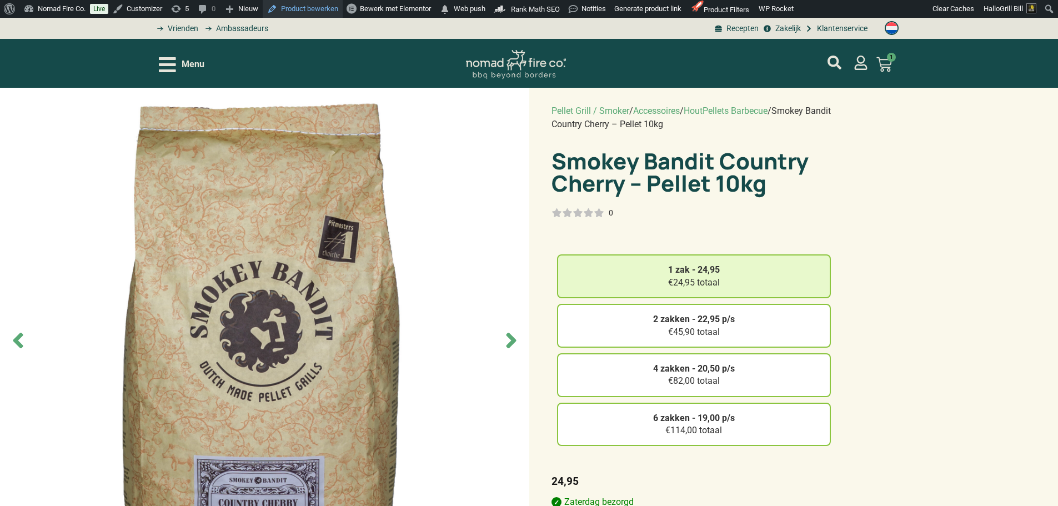
click at [308, 5] on link "Product bewerken" at bounding box center [303, 9] width 80 height 18
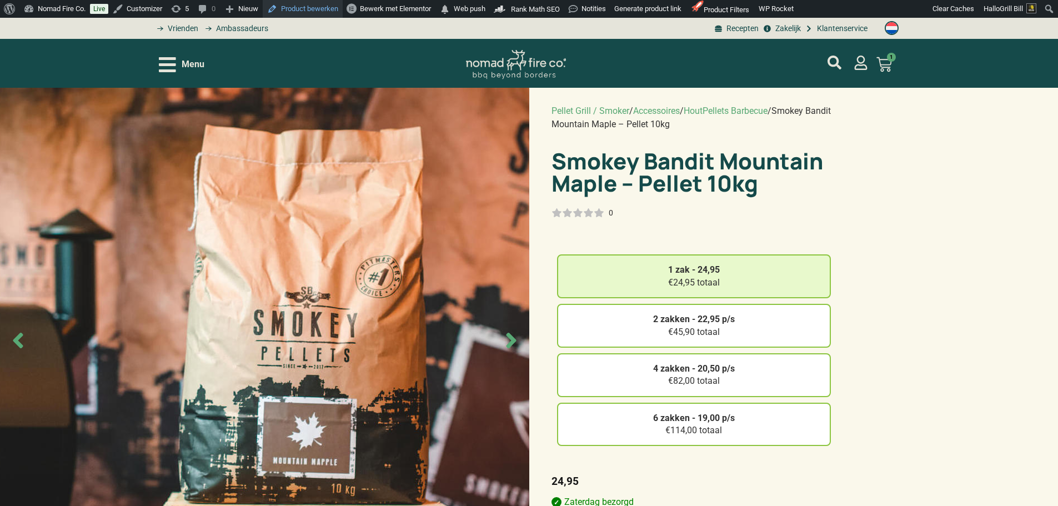
drag, startPoint x: 308, startPoint y: 8, endPoint x: 333, endPoint y: 0, distance: 26.7
click at [308, 8] on link "Product bewerken" at bounding box center [303, 9] width 80 height 18
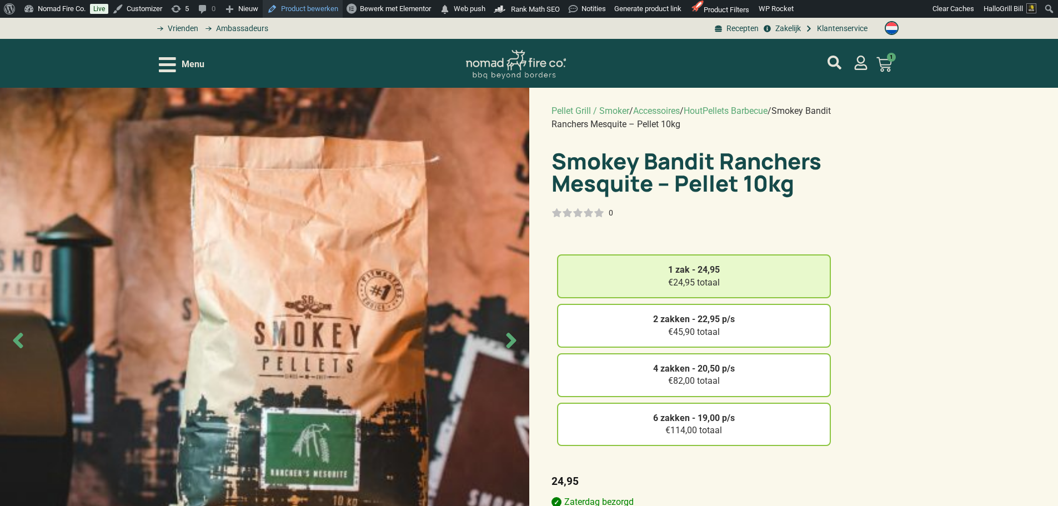
click at [328, 11] on link "Product bewerken" at bounding box center [303, 9] width 80 height 18
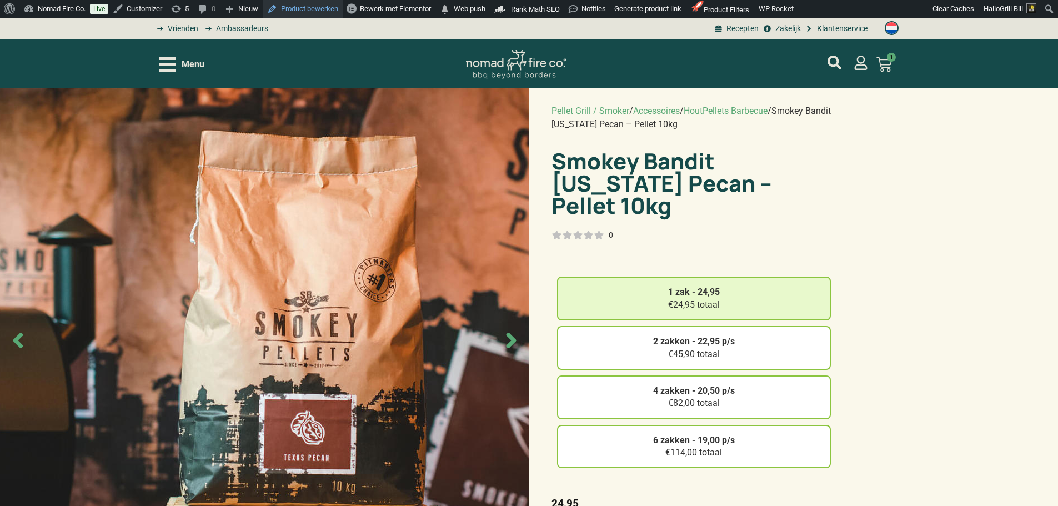
click at [299, 6] on link "Product bewerken" at bounding box center [303, 9] width 80 height 18
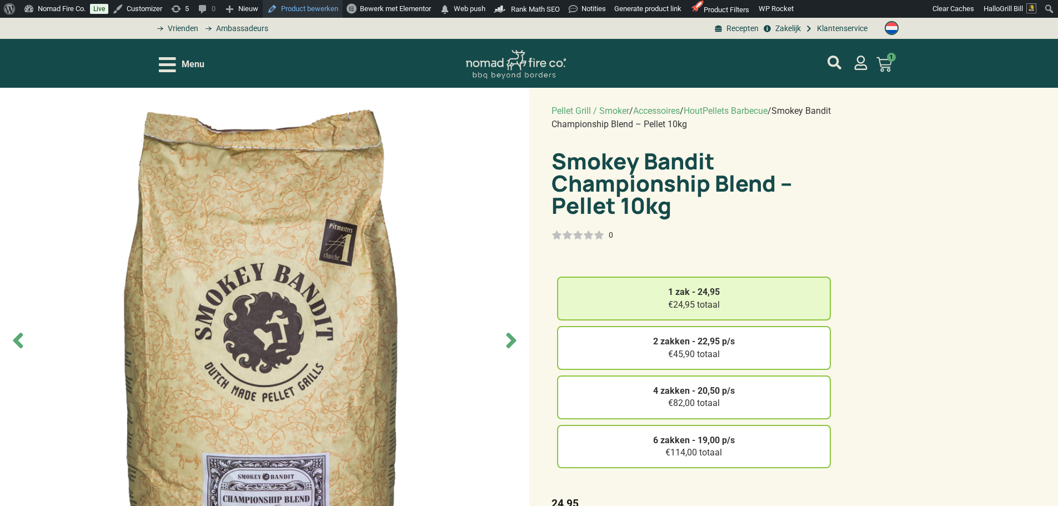
click at [297, 12] on link "Product bewerken" at bounding box center [303, 9] width 80 height 18
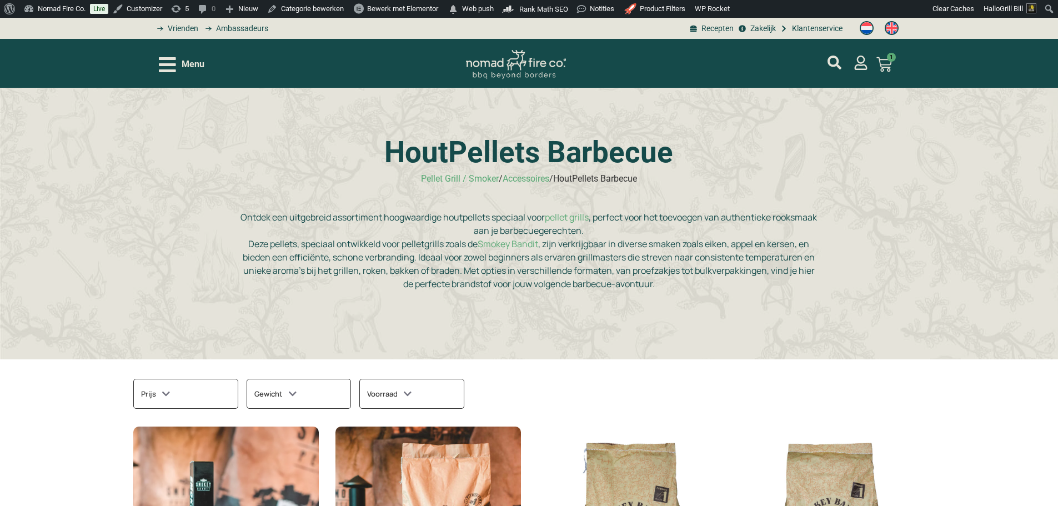
click at [890, 28] on img "Switch to Engels" at bounding box center [892, 28] width 14 height 14
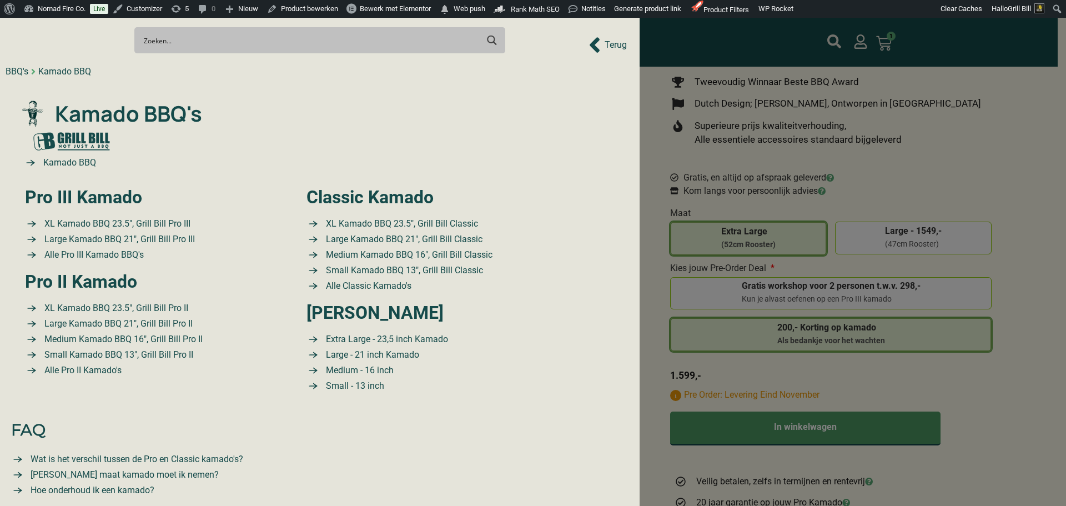
click at [932, 117] on div at bounding box center [533, 253] width 1066 height 506
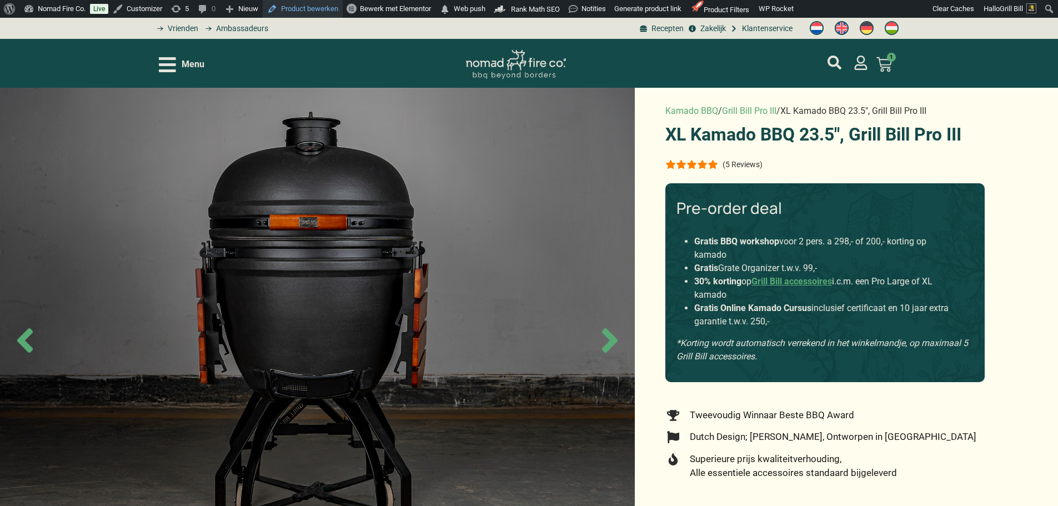
click at [309, 8] on link "Product bewerken" at bounding box center [303, 9] width 80 height 18
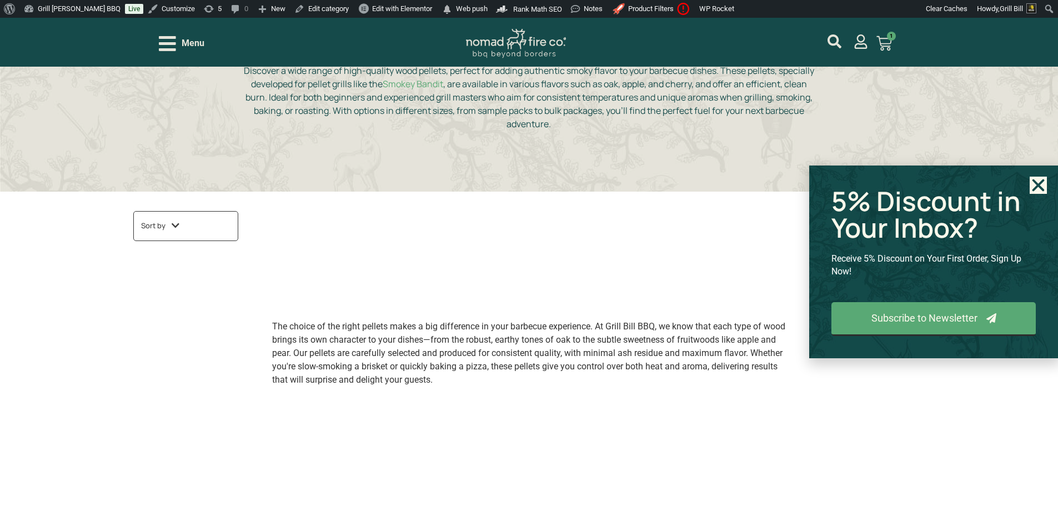
scroll to position [111, 0]
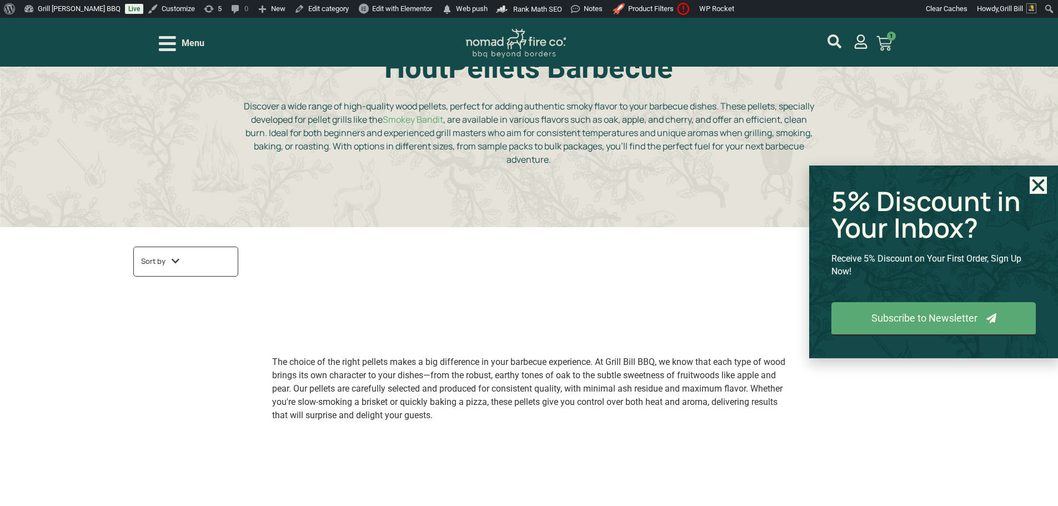
click at [1038, 188] on icon "Close" at bounding box center [1038, 185] width 17 height 17
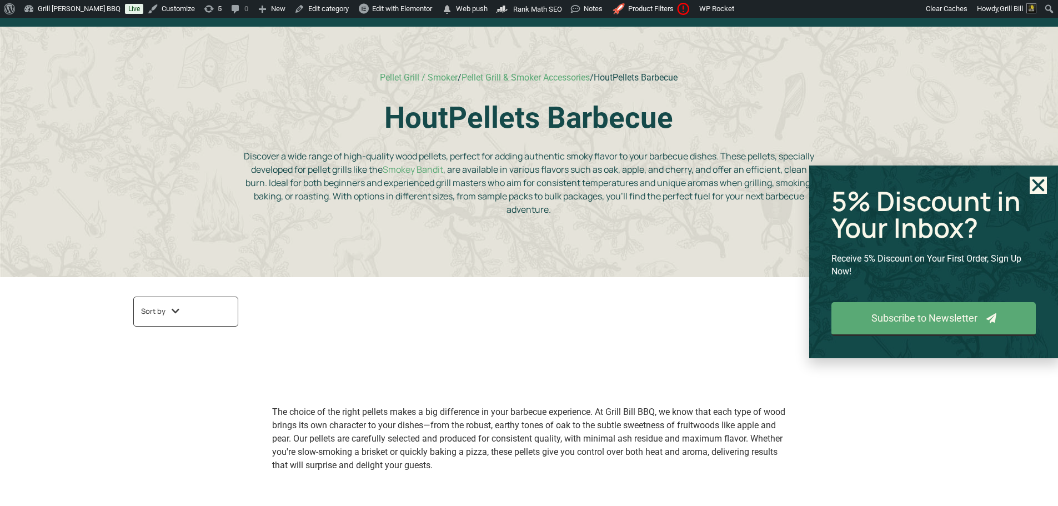
scroll to position [0, 0]
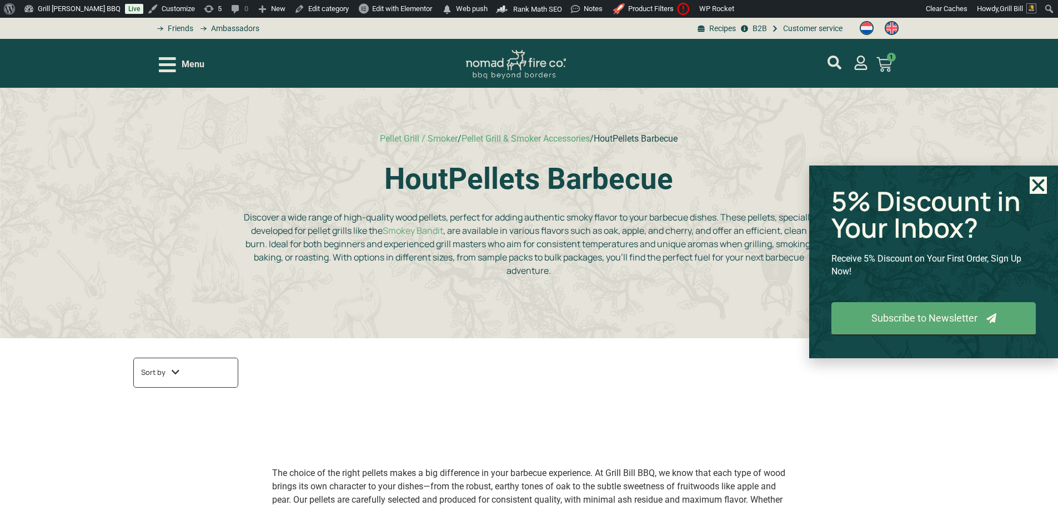
click at [1038, 188] on icon "Close" at bounding box center [1038, 185] width 17 height 17
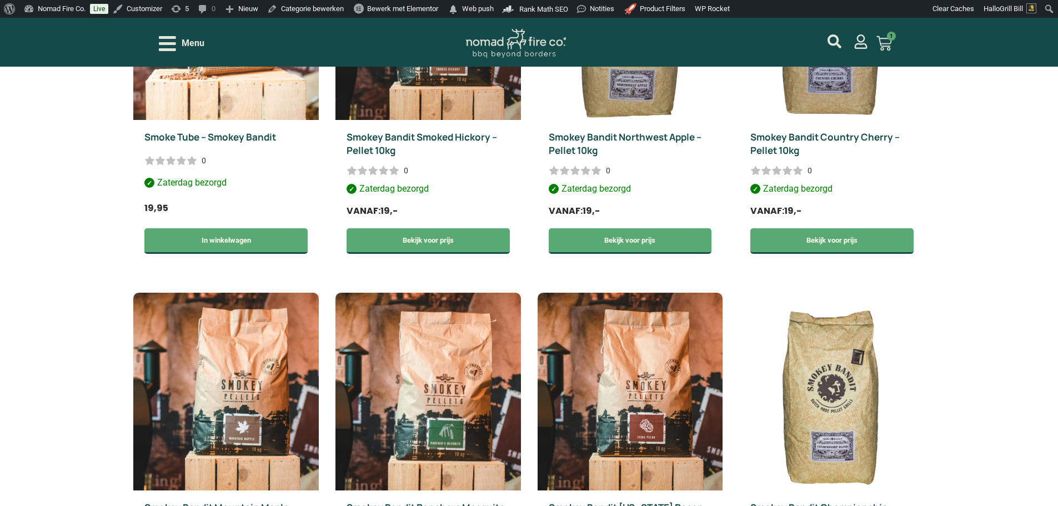
scroll to position [500, 0]
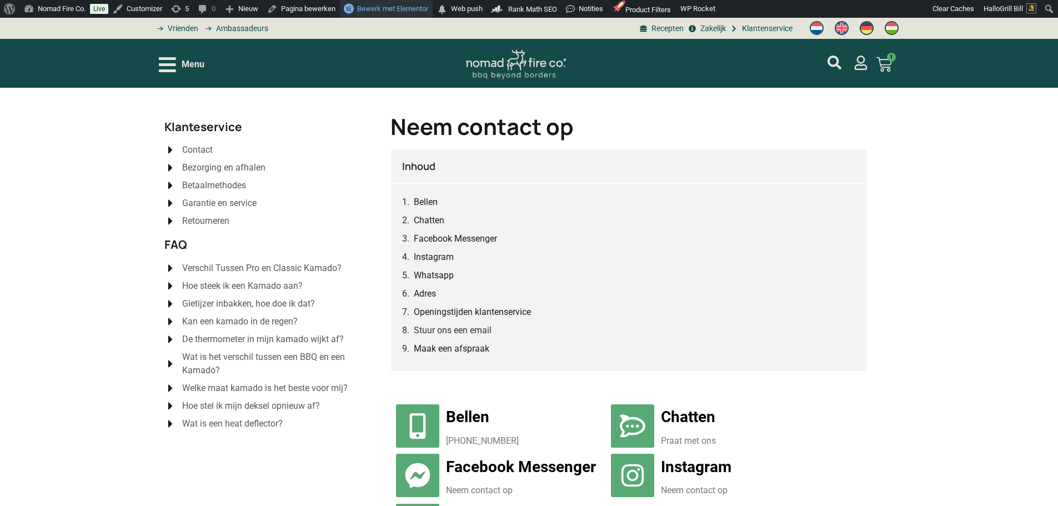
click at [390, 7] on span "Bewerk met Elementor" at bounding box center [392, 8] width 71 height 8
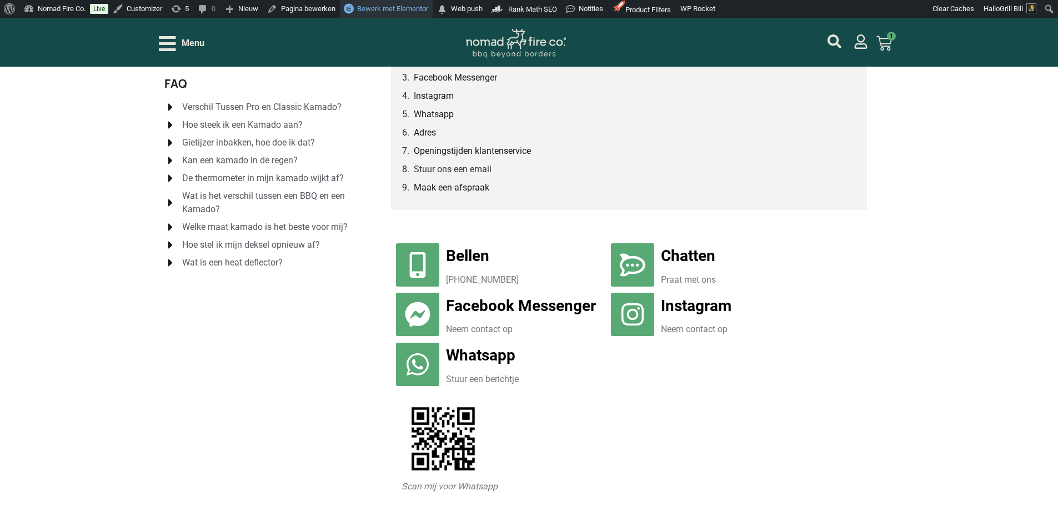
scroll to position [167, 0]
